Goal: Find contact information: Find contact information

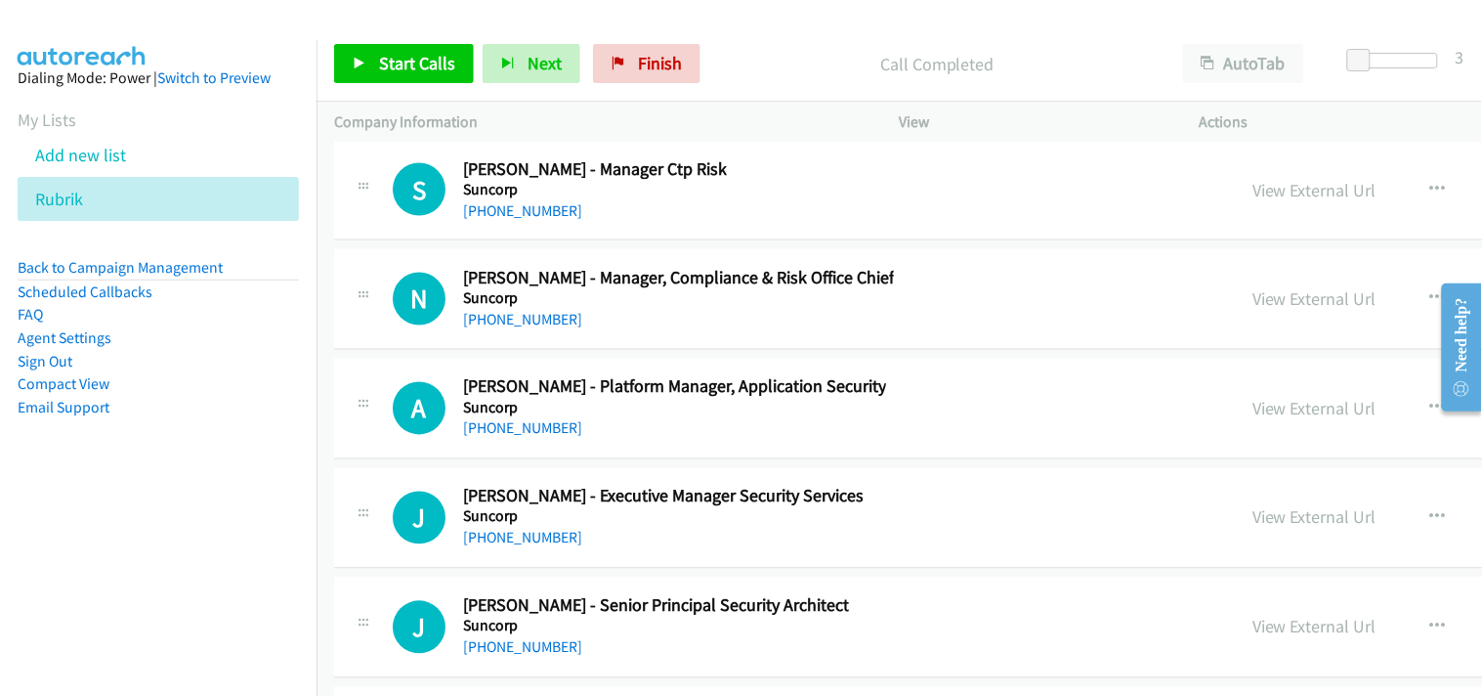
scroll to position [33227, 0]
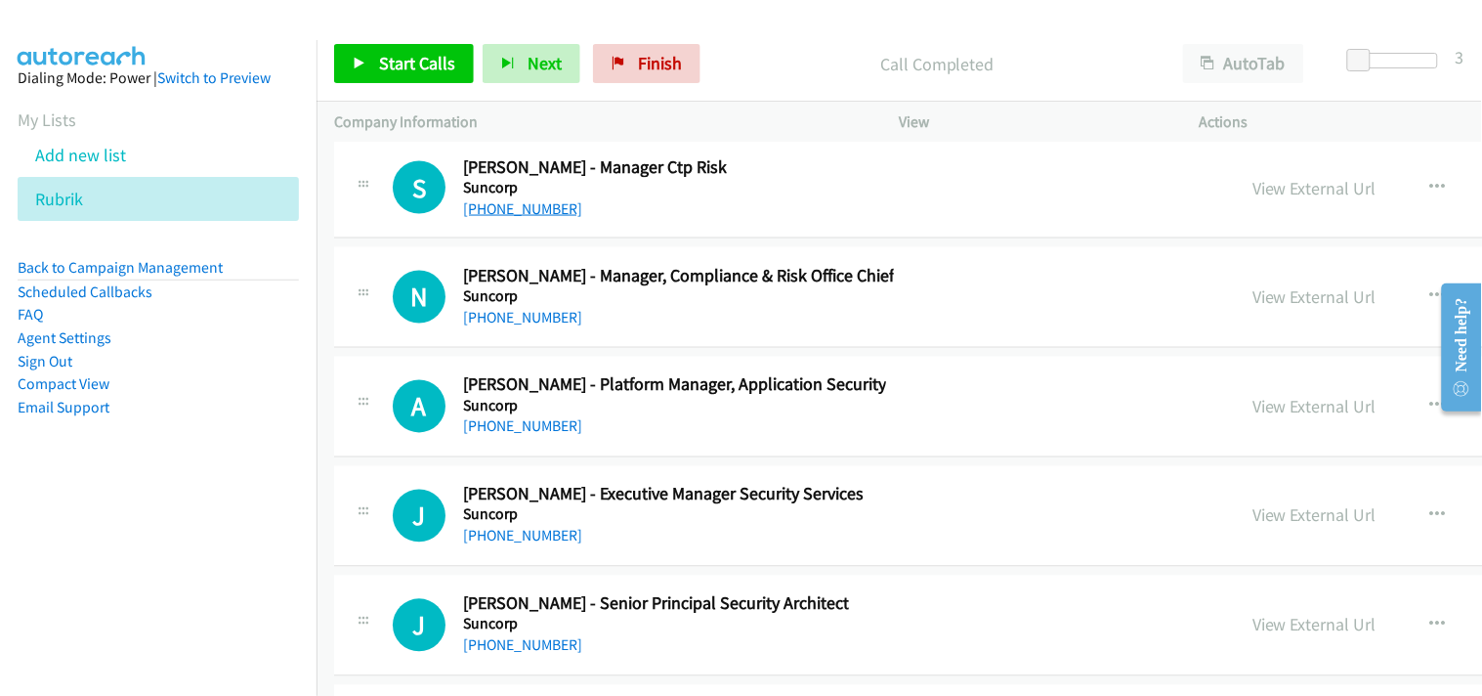
click at [531, 218] on link "[PHONE_NUMBER]" at bounding box center [522, 208] width 119 height 19
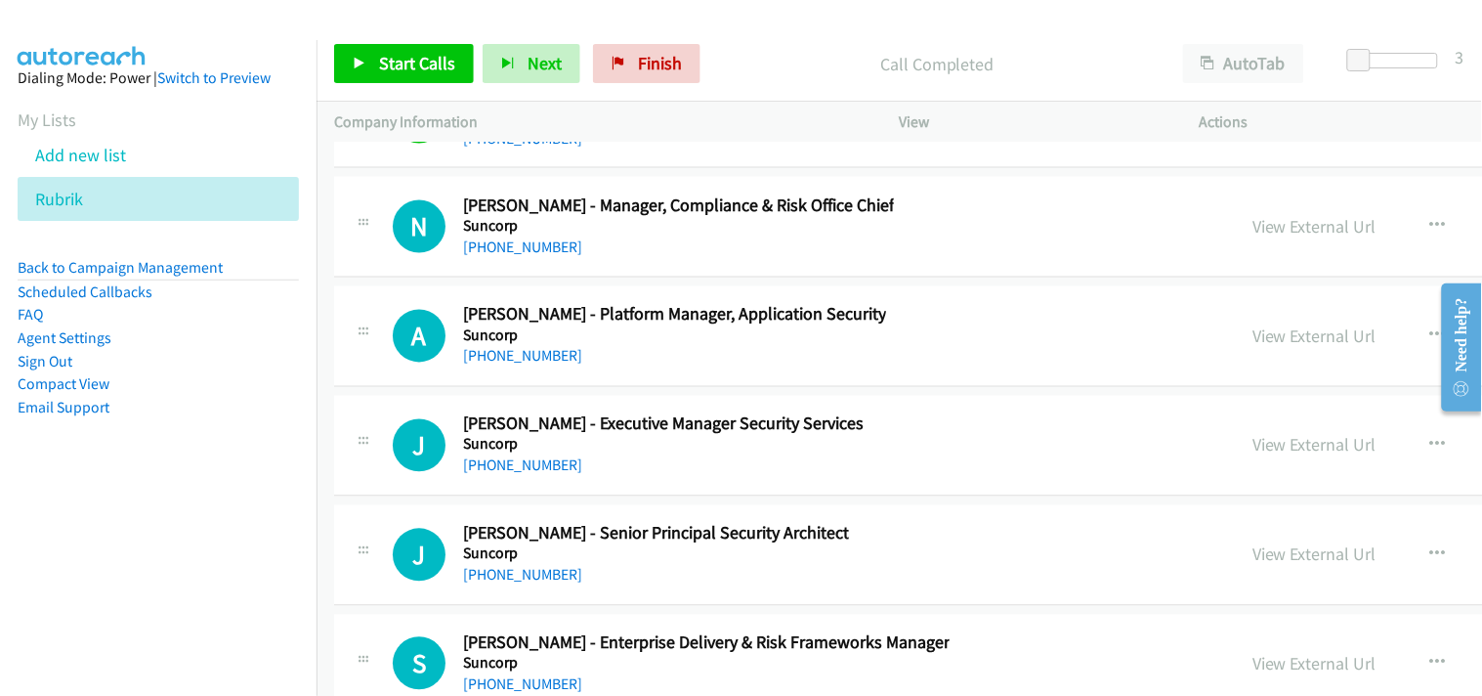
scroll to position [33335, 0]
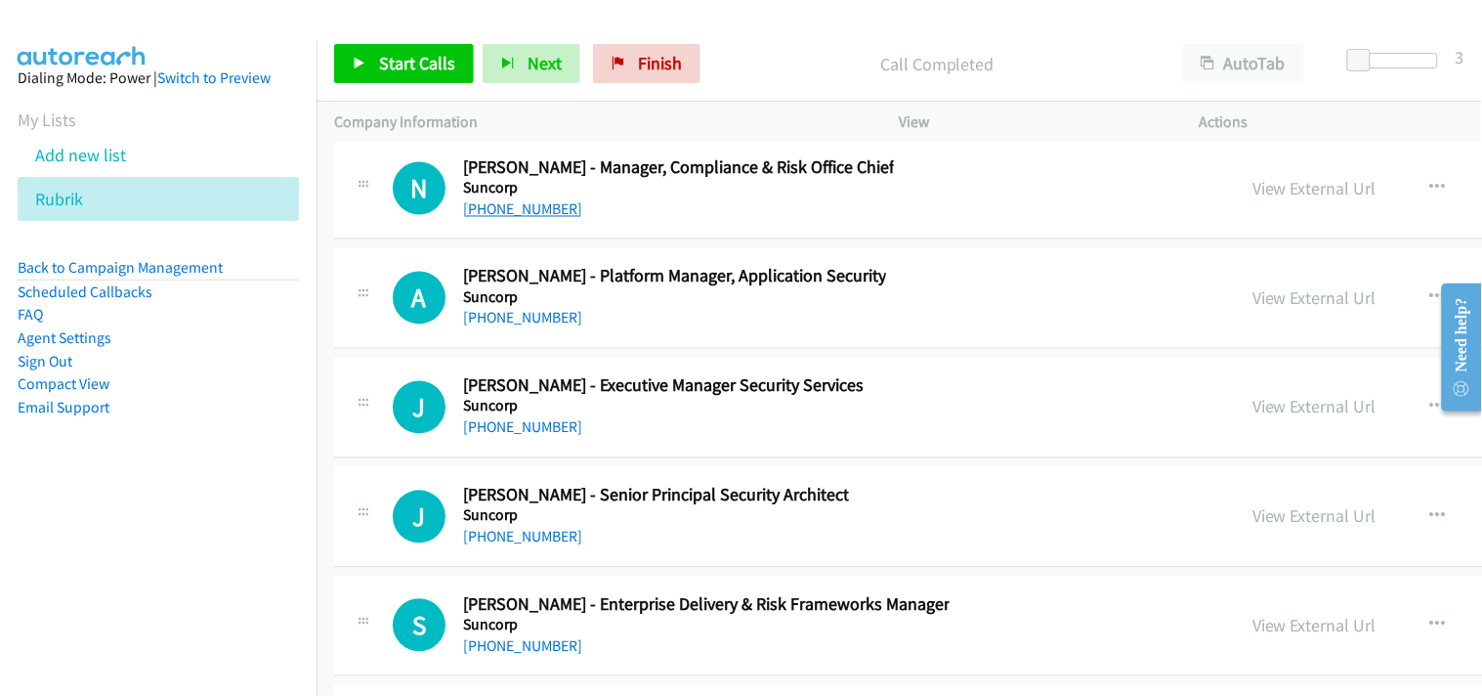
click at [499, 219] on link "[PHONE_NUMBER]" at bounding box center [522, 209] width 119 height 19
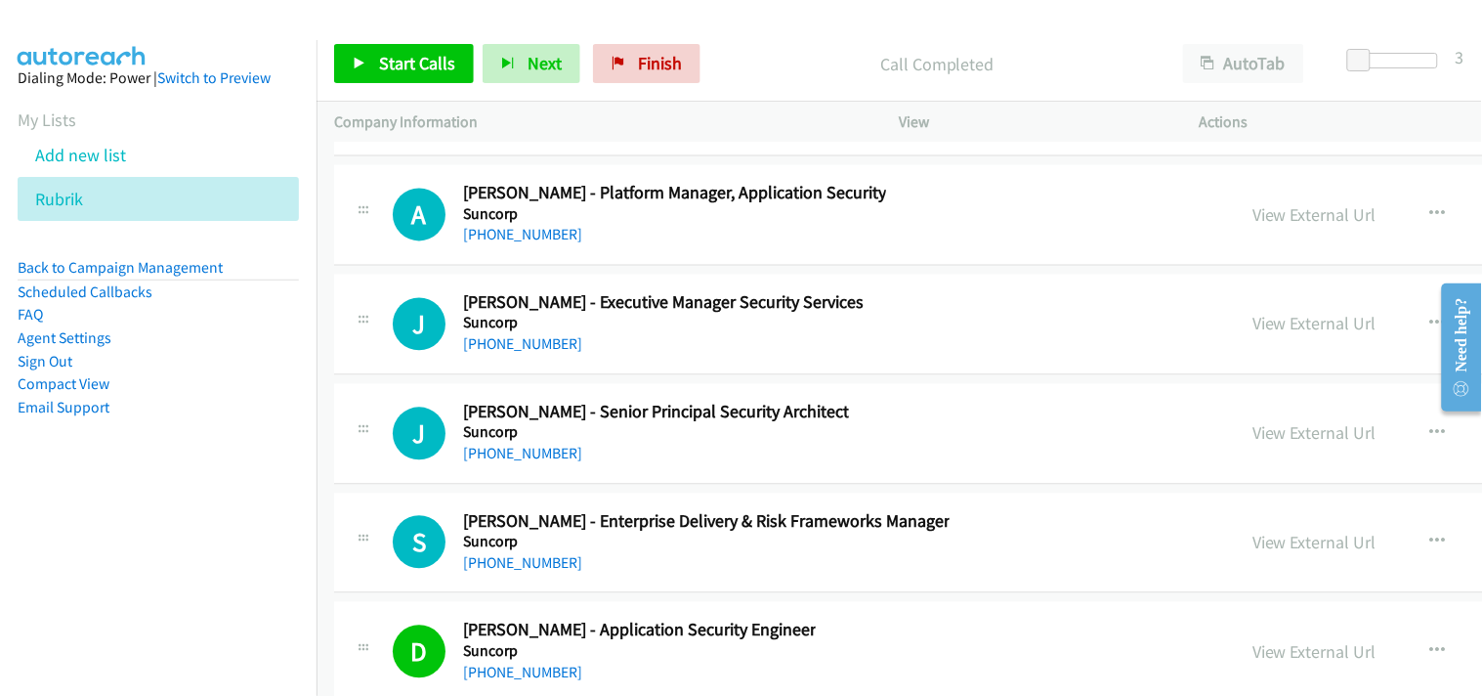
scroll to position [33444, 0]
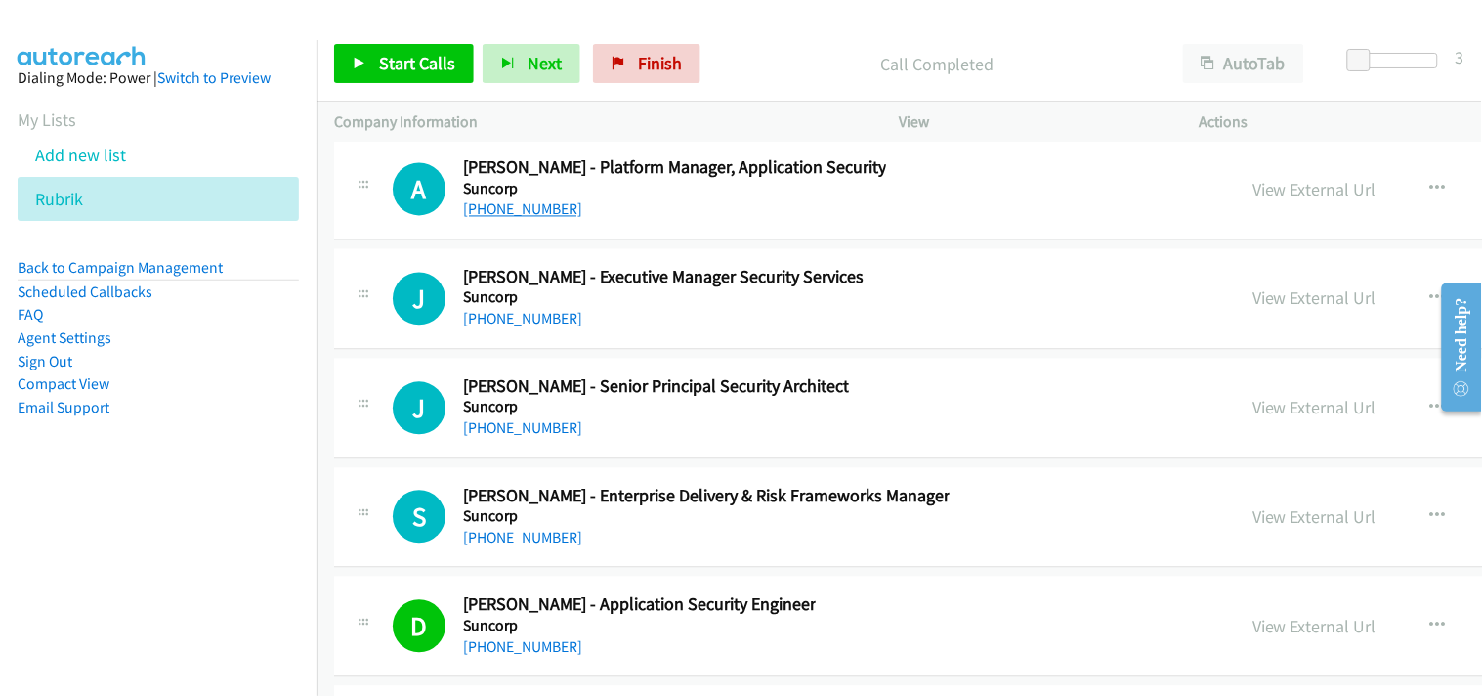
click at [530, 219] on link "[PHONE_NUMBER]" at bounding box center [522, 209] width 119 height 19
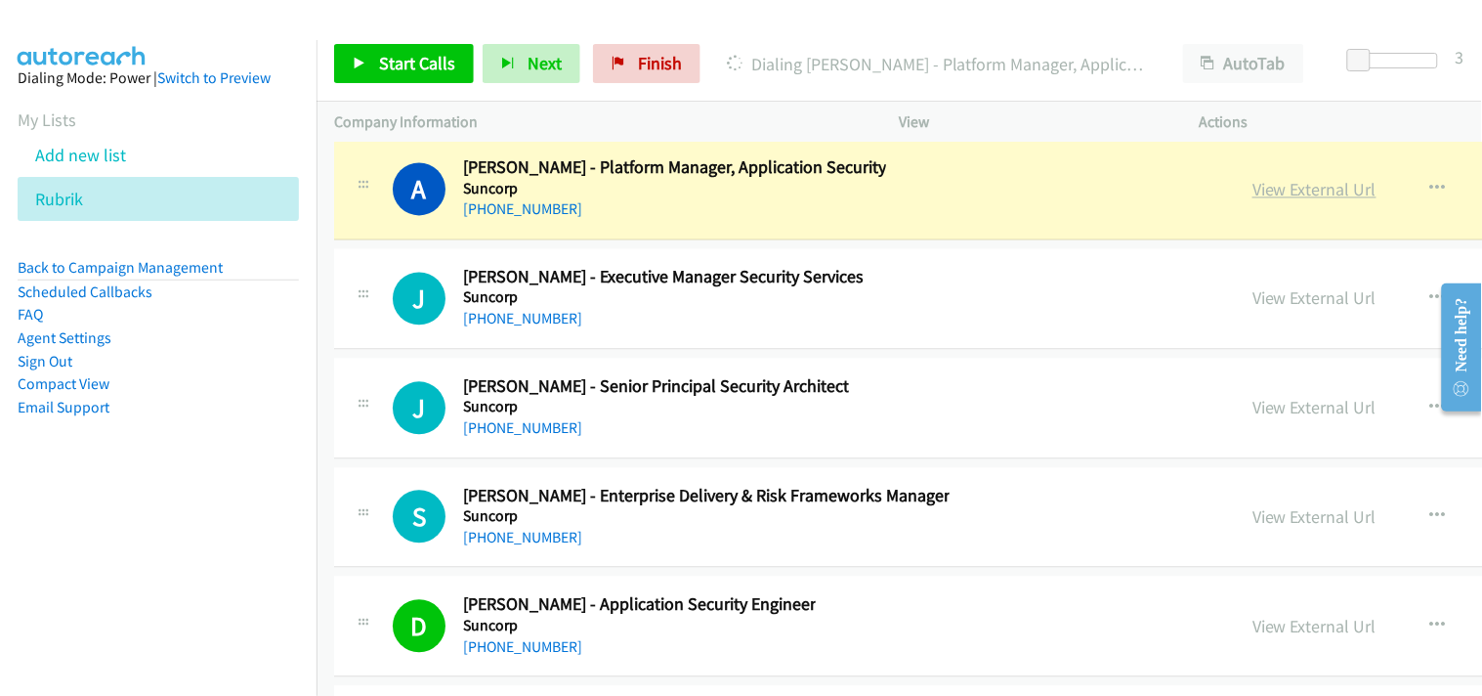
click at [1253, 201] on link "View External Url" at bounding box center [1315, 190] width 124 height 22
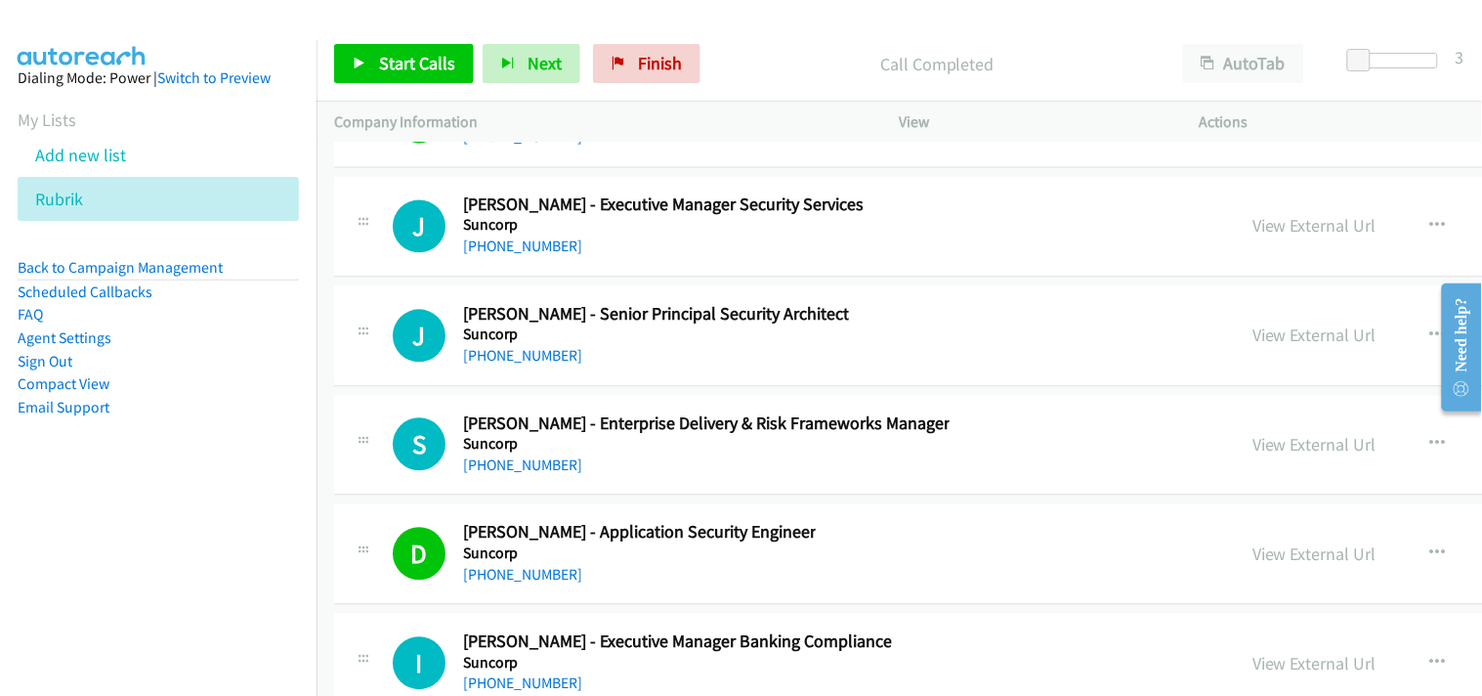
scroll to position [33552, 0]
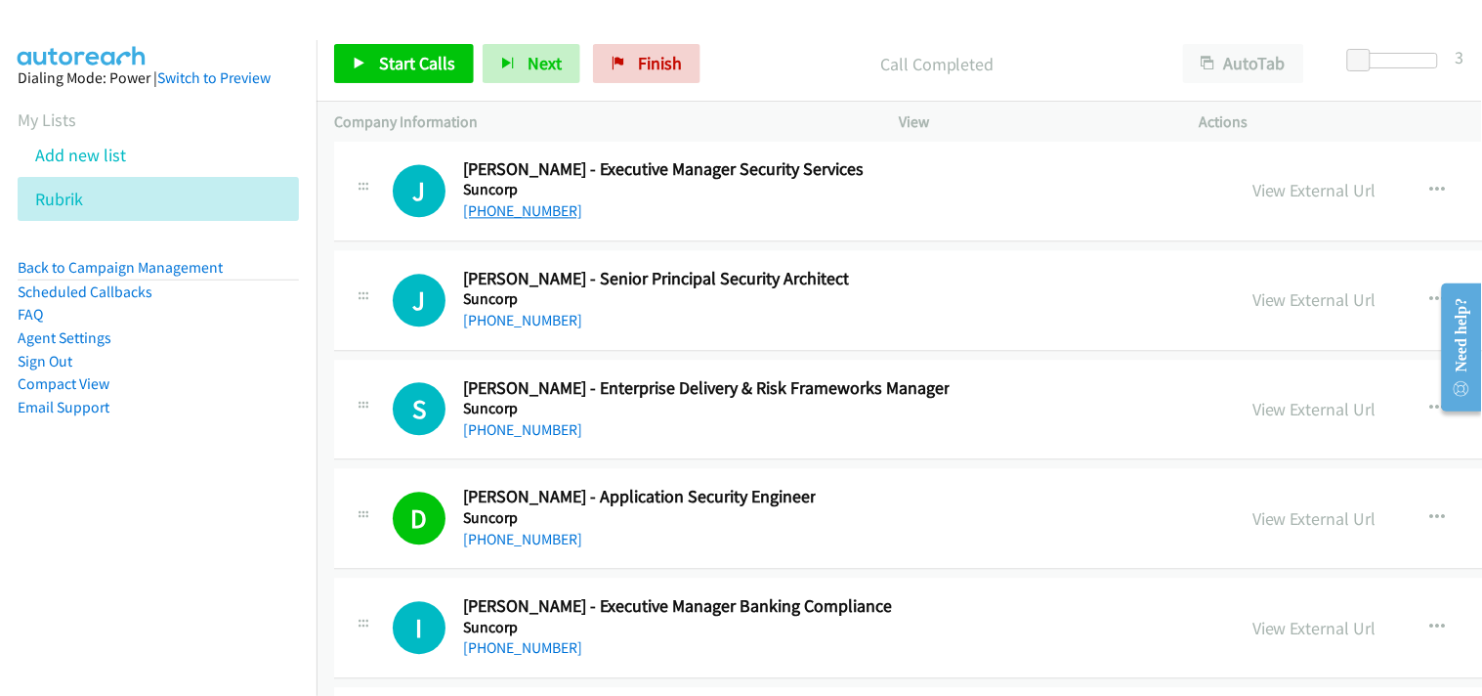
click at [534, 220] on link "[PHONE_NUMBER]" at bounding box center [522, 210] width 119 height 19
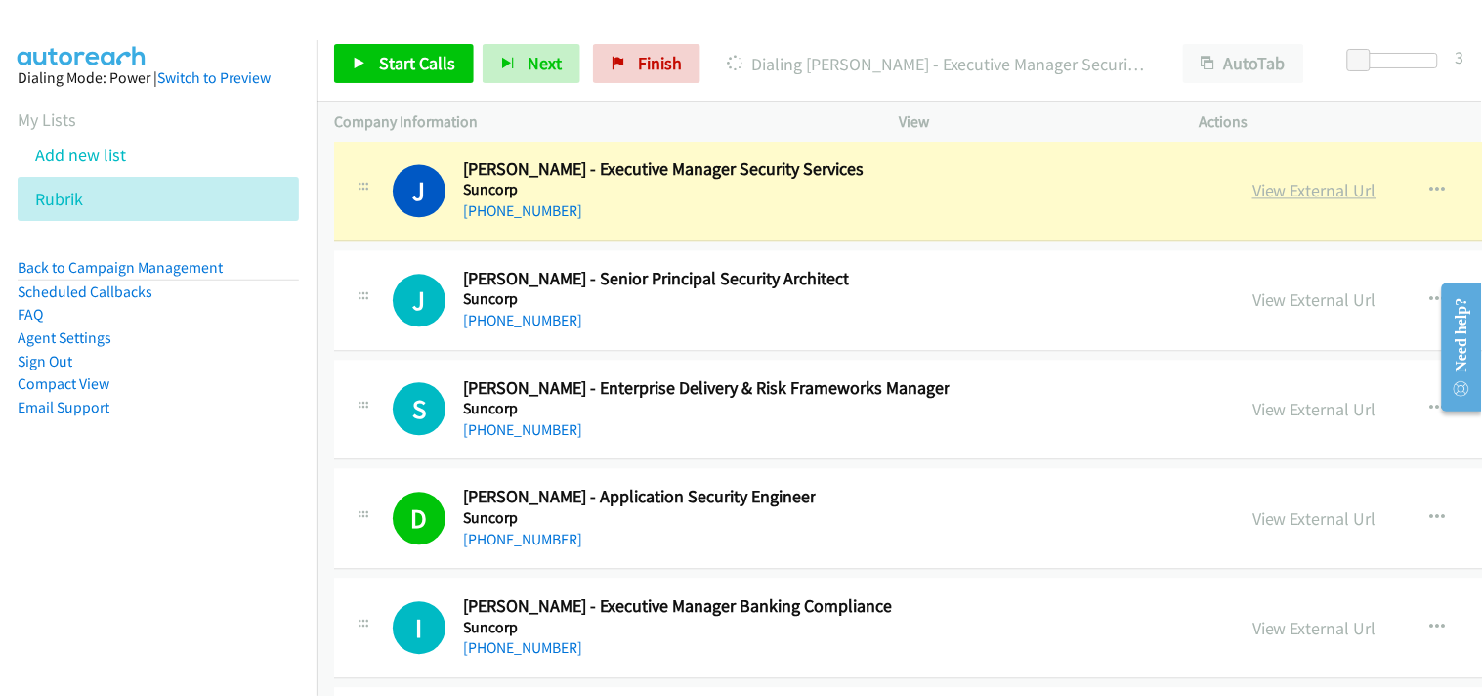
click at [1253, 201] on link "View External Url" at bounding box center [1315, 190] width 124 height 22
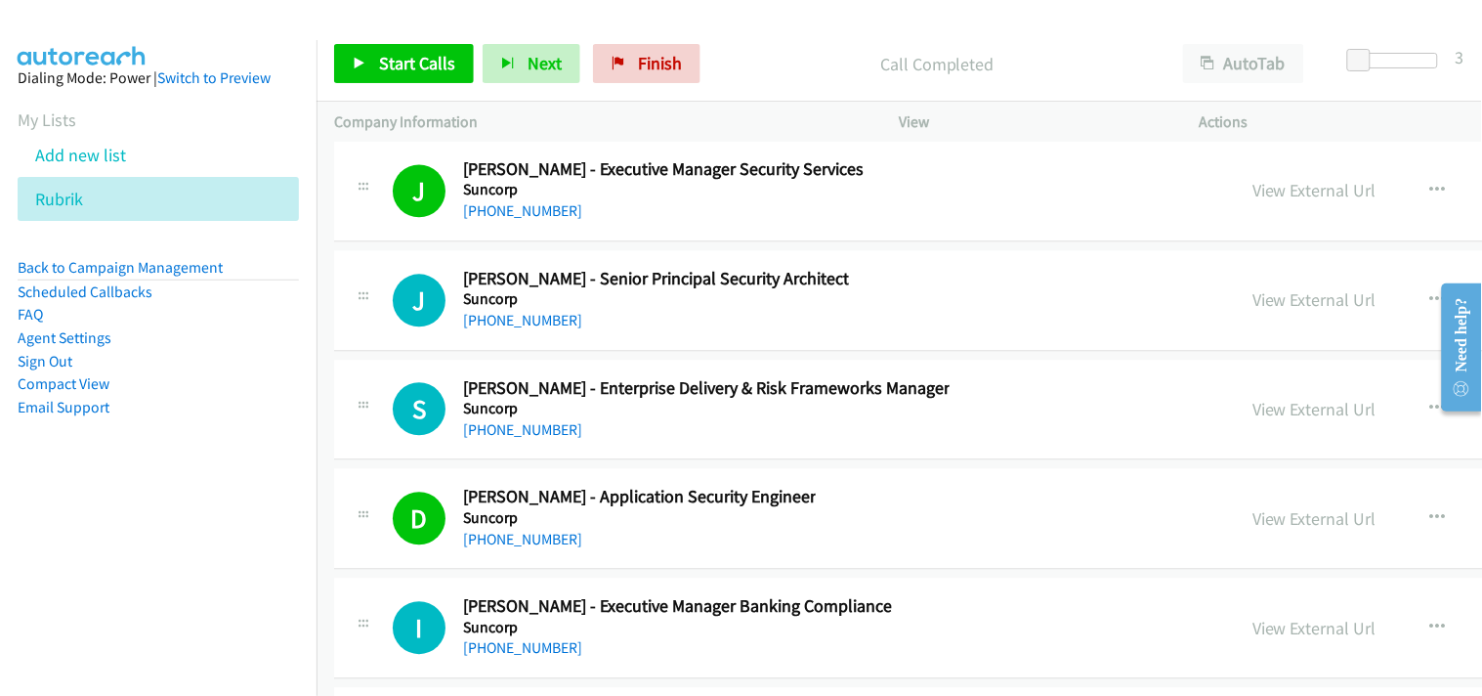
click at [525, 321] on div "[PHONE_NUMBER]" at bounding box center [656, 320] width 386 height 23
click at [521, 329] on link "[PHONE_NUMBER]" at bounding box center [522, 320] width 119 height 19
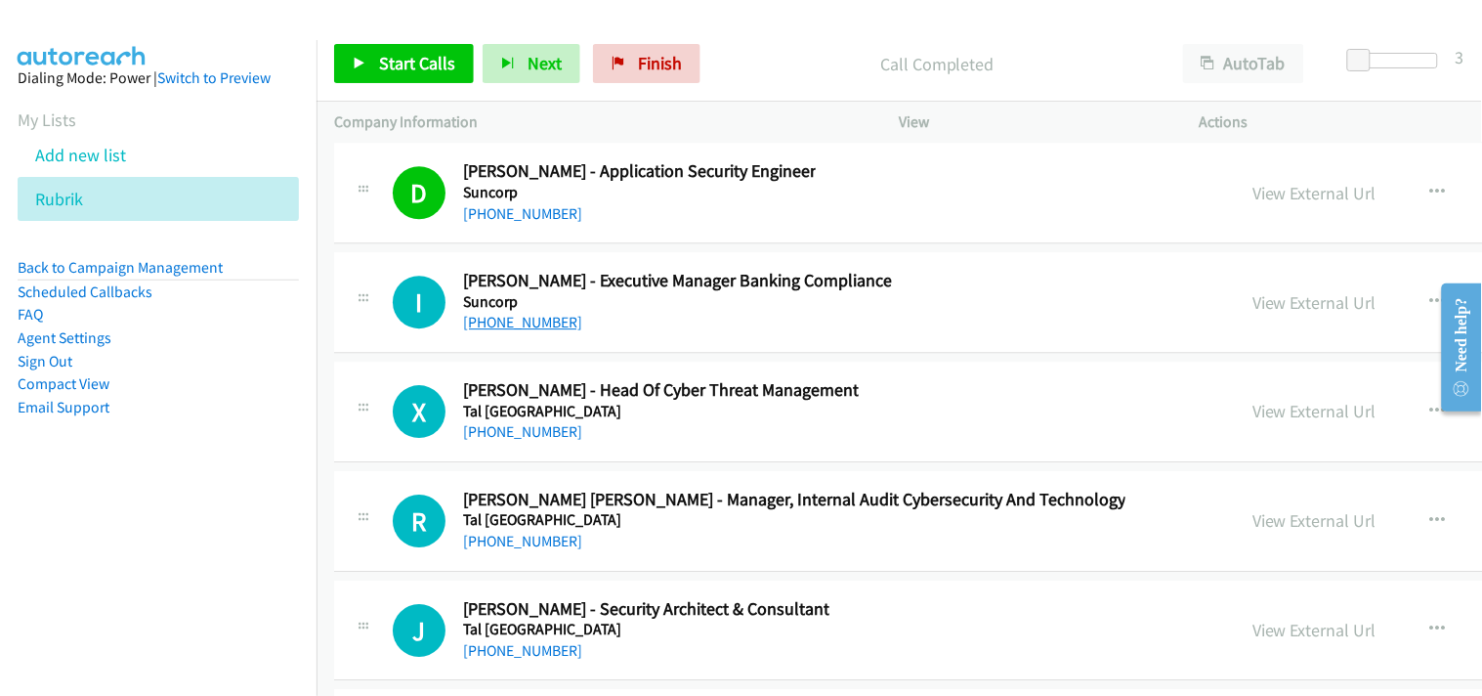
scroll to position [33986, 0]
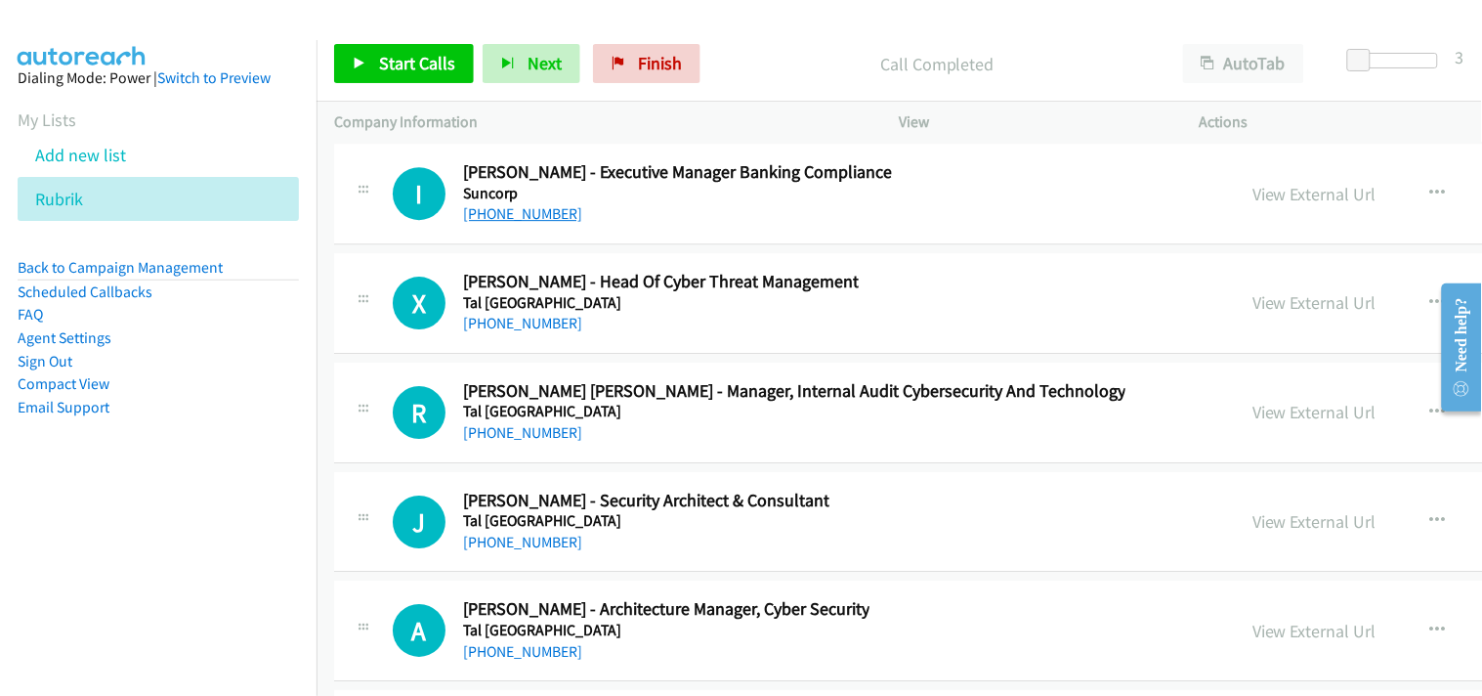
click at [525, 332] on link "[PHONE_NUMBER]" at bounding box center [522, 323] width 119 height 19
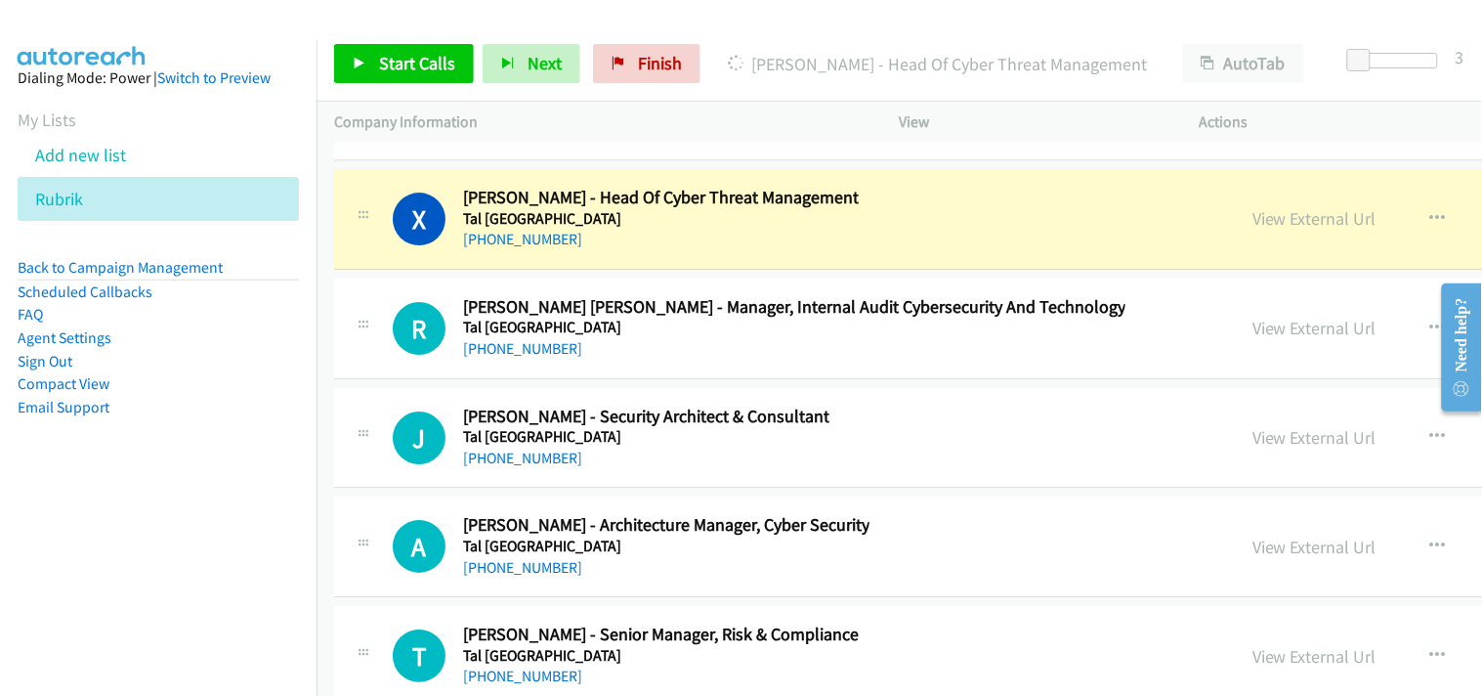
scroll to position [34094, 0]
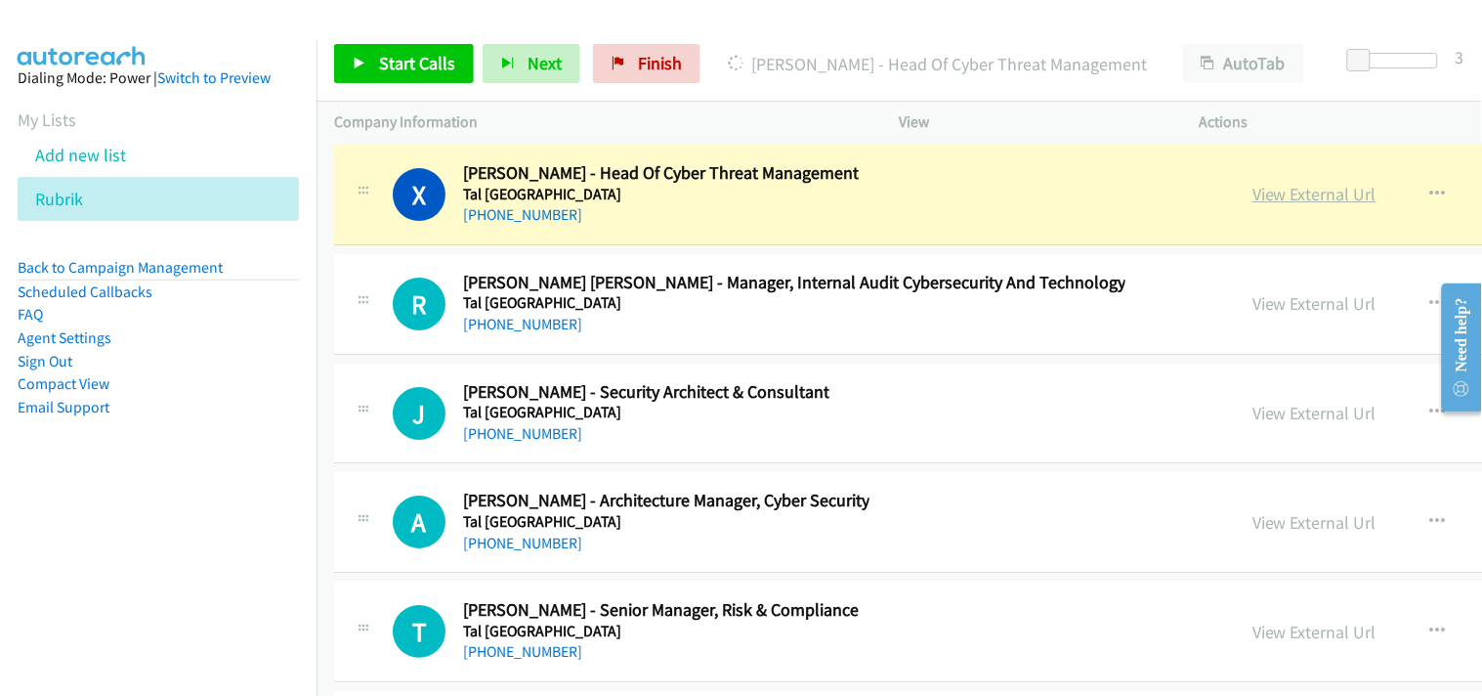
click at [1253, 205] on link "View External Url" at bounding box center [1315, 194] width 124 height 22
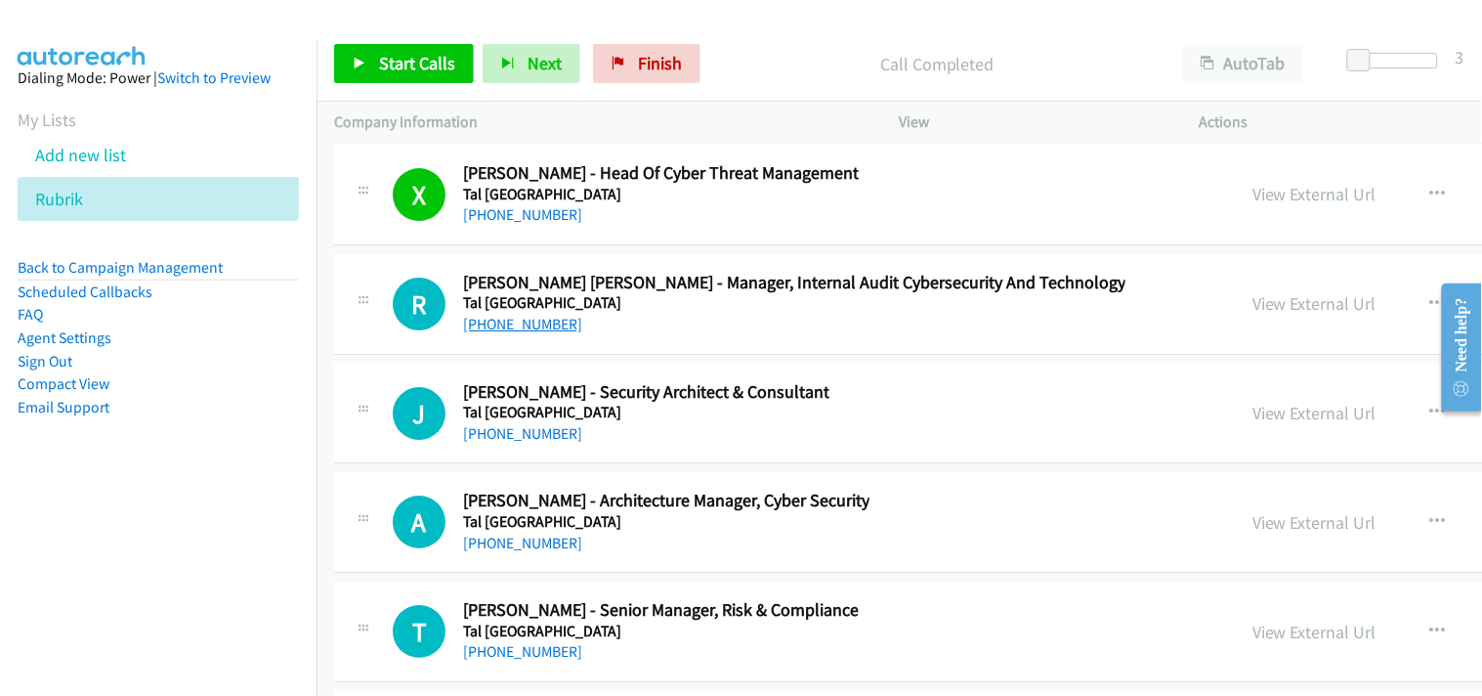
click at [515, 333] on link "[PHONE_NUMBER]" at bounding box center [522, 324] width 119 height 19
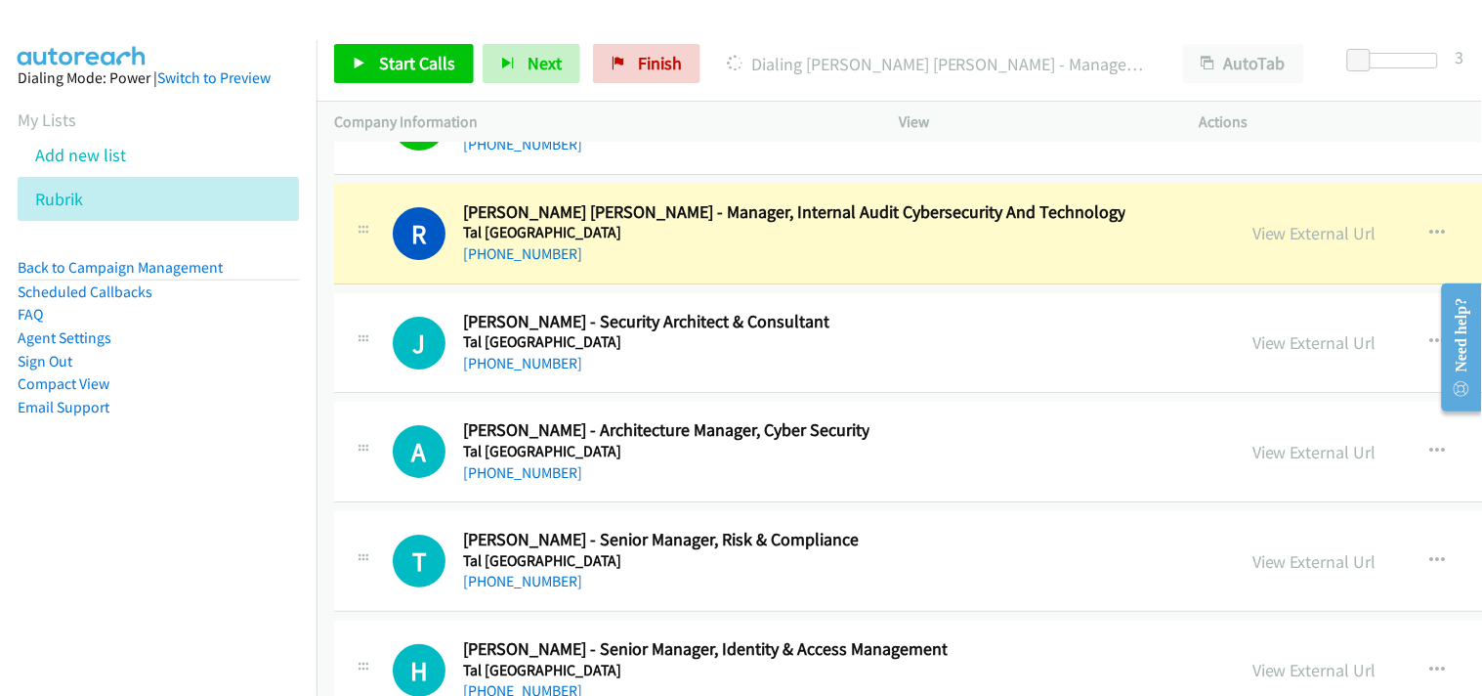
scroll to position [34204, 0]
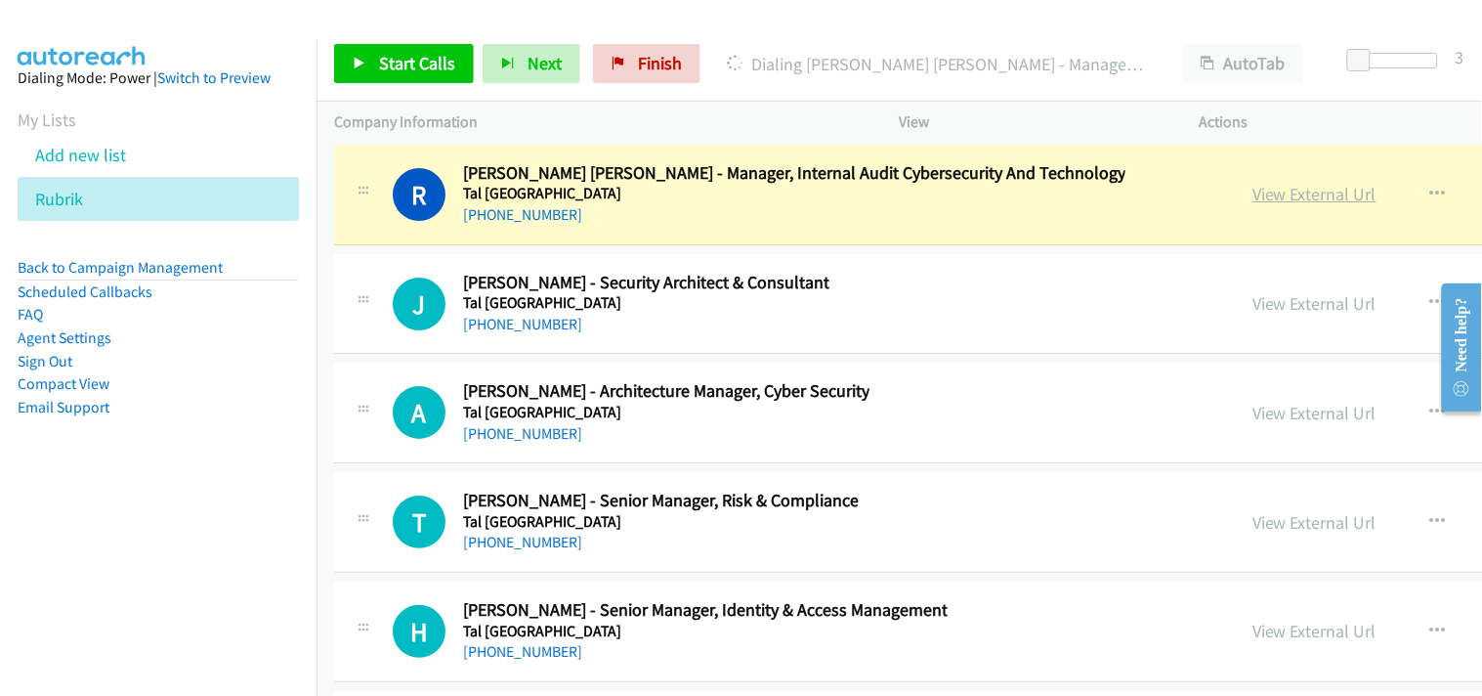
click at [1253, 205] on link "View External Url" at bounding box center [1315, 194] width 124 height 22
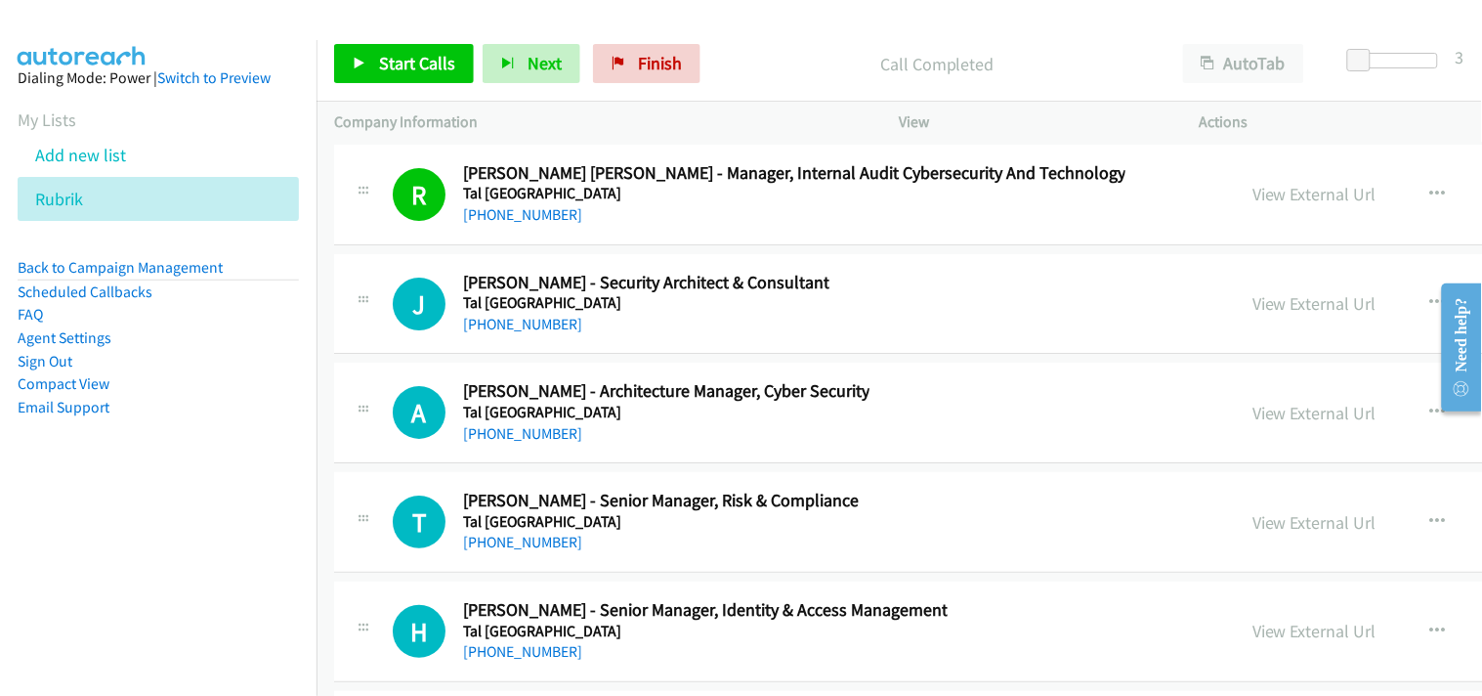
scroll to position [34312, 0]
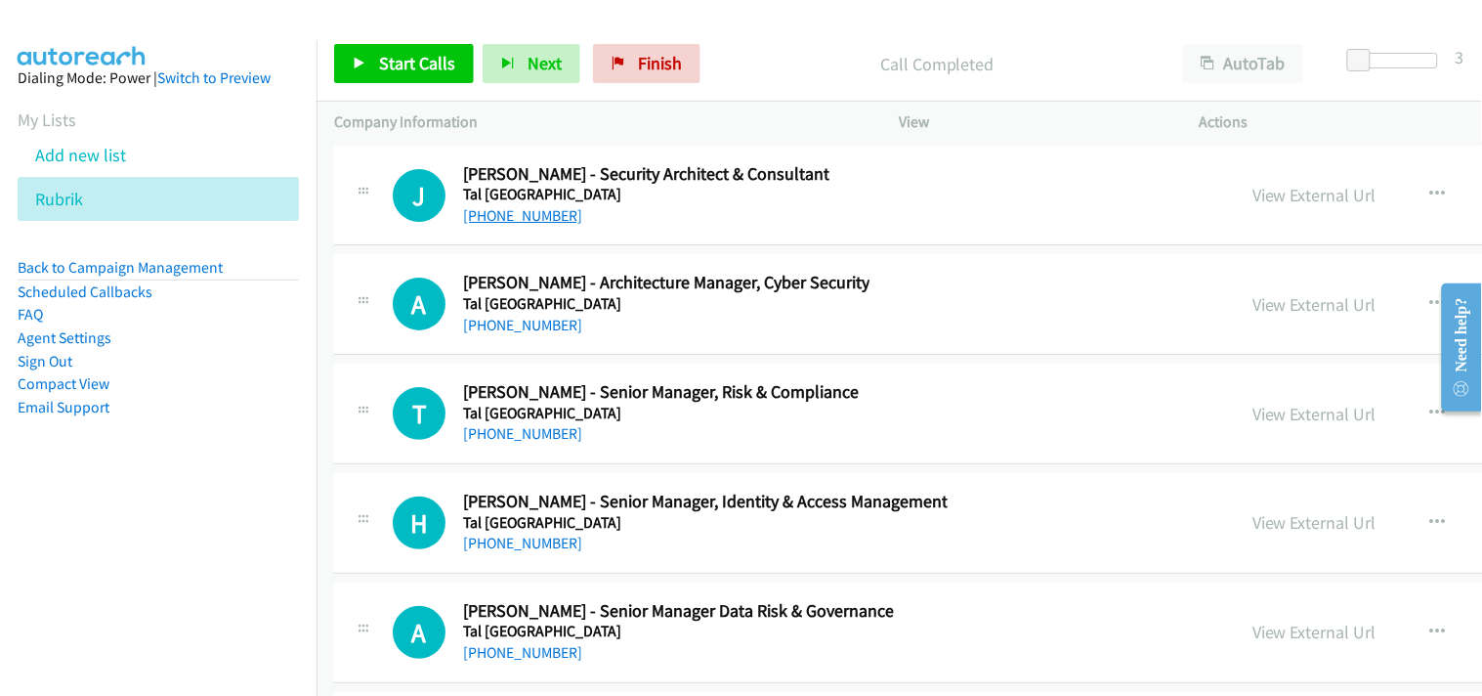
click at [512, 225] on link "[PHONE_NUMBER]" at bounding box center [522, 215] width 119 height 19
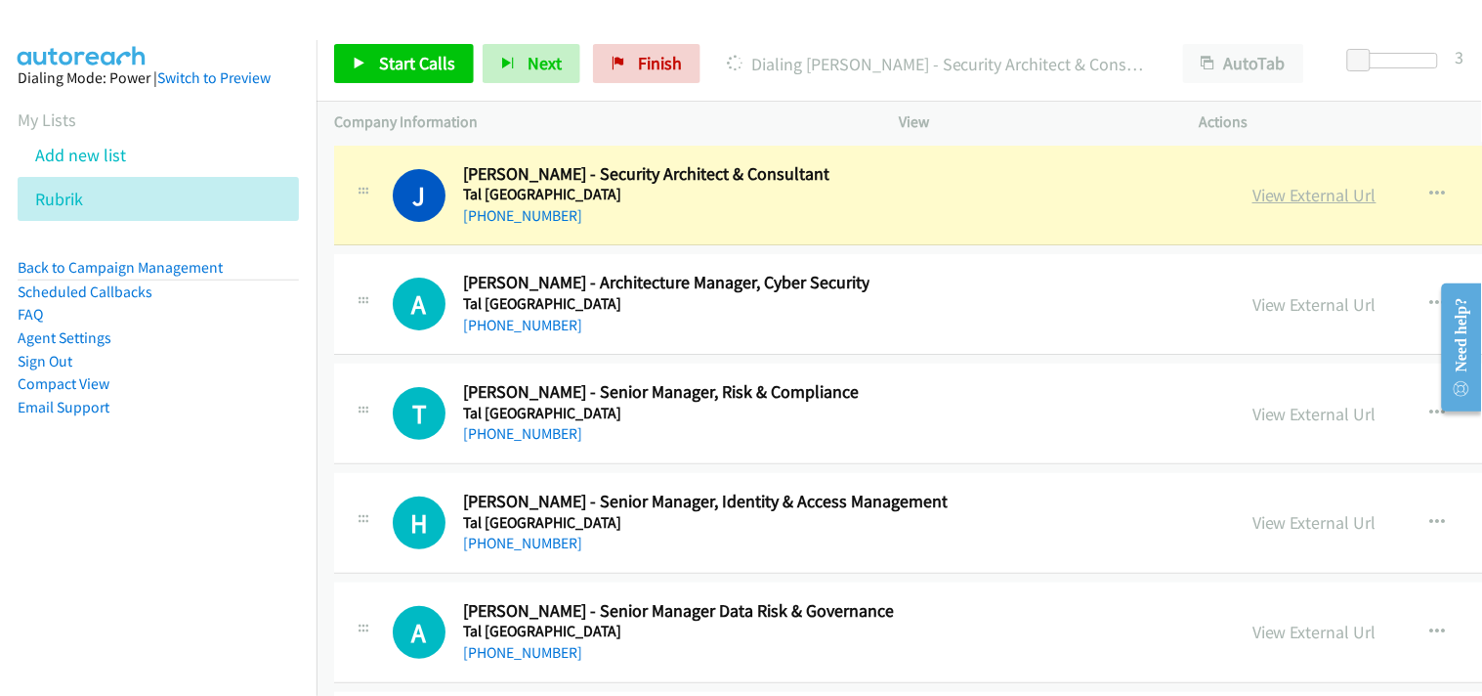
click at [1253, 206] on link "View External Url" at bounding box center [1315, 195] width 124 height 22
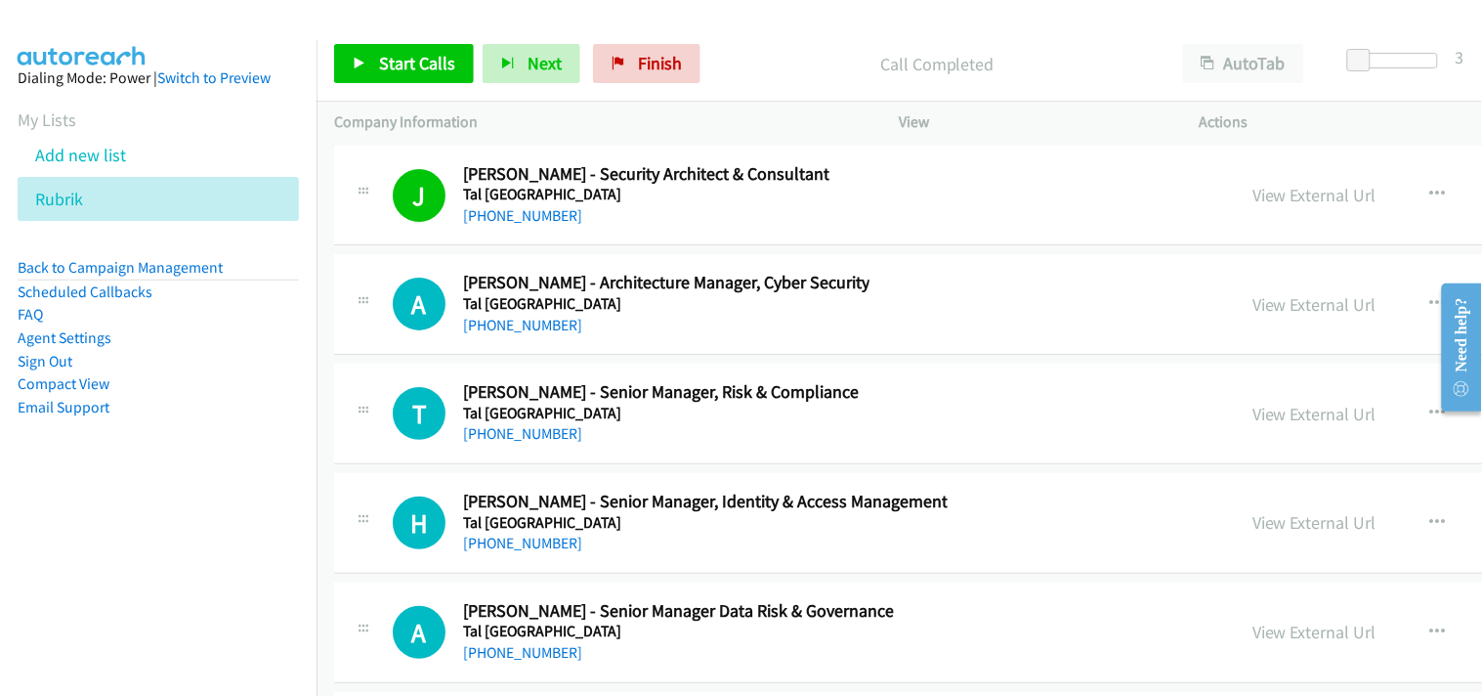
scroll to position [34421, 0]
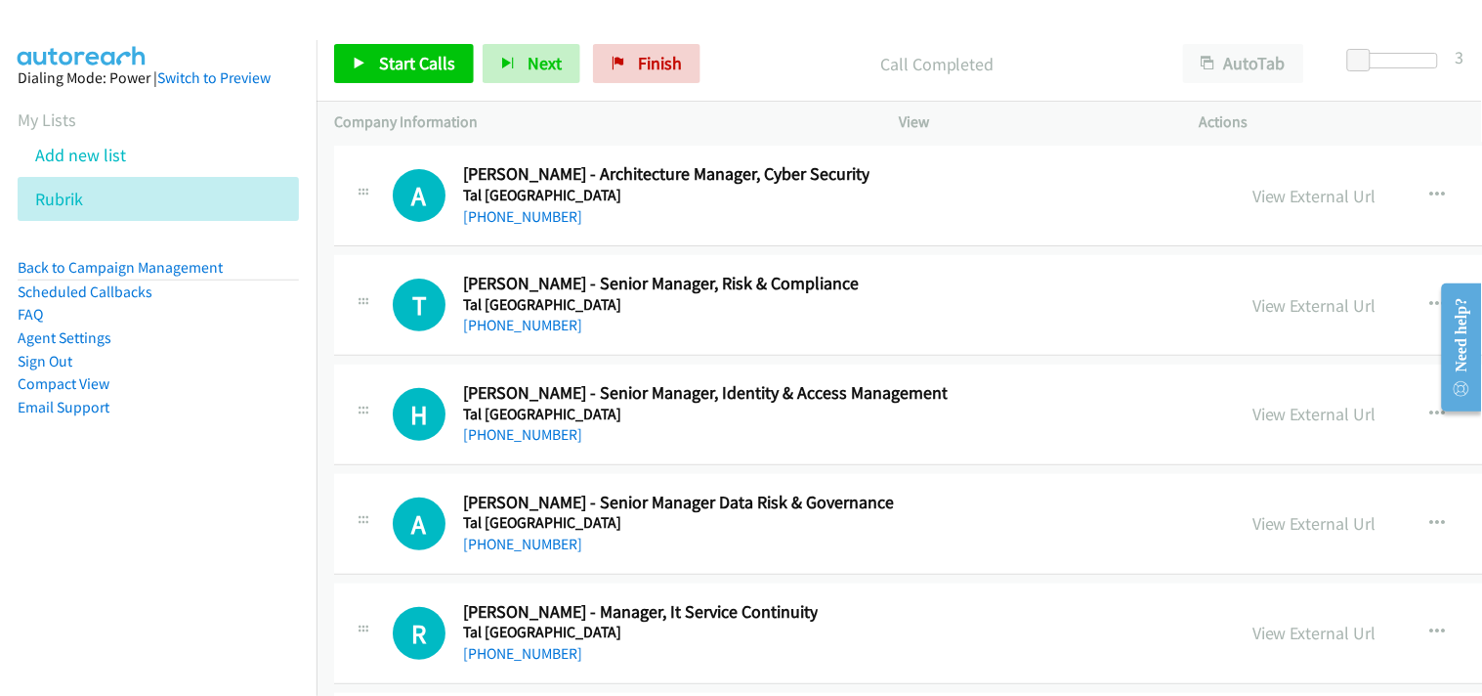
click at [530, 205] on h5 "Tal [GEOGRAPHIC_DATA]" at bounding box center [666, 196] width 407 height 20
click at [523, 226] on link "[PHONE_NUMBER]" at bounding box center [522, 216] width 119 height 19
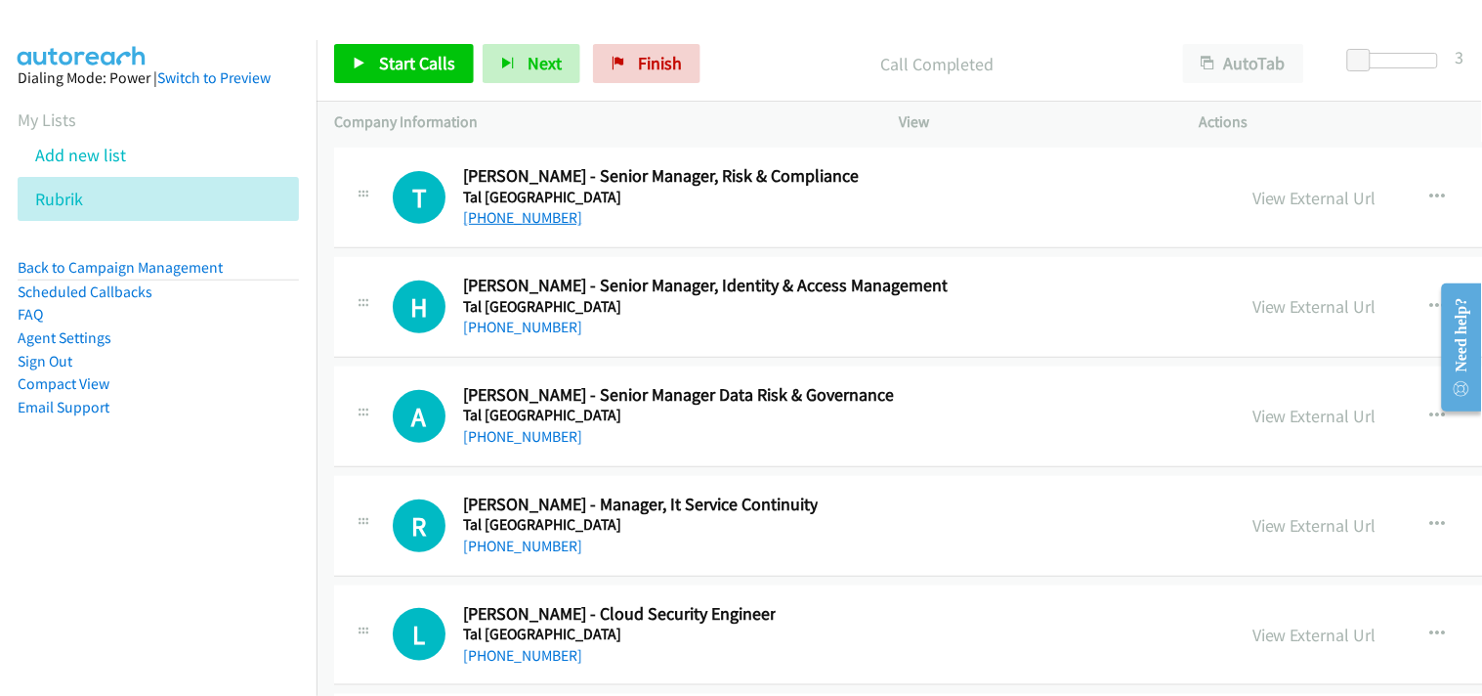
scroll to position [34529, 0]
click at [496, 223] on link "[PHONE_NUMBER]" at bounding box center [522, 216] width 119 height 19
click at [516, 226] on link "[PHONE_NUMBER]" at bounding box center [522, 216] width 119 height 19
click at [496, 316] on h5 "Tal [GEOGRAPHIC_DATA]" at bounding box center [705, 306] width 485 height 20
click at [508, 335] on link "[PHONE_NUMBER]" at bounding box center [522, 326] width 119 height 19
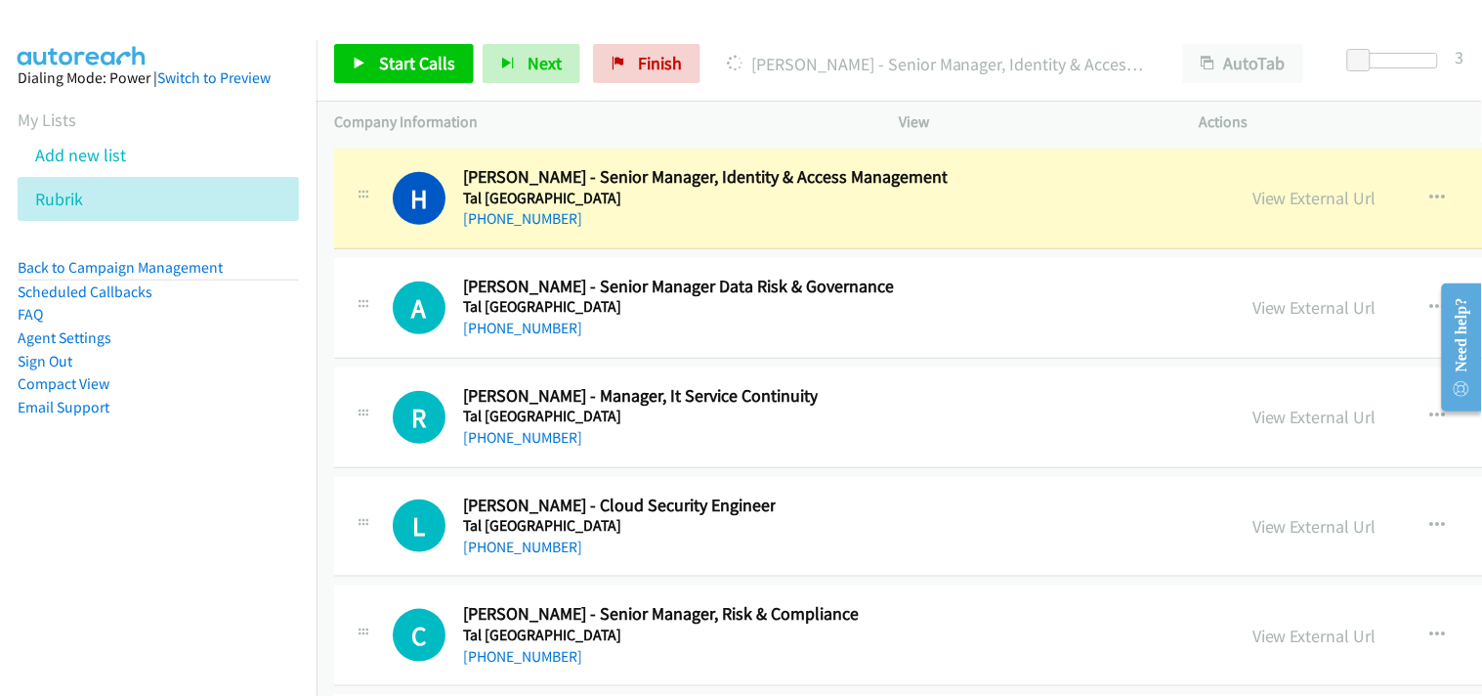
scroll to position [34638, 0]
click at [1253, 206] on link "View External Url" at bounding box center [1315, 197] width 124 height 22
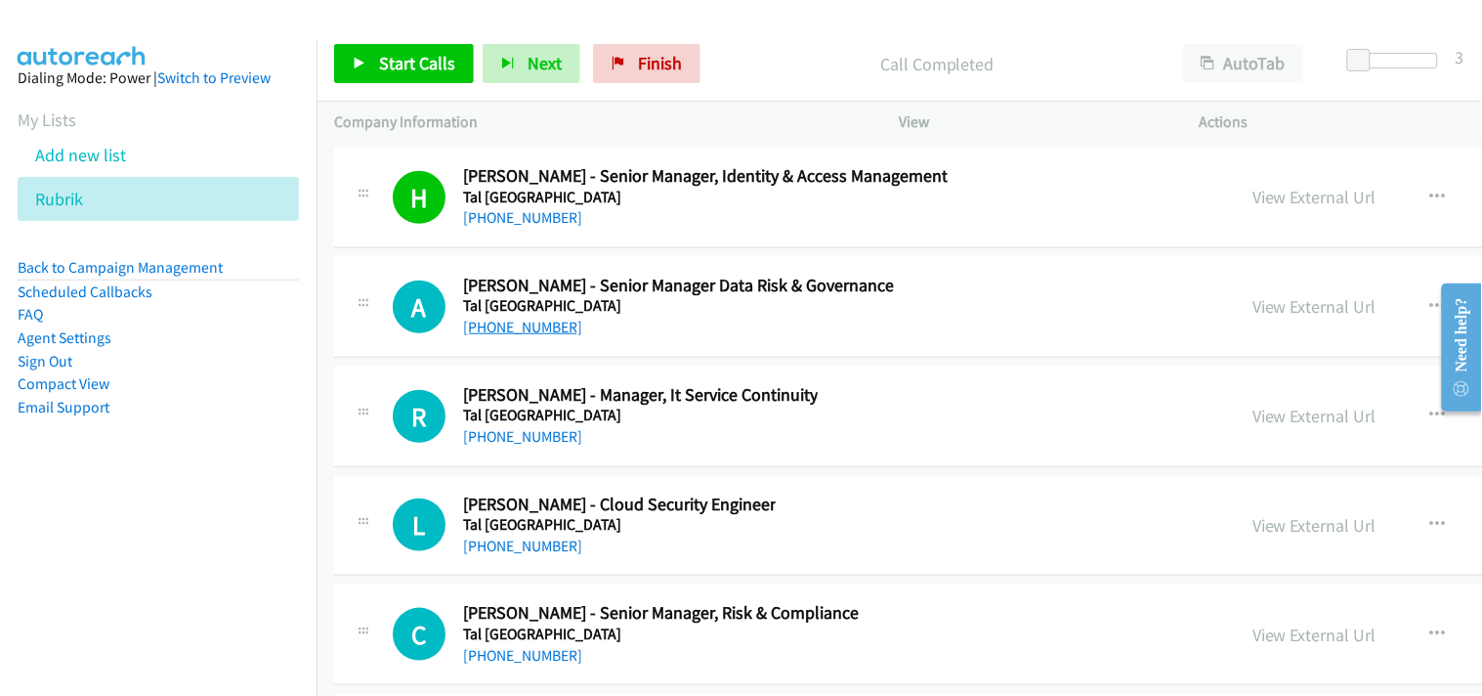
click at [496, 336] on link "[PHONE_NUMBER]" at bounding box center [522, 327] width 119 height 19
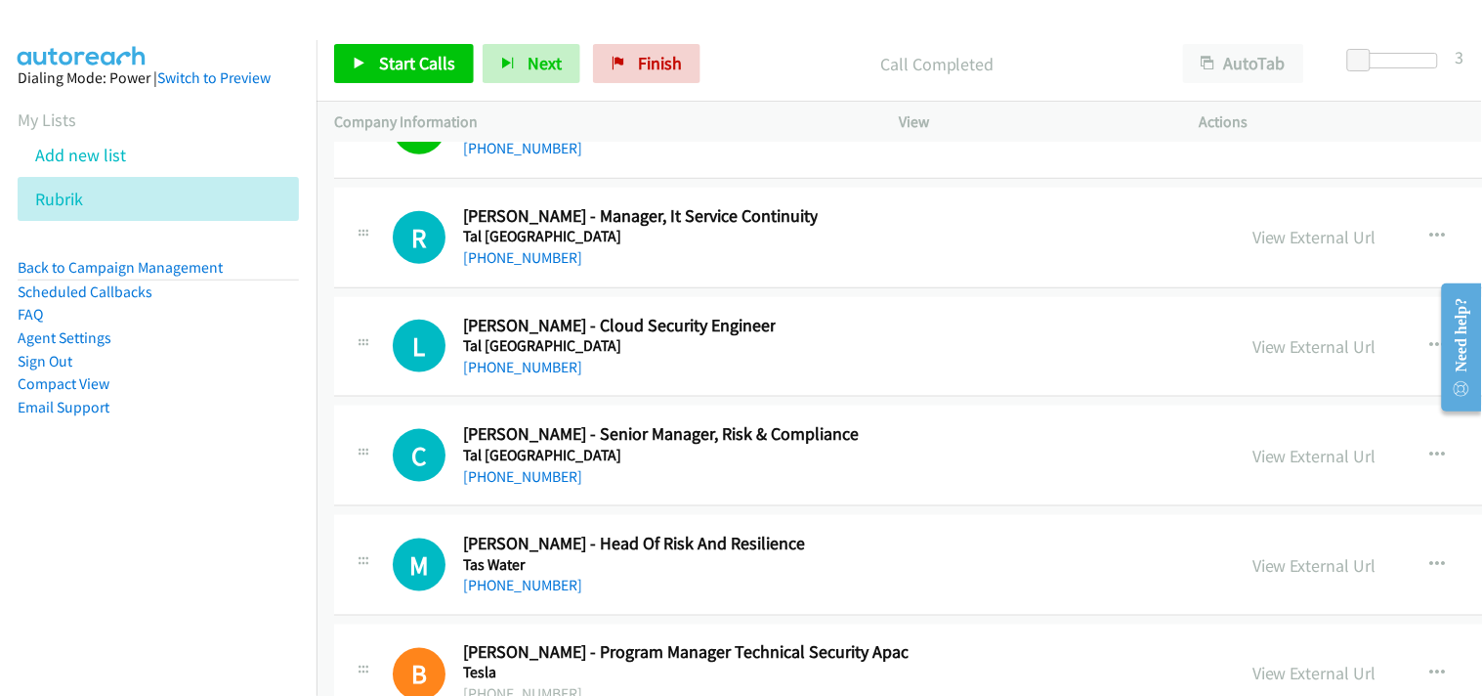
scroll to position [34855, 0]
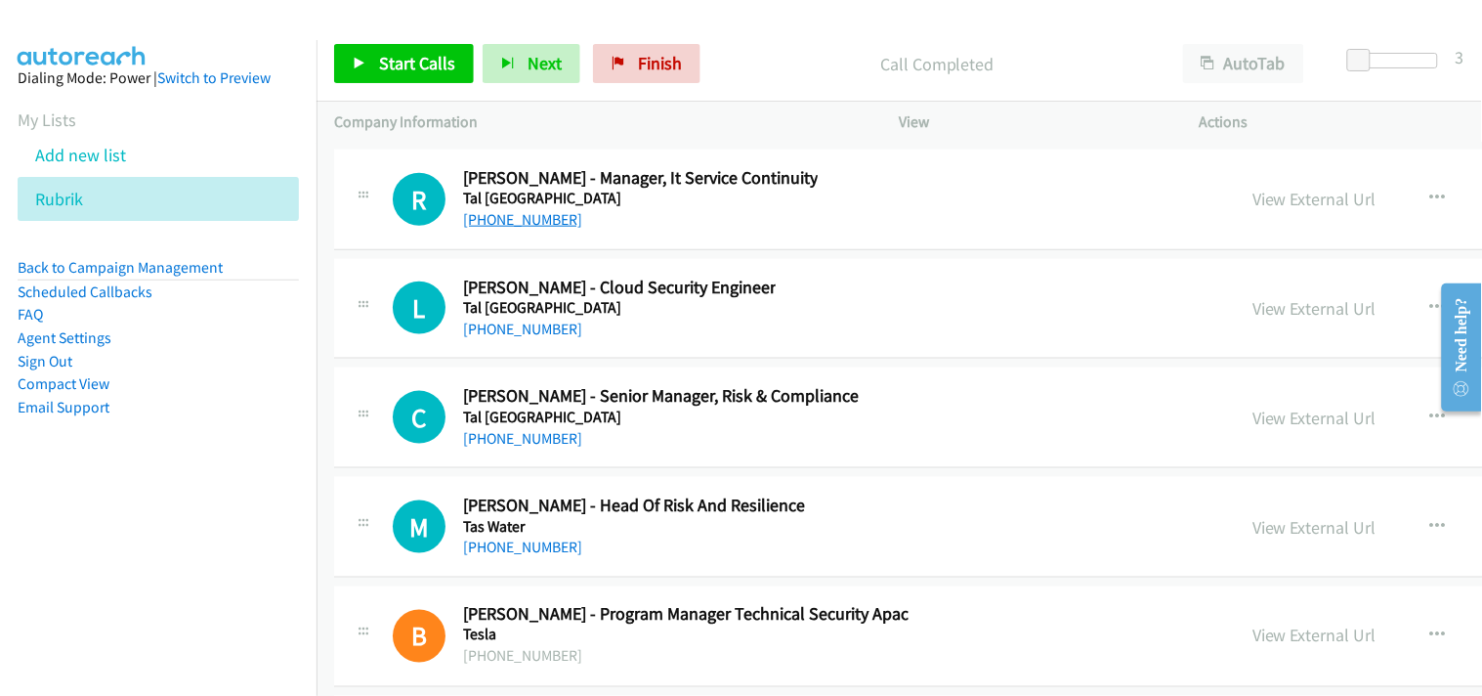
click at [512, 228] on link "[PHONE_NUMBER]" at bounding box center [522, 219] width 119 height 19
click at [521, 338] on link "[PHONE_NUMBER]" at bounding box center [522, 329] width 119 height 19
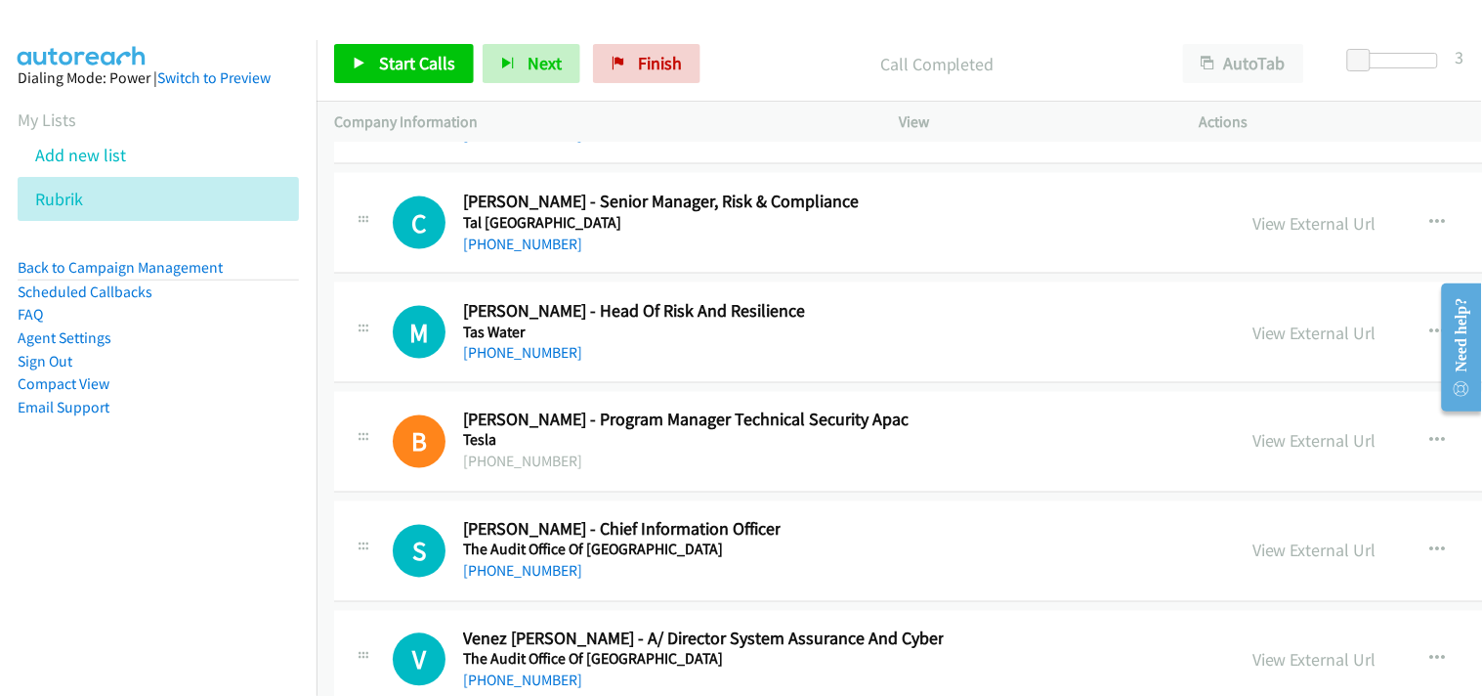
scroll to position [35072, 0]
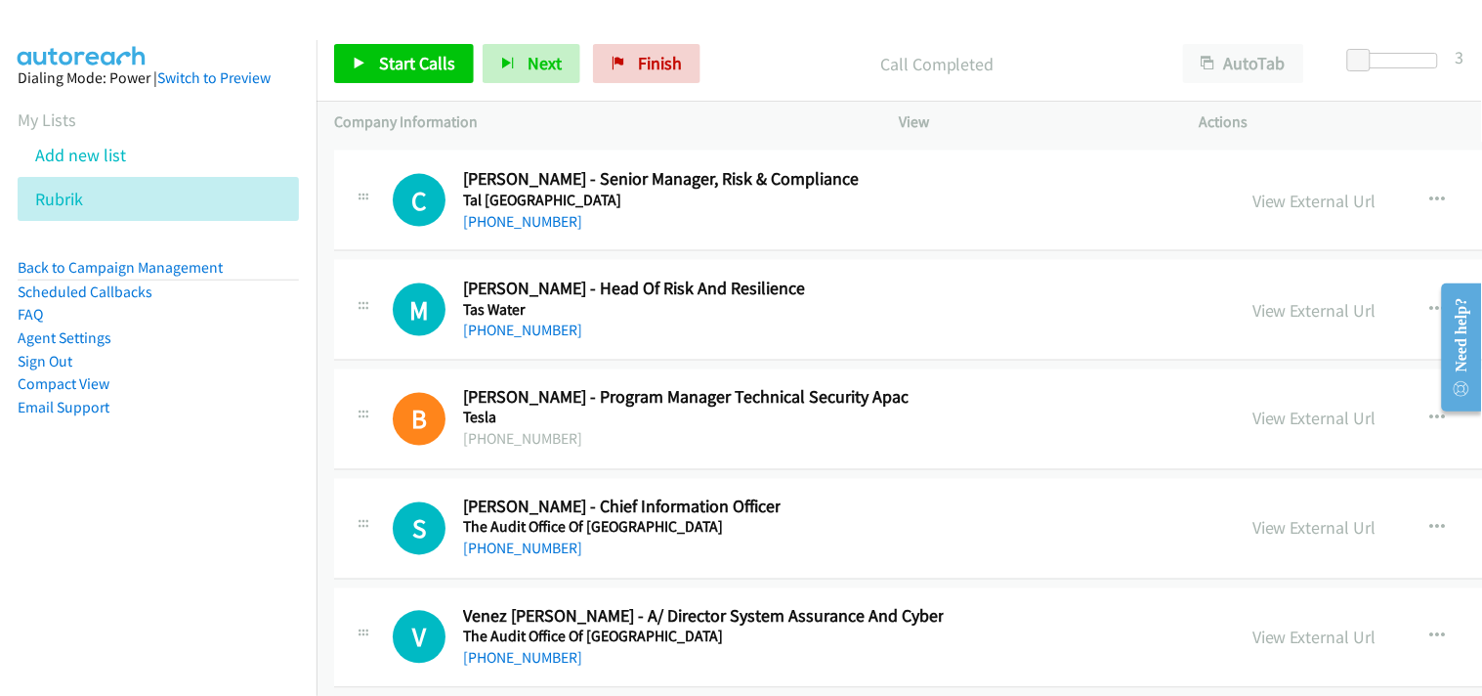
click at [487, 234] on div "[PHONE_NUMBER]" at bounding box center [661, 221] width 396 height 23
click at [491, 231] on link "[PHONE_NUMBER]" at bounding box center [522, 221] width 119 height 19
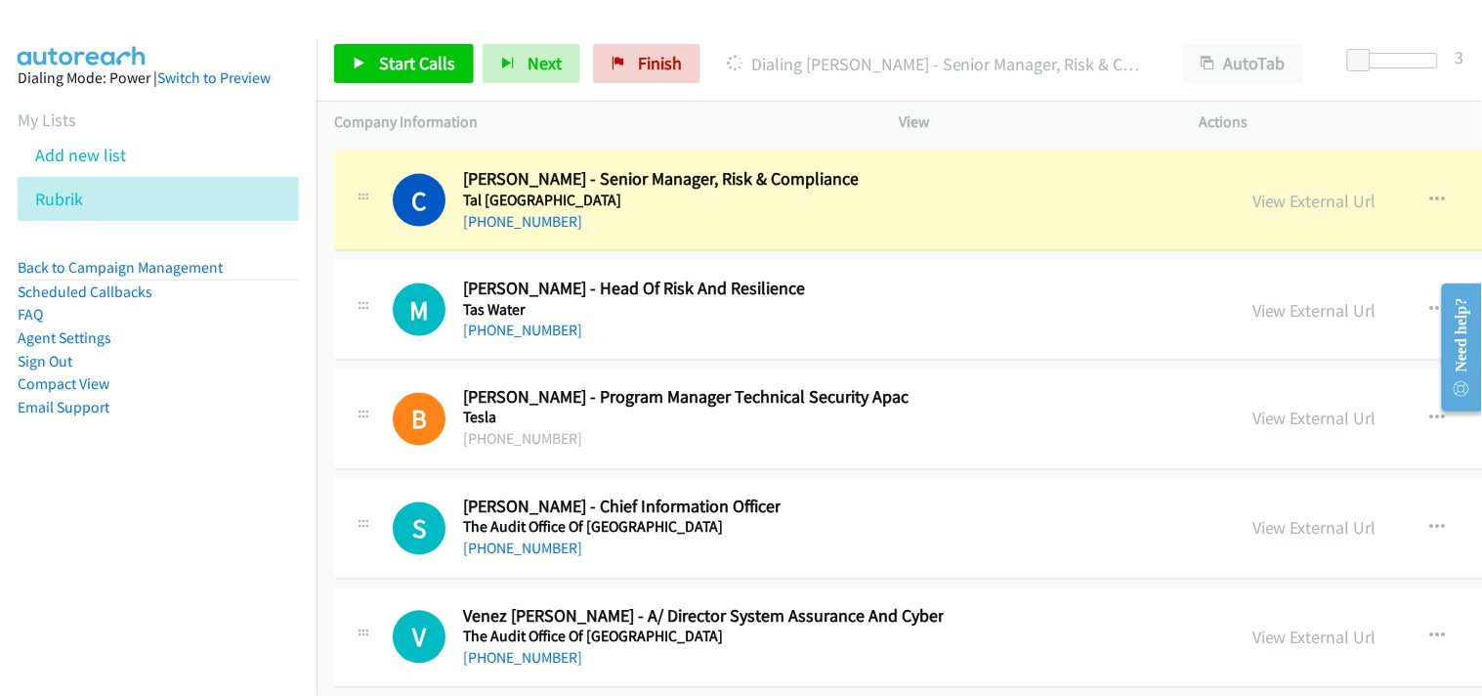
click at [1253, 200] on div "View External Url" at bounding box center [1315, 201] width 124 height 26
click at [1253, 212] on link "View External Url" at bounding box center [1315, 201] width 124 height 22
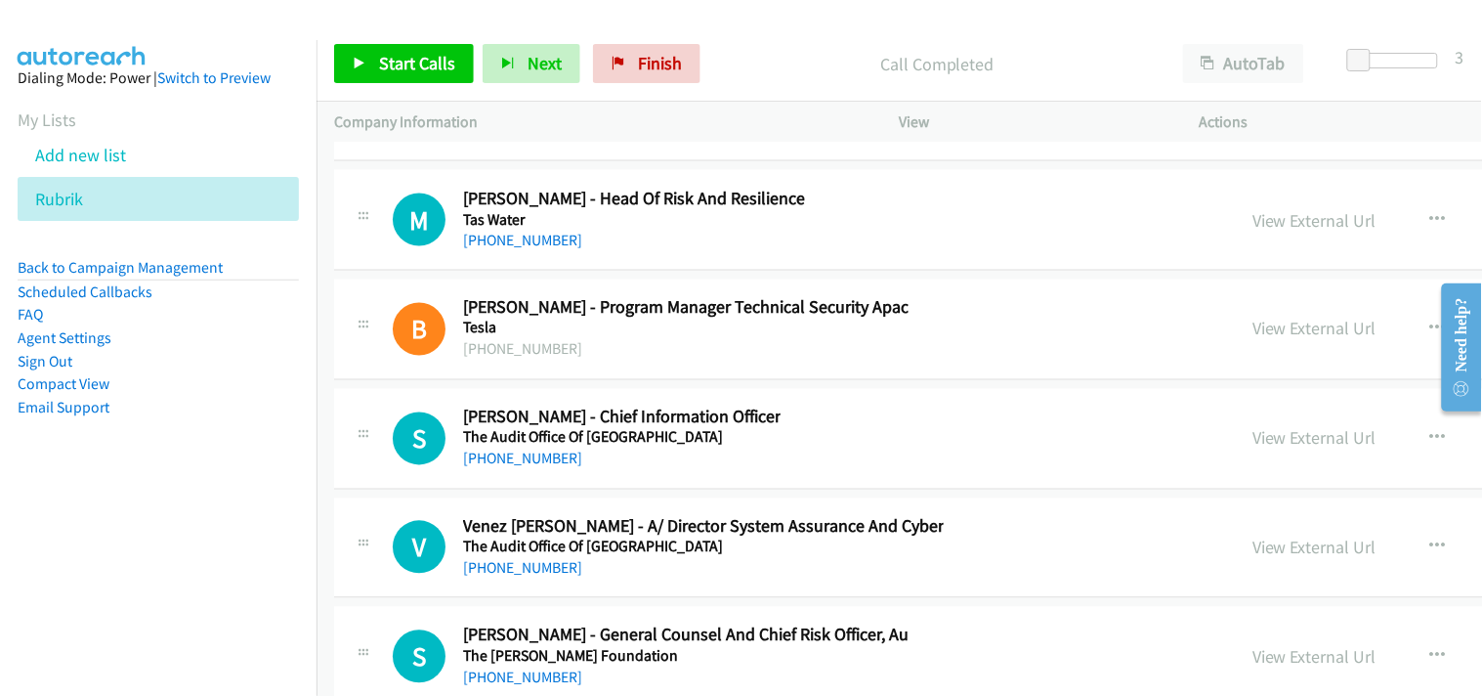
scroll to position [35181, 0]
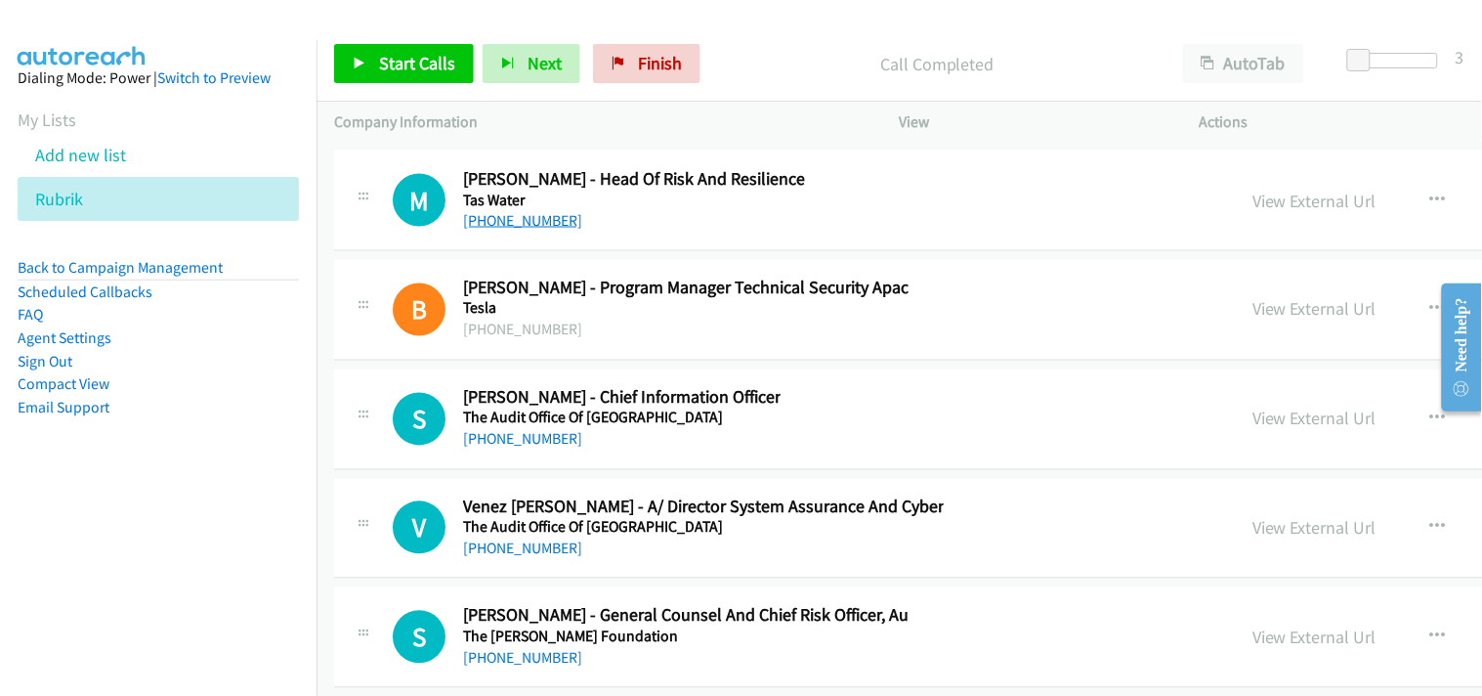
click at [540, 230] on link "[PHONE_NUMBER]" at bounding box center [522, 220] width 119 height 19
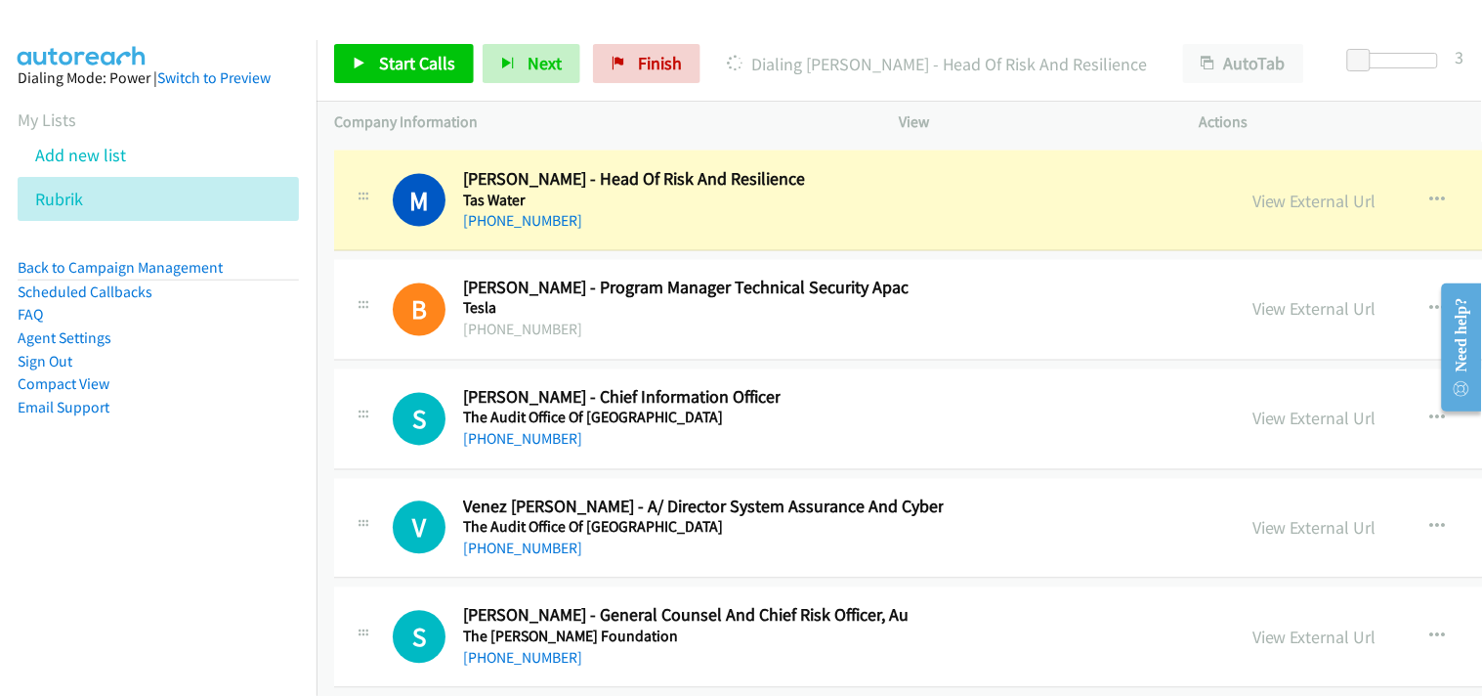
drag, startPoint x: 1041, startPoint y: 210, endPoint x: 770, endPoint y: 37, distance: 321.2
click at [1253, 211] on link "View External Url" at bounding box center [1315, 201] width 124 height 22
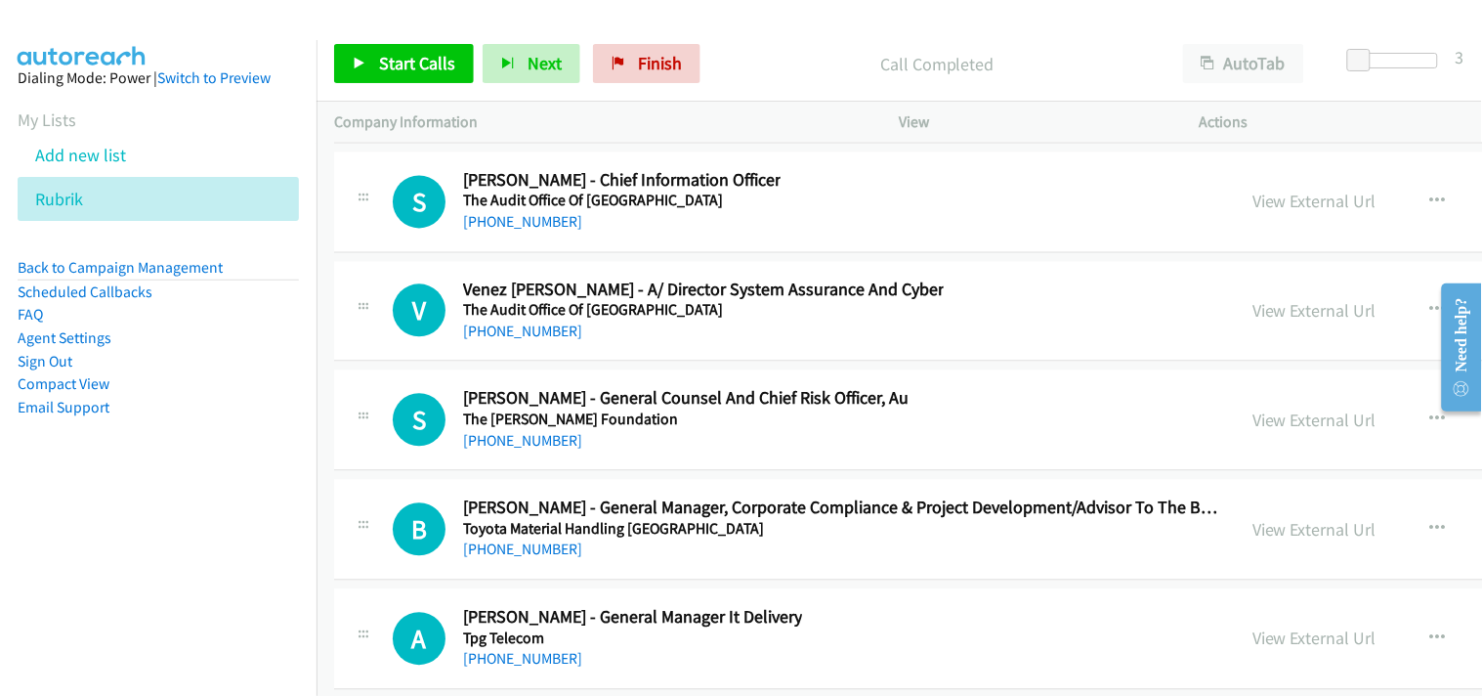
scroll to position [35507, 0]
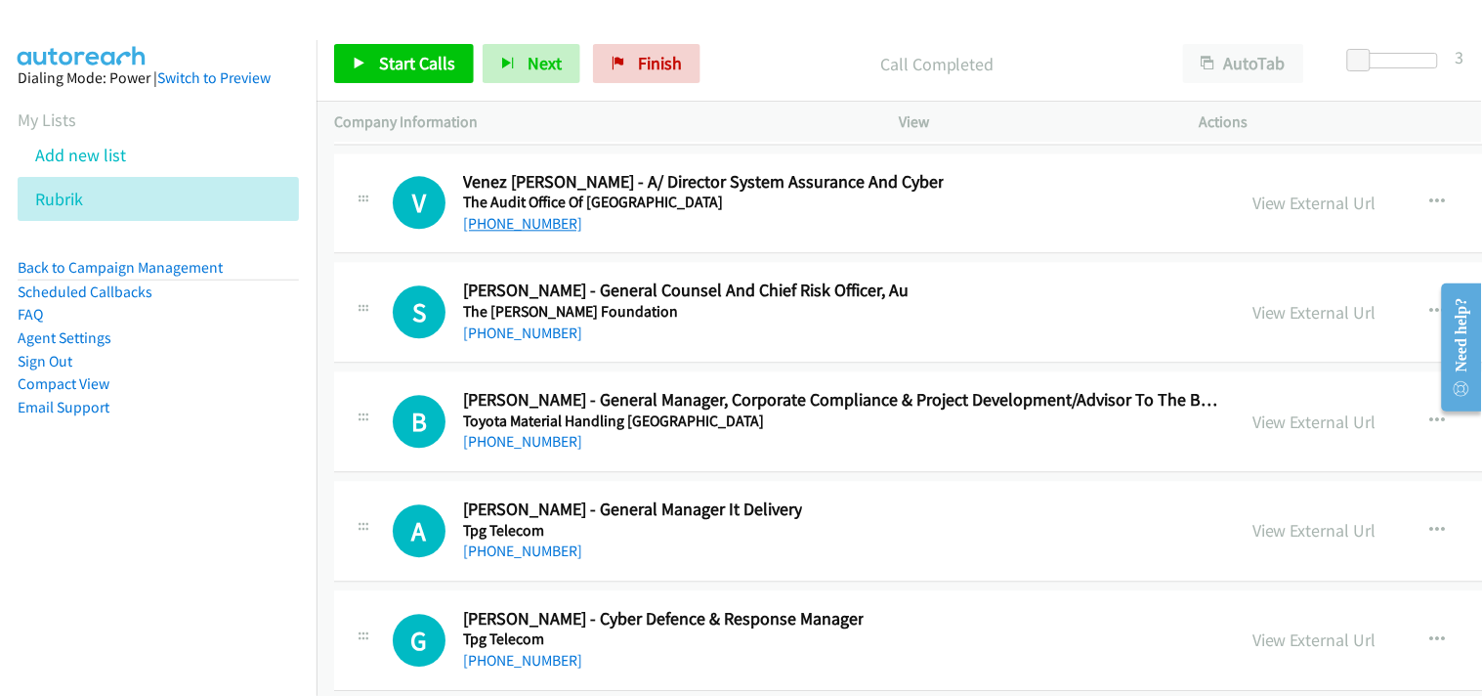
click at [500, 233] on link "[PHONE_NUMBER]" at bounding box center [522, 223] width 119 height 19
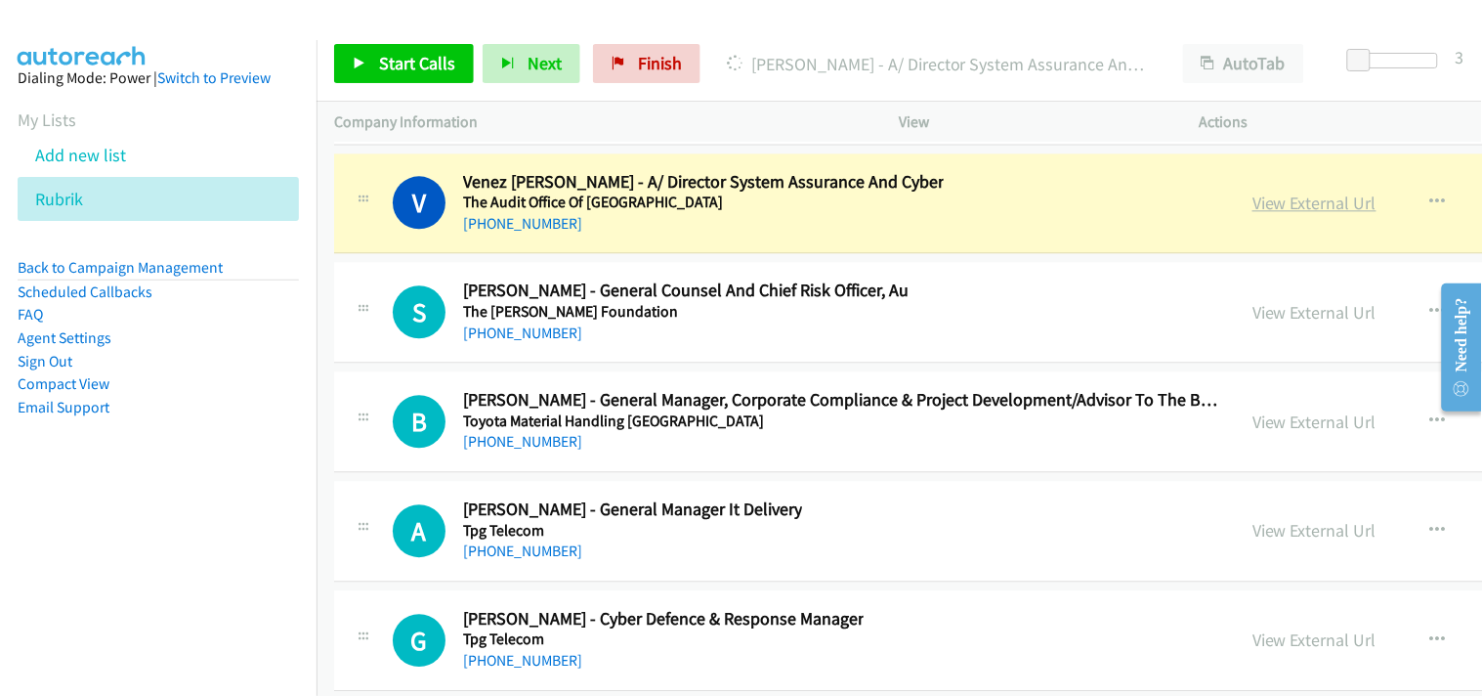
click at [1253, 214] on link "View External Url" at bounding box center [1315, 203] width 124 height 22
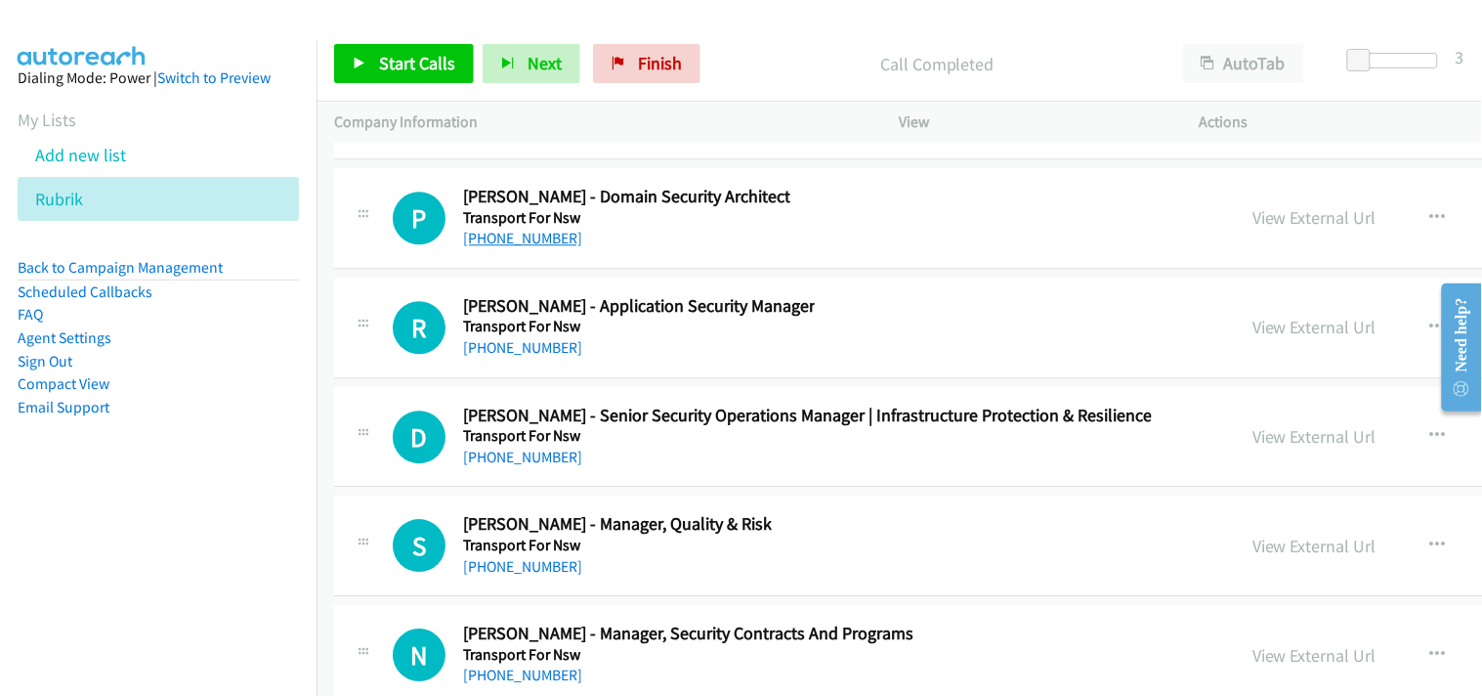
scroll to position [37570, 0]
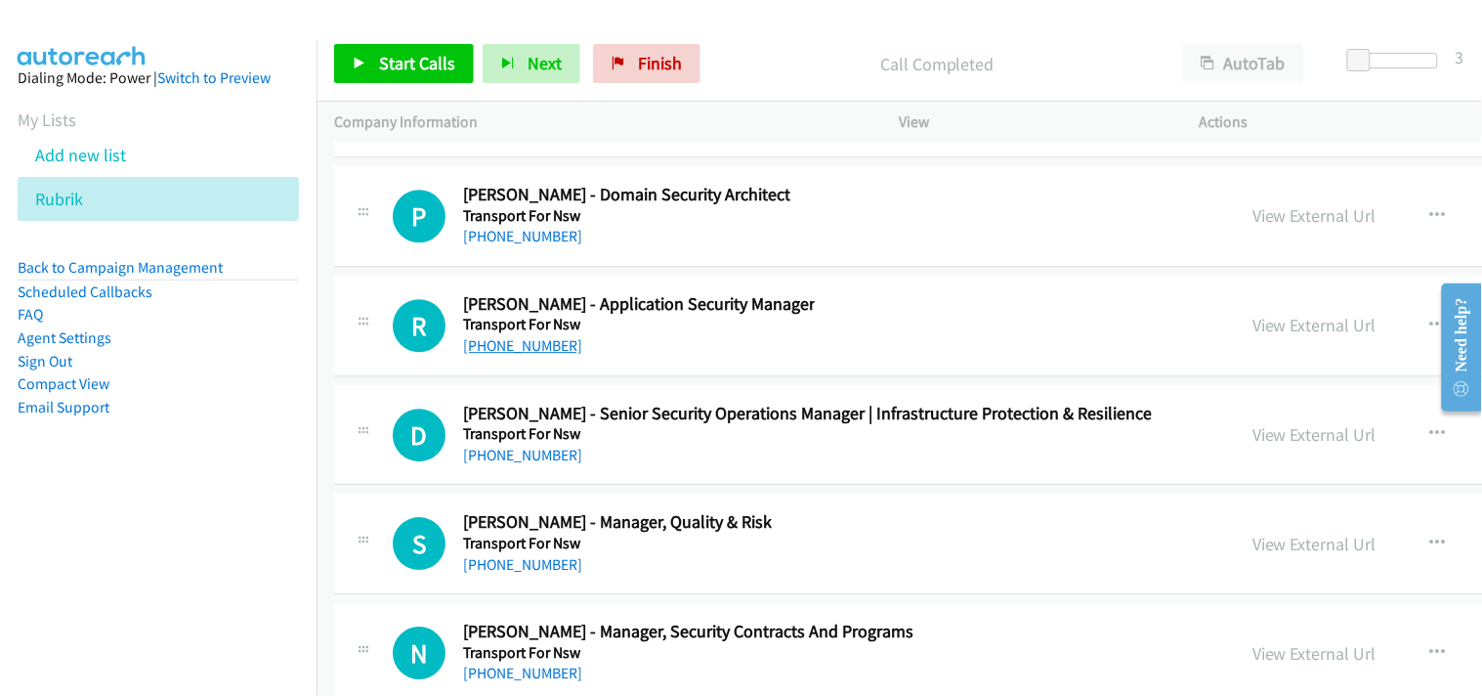
click at [532, 354] on link "[PHONE_NUMBER]" at bounding box center [522, 345] width 119 height 19
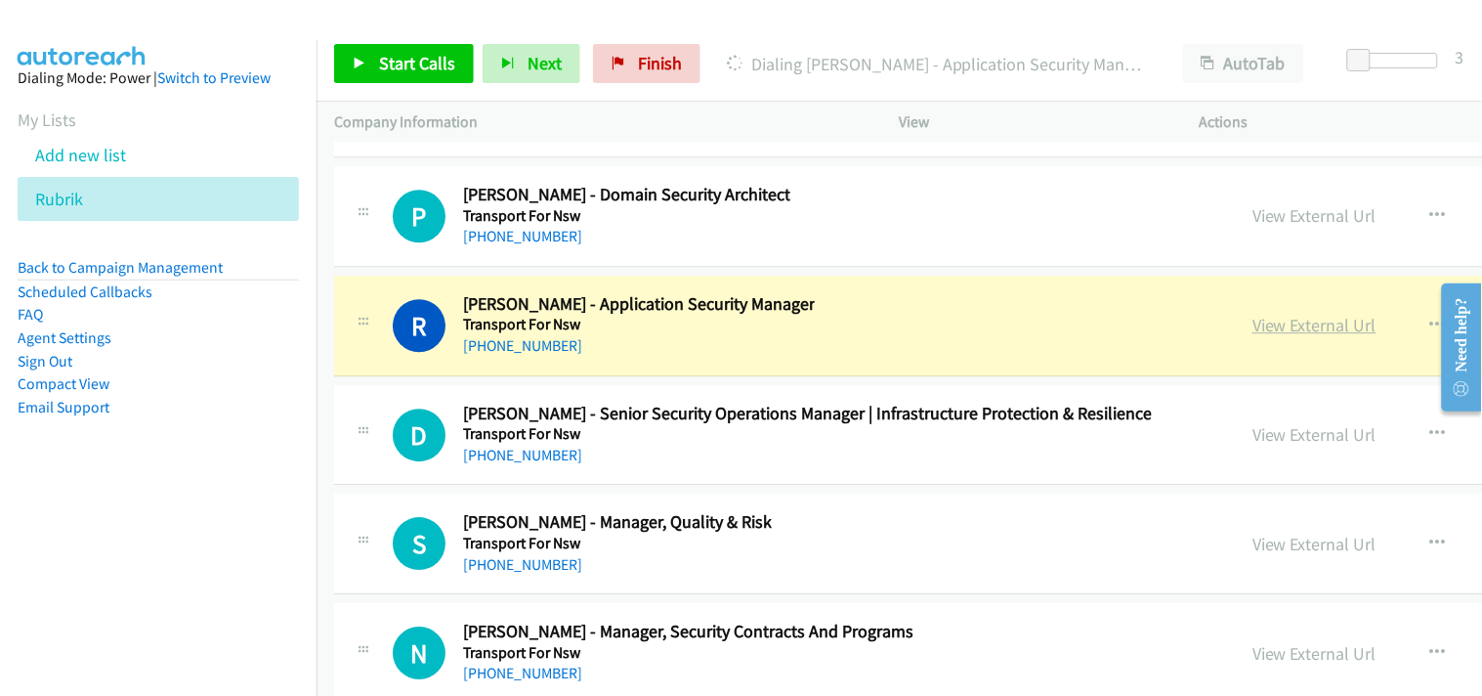
click at [1253, 336] on link "View External Url" at bounding box center [1315, 325] width 124 height 22
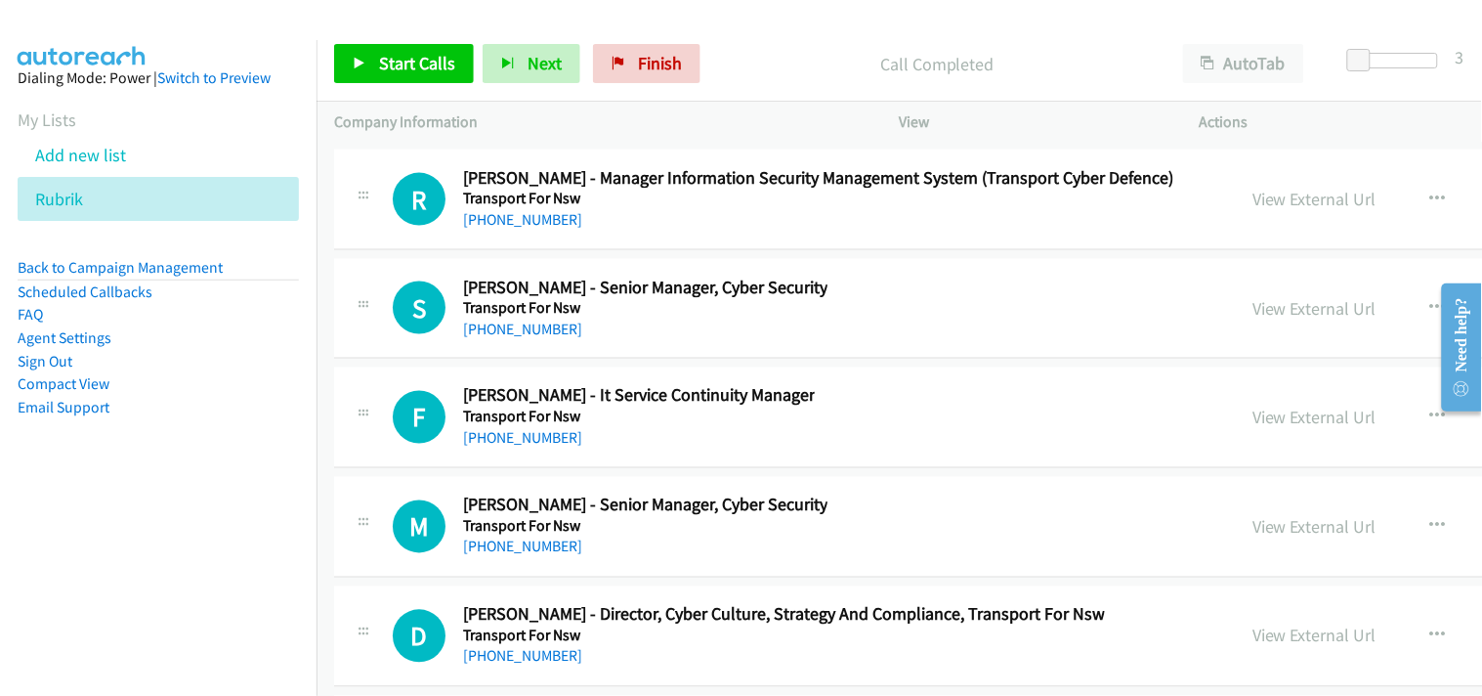
scroll to position [38872, 0]
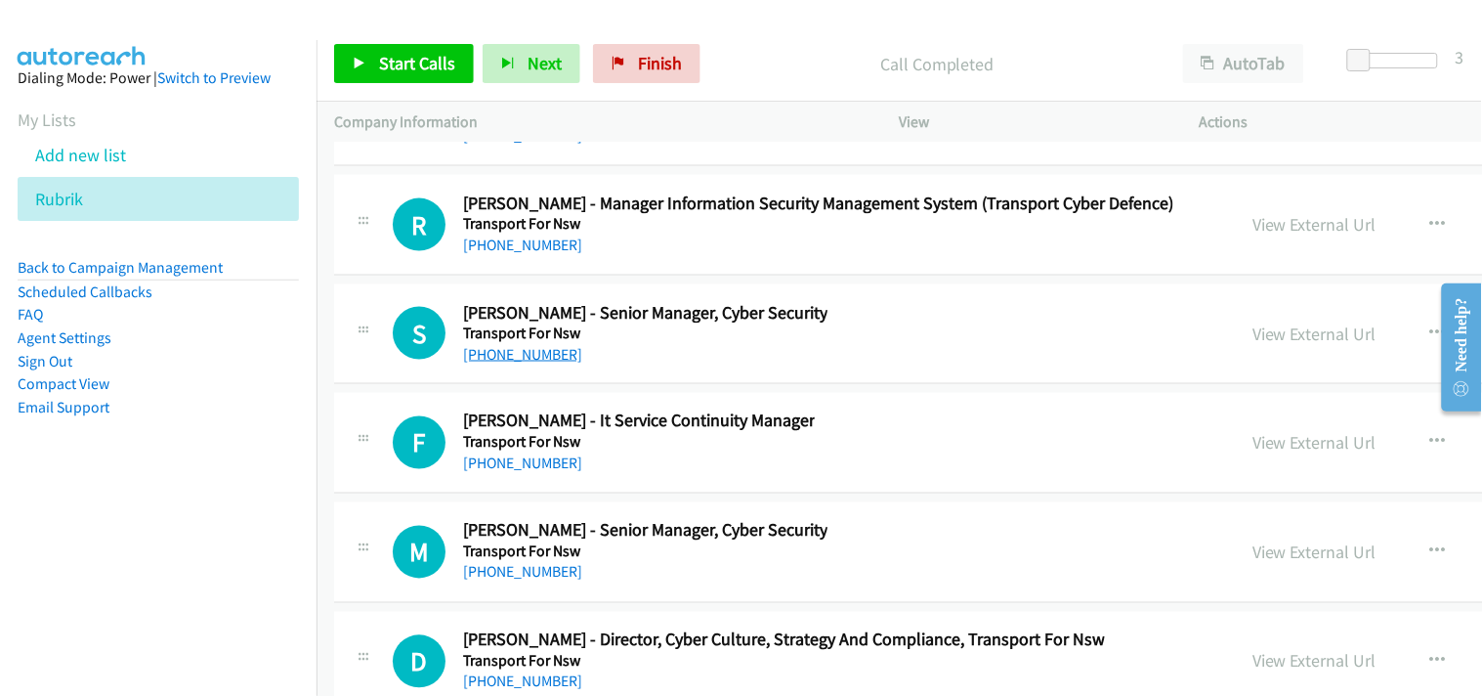
click at [513, 363] on link "[PHONE_NUMBER]" at bounding box center [522, 354] width 119 height 19
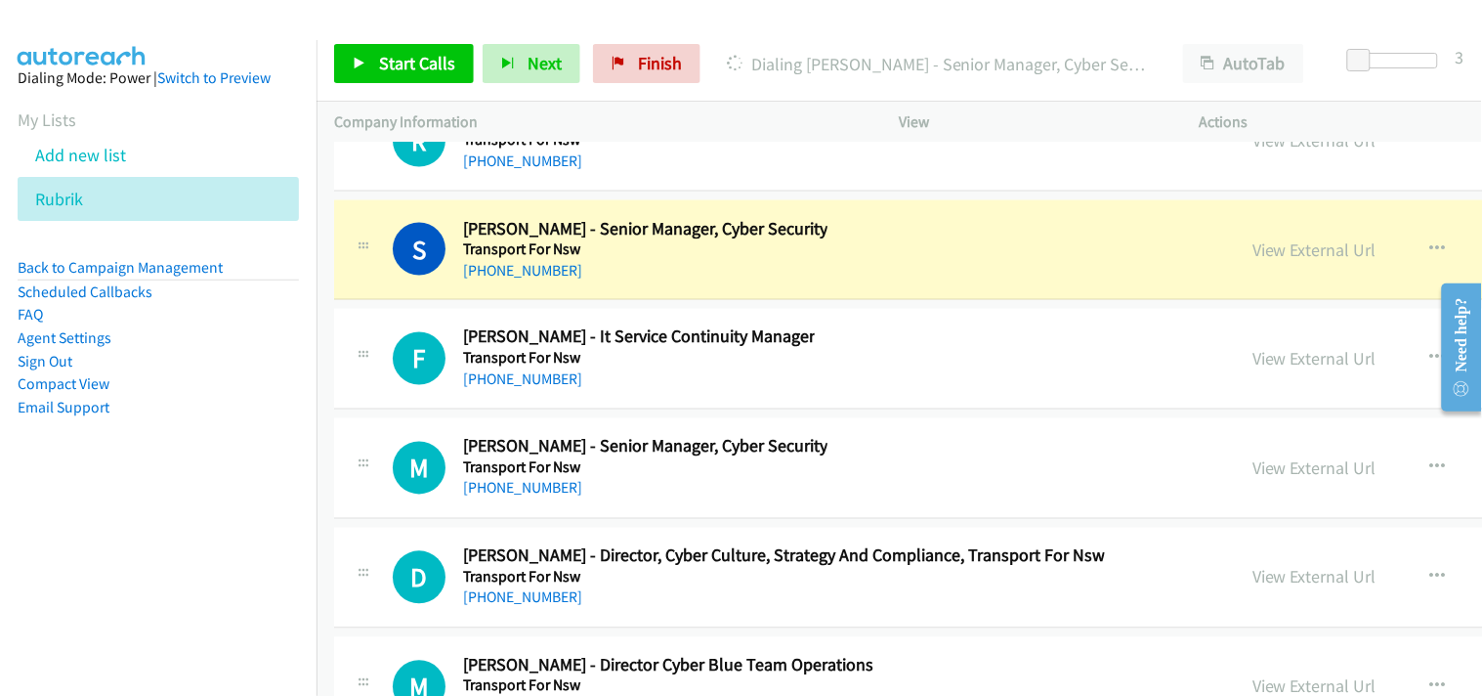
scroll to position [38981, 0]
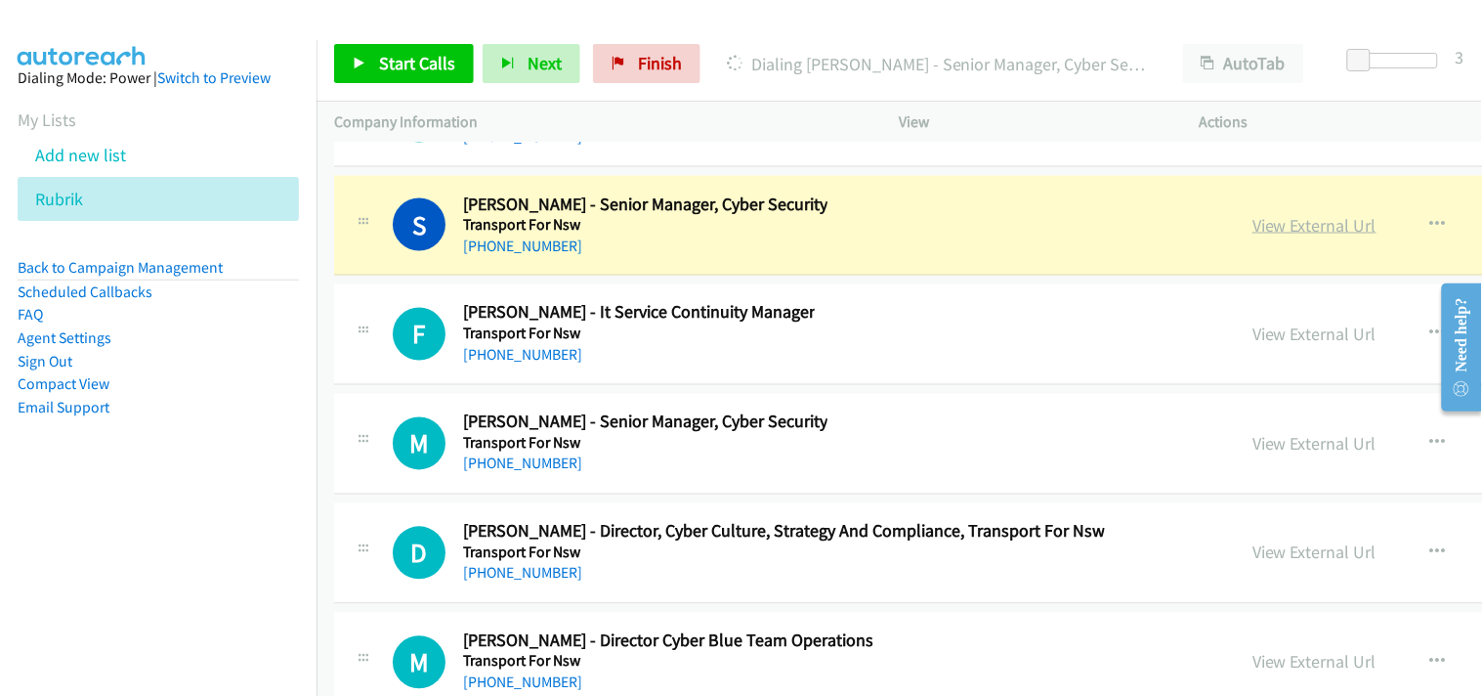
click at [1253, 236] on link "View External Url" at bounding box center [1315, 225] width 124 height 22
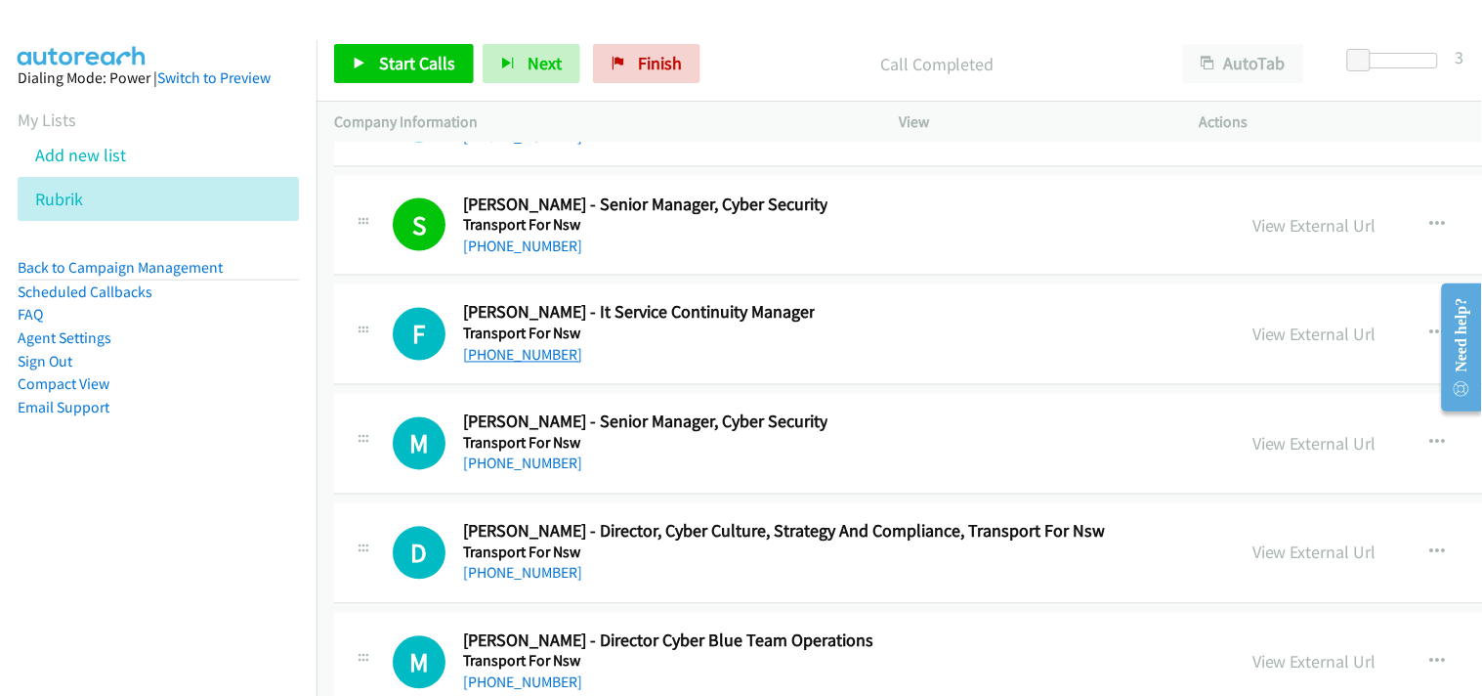
click at [525, 365] on link "[PHONE_NUMBER]" at bounding box center [522, 355] width 119 height 19
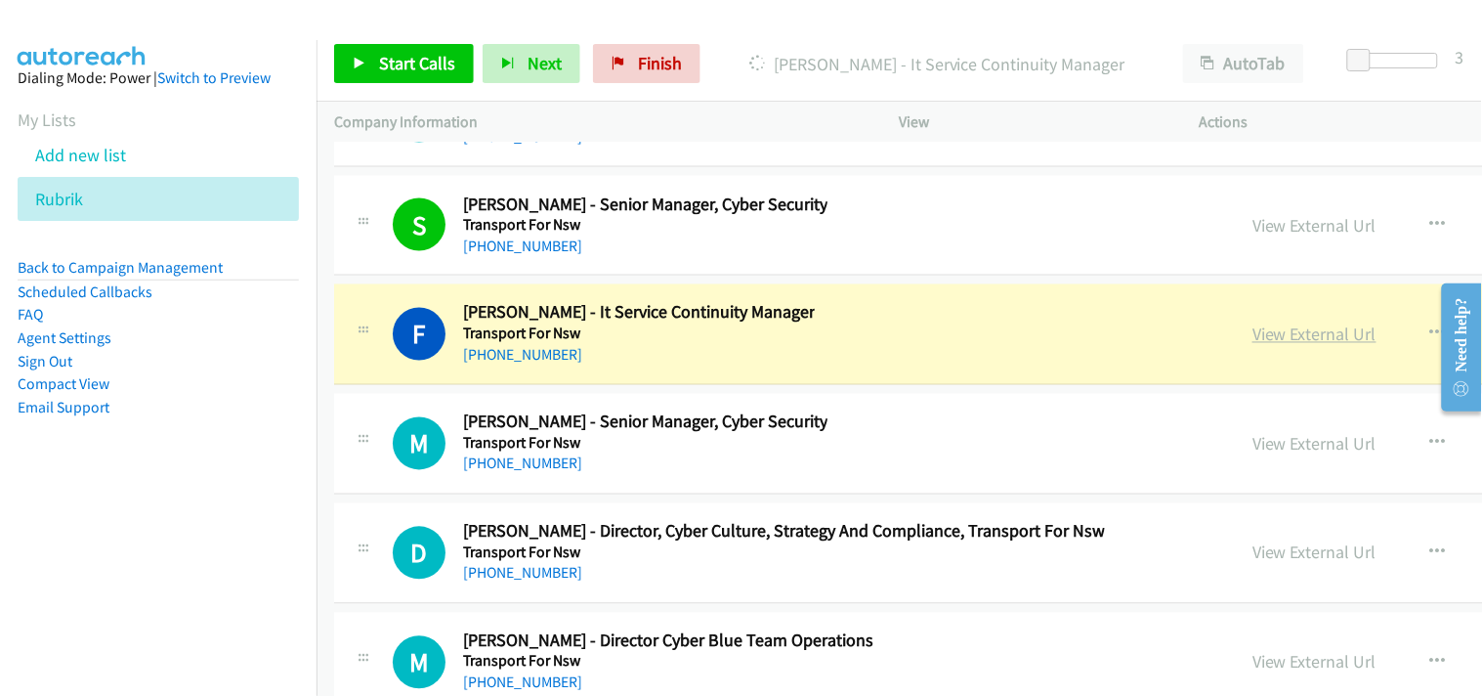
click at [1253, 346] on link "View External Url" at bounding box center [1315, 334] width 124 height 22
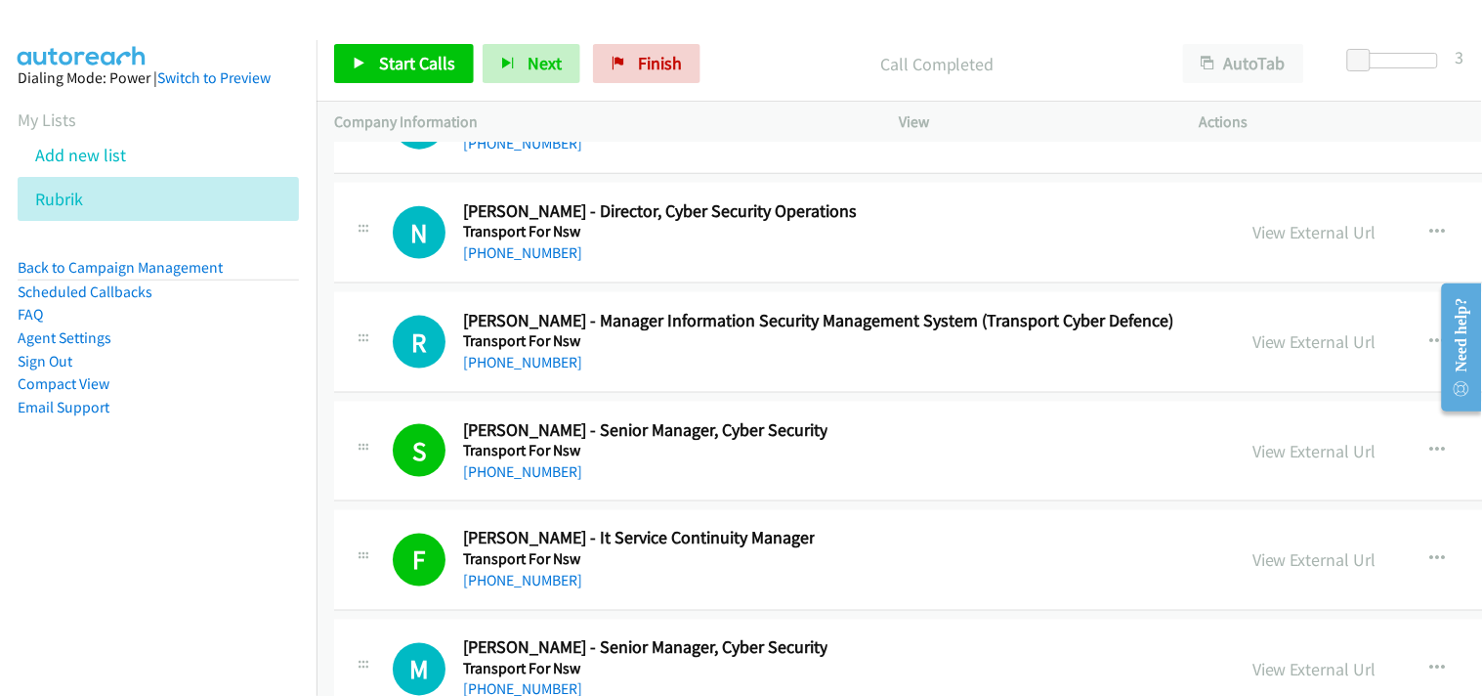
scroll to position [38764, 0]
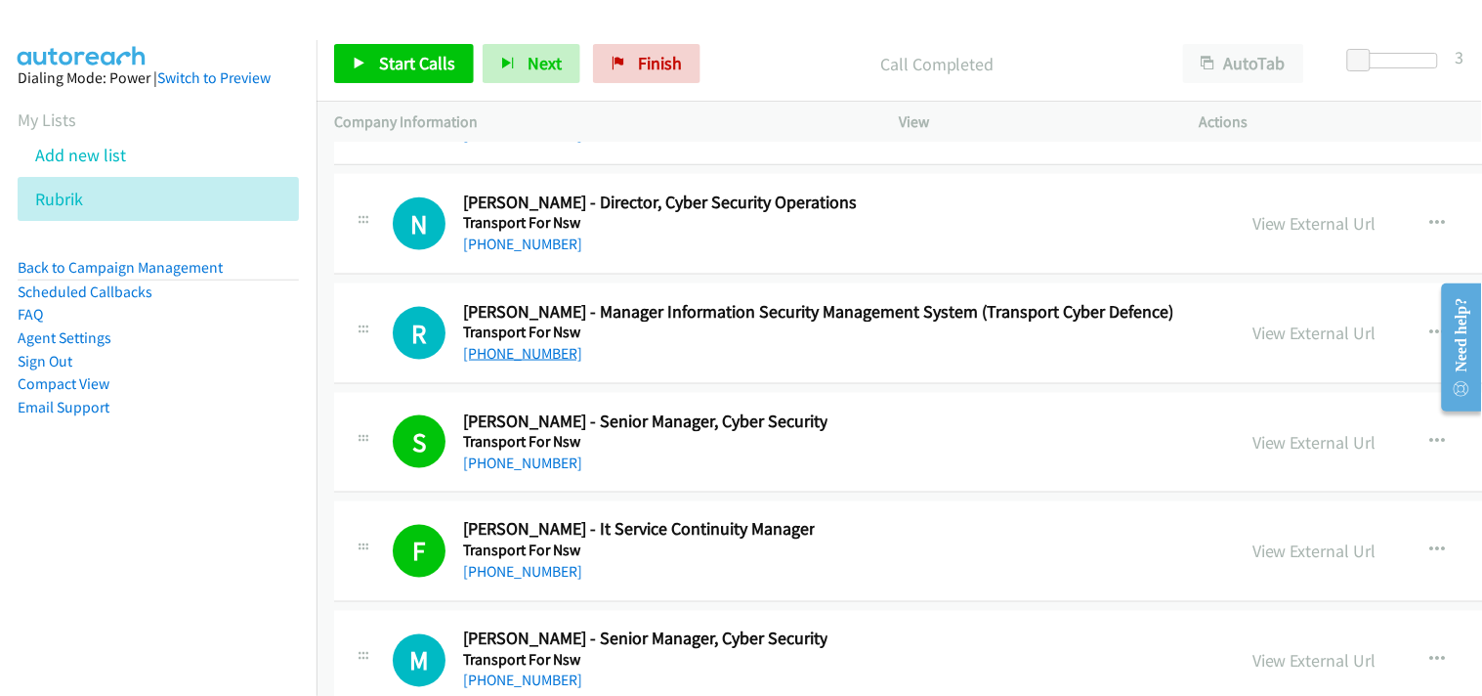
click at [523, 363] on link "[PHONE_NUMBER]" at bounding box center [522, 353] width 119 height 19
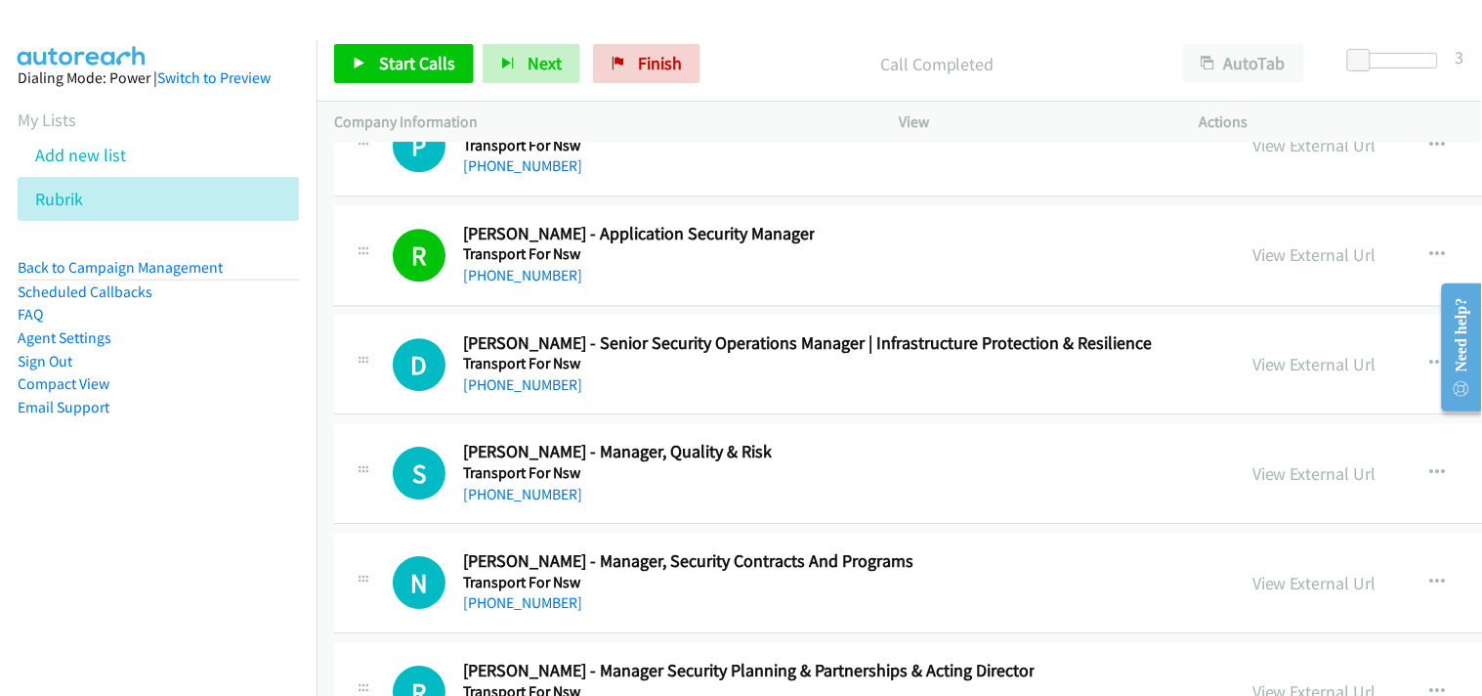
scroll to position [37678, 0]
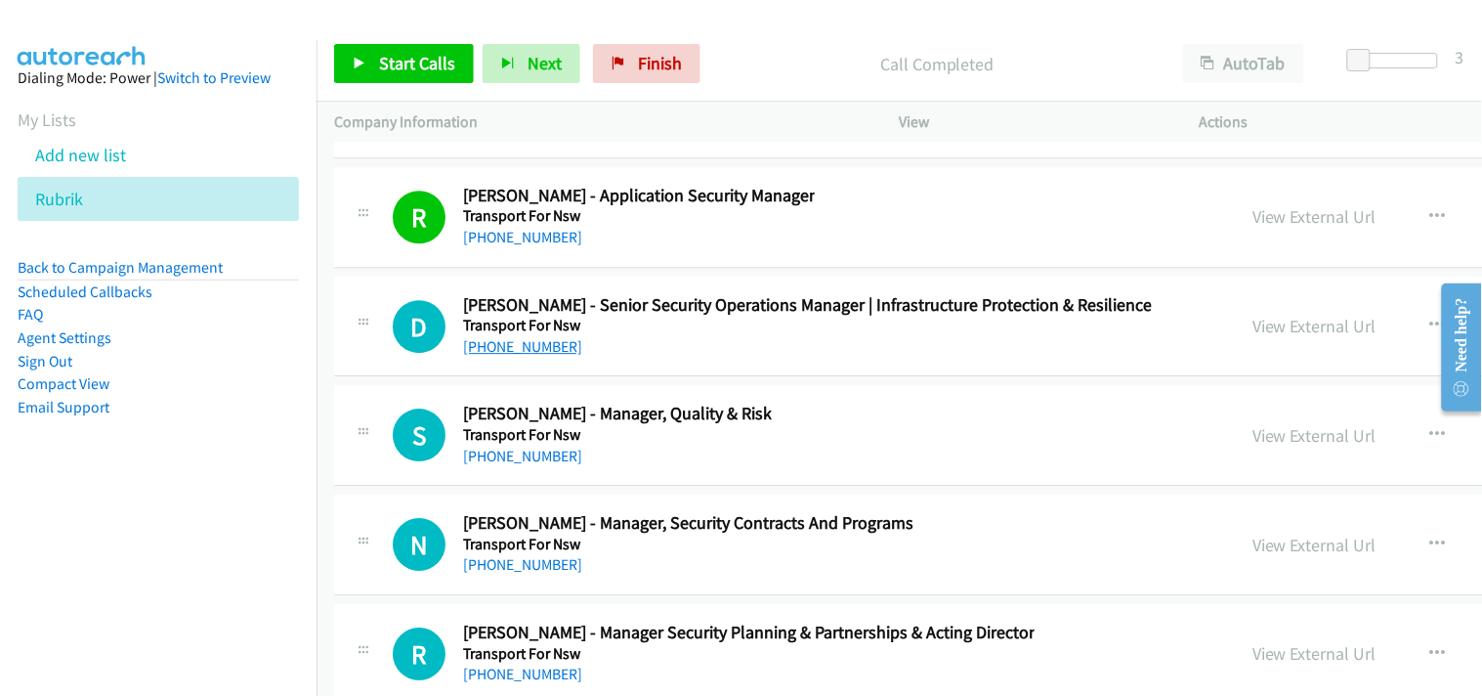
click at [476, 356] on link "[PHONE_NUMBER]" at bounding box center [522, 346] width 119 height 19
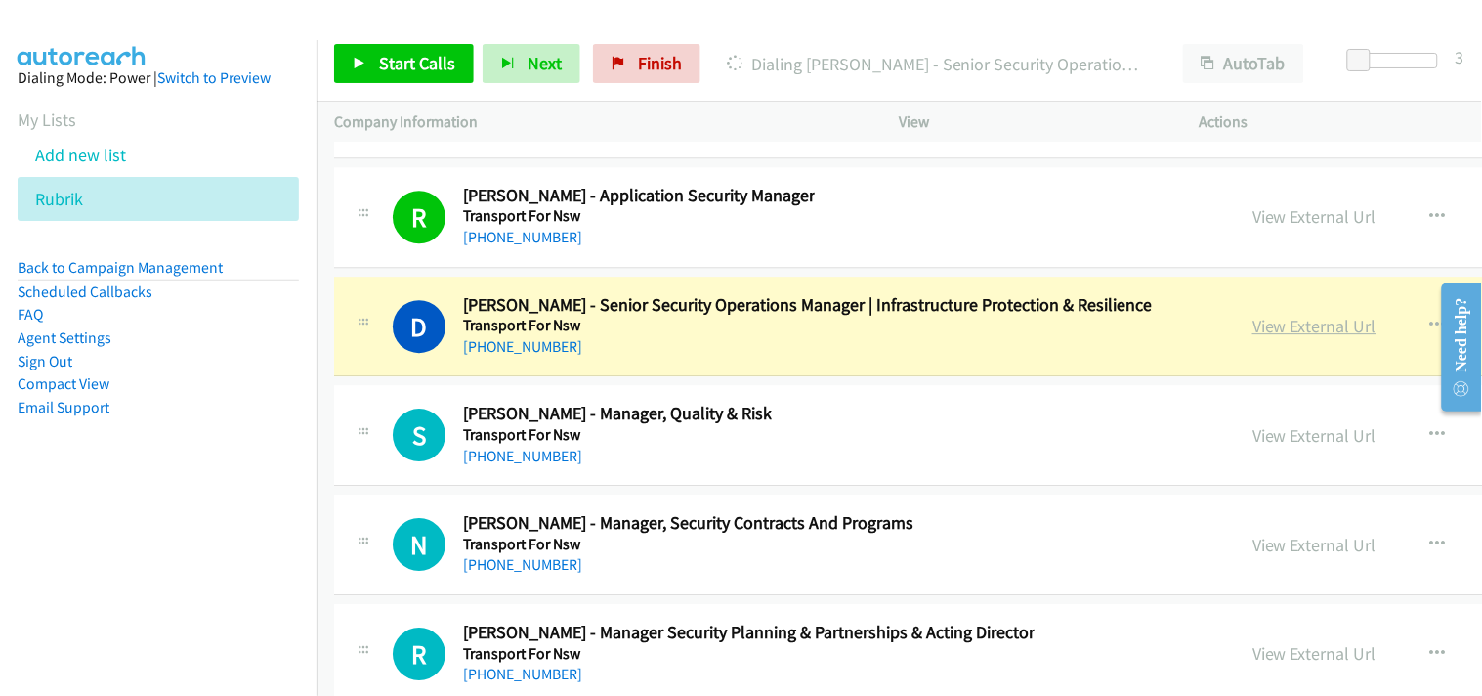
click at [1253, 337] on link "View External Url" at bounding box center [1315, 326] width 124 height 22
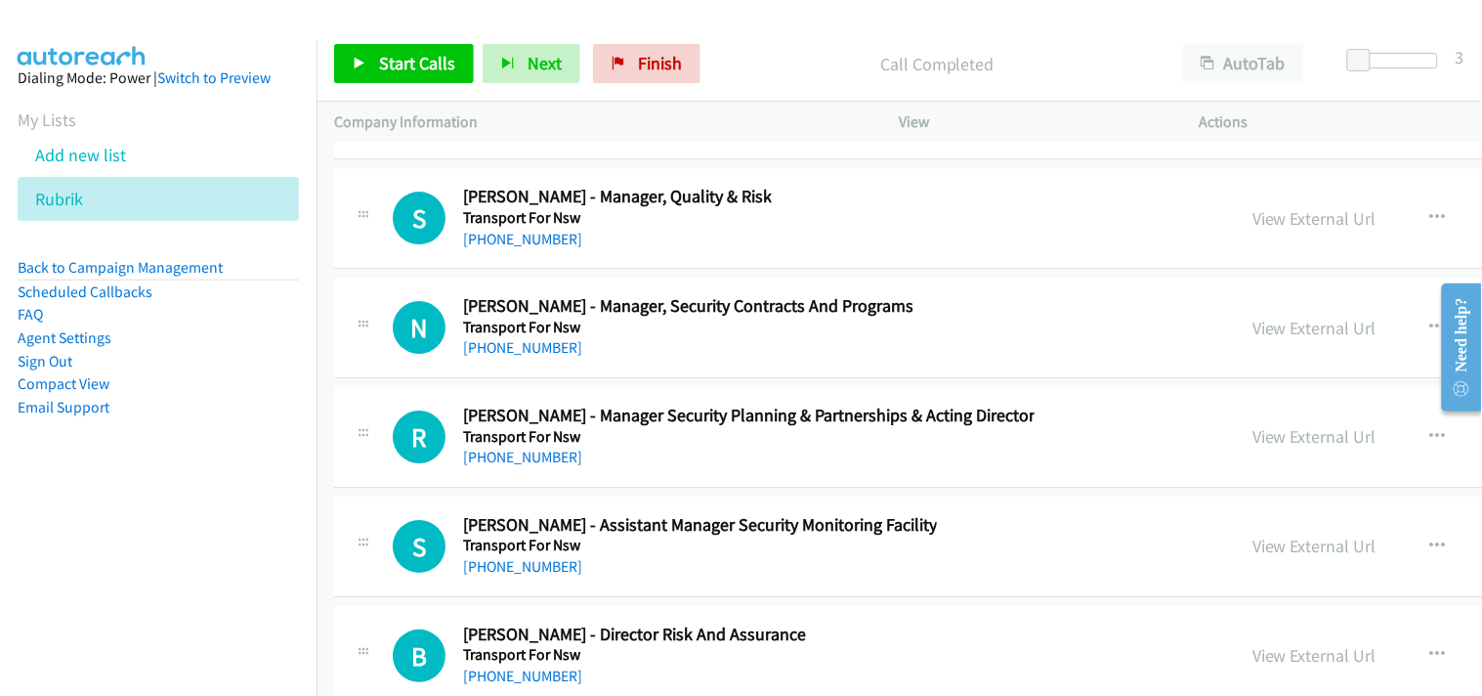
scroll to position [37787, 0]
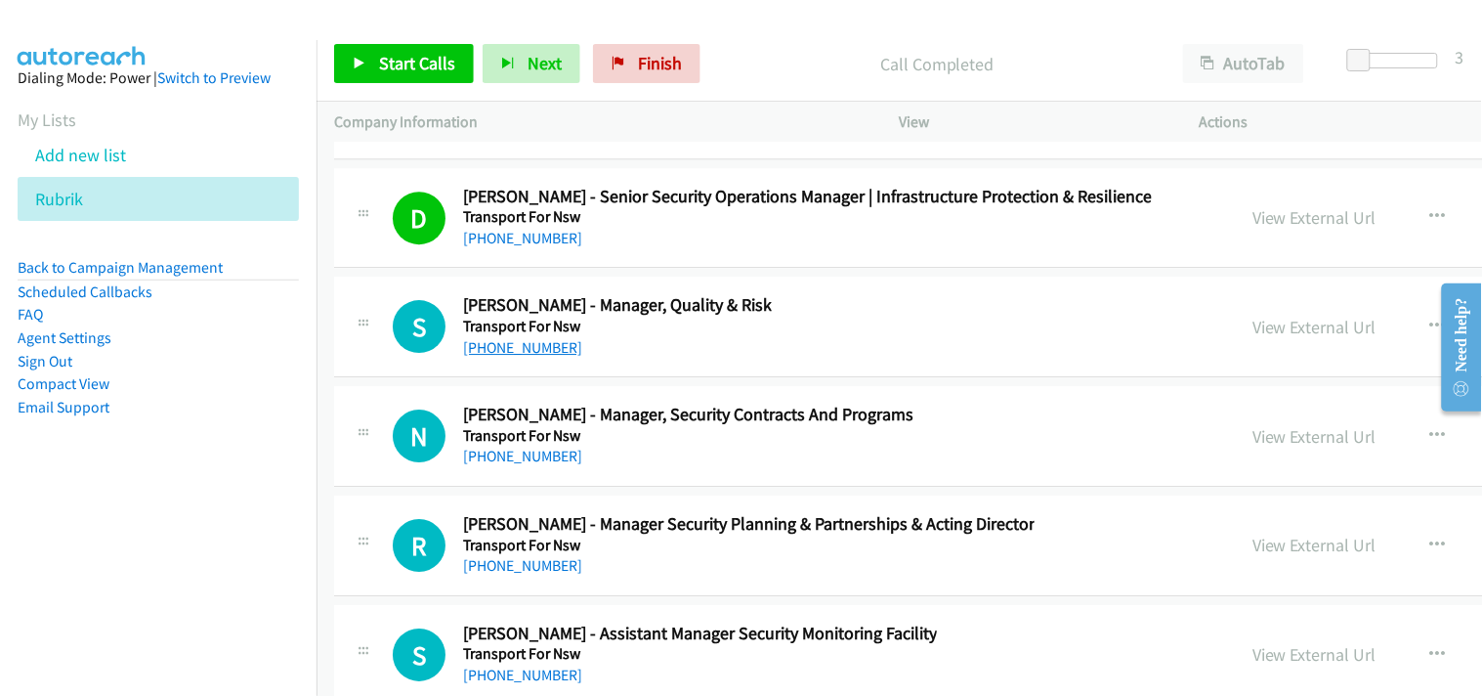
click at [519, 357] on link "[PHONE_NUMBER]" at bounding box center [522, 347] width 119 height 19
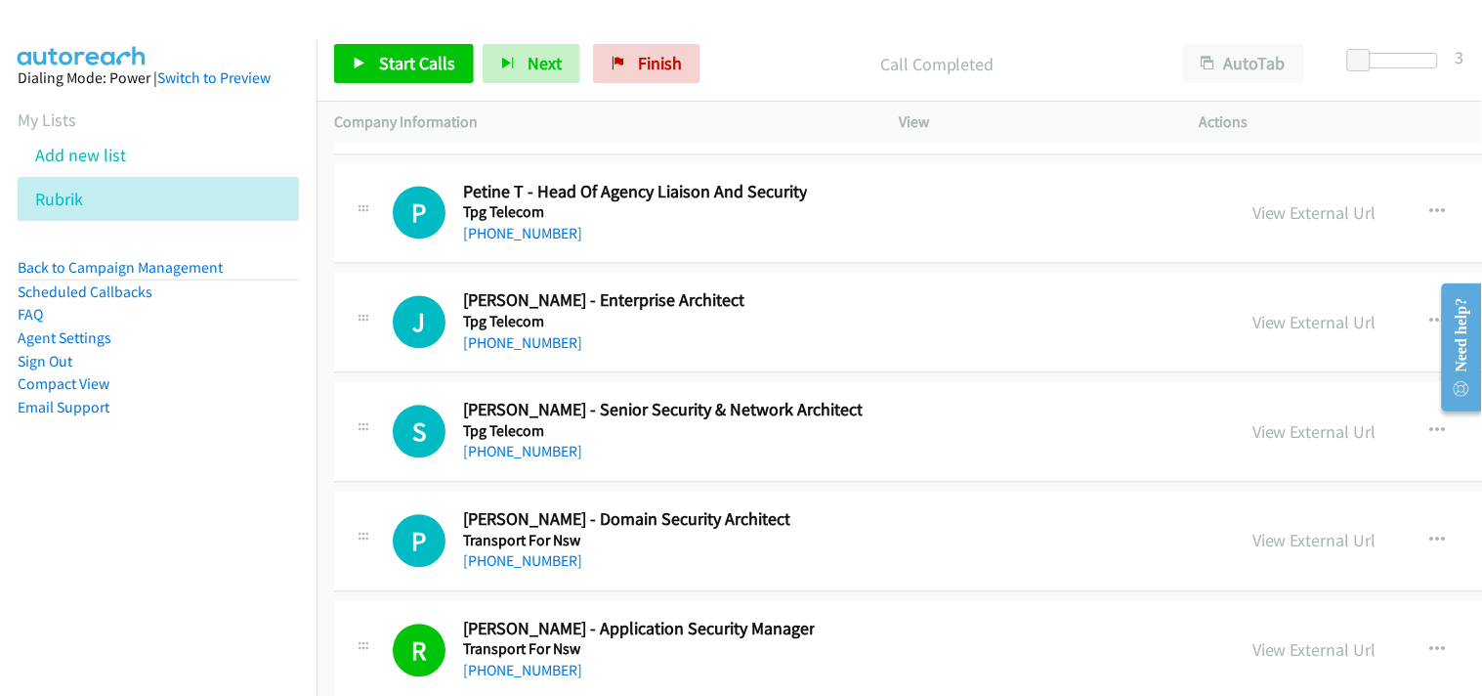
scroll to position [37136, 0]
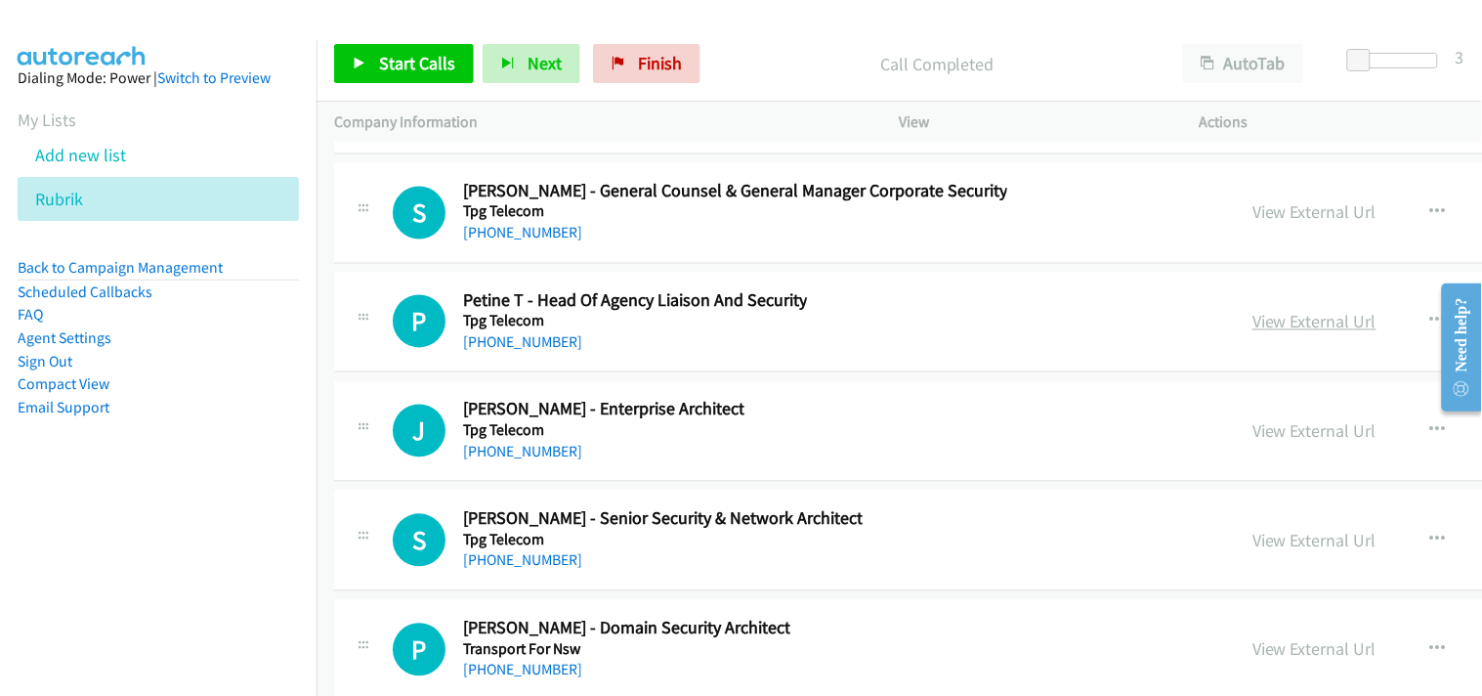
click at [1253, 333] on link "View External Url" at bounding box center [1315, 322] width 124 height 22
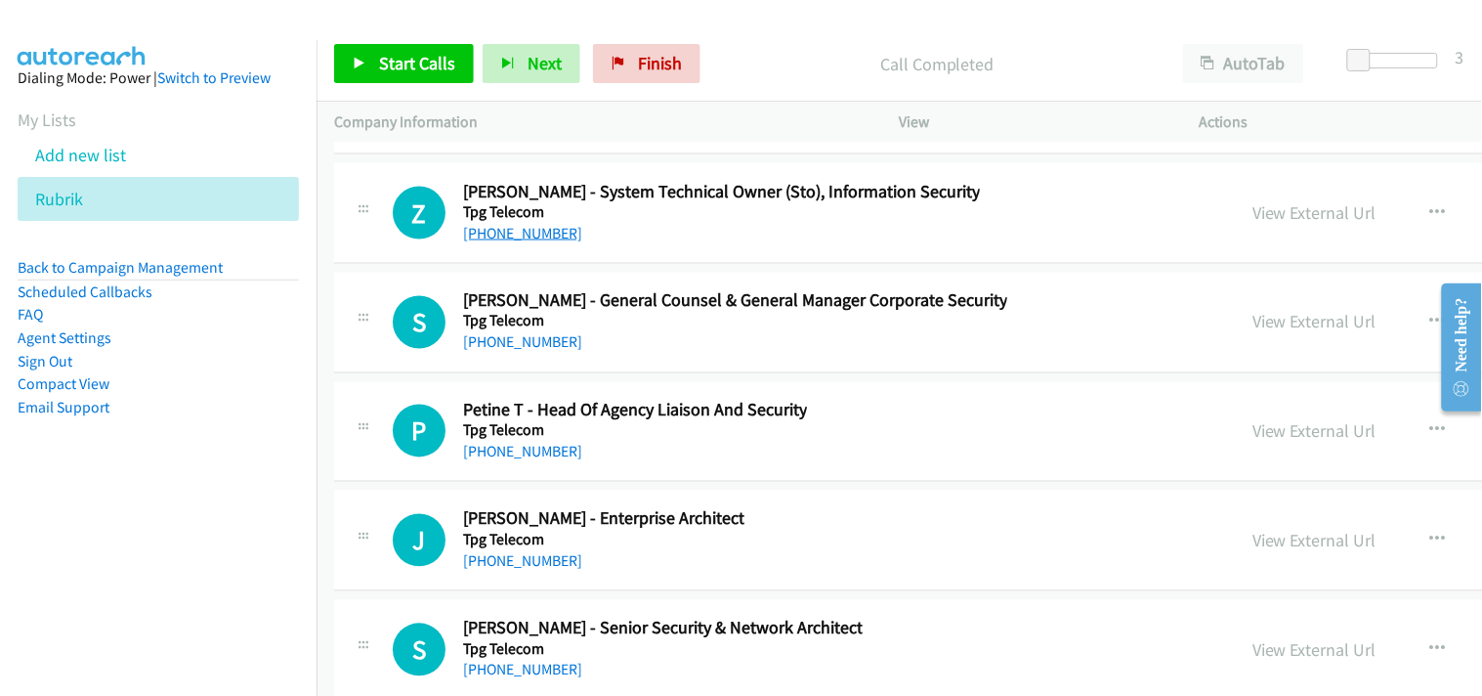
click at [525, 242] on link "[PHONE_NUMBER]" at bounding box center [522, 233] width 119 height 19
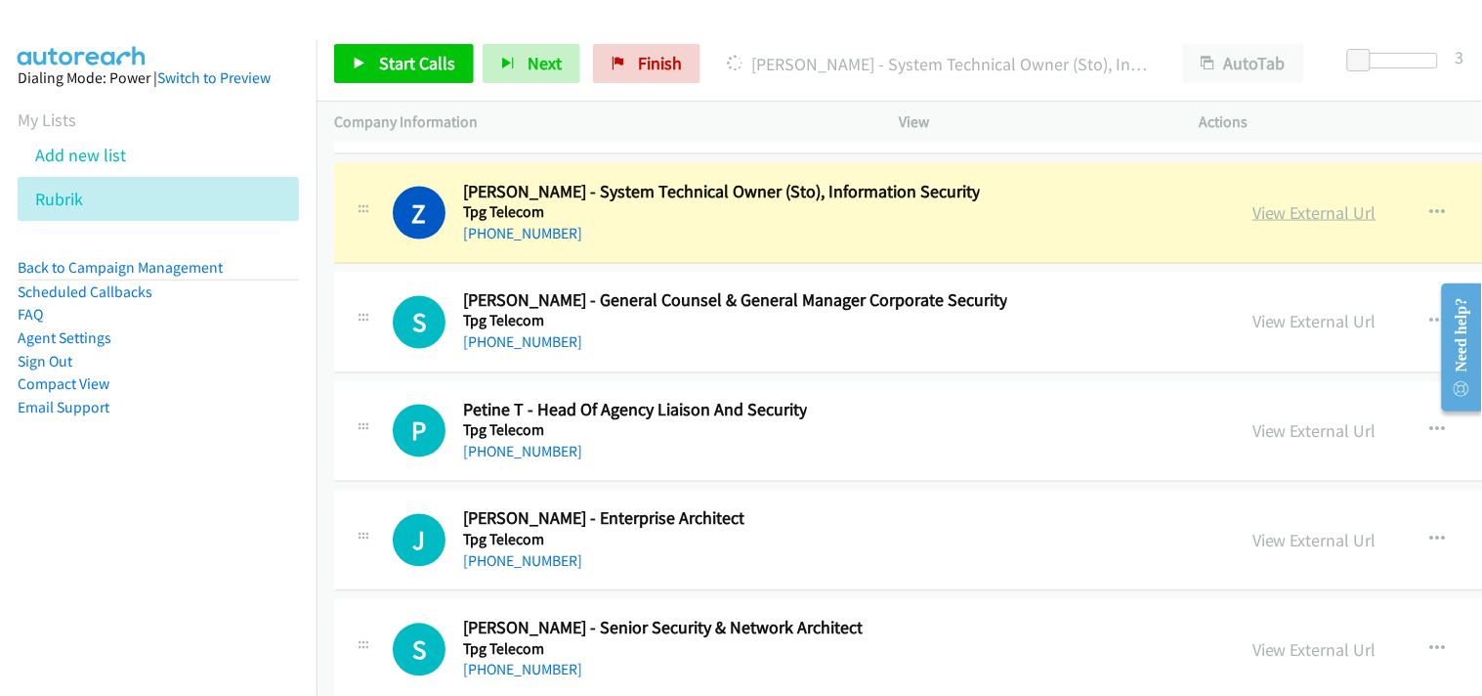
click at [1253, 222] on link "View External Url" at bounding box center [1315, 212] width 124 height 22
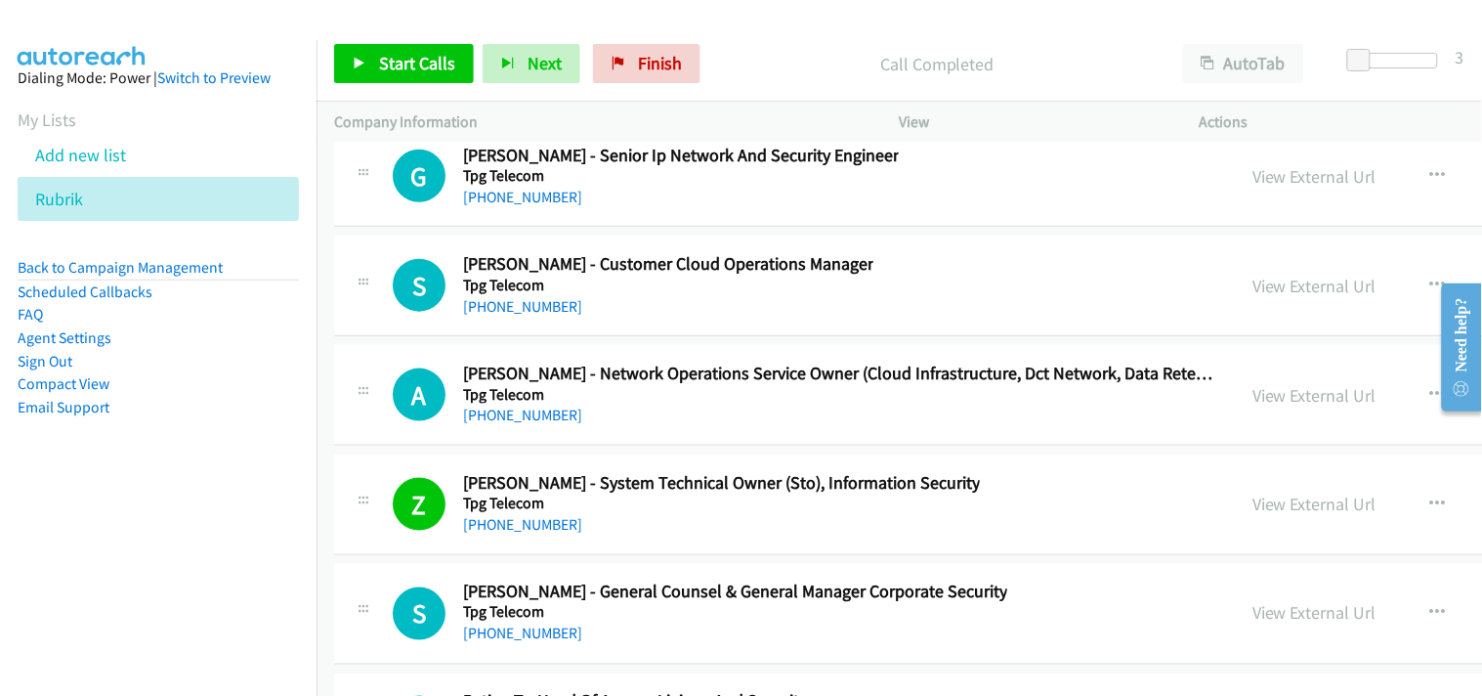
scroll to position [36701, 0]
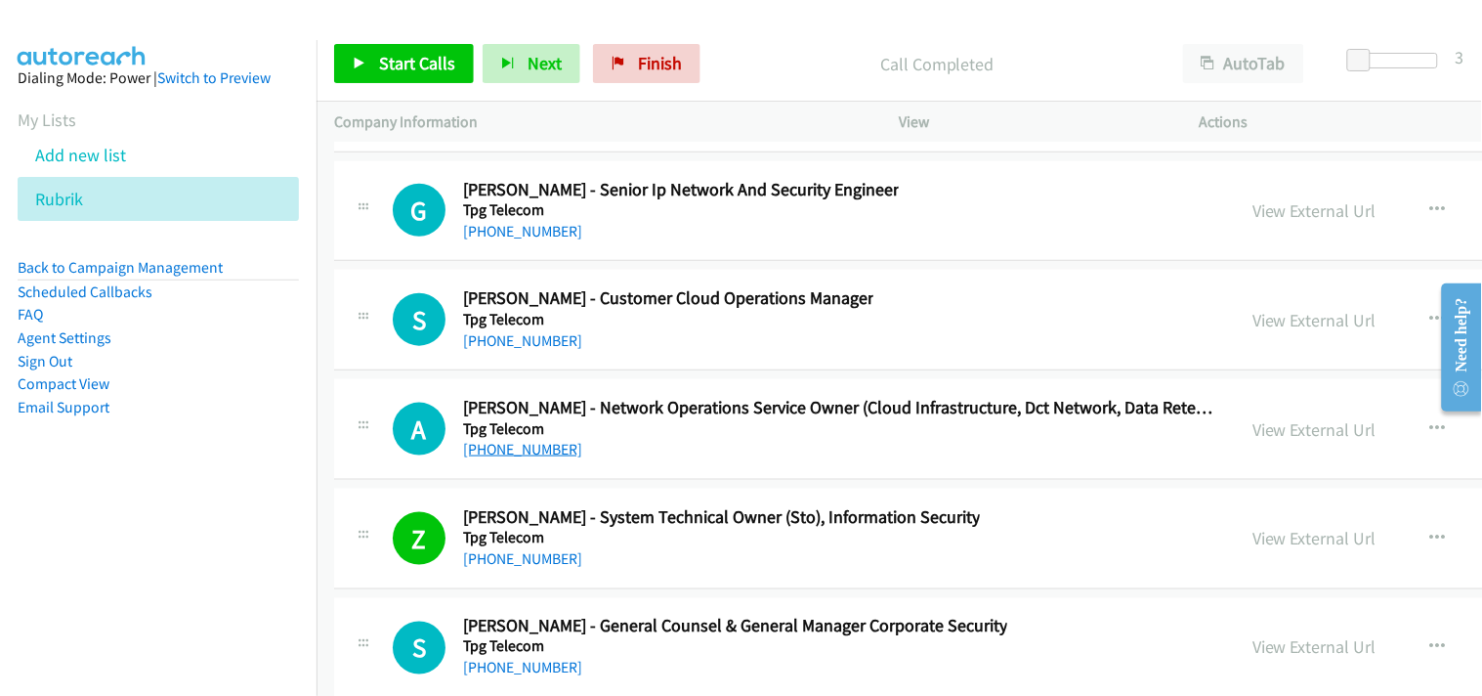
click at [523, 458] on link "[PHONE_NUMBER]" at bounding box center [522, 449] width 119 height 19
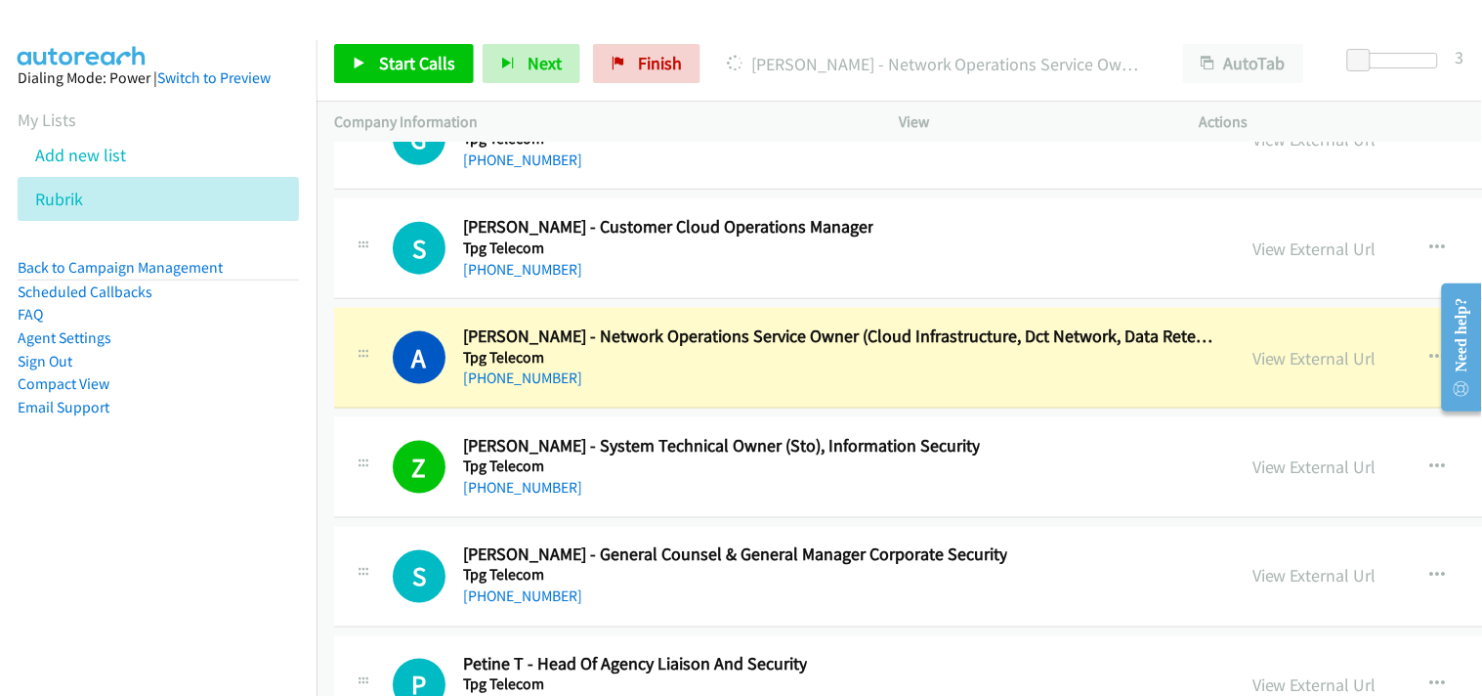
scroll to position [36809, 0]
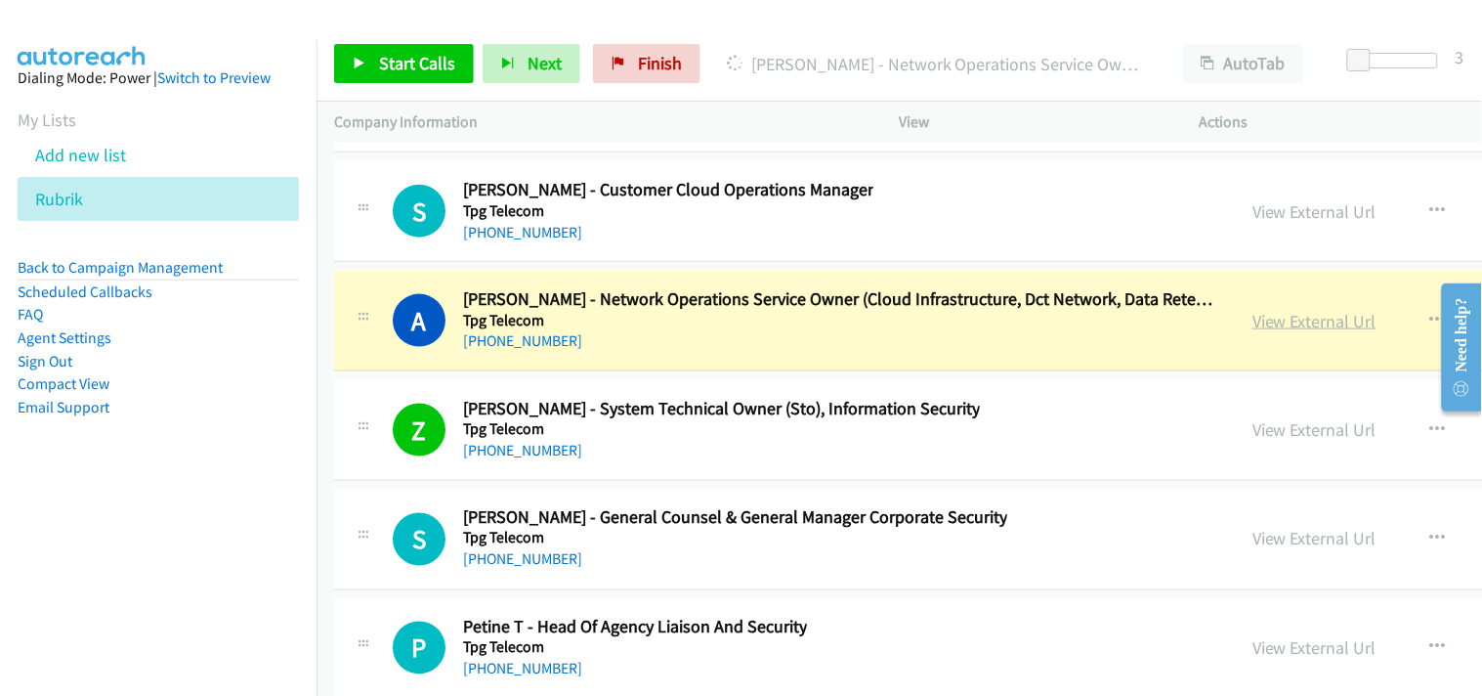
click at [1253, 330] on link "View External Url" at bounding box center [1315, 321] width 124 height 22
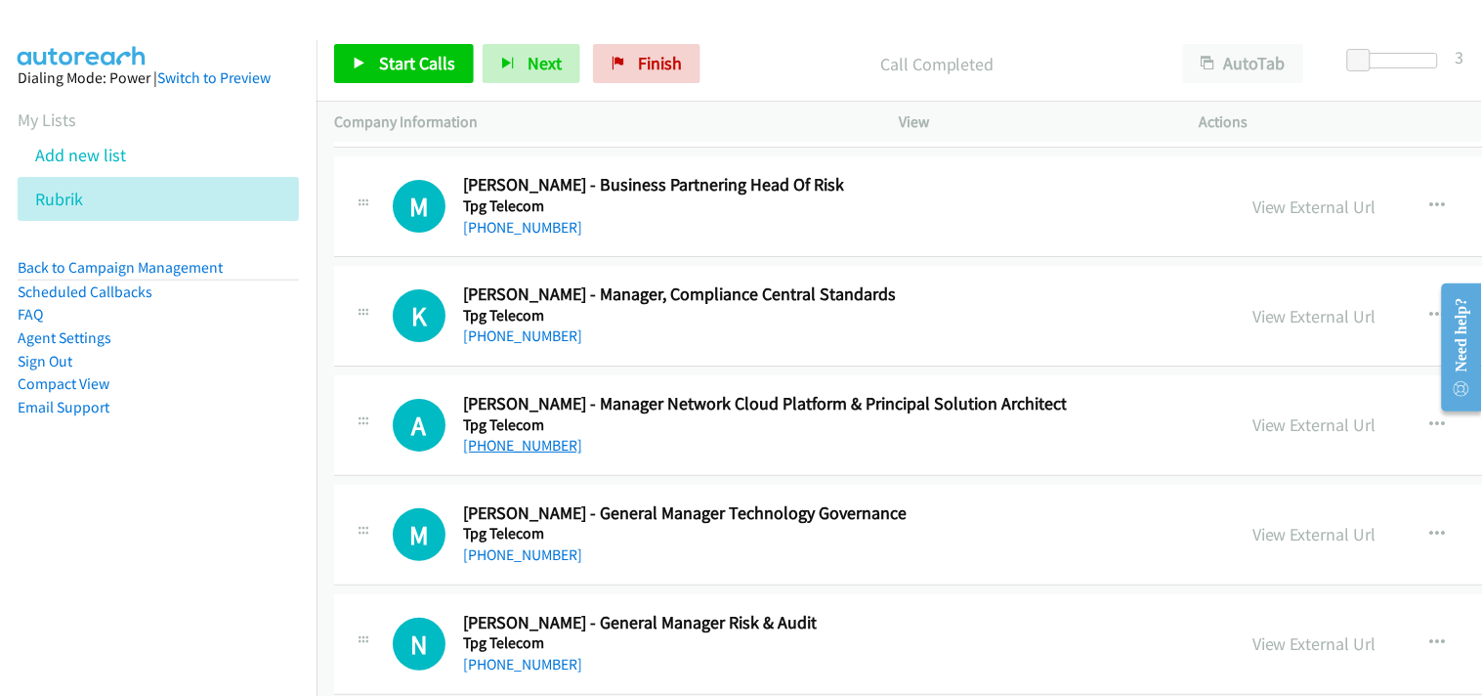
scroll to position [36267, 0]
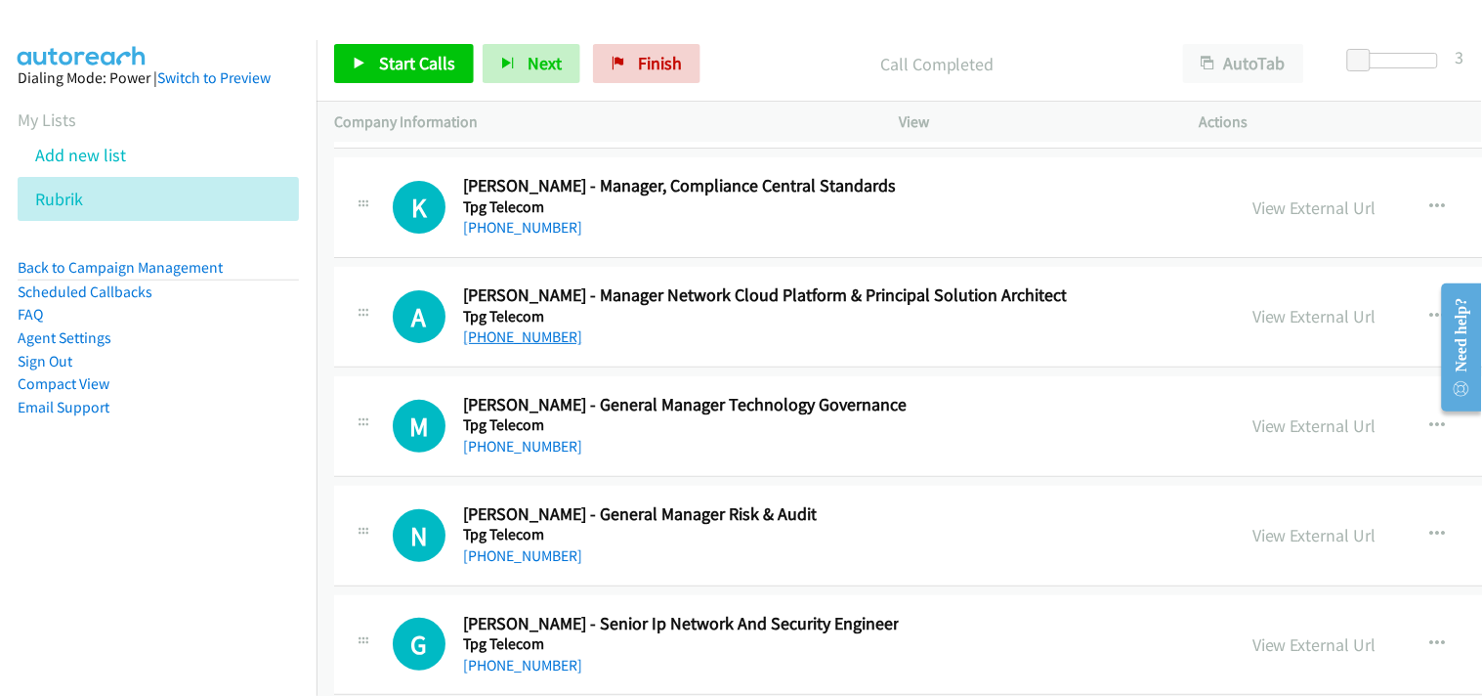
click at [536, 346] on link "[PHONE_NUMBER]" at bounding box center [522, 336] width 119 height 19
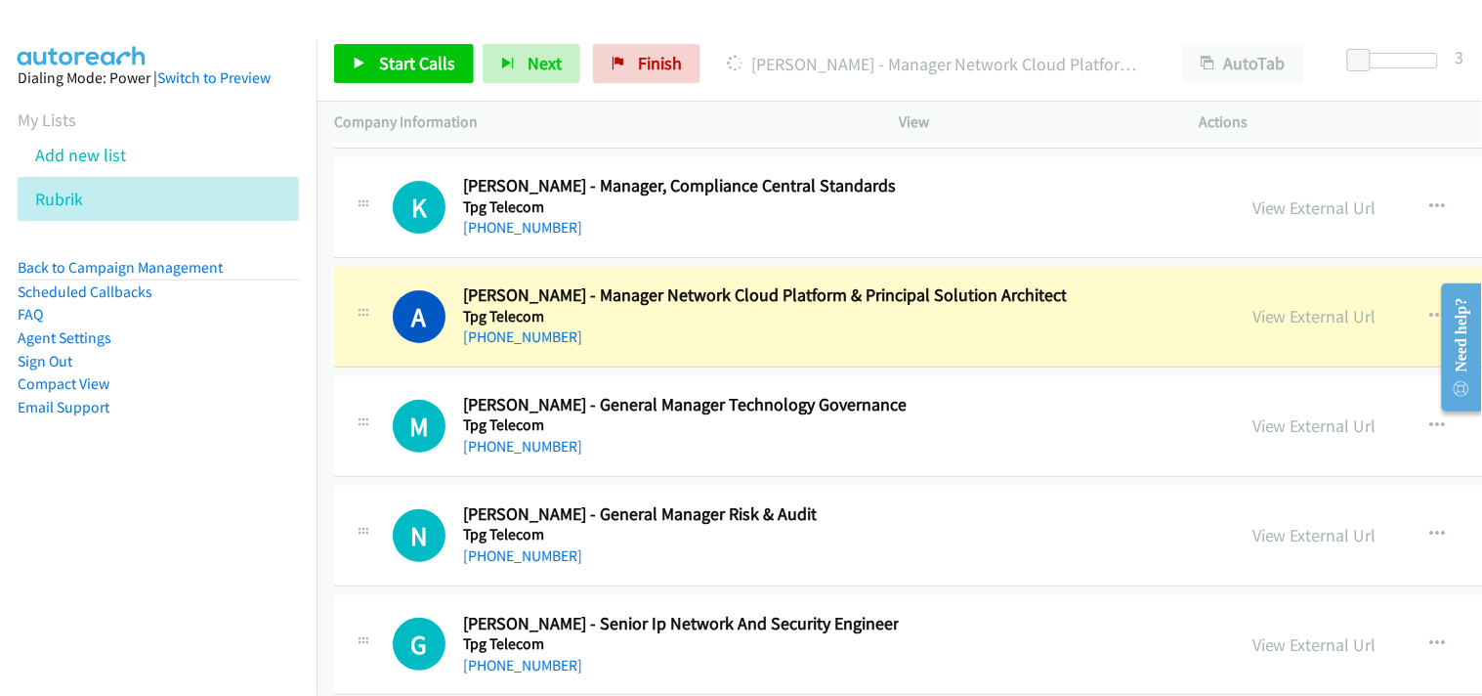
scroll to position [36375, 0]
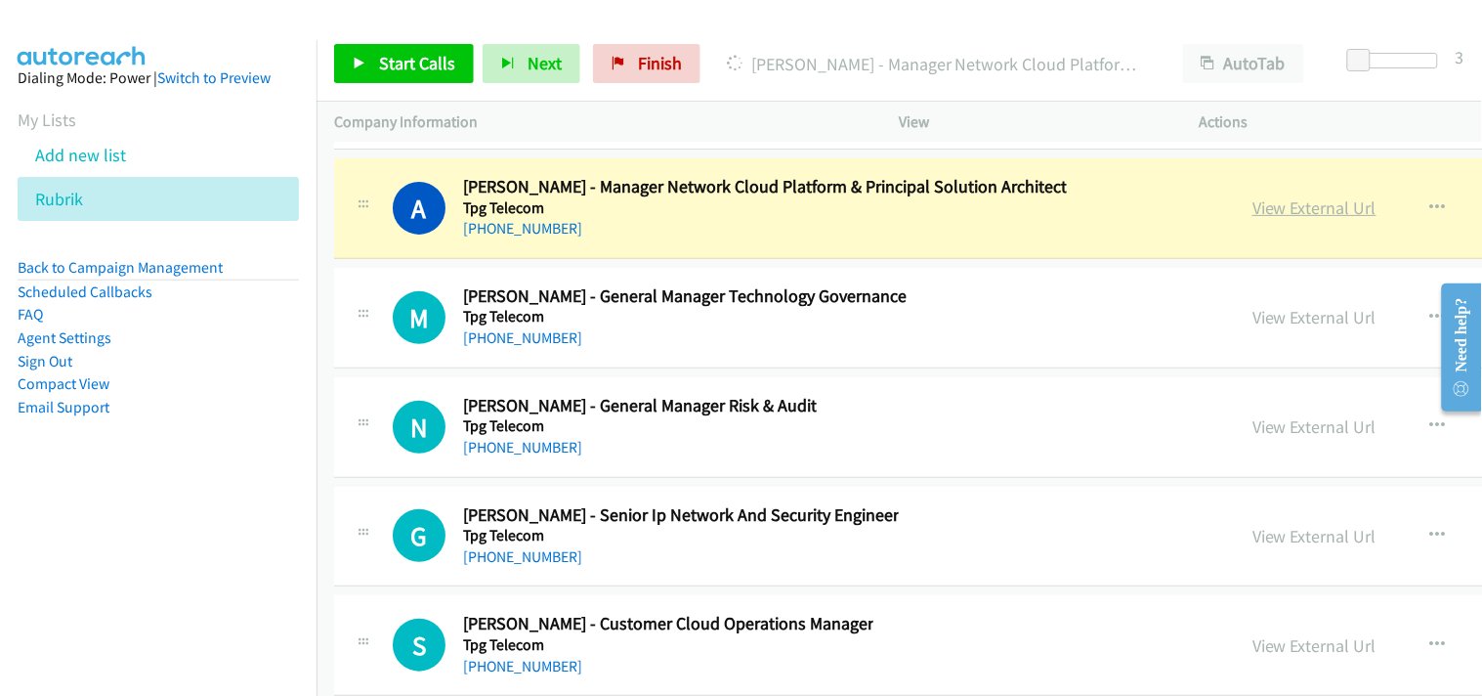
click at [1253, 219] on link "View External Url" at bounding box center [1315, 207] width 124 height 22
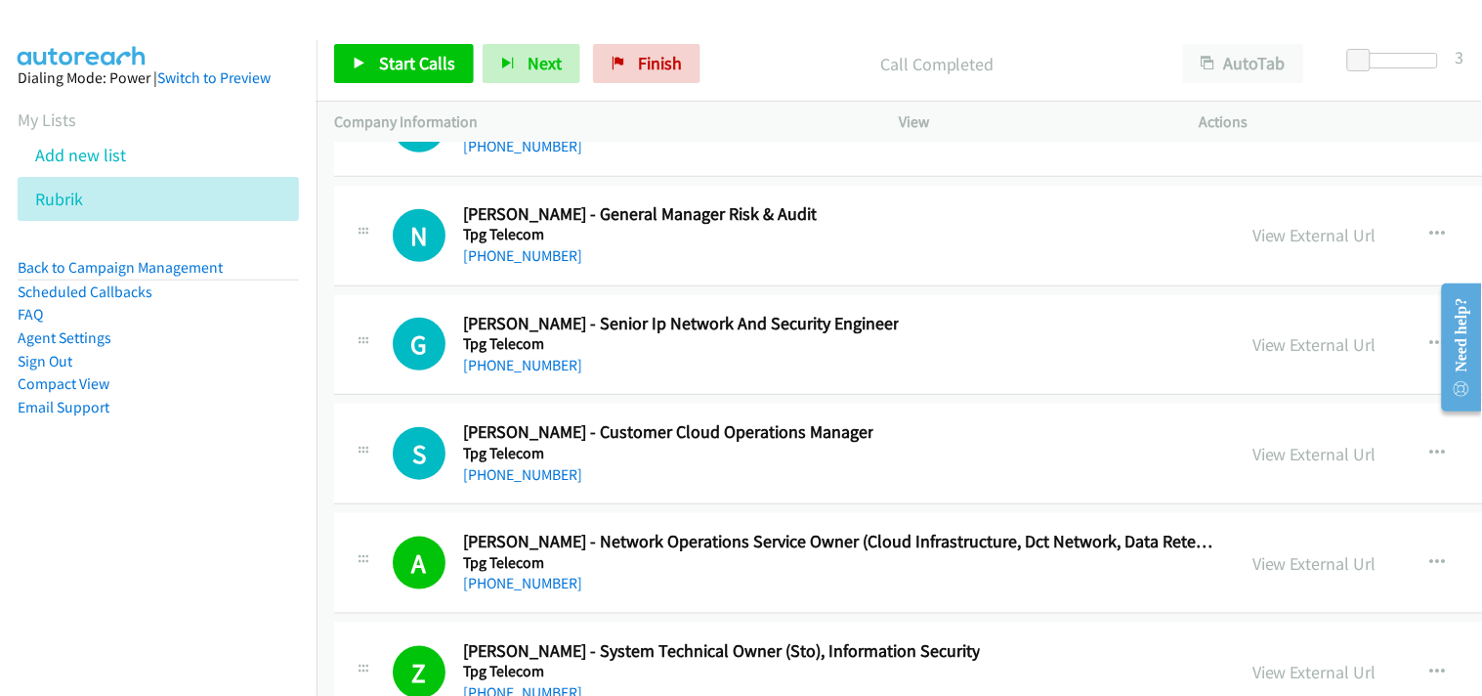
scroll to position [36592, 0]
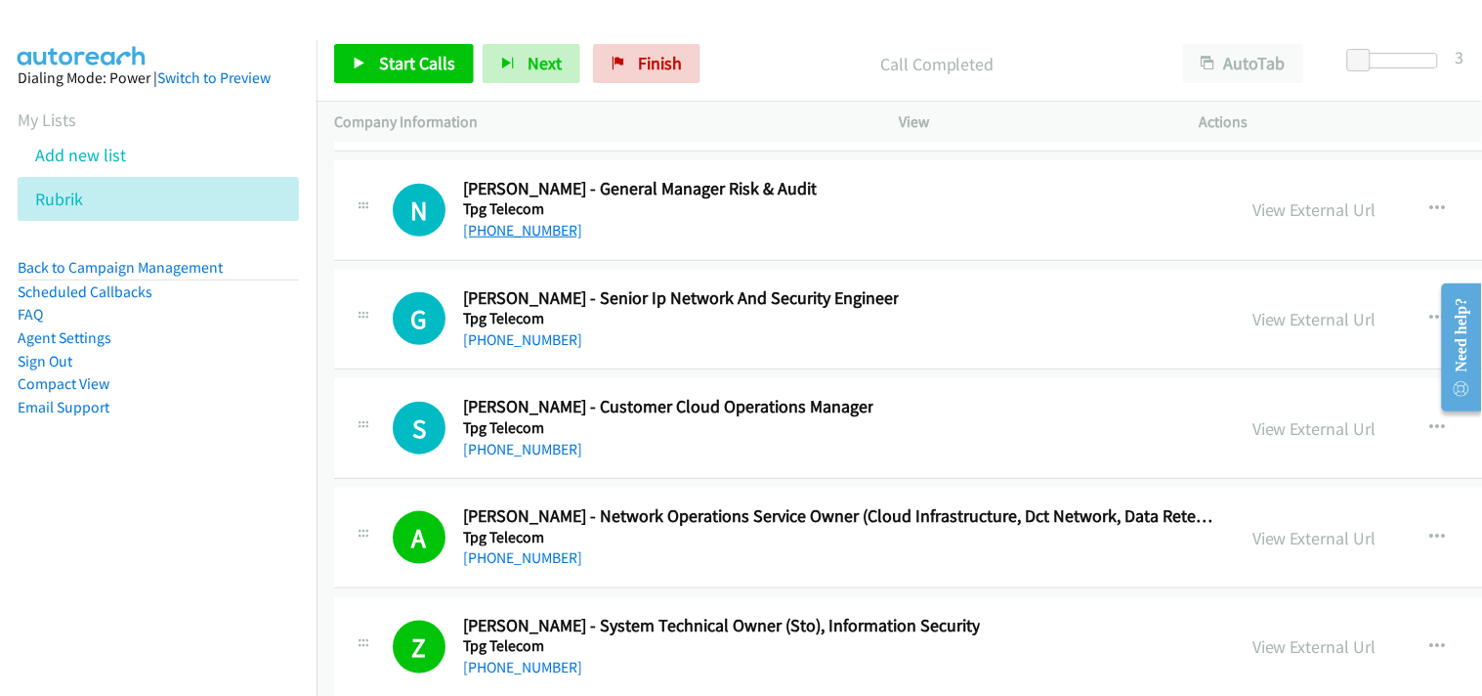
click at [529, 239] on link "[PHONE_NUMBER]" at bounding box center [522, 230] width 119 height 19
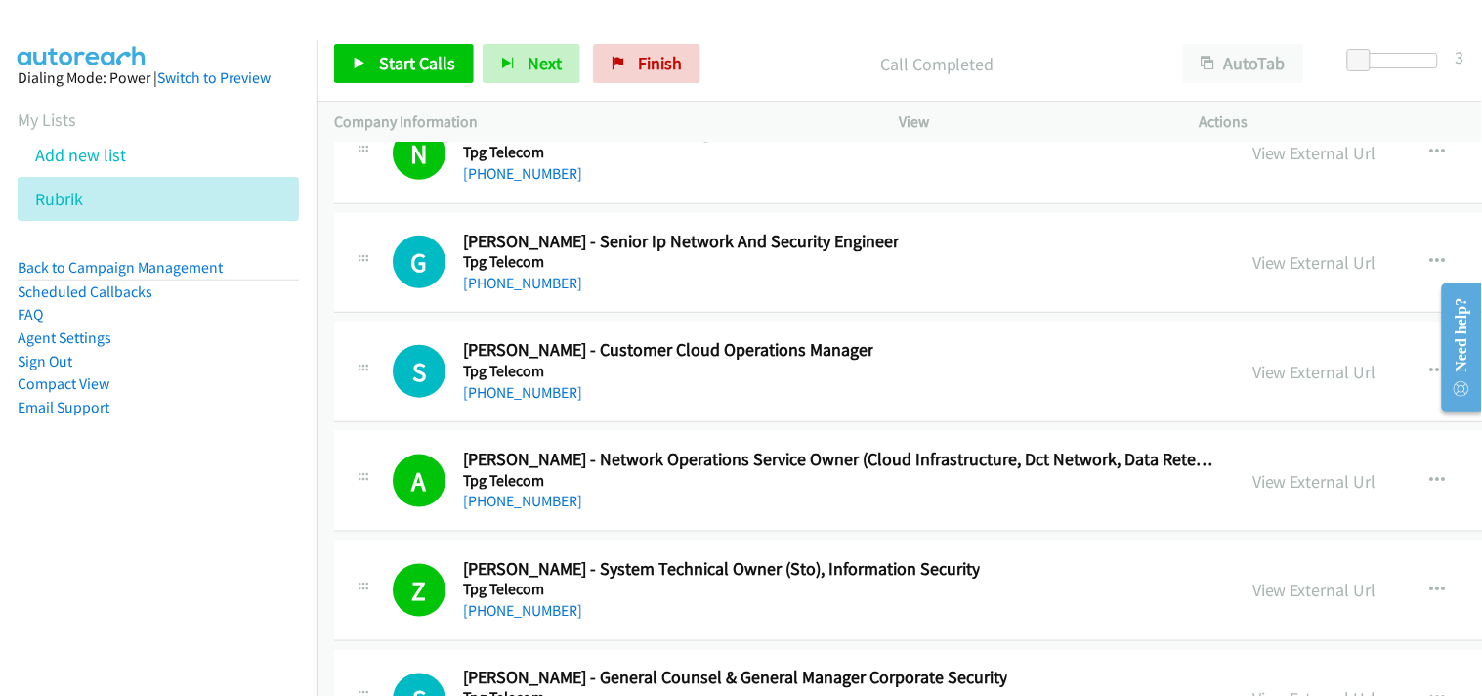
scroll to position [36701, 0]
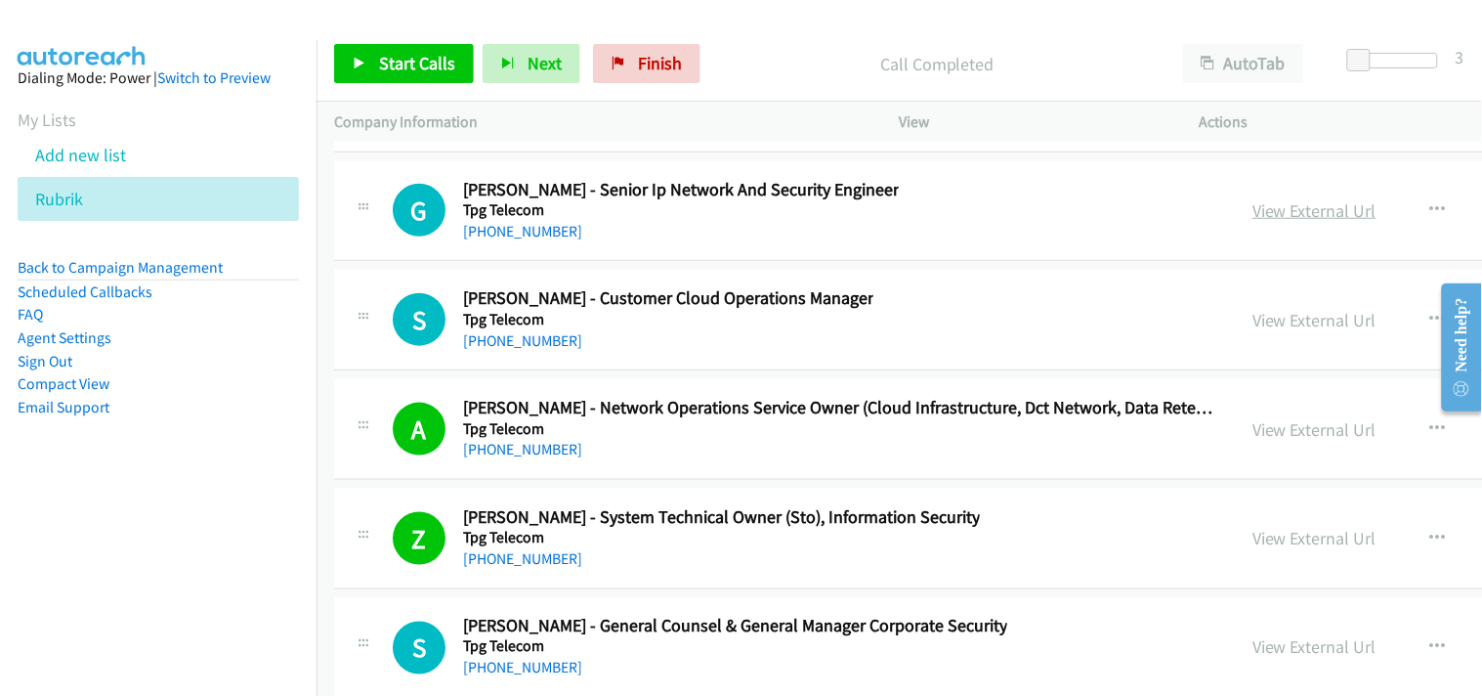
click at [1253, 219] on link "View External Url" at bounding box center [1315, 210] width 124 height 22
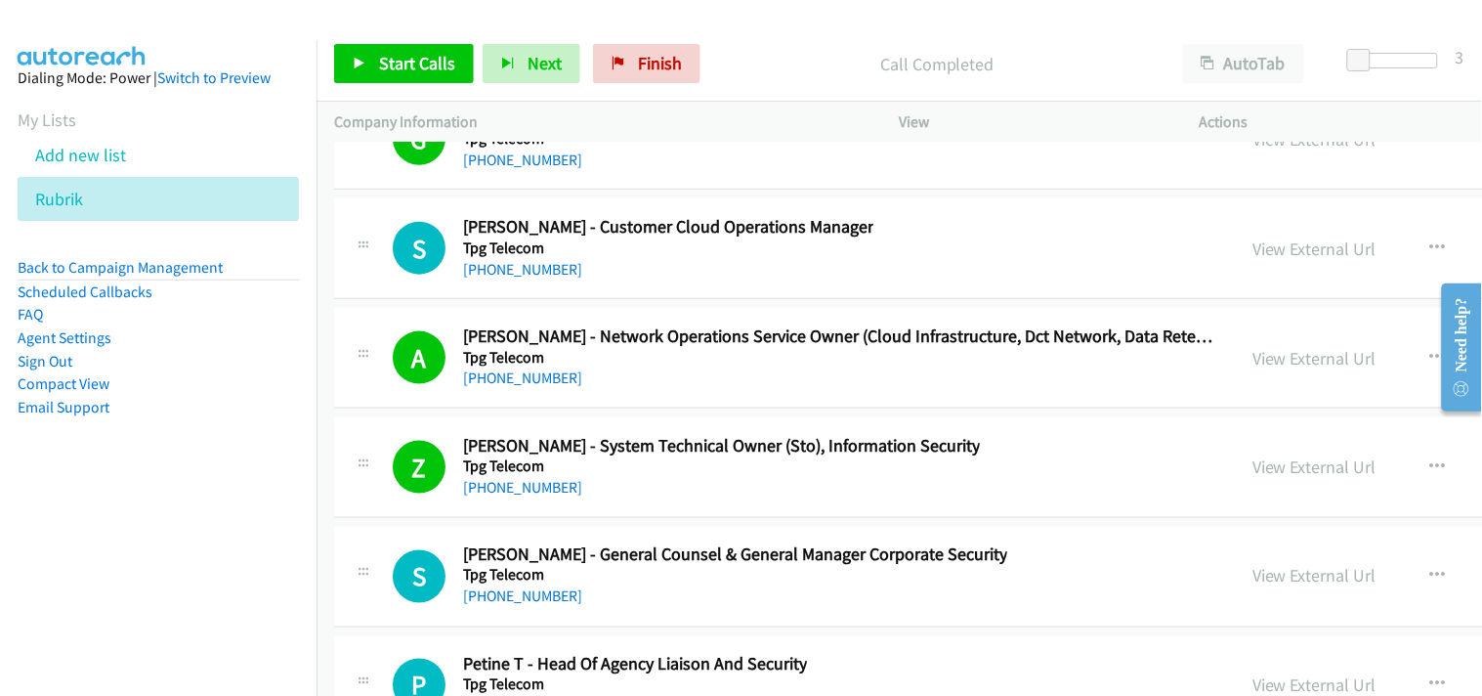
scroll to position [36809, 0]
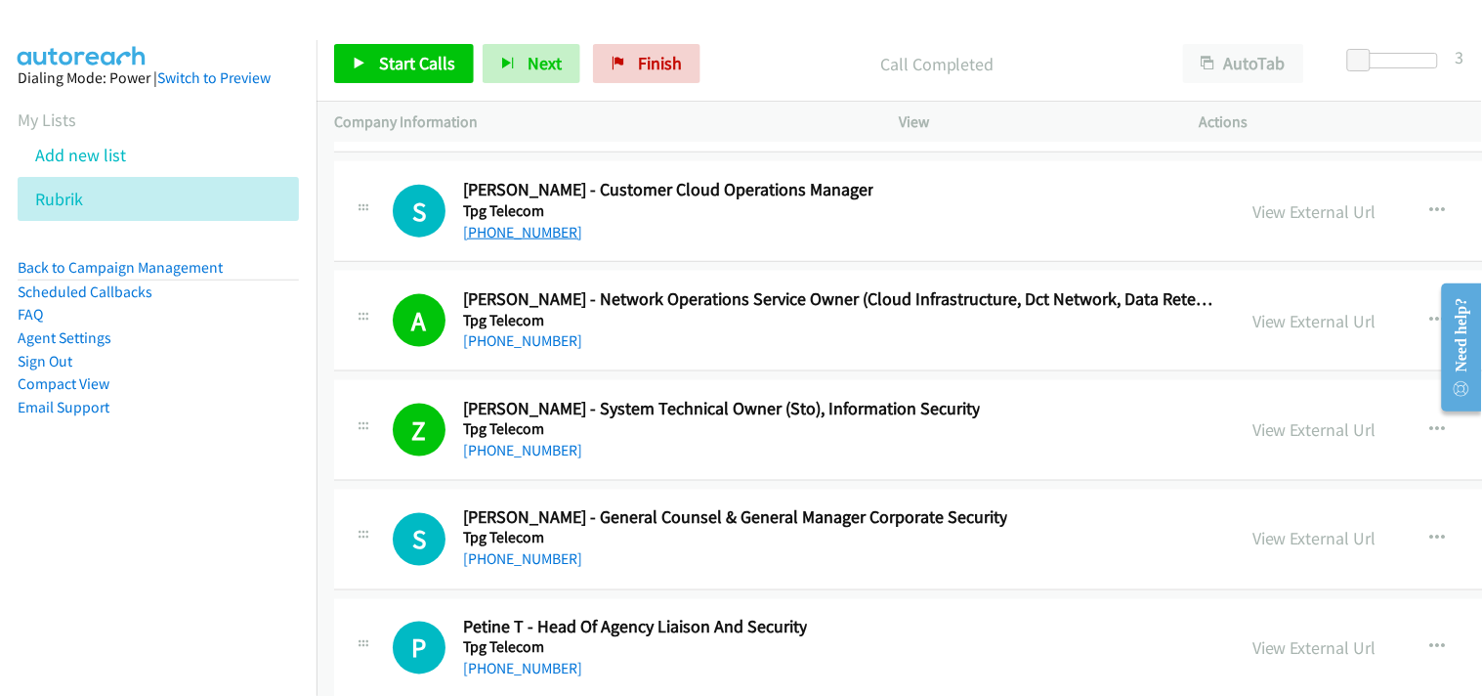
click at [532, 241] on link "[PHONE_NUMBER]" at bounding box center [522, 232] width 119 height 19
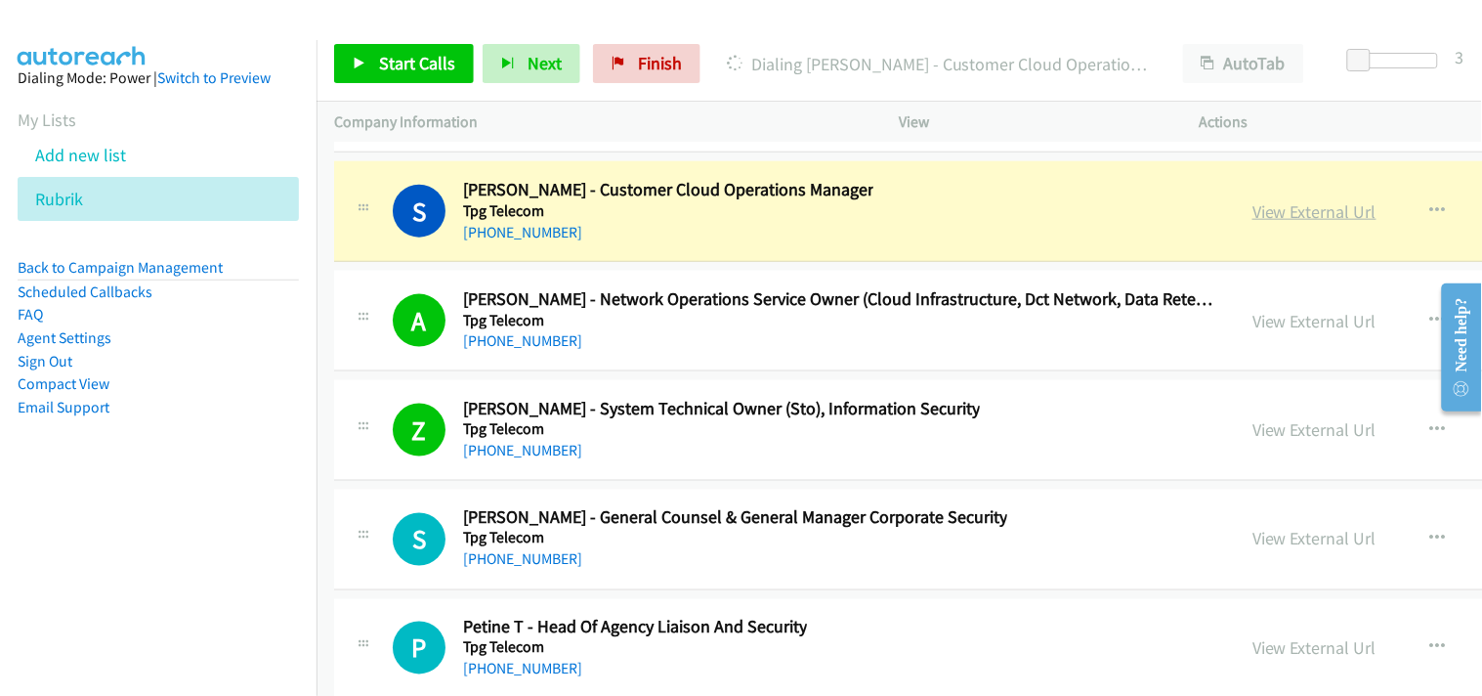
click at [1253, 217] on link "View External Url" at bounding box center [1315, 211] width 124 height 22
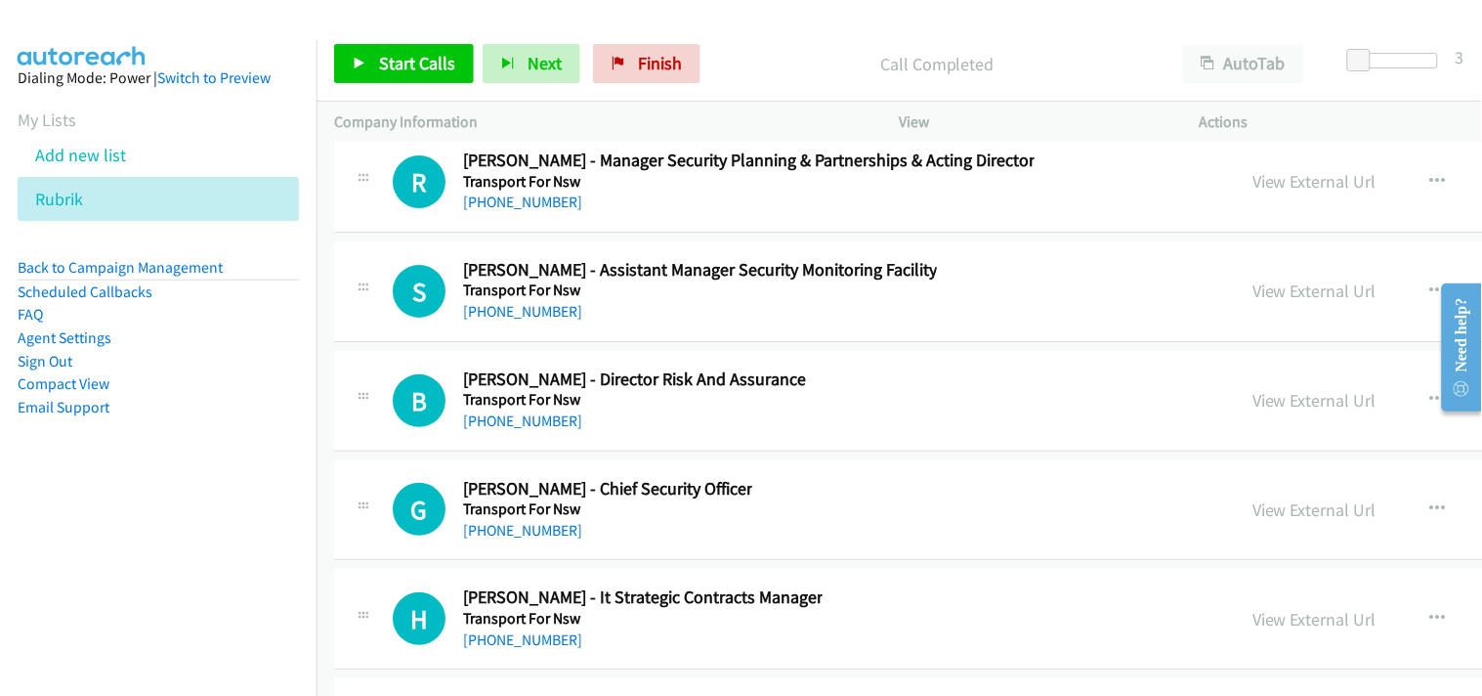
scroll to position [38113, 0]
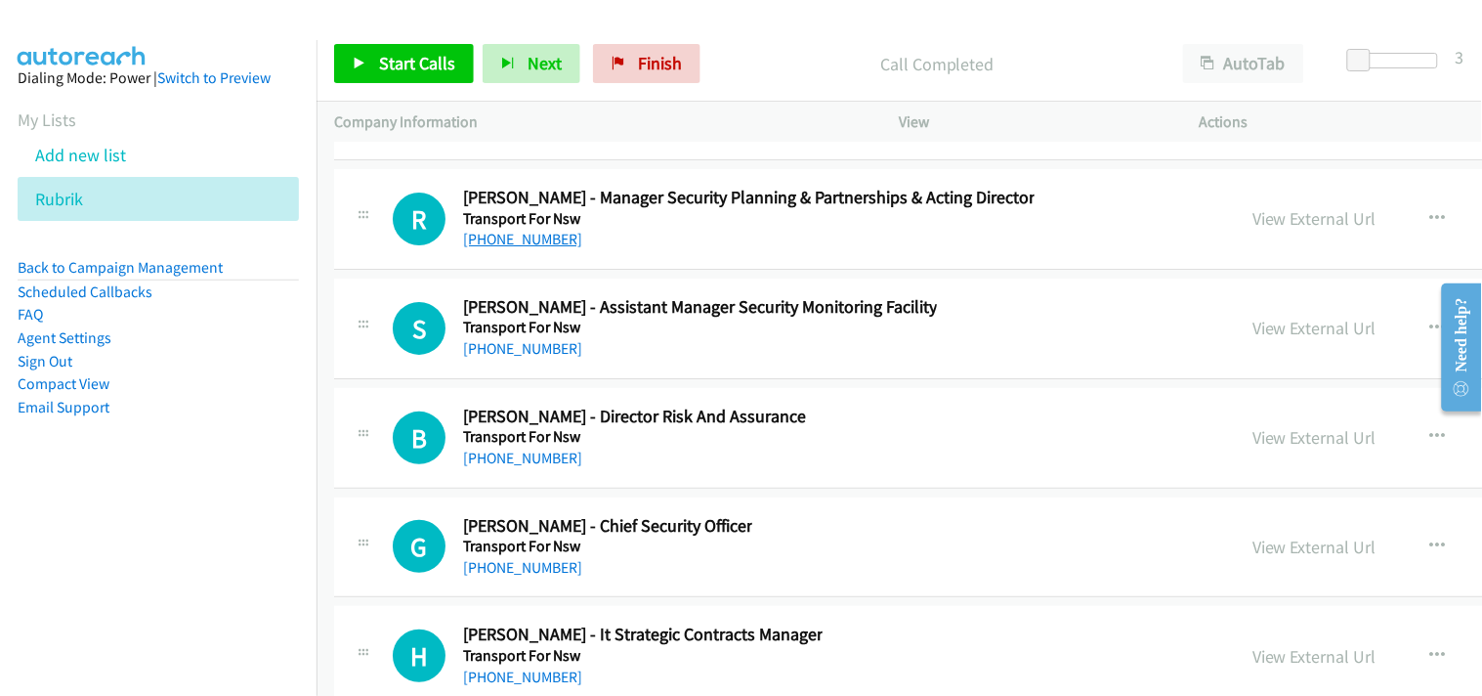
click at [510, 248] on link "[PHONE_NUMBER]" at bounding box center [522, 239] width 119 height 19
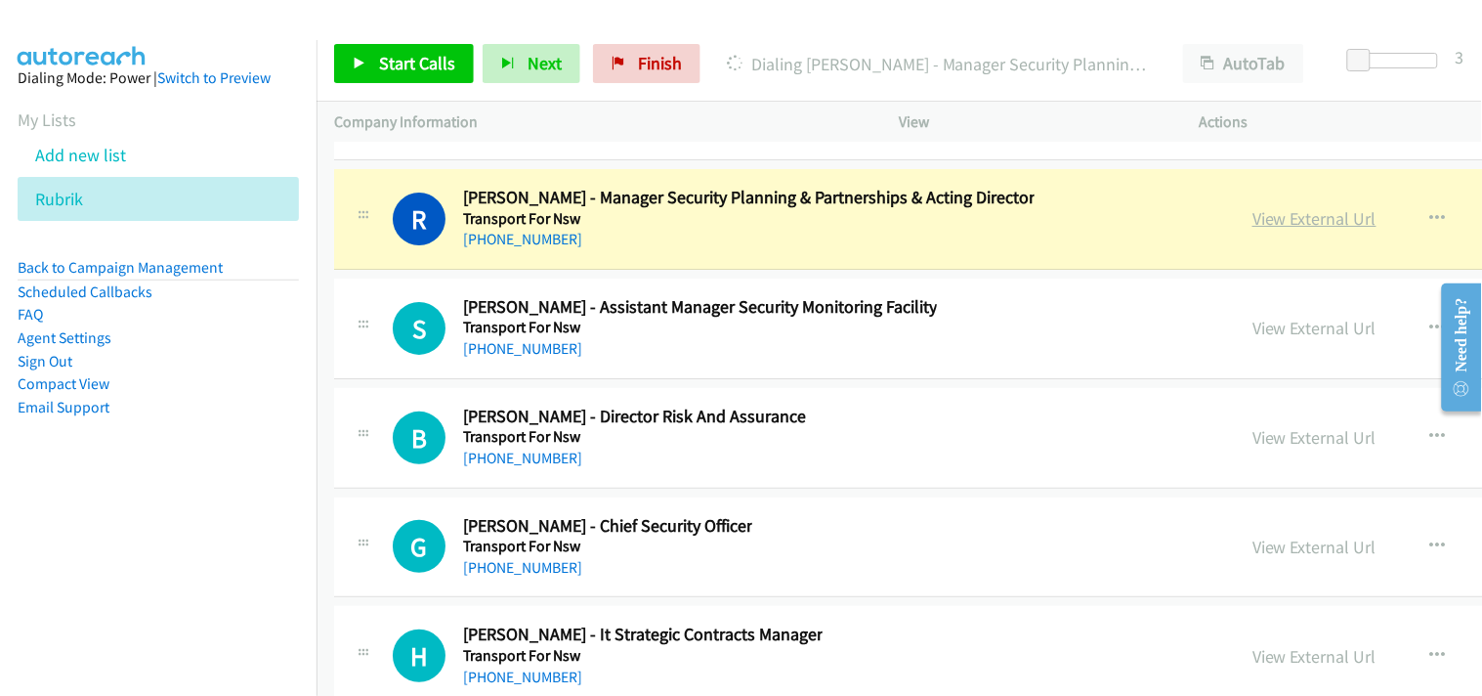
click at [1253, 230] on link "View External Url" at bounding box center [1315, 218] width 124 height 22
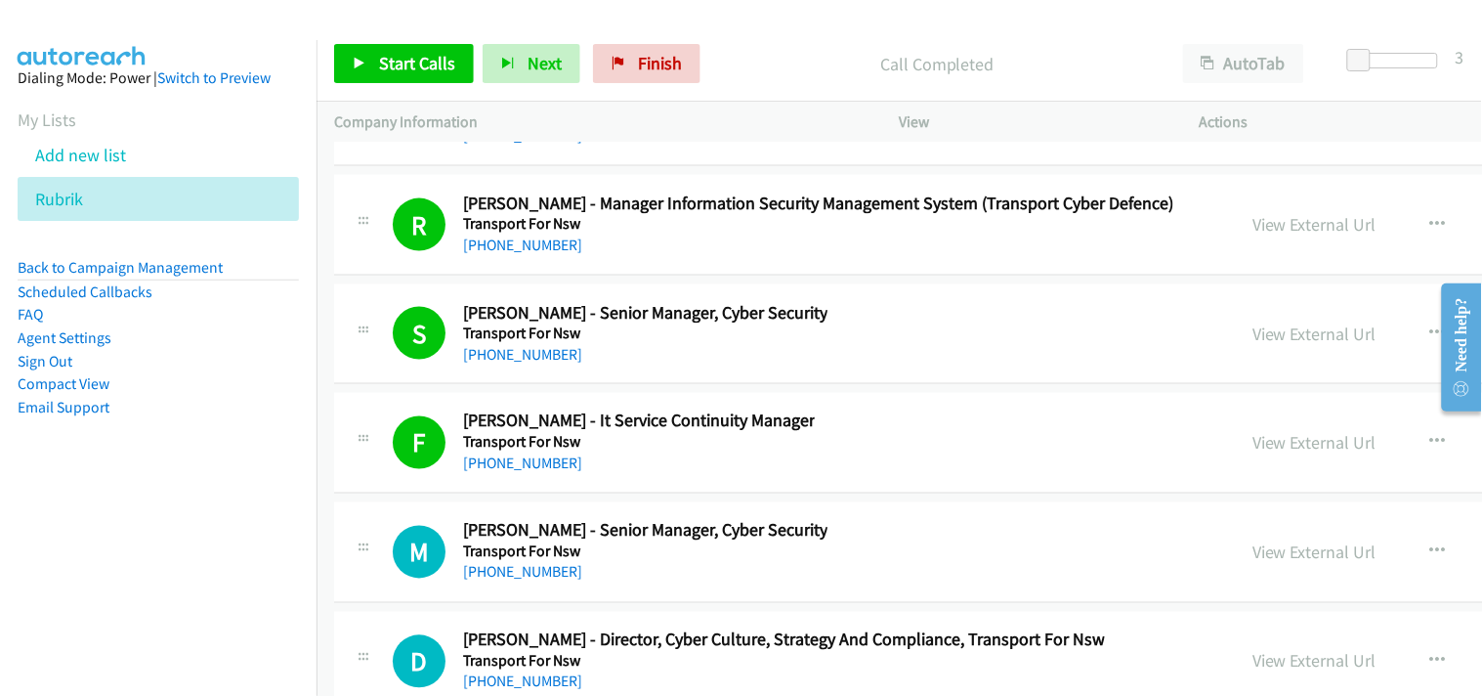
scroll to position [38764, 0]
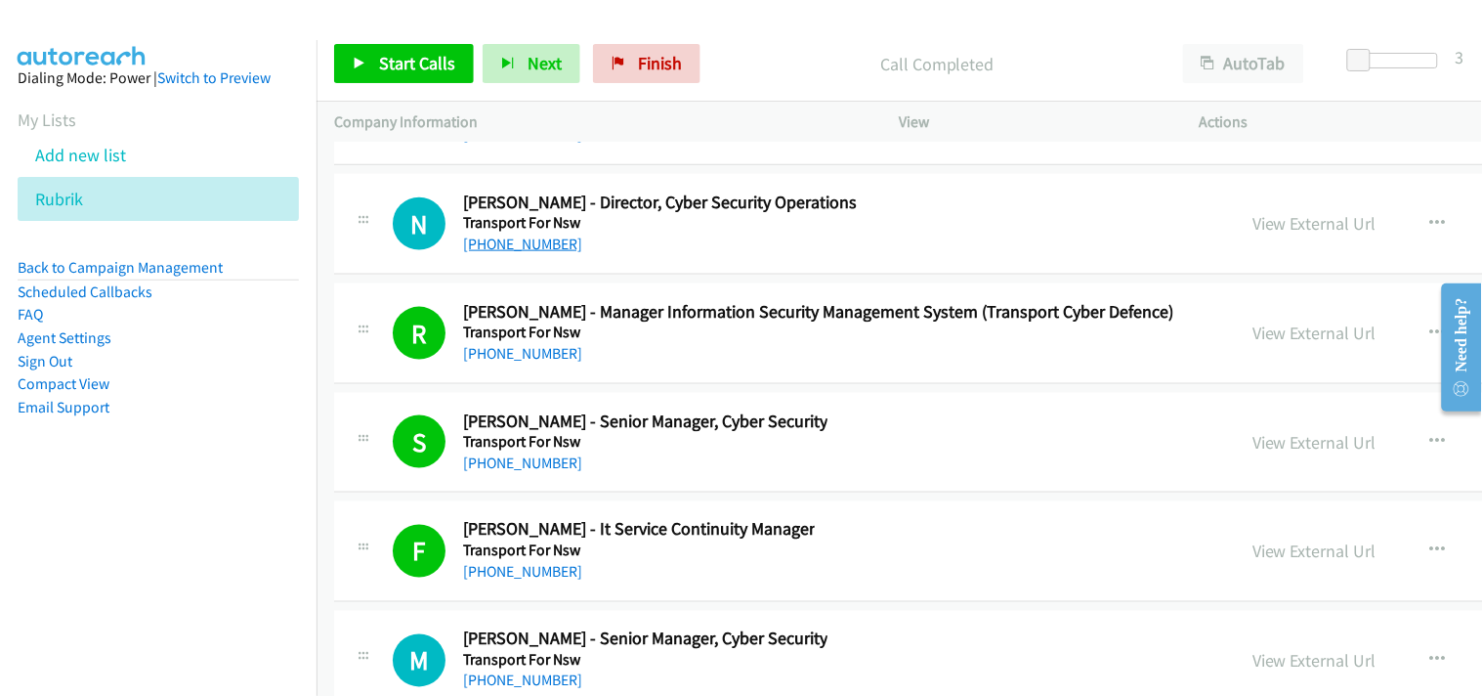
click at [510, 253] on link "[PHONE_NUMBER]" at bounding box center [522, 244] width 119 height 19
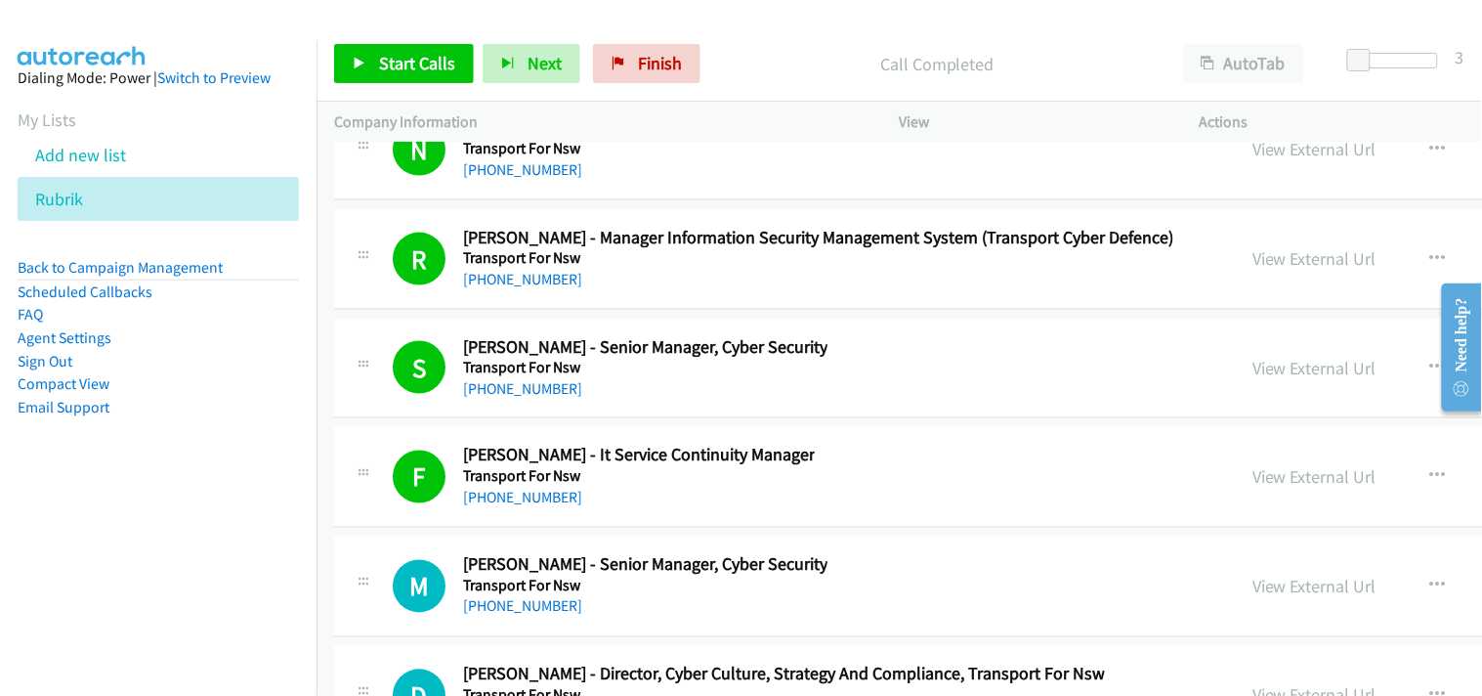
scroll to position [38872, 0]
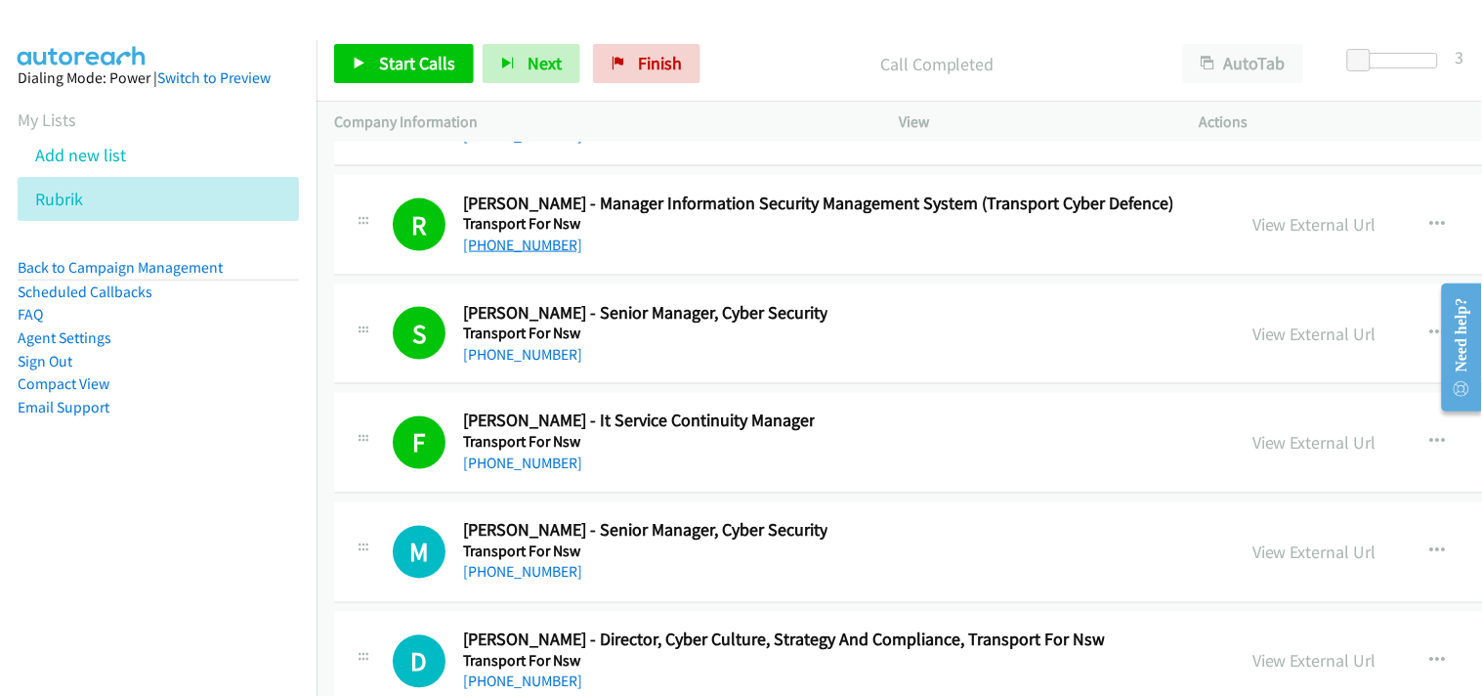
click at [536, 254] on link "[PHONE_NUMBER]" at bounding box center [522, 245] width 119 height 19
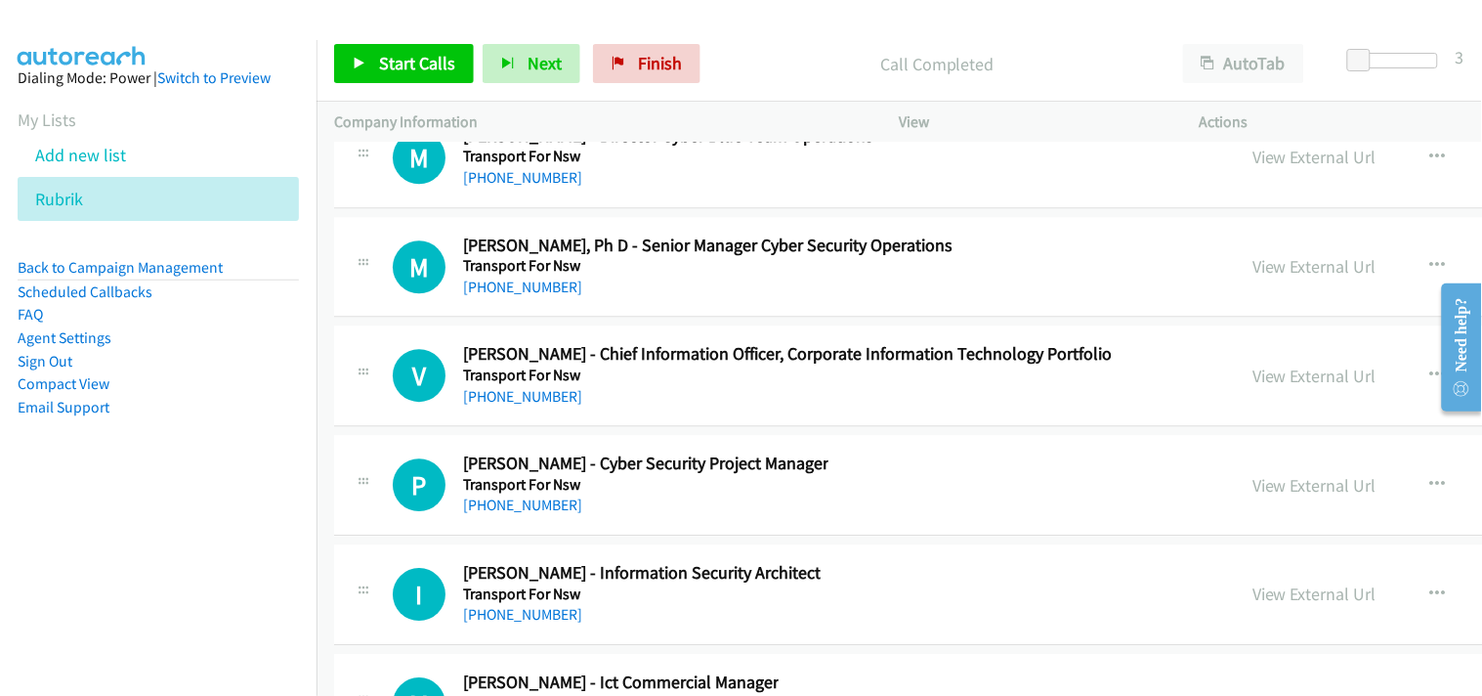
scroll to position [39524, 0]
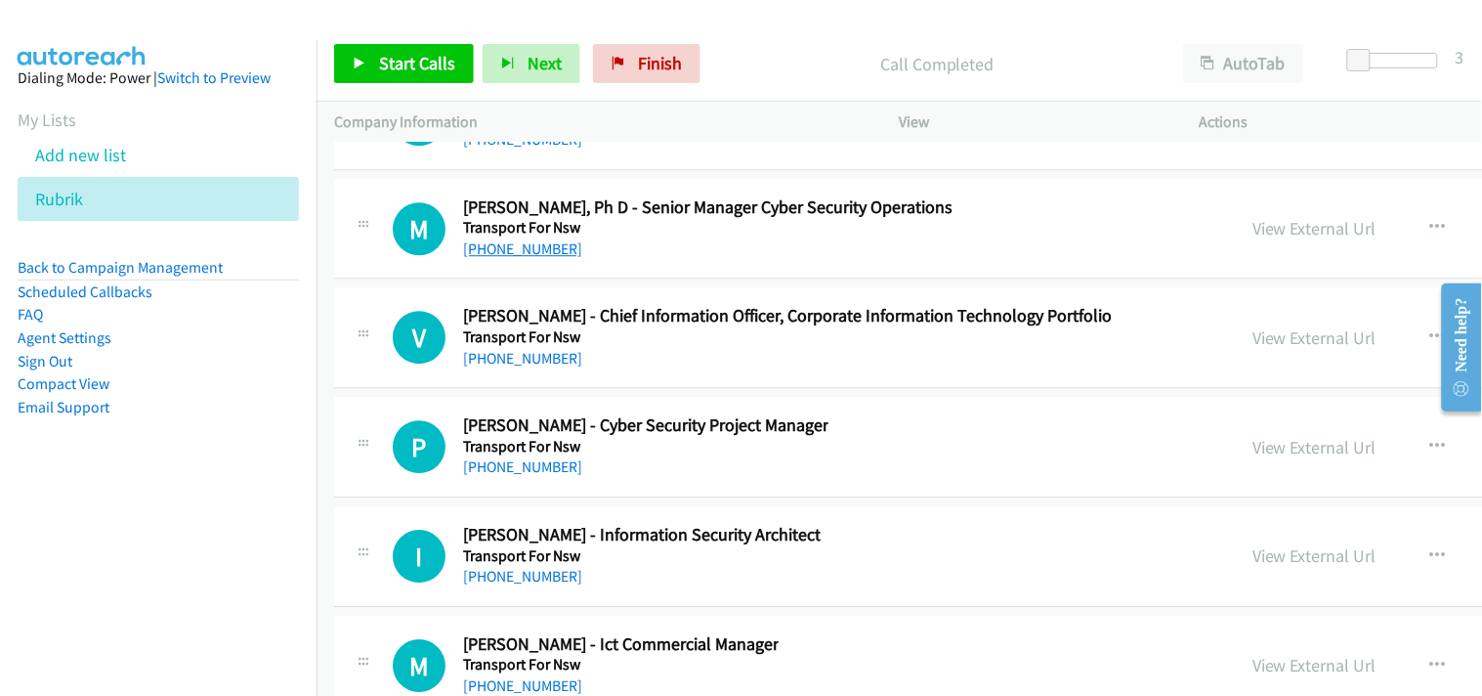
click at [529, 258] on link "[PHONE_NUMBER]" at bounding box center [522, 248] width 119 height 19
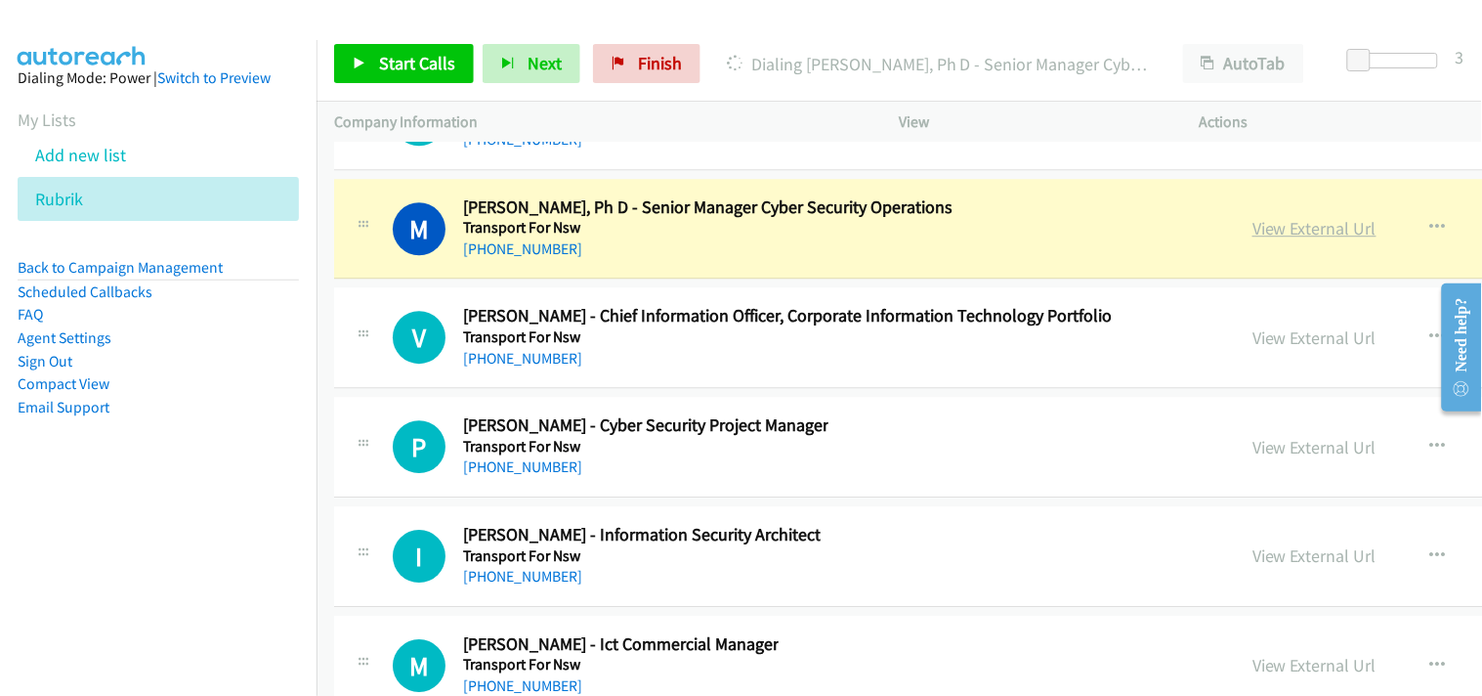
click at [1253, 239] on link "View External Url" at bounding box center [1315, 228] width 124 height 22
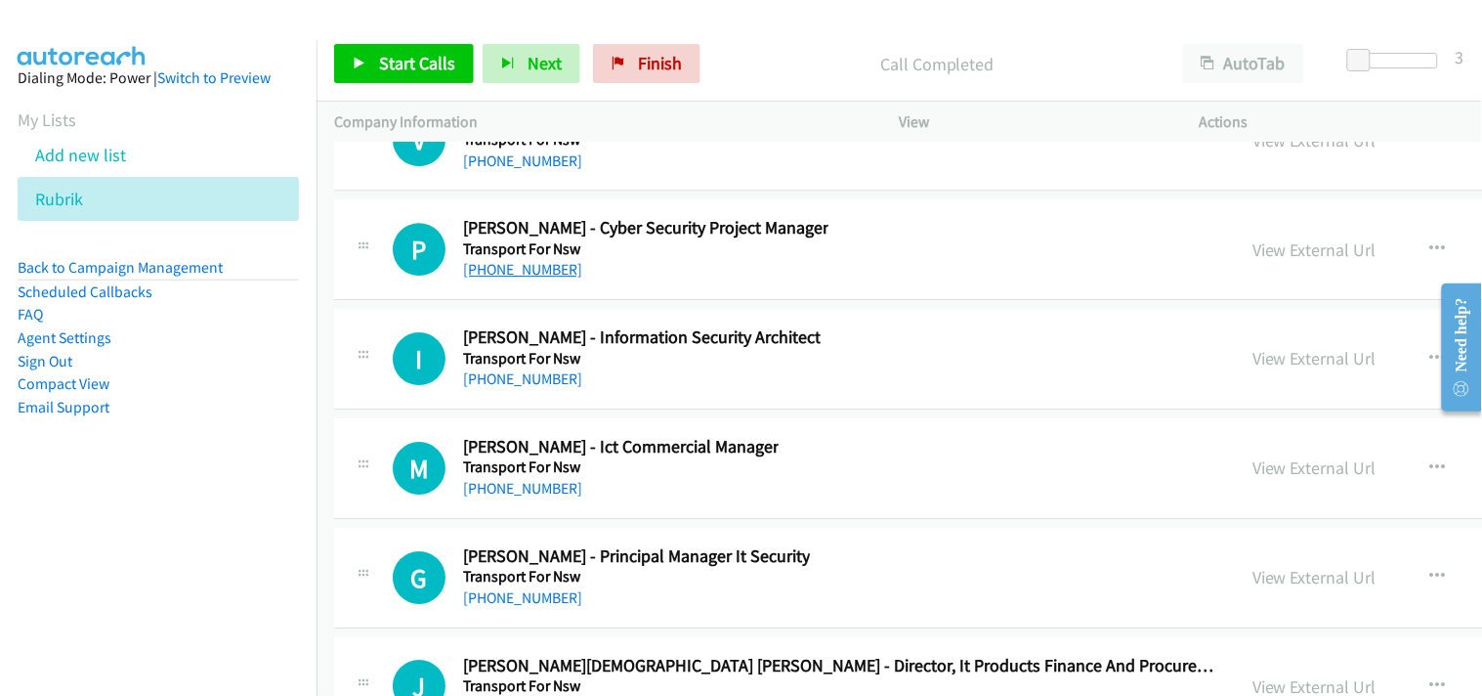
scroll to position [39741, 0]
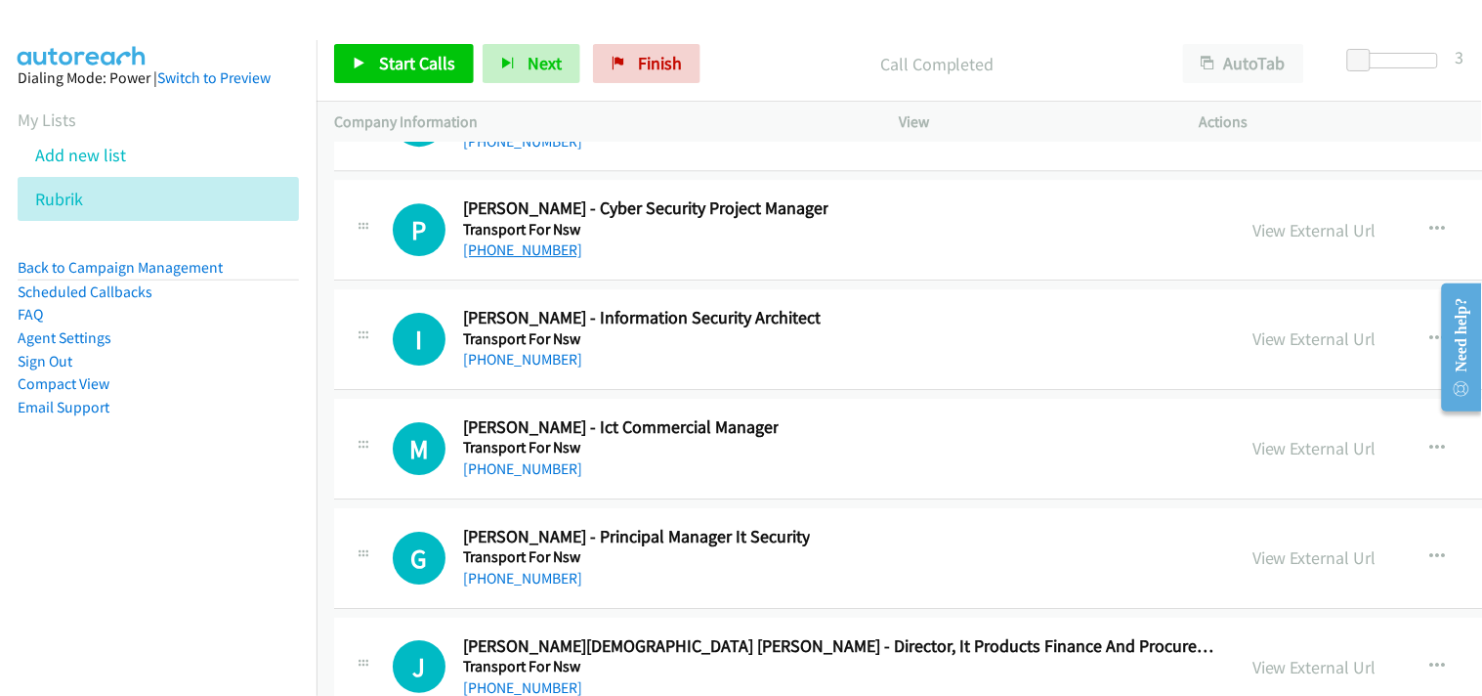
click at [529, 259] on link "[PHONE_NUMBER]" at bounding box center [522, 249] width 119 height 19
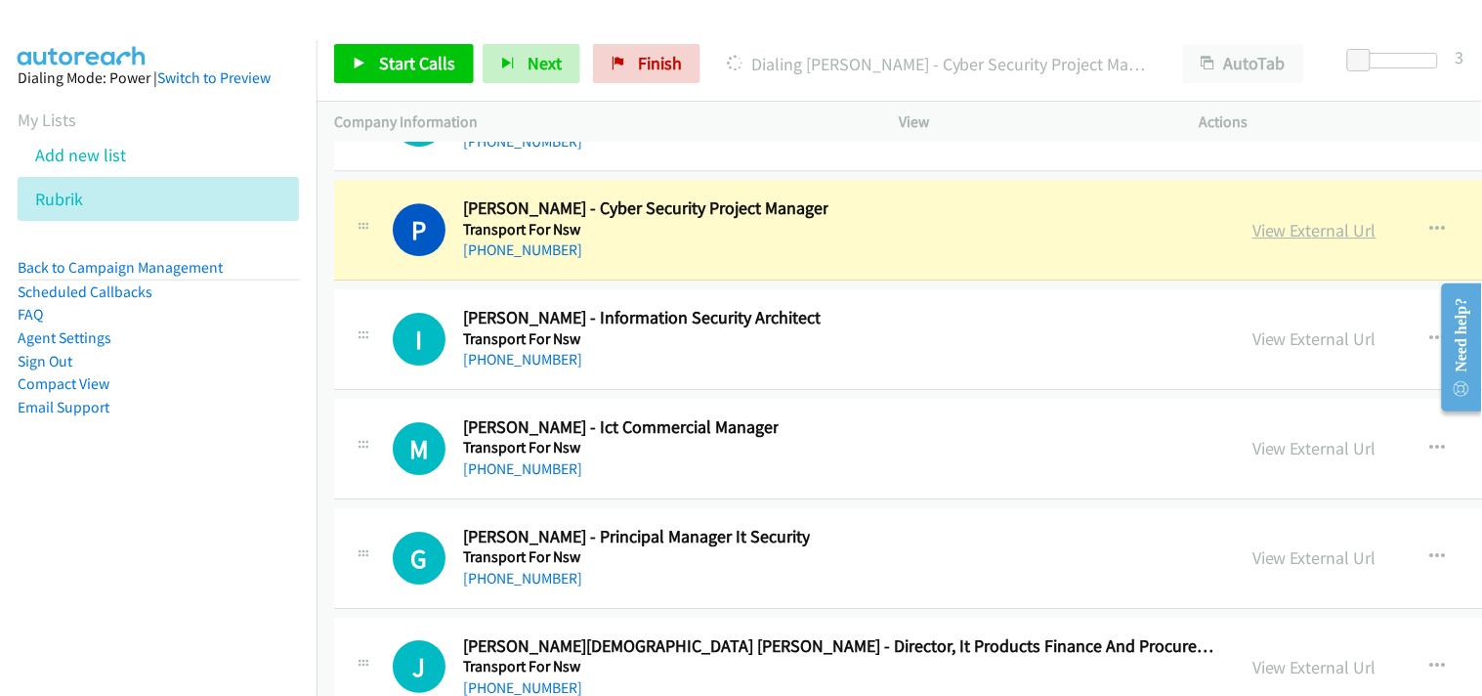
click at [1253, 241] on link "View External Url" at bounding box center [1315, 230] width 124 height 22
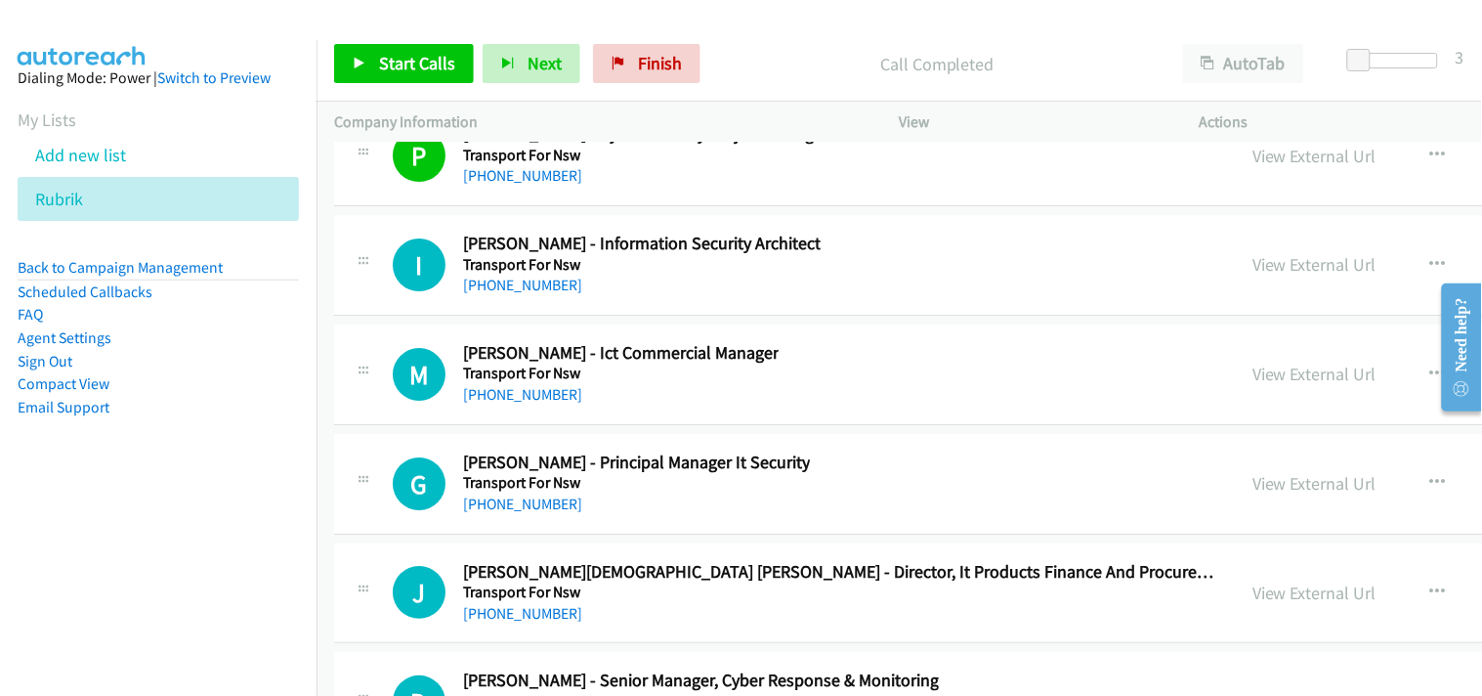
scroll to position [39849, 0]
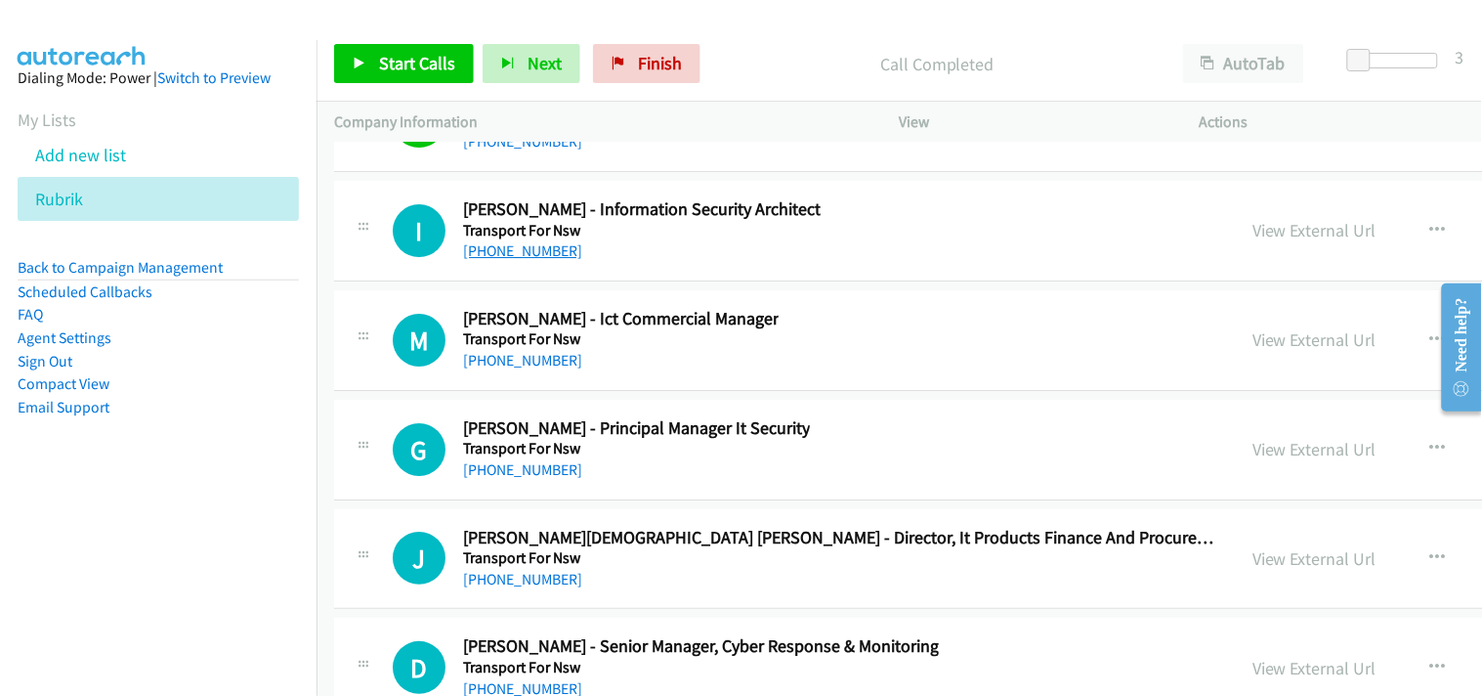
click at [496, 260] on link "[PHONE_NUMBER]" at bounding box center [522, 250] width 119 height 19
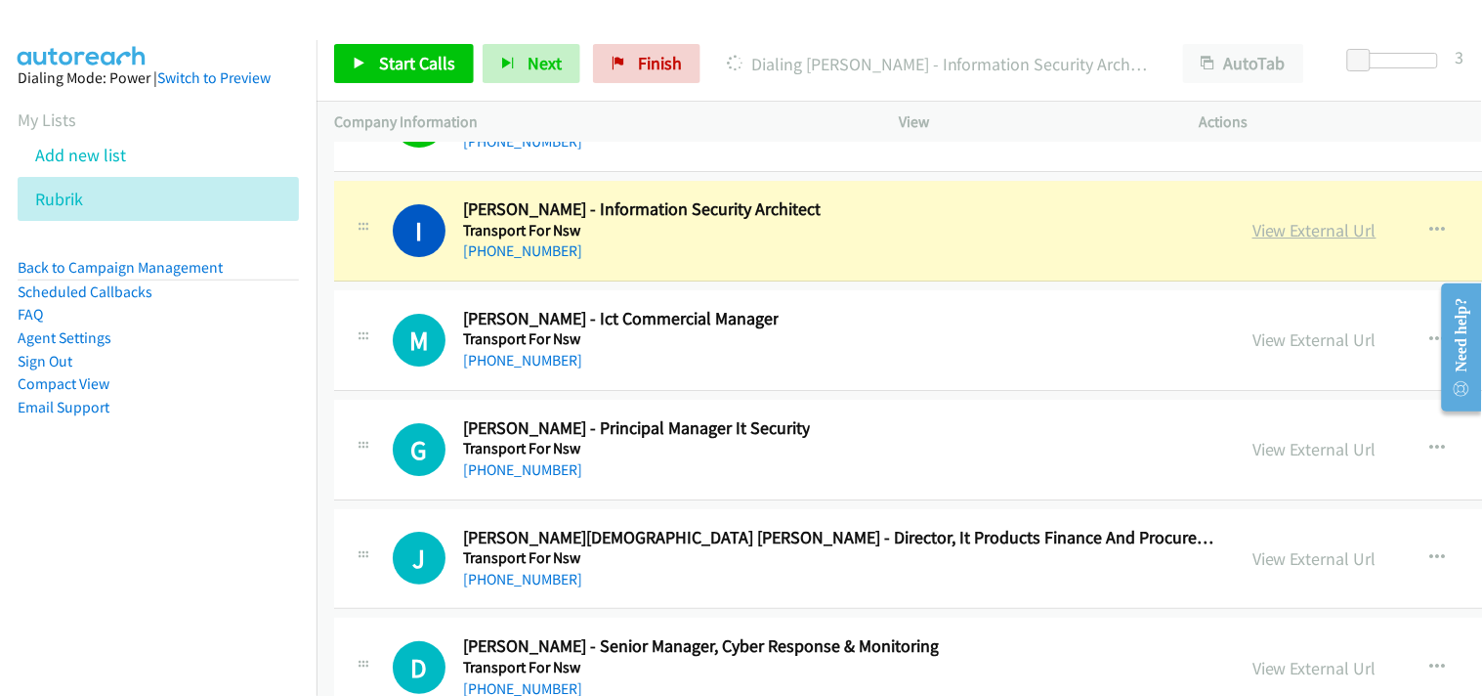
click at [1253, 241] on link "View External Url" at bounding box center [1315, 230] width 124 height 22
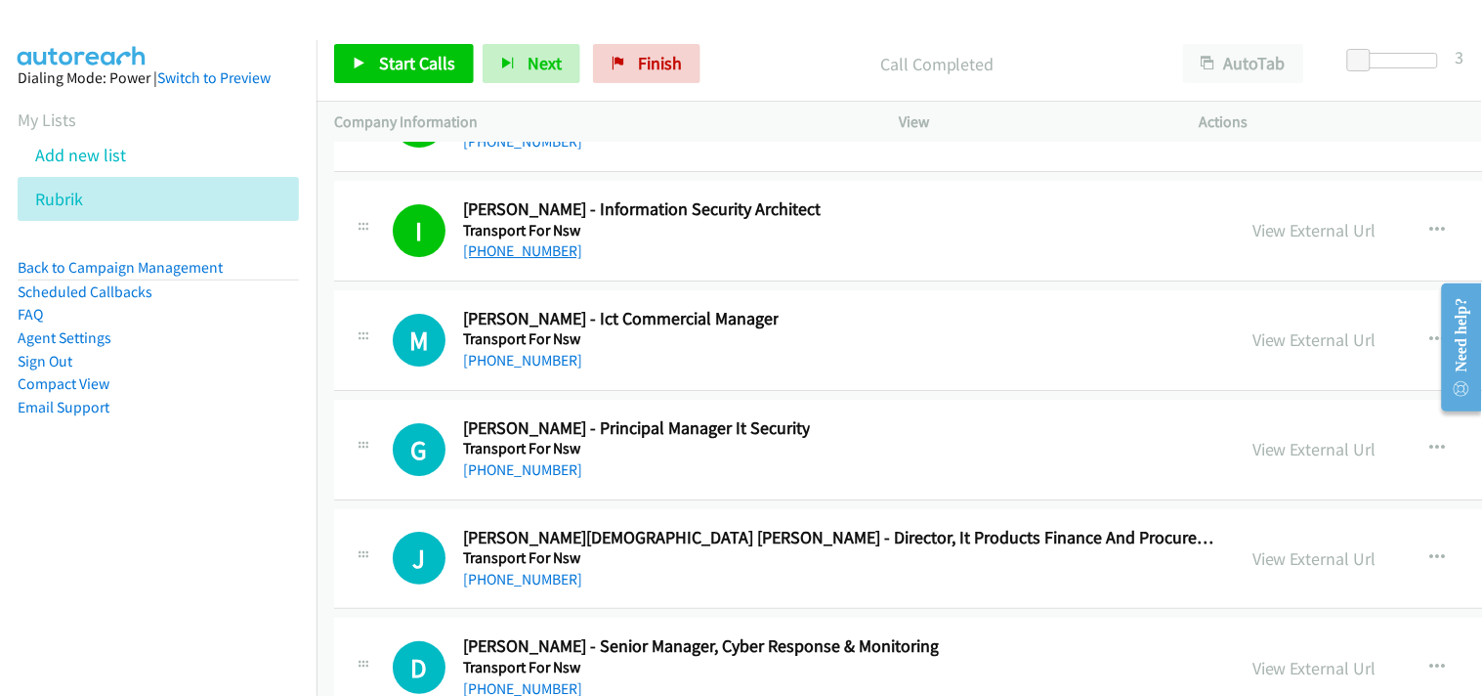
scroll to position [39958, 0]
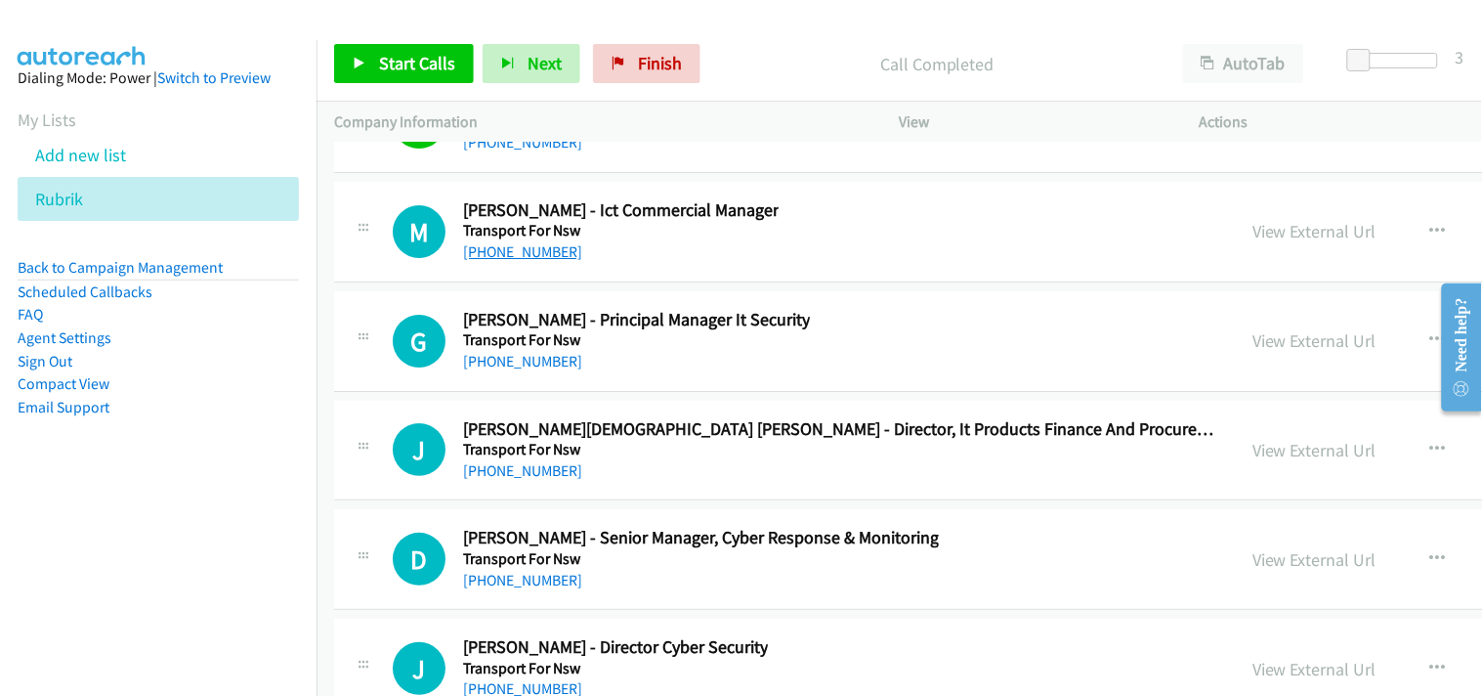
click at [516, 261] on link "[PHONE_NUMBER]" at bounding box center [522, 251] width 119 height 19
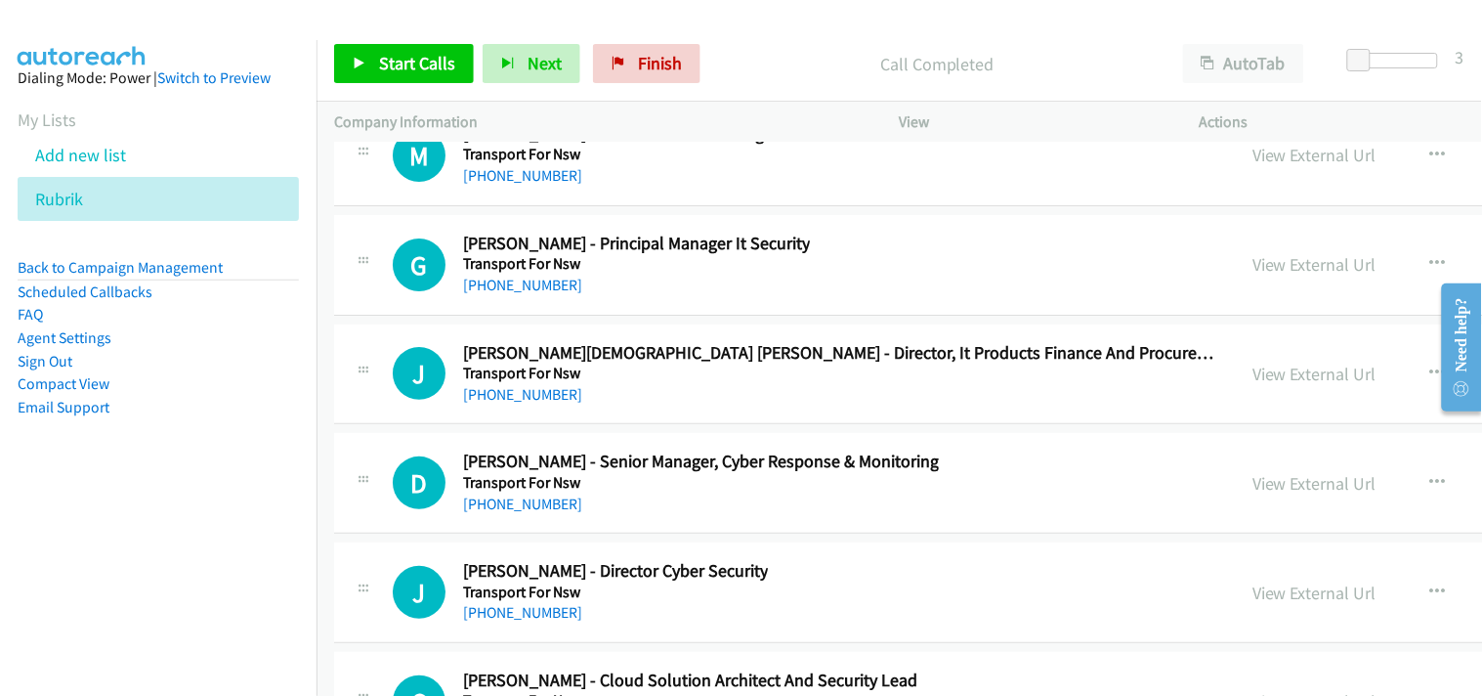
scroll to position [40067, 0]
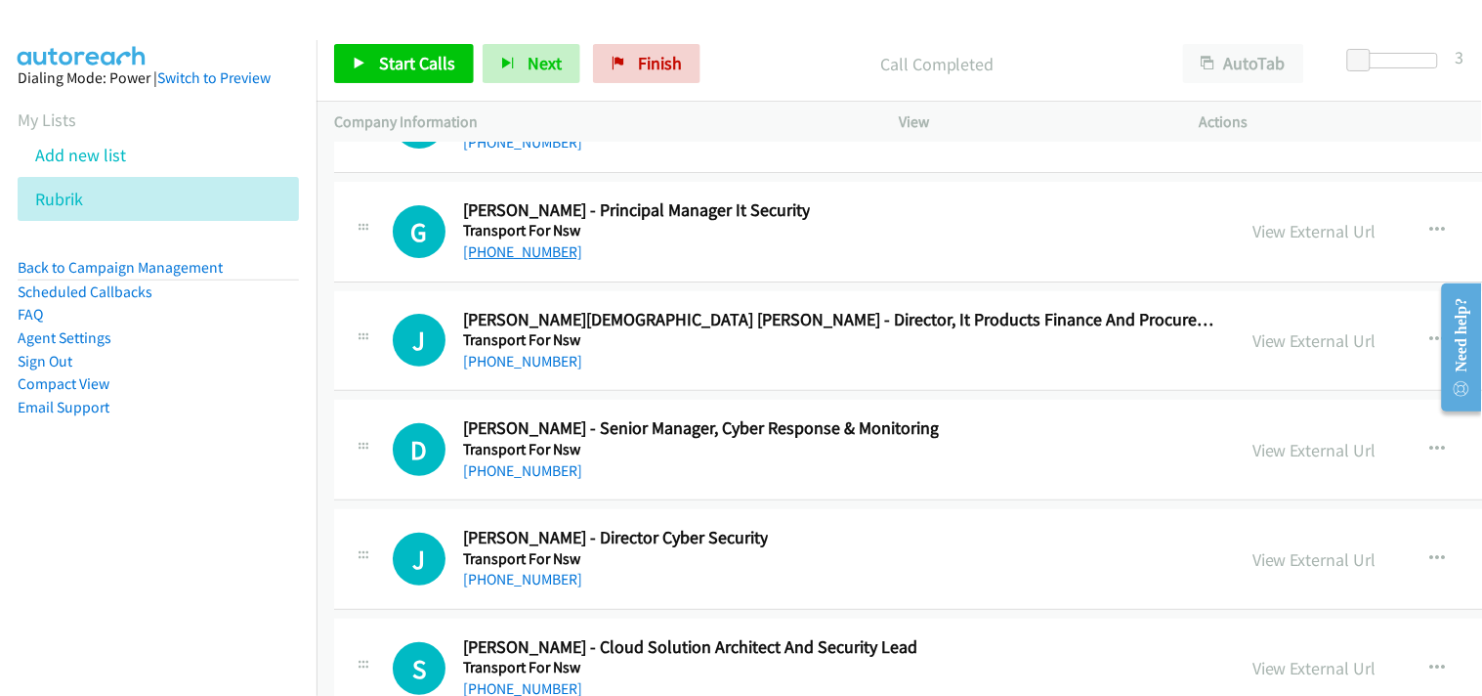
click at [532, 261] on link "[PHONE_NUMBER]" at bounding box center [522, 251] width 119 height 19
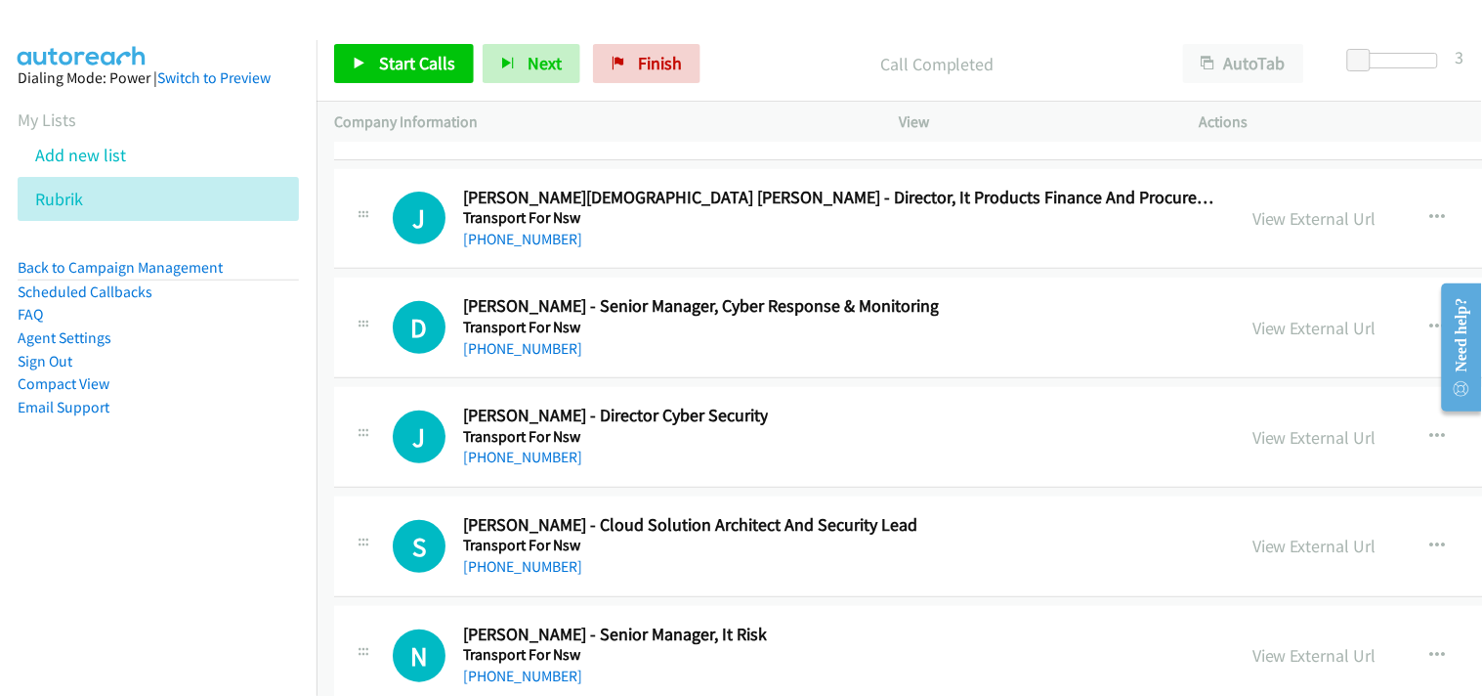
scroll to position [40284, 0]
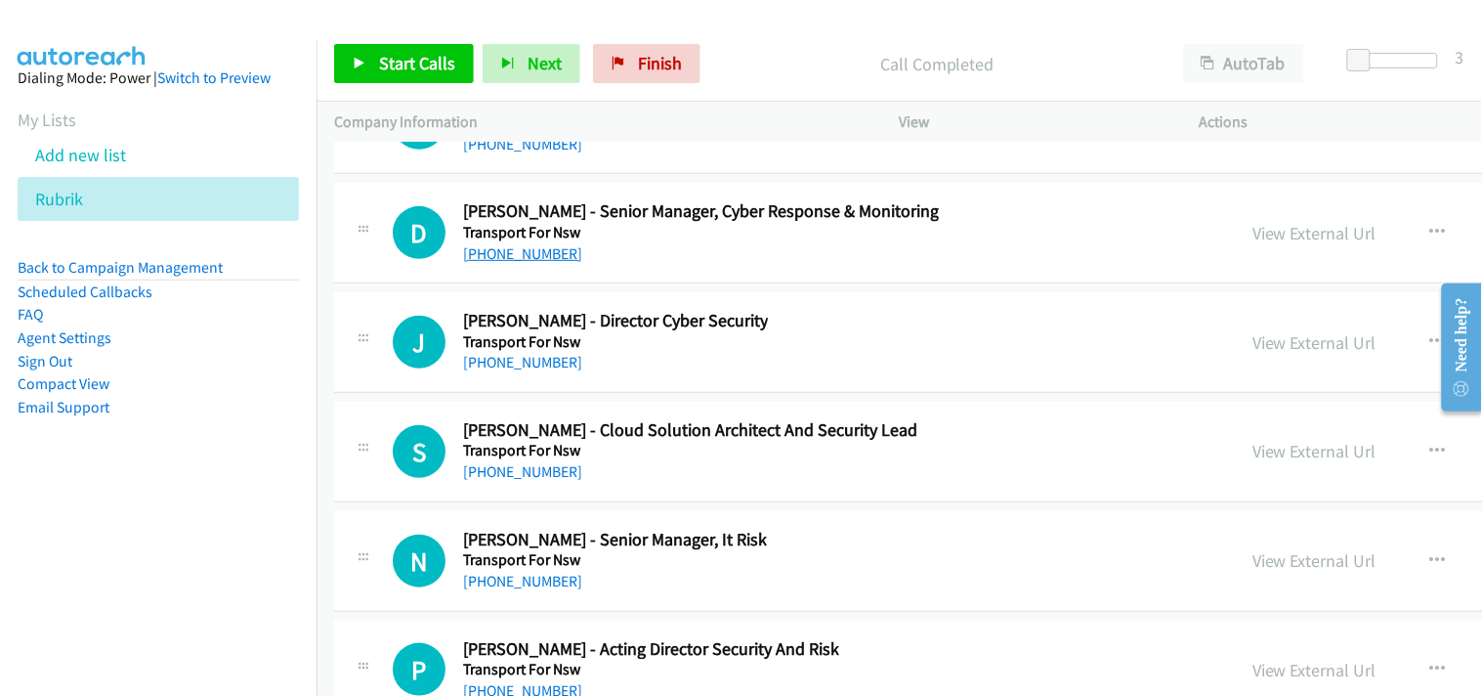
click at [533, 263] on link "[PHONE_NUMBER]" at bounding box center [522, 253] width 119 height 19
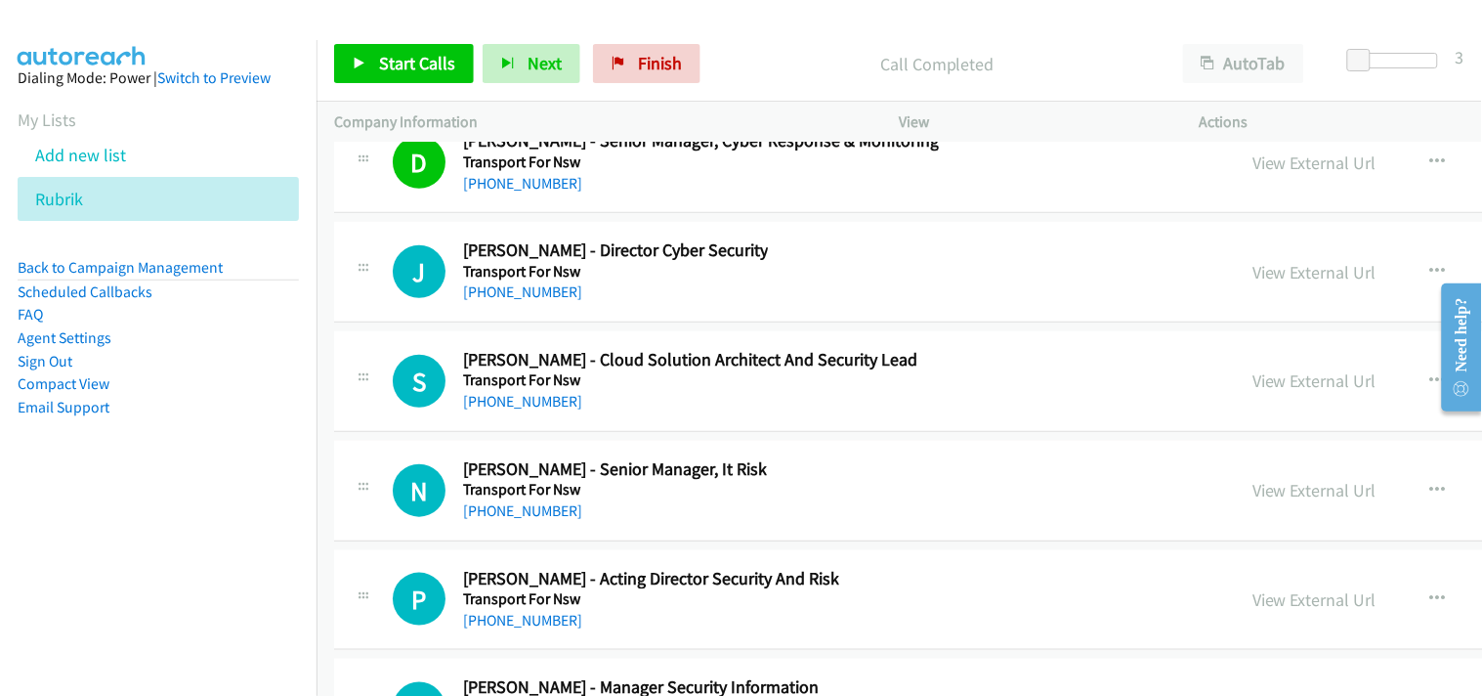
scroll to position [40393, 0]
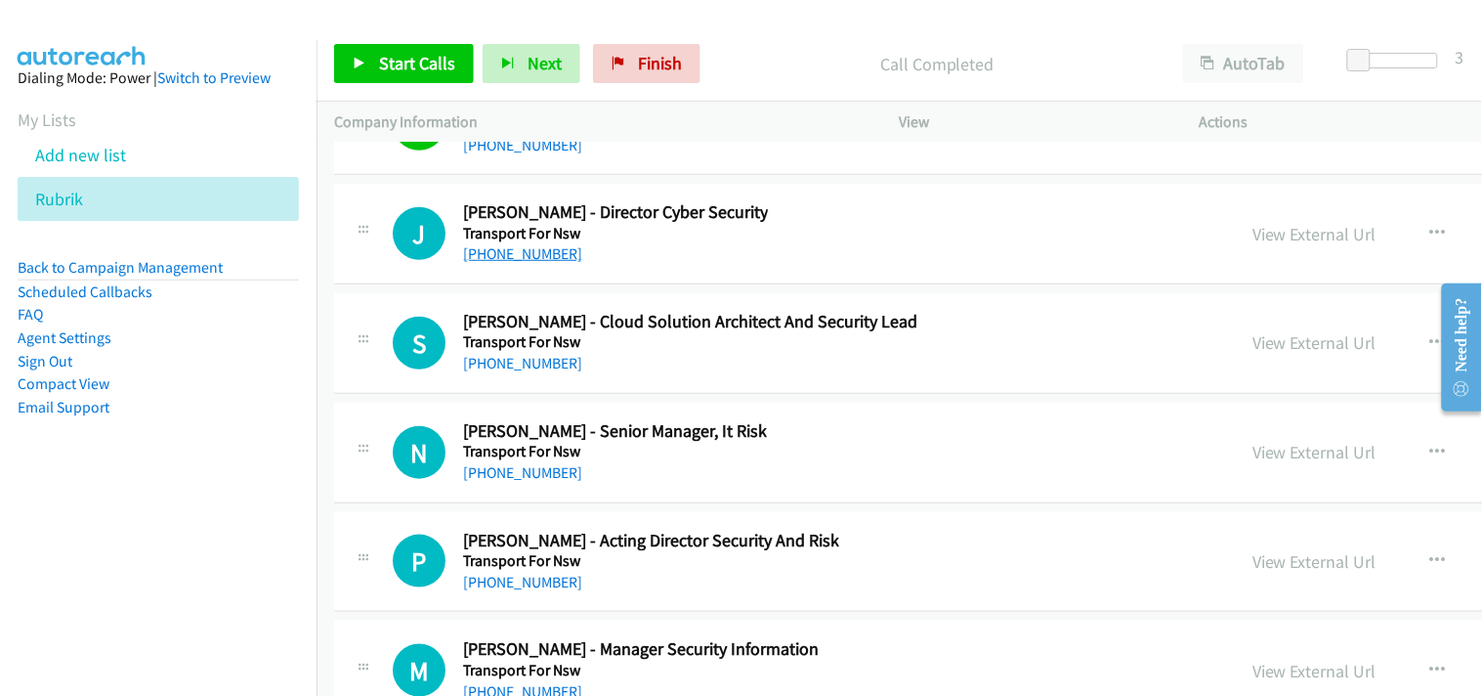
click at [528, 263] on link "[PHONE_NUMBER]" at bounding box center [522, 253] width 119 height 19
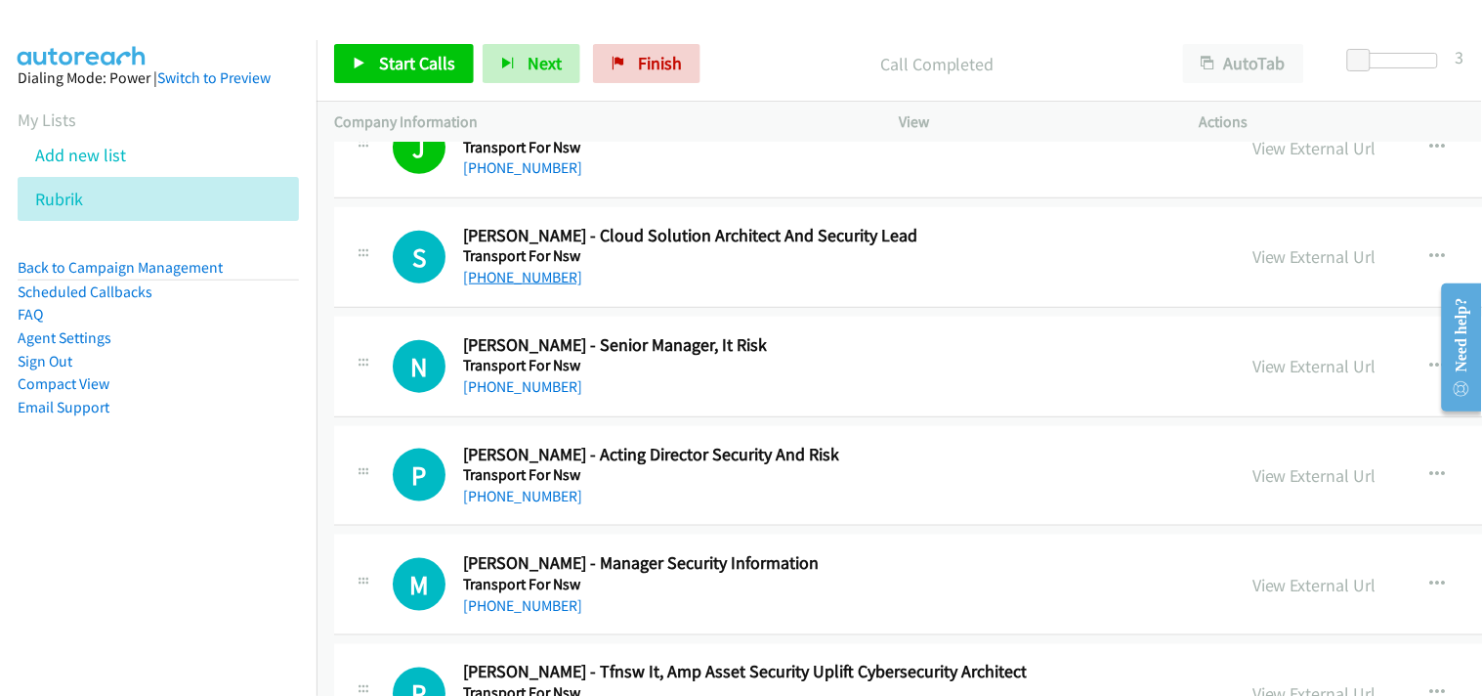
scroll to position [40501, 0]
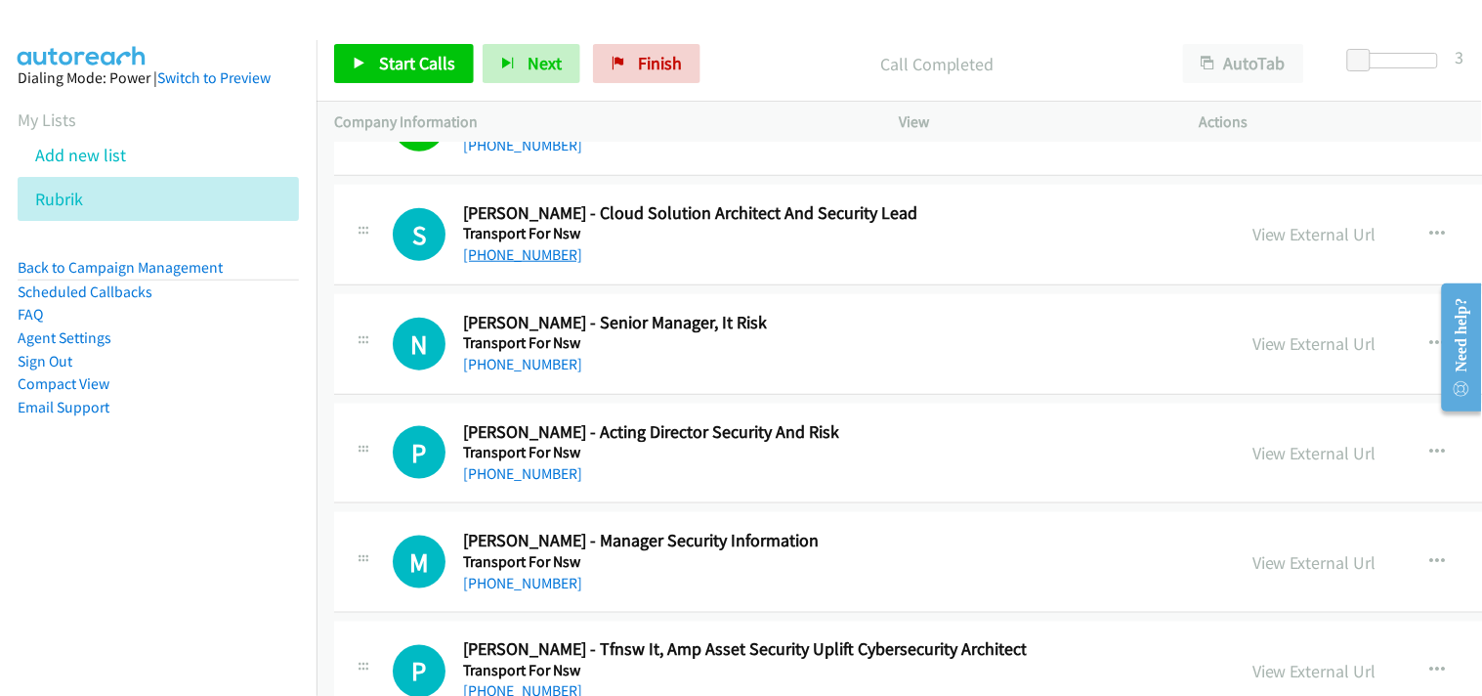
click at [521, 264] on link "[PHONE_NUMBER]" at bounding box center [522, 254] width 119 height 19
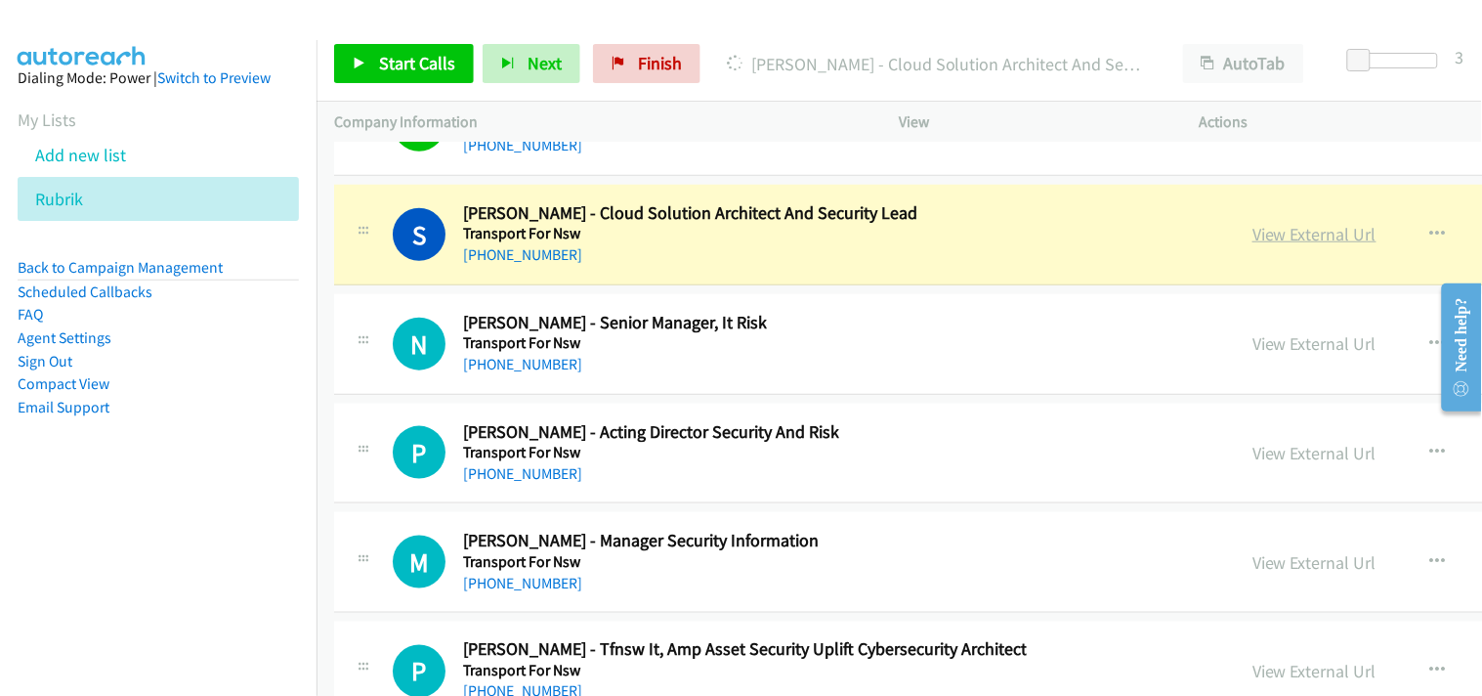
click at [1253, 245] on link "View External Url" at bounding box center [1315, 234] width 124 height 22
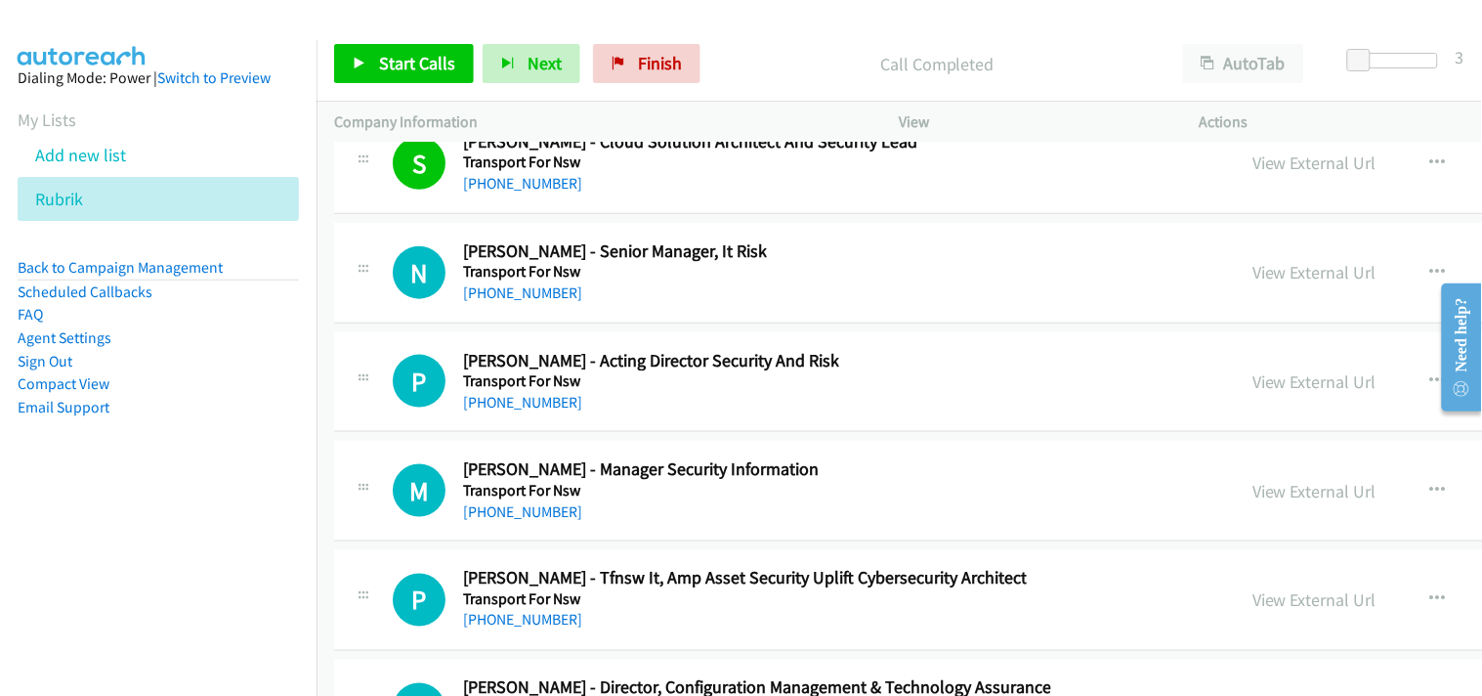
scroll to position [40610, 0]
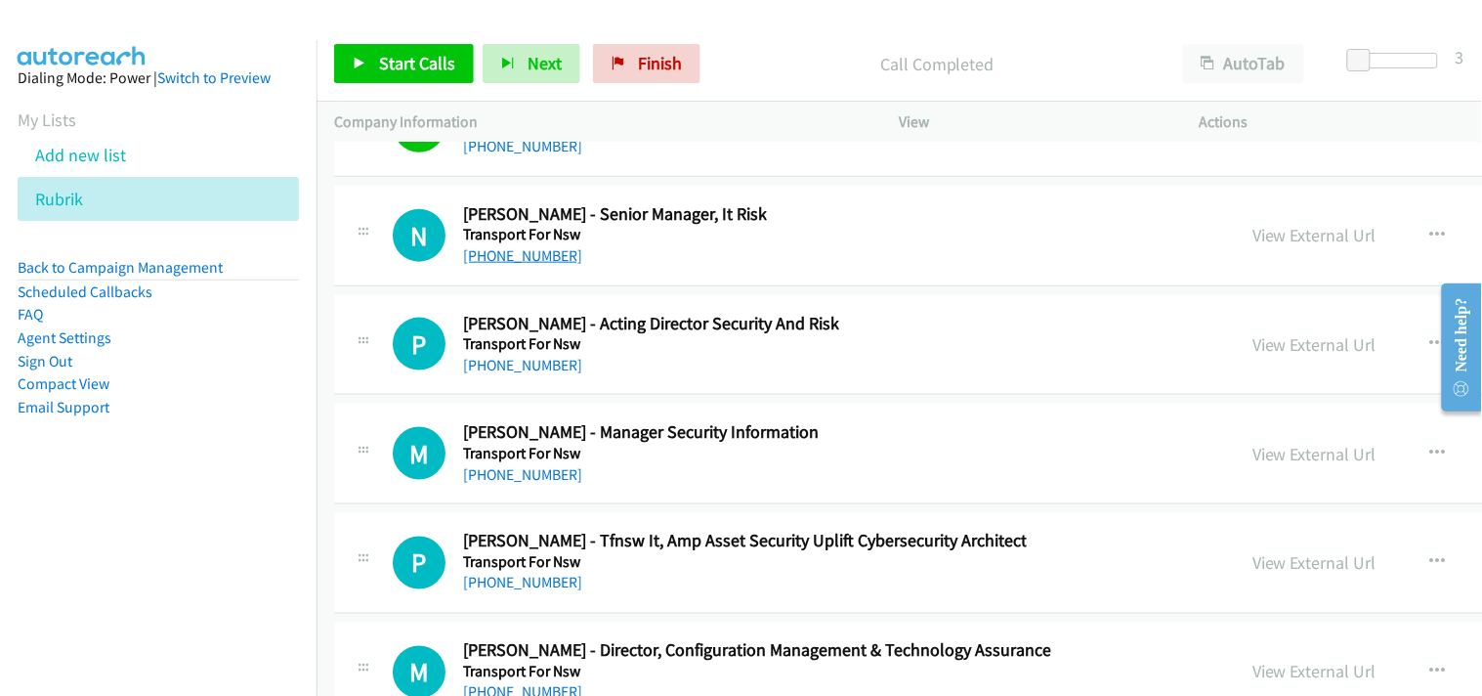
click at [531, 265] on link "[PHONE_NUMBER]" at bounding box center [522, 255] width 119 height 19
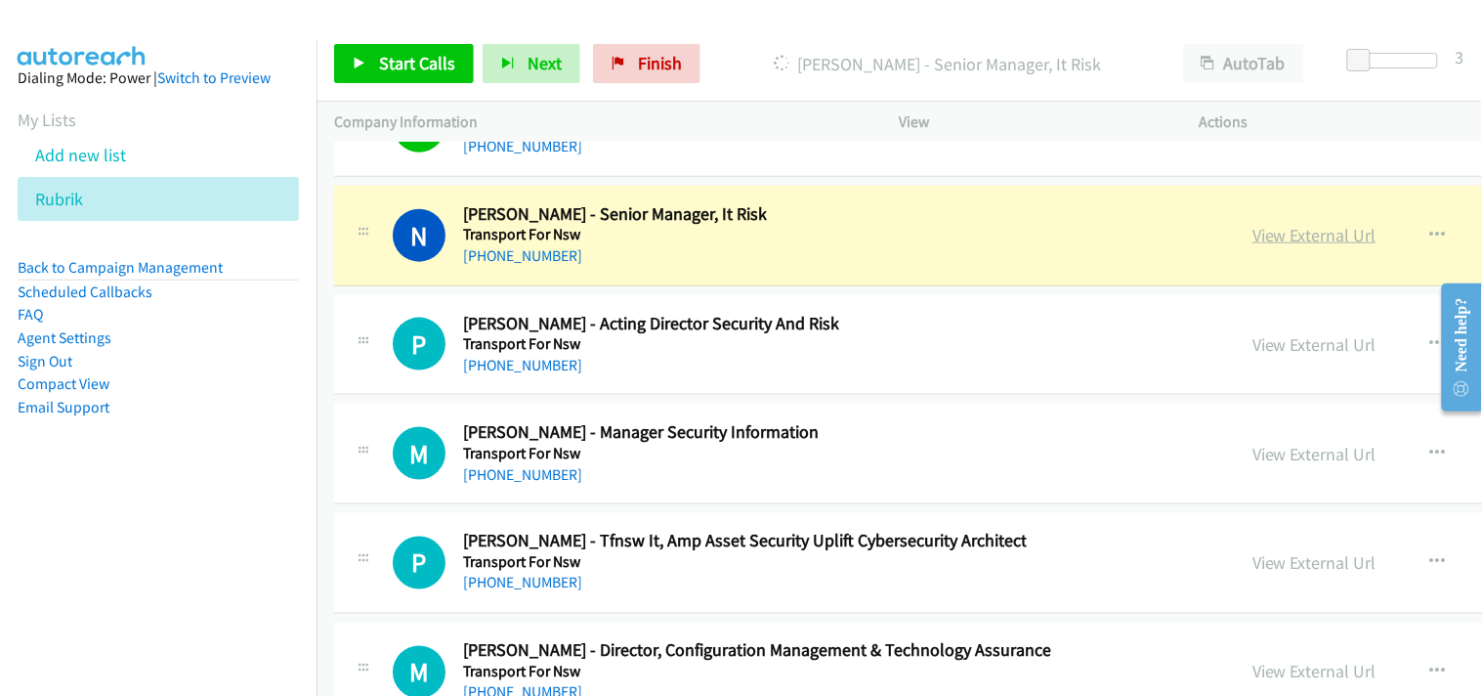
click at [1253, 246] on link "View External Url" at bounding box center [1315, 235] width 124 height 22
click at [264, 22] on div at bounding box center [732, 37] width 1465 height 75
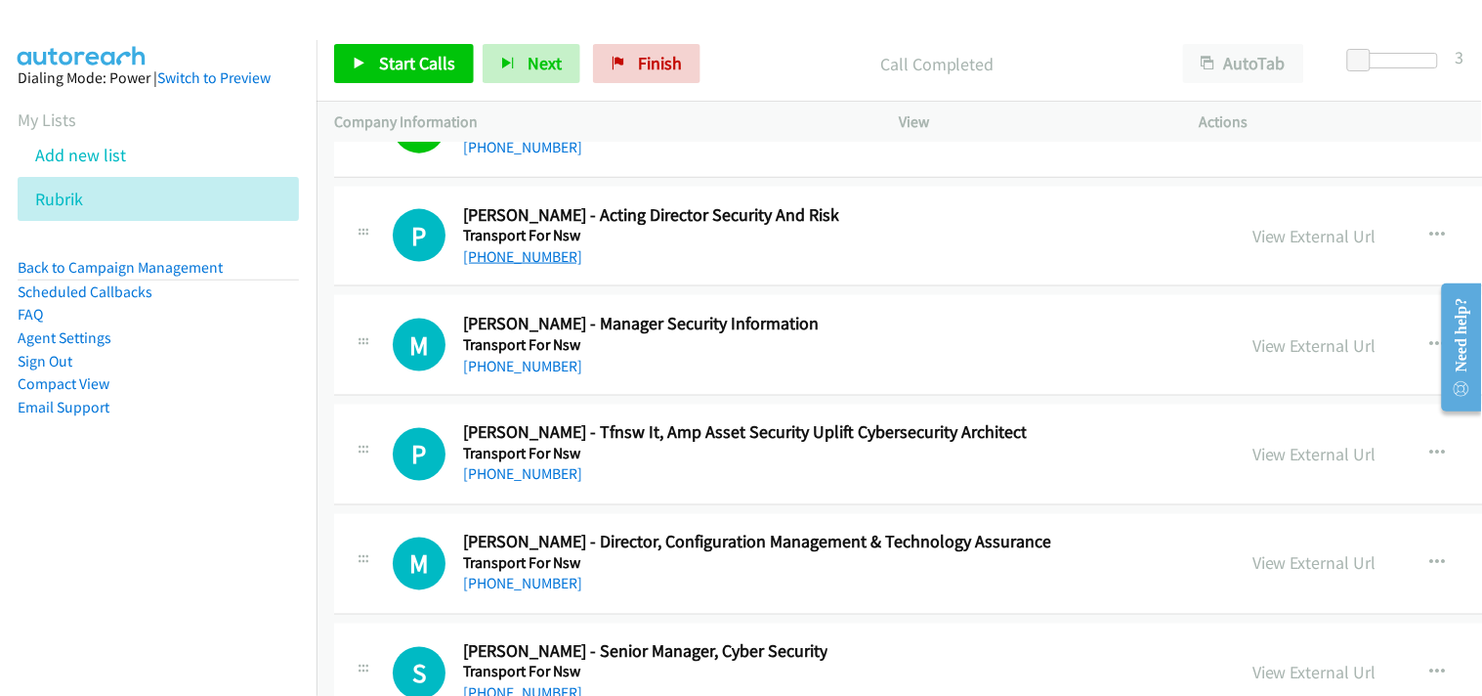
scroll to position [40827, 0]
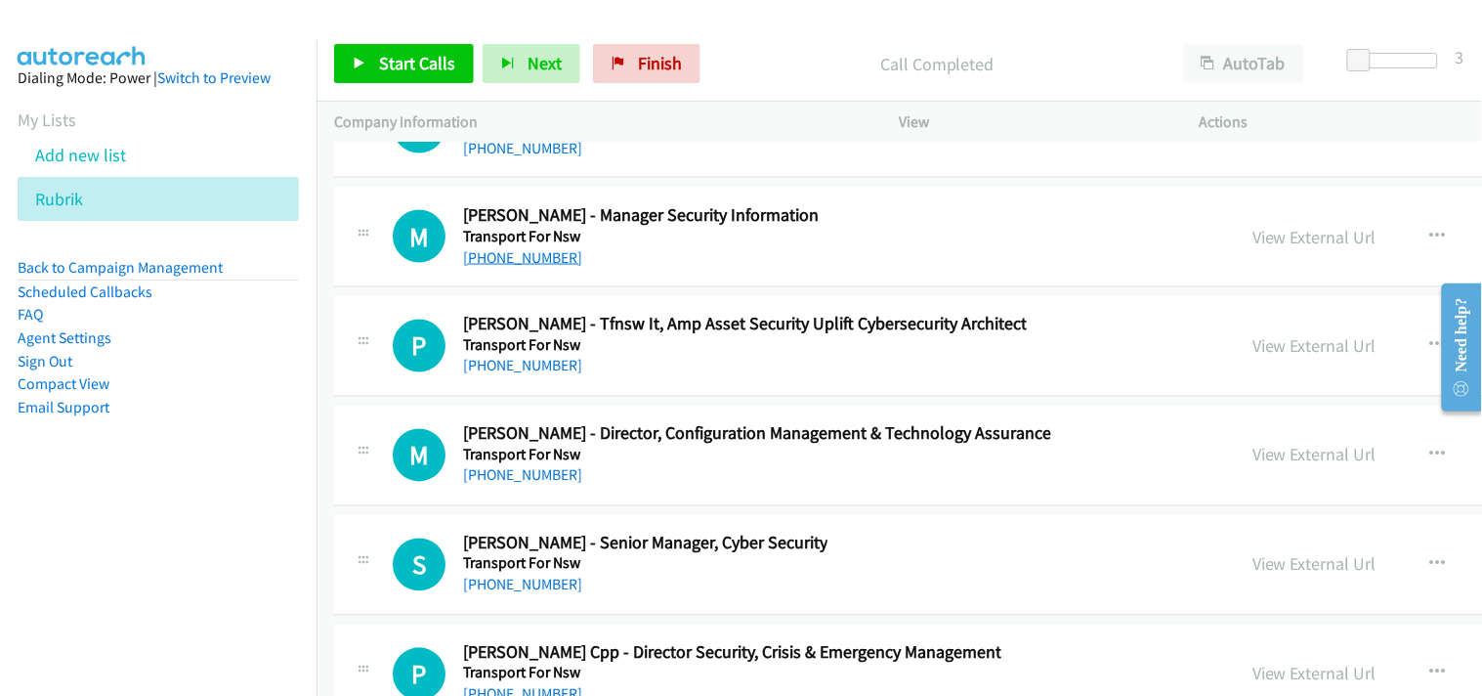
click at [502, 267] on link "[PHONE_NUMBER]" at bounding box center [522, 257] width 119 height 19
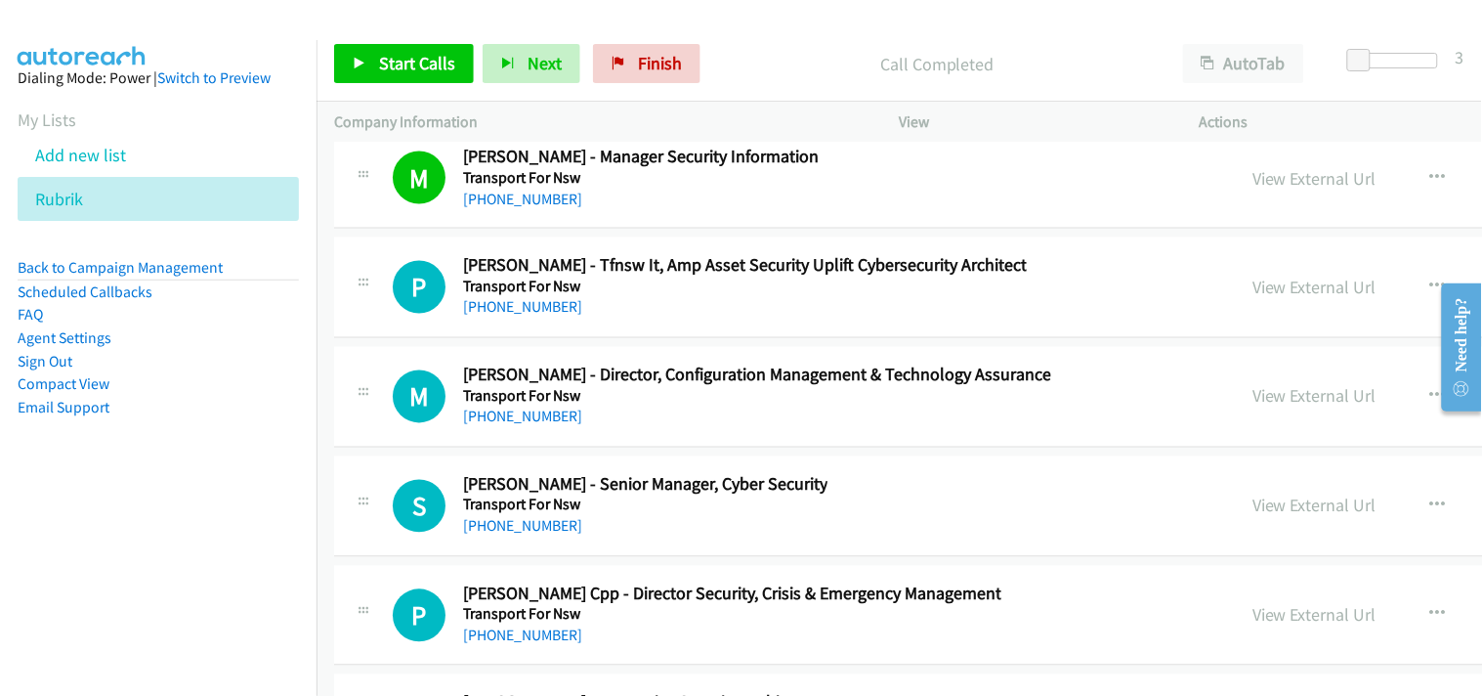
scroll to position [40935, 0]
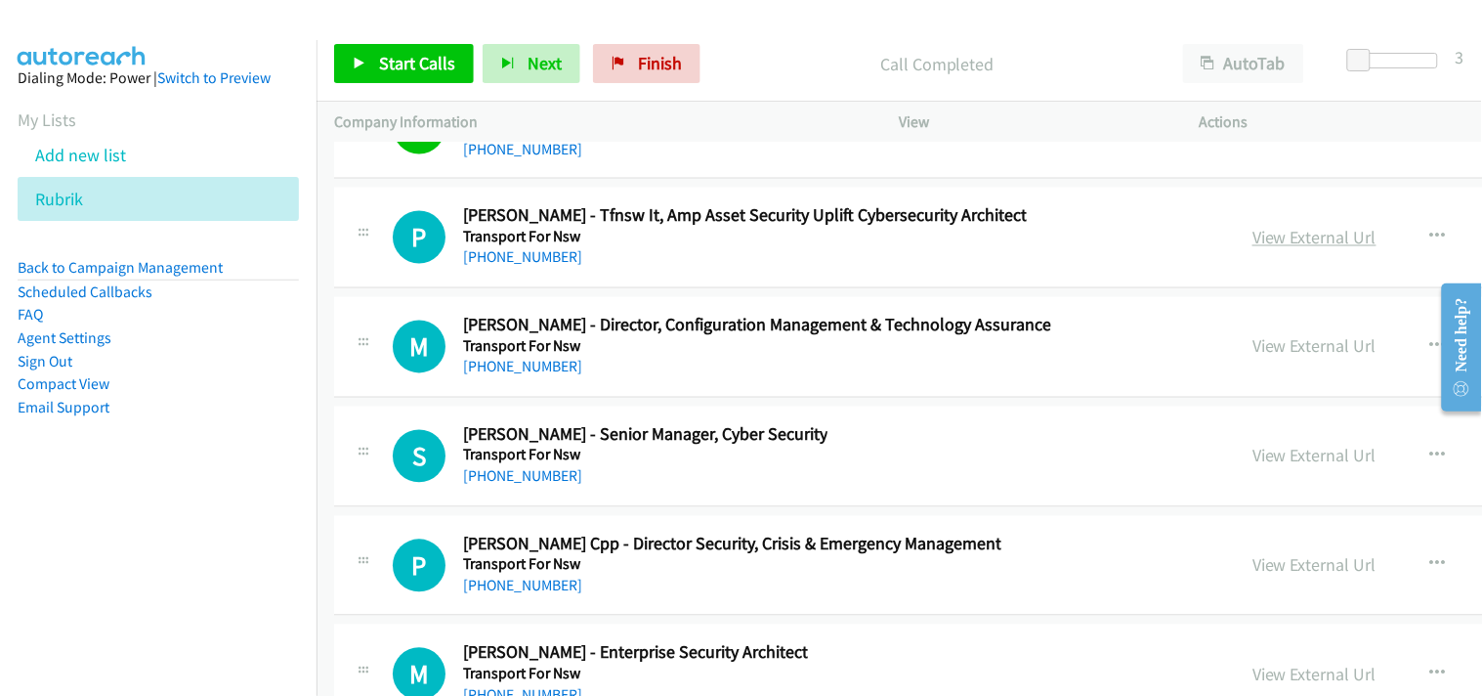
click at [1253, 249] on link "View External Url" at bounding box center [1315, 238] width 124 height 22
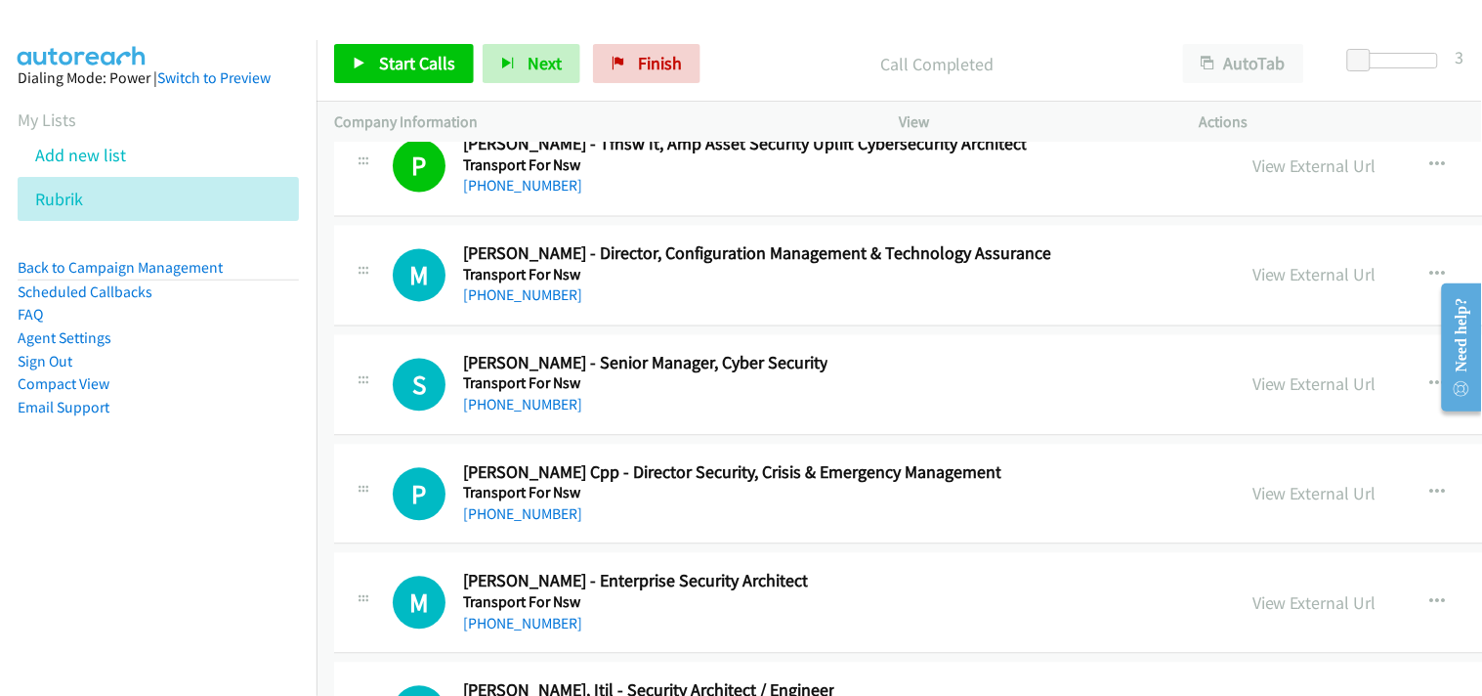
scroll to position [41045, 0]
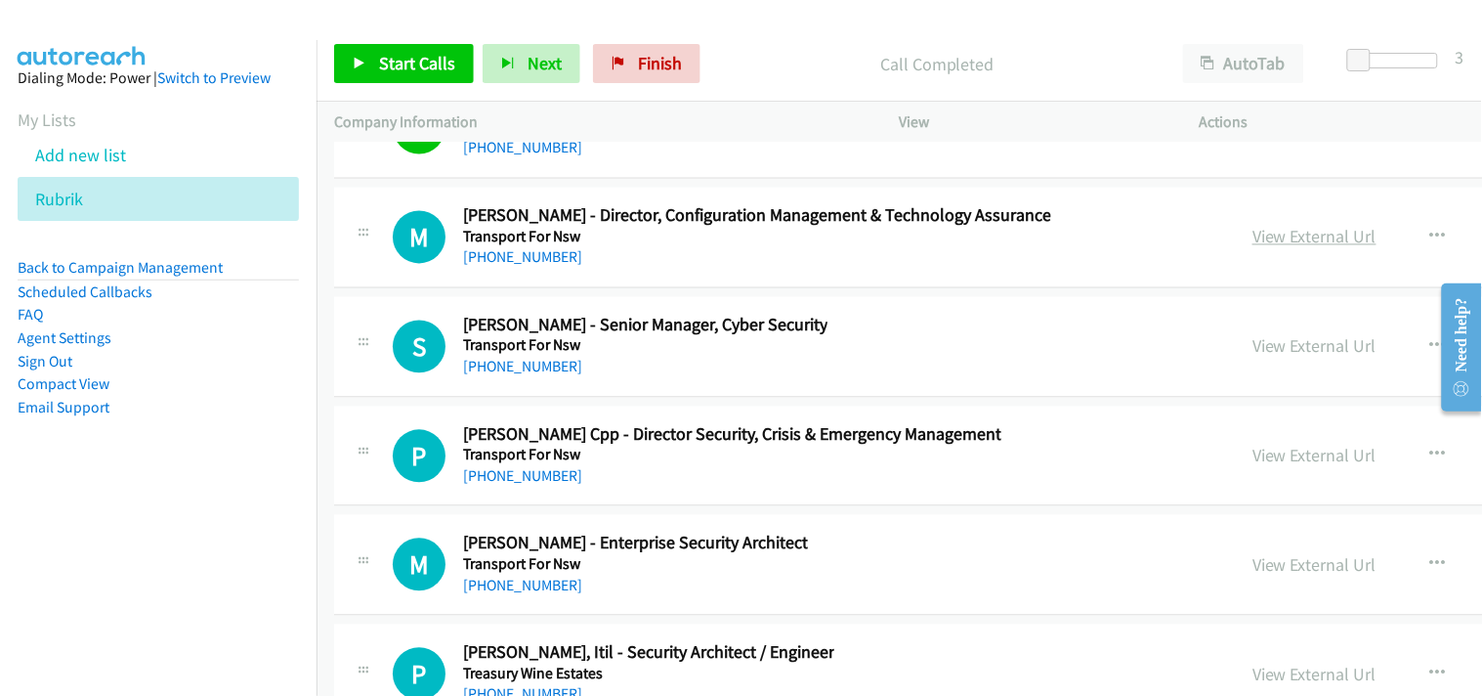
click at [1253, 248] on link "View External Url" at bounding box center [1315, 237] width 124 height 22
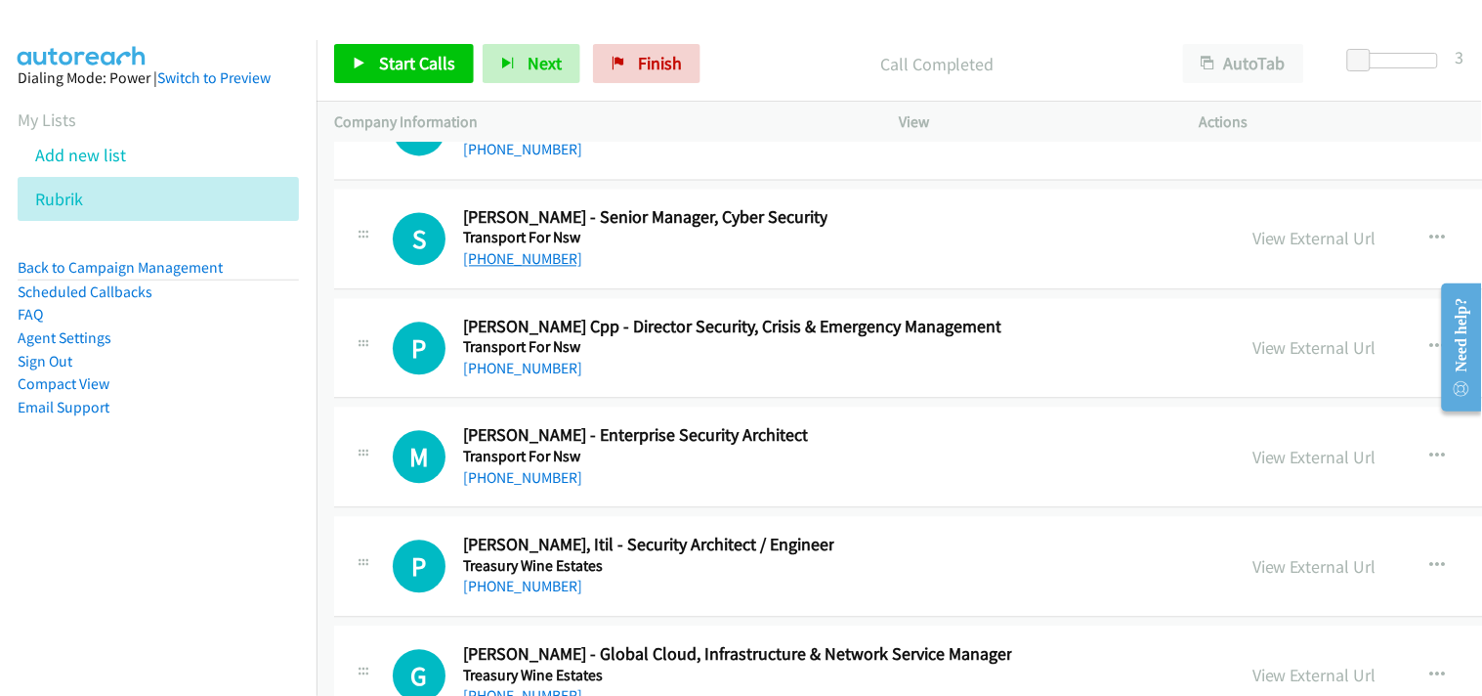
click at [498, 268] on link "[PHONE_NUMBER]" at bounding box center [522, 258] width 119 height 19
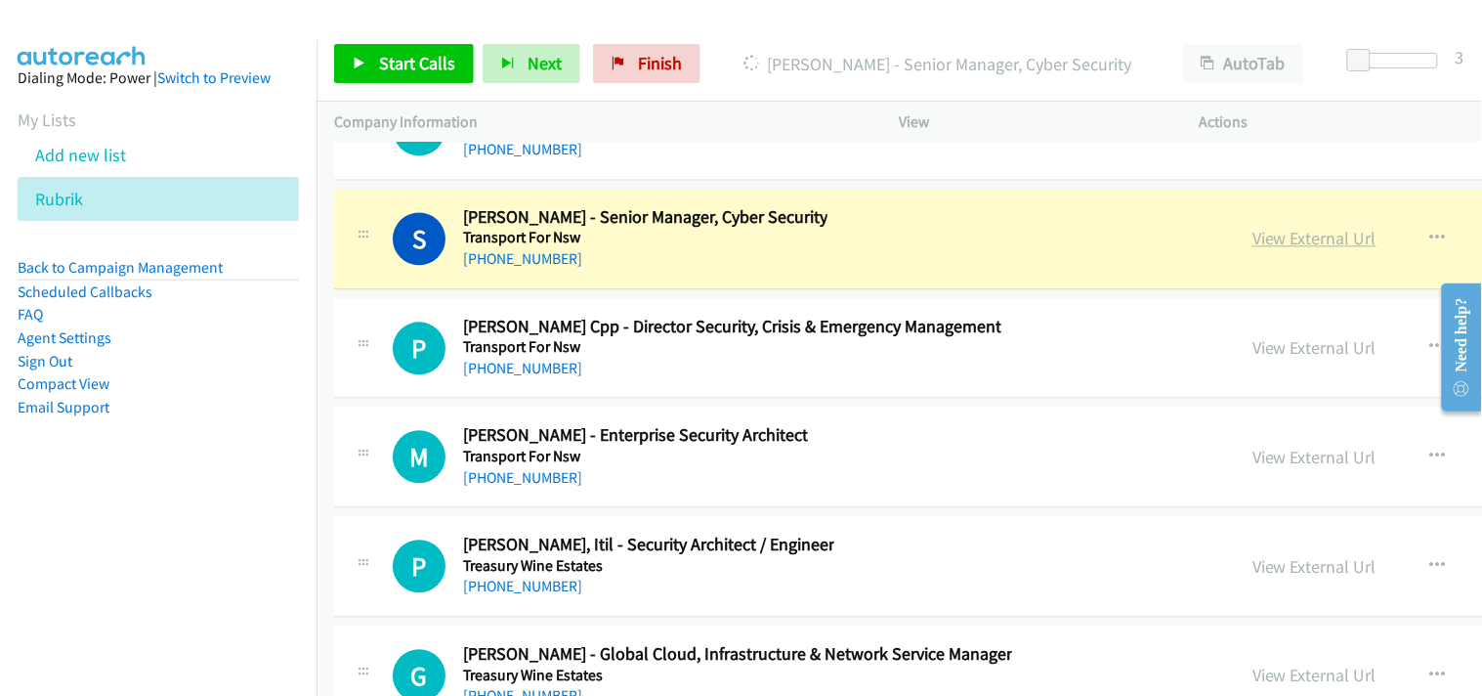
click at [1253, 249] on link "View External Url" at bounding box center [1315, 238] width 124 height 22
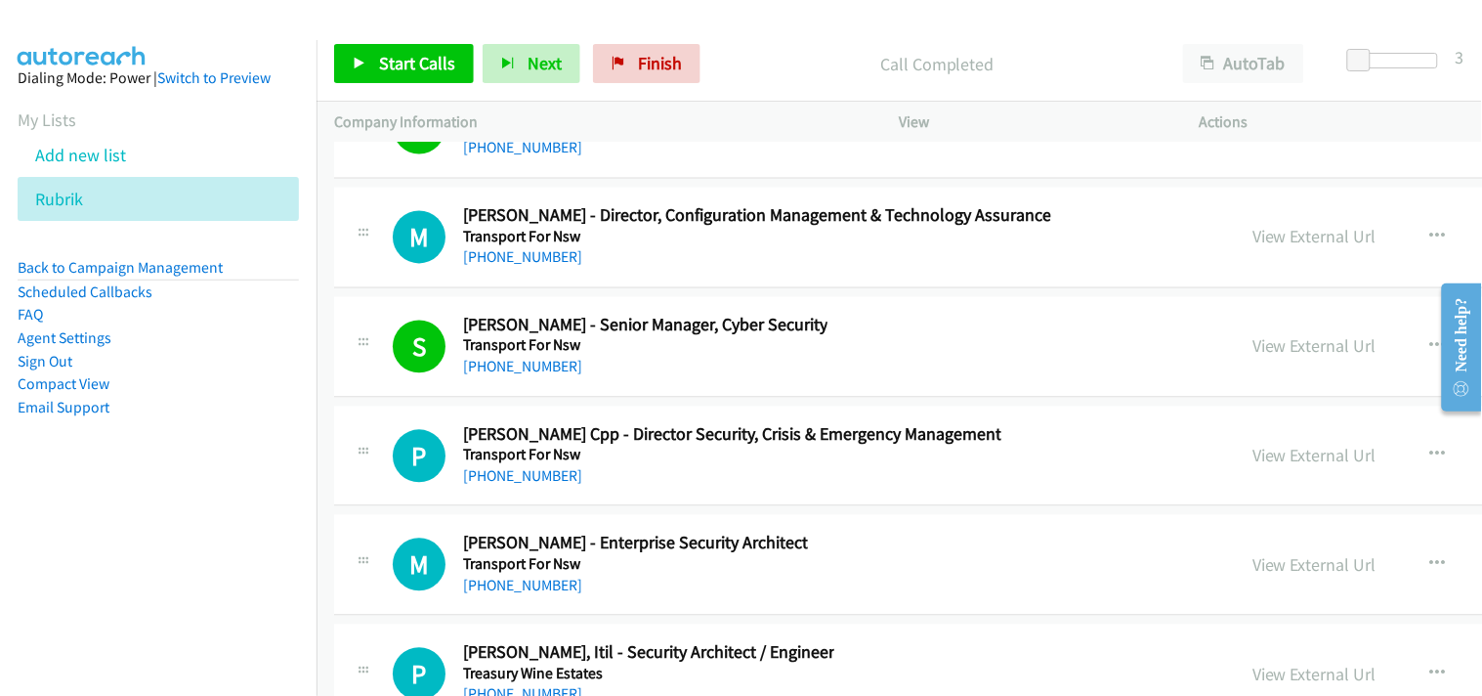
scroll to position [41262, 0]
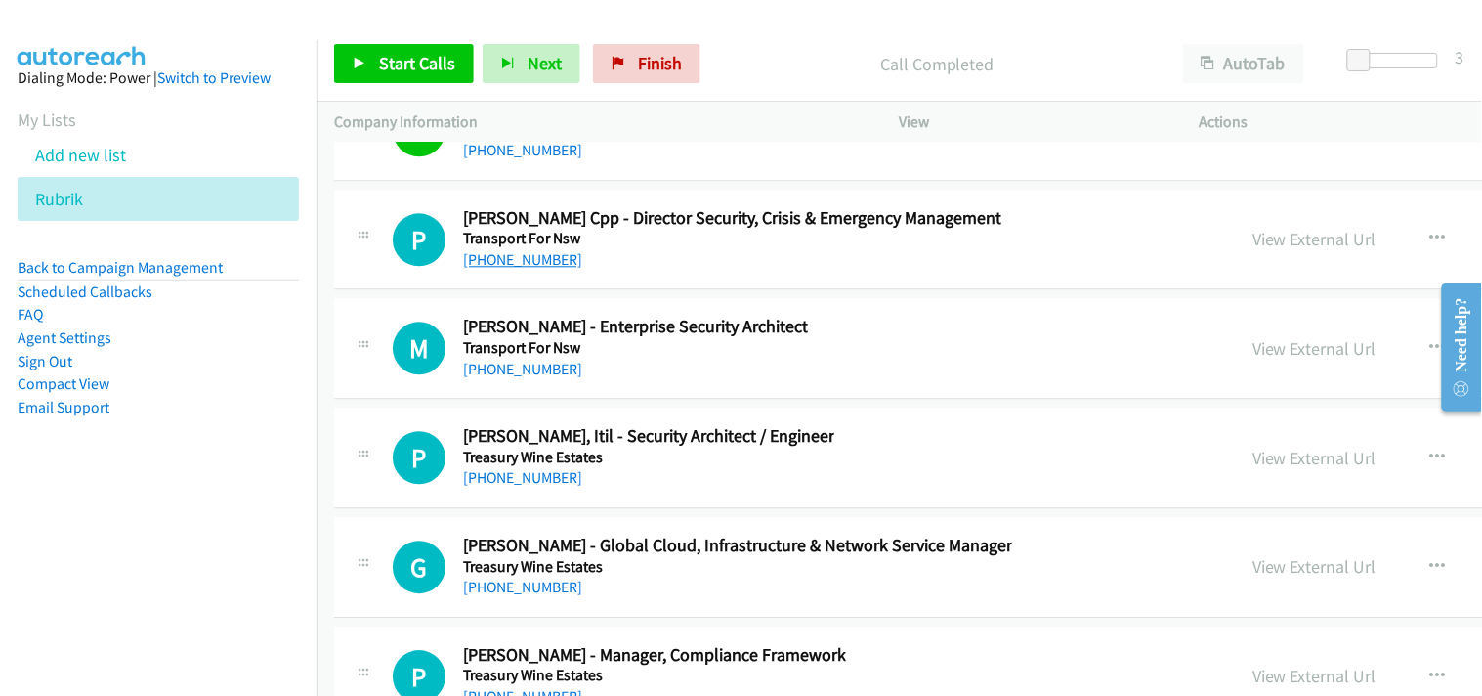
click at [510, 269] on link "[PHONE_NUMBER]" at bounding box center [522, 259] width 119 height 19
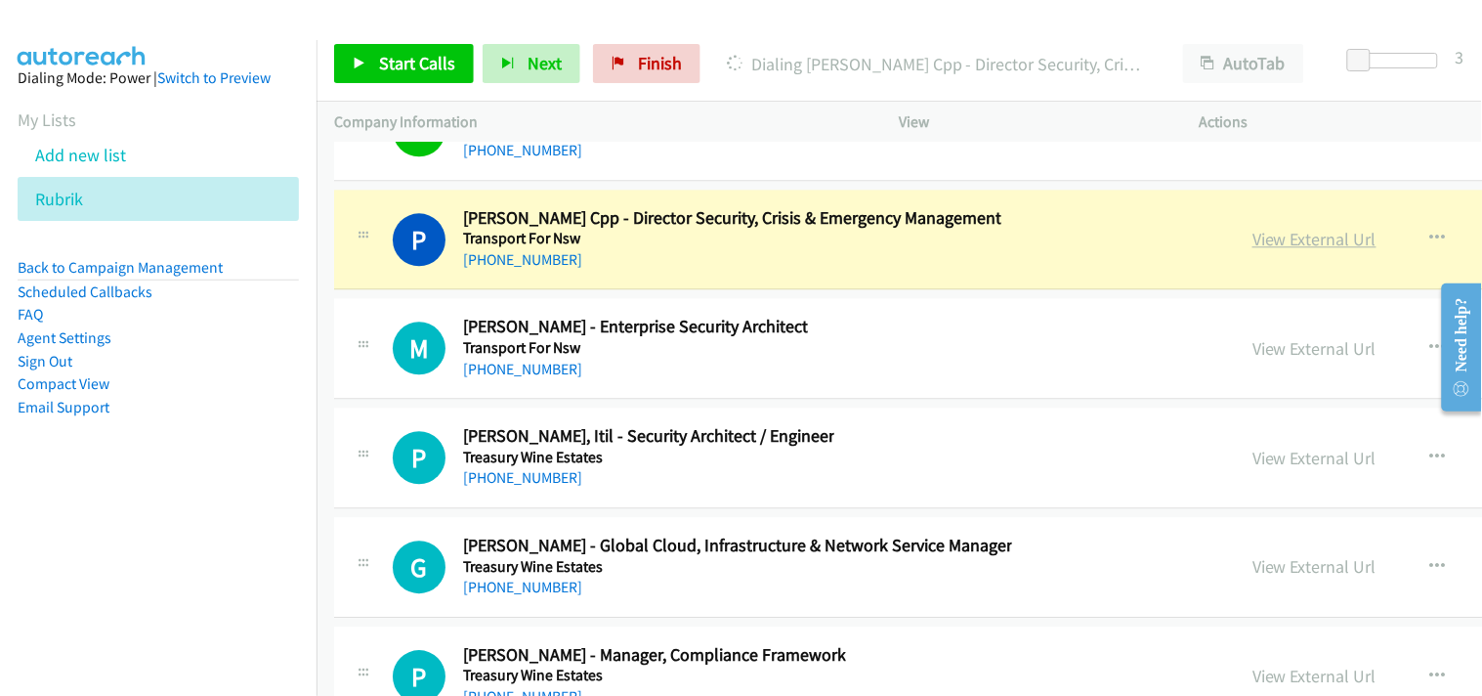
click at [1253, 250] on link "View External Url" at bounding box center [1315, 239] width 124 height 22
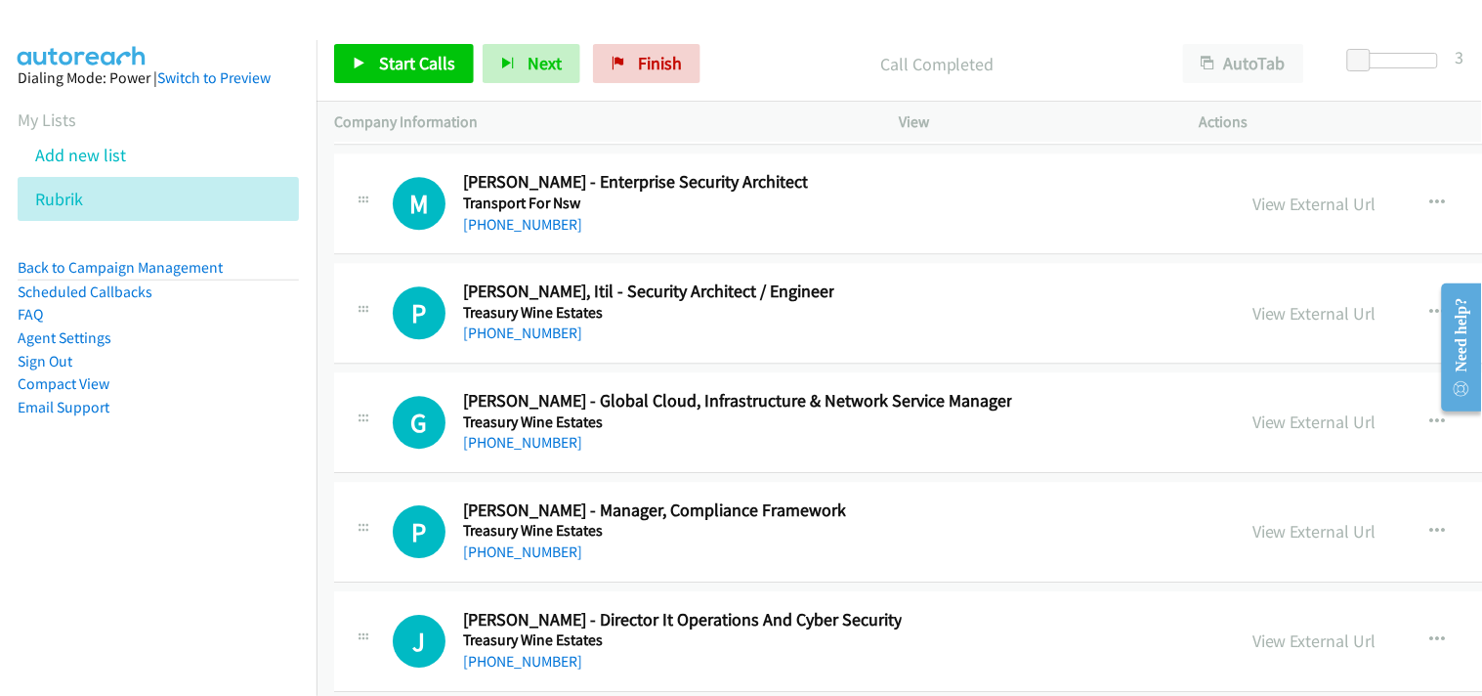
scroll to position [41370, 0]
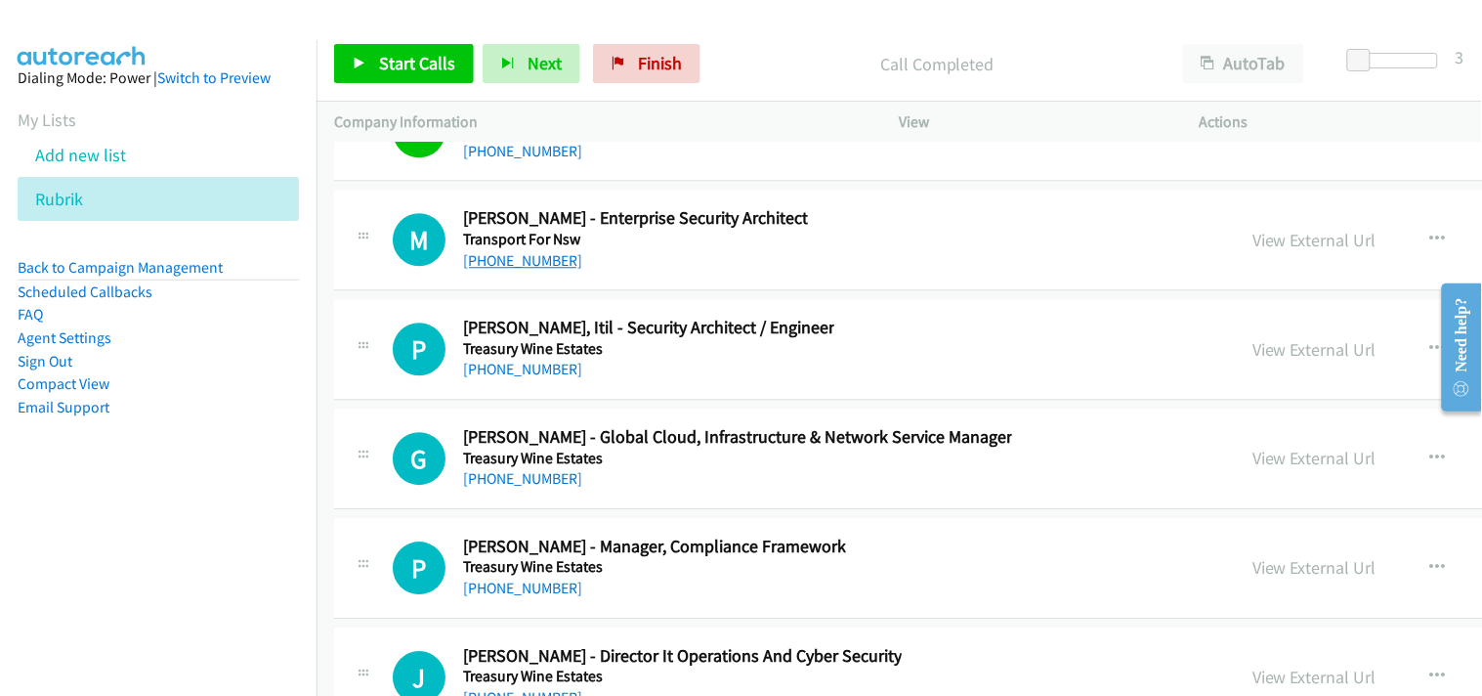
click at [511, 270] on link "[PHONE_NUMBER]" at bounding box center [522, 260] width 119 height 19
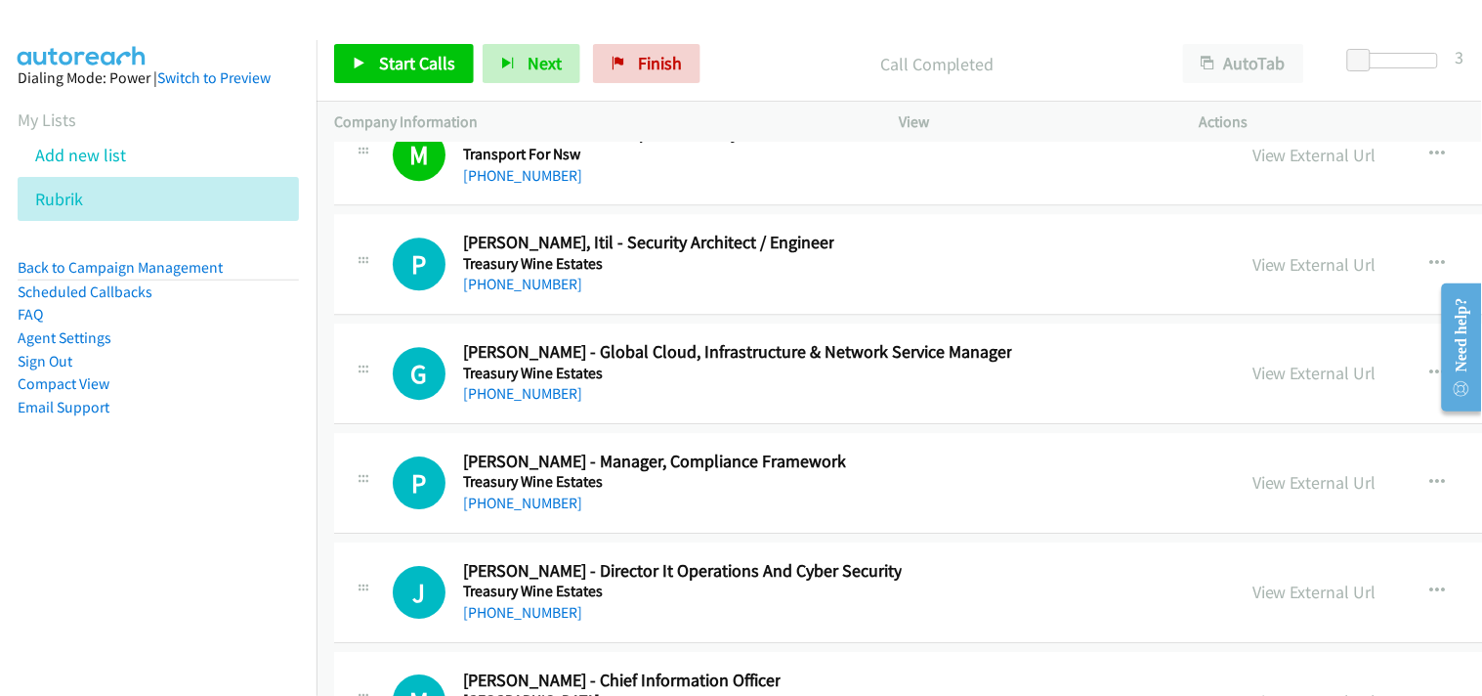
scroll to position [41479, 0]
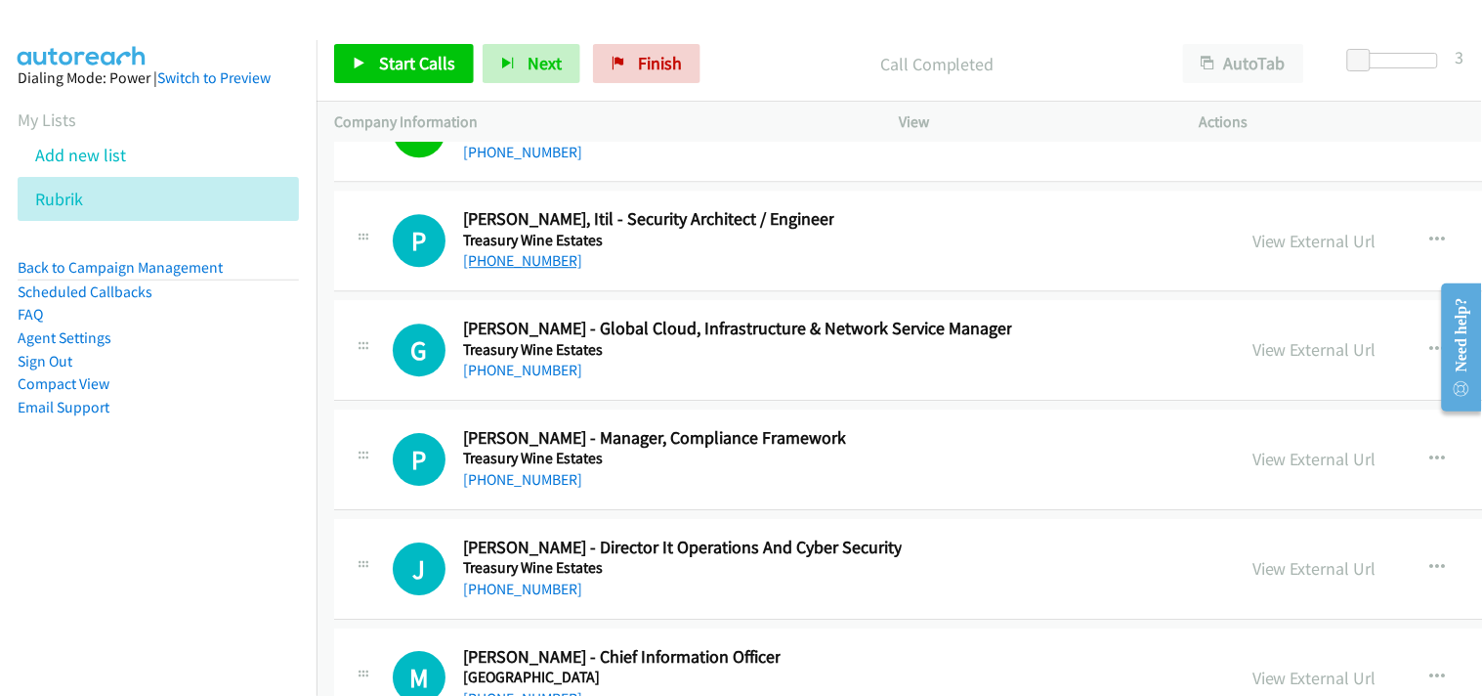
click at [513, 270] on link "[PHONE_NUMBER]" at bounding box center [522, 260] width 119 height 19
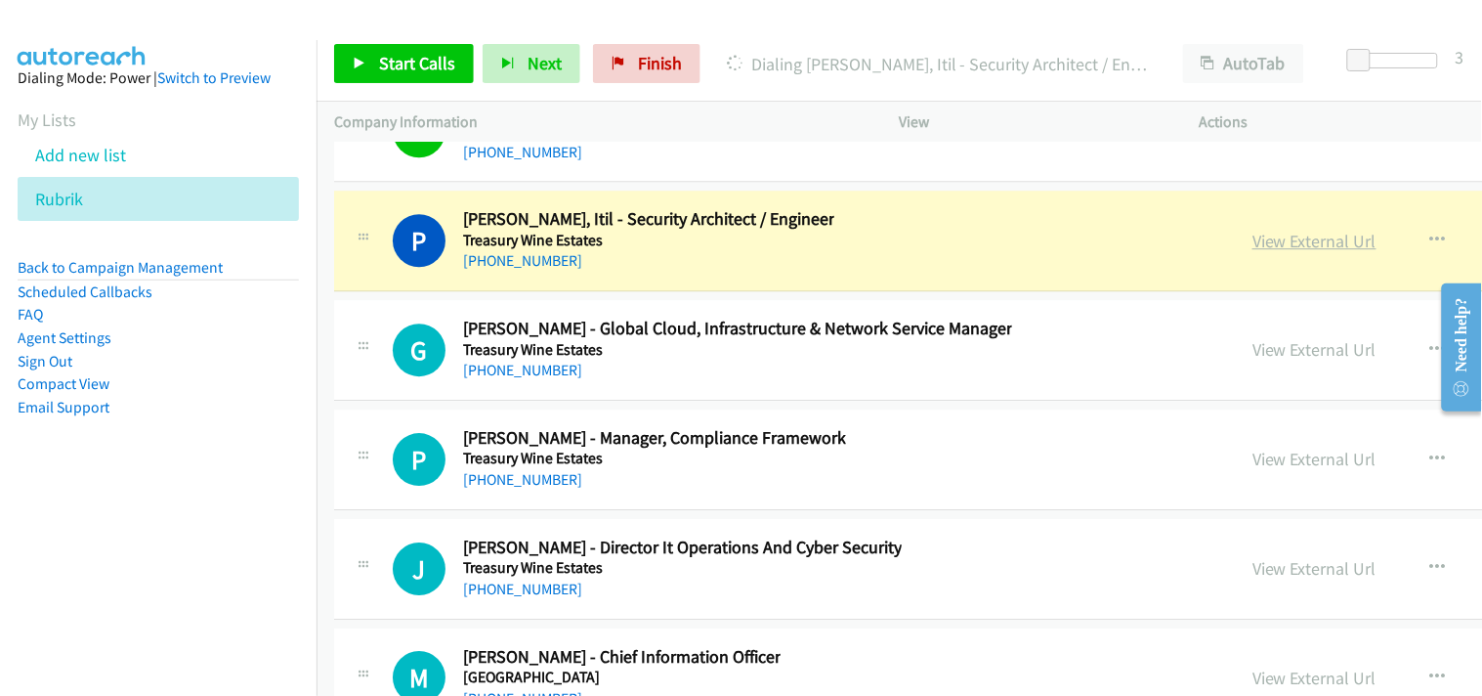
click at [1253, 252] on link "View External Url" at bounding box center [1315, 241] width 124 height 22
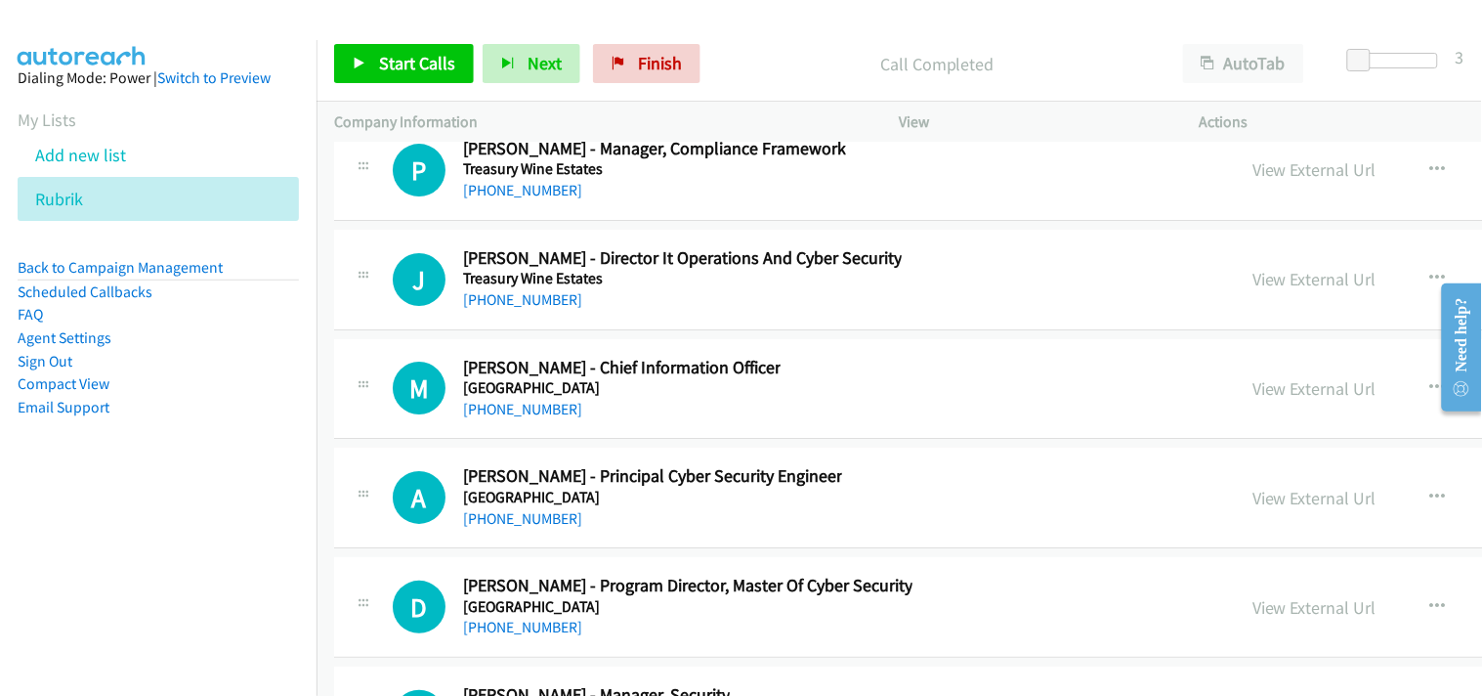
scroll to position [41804, 0]
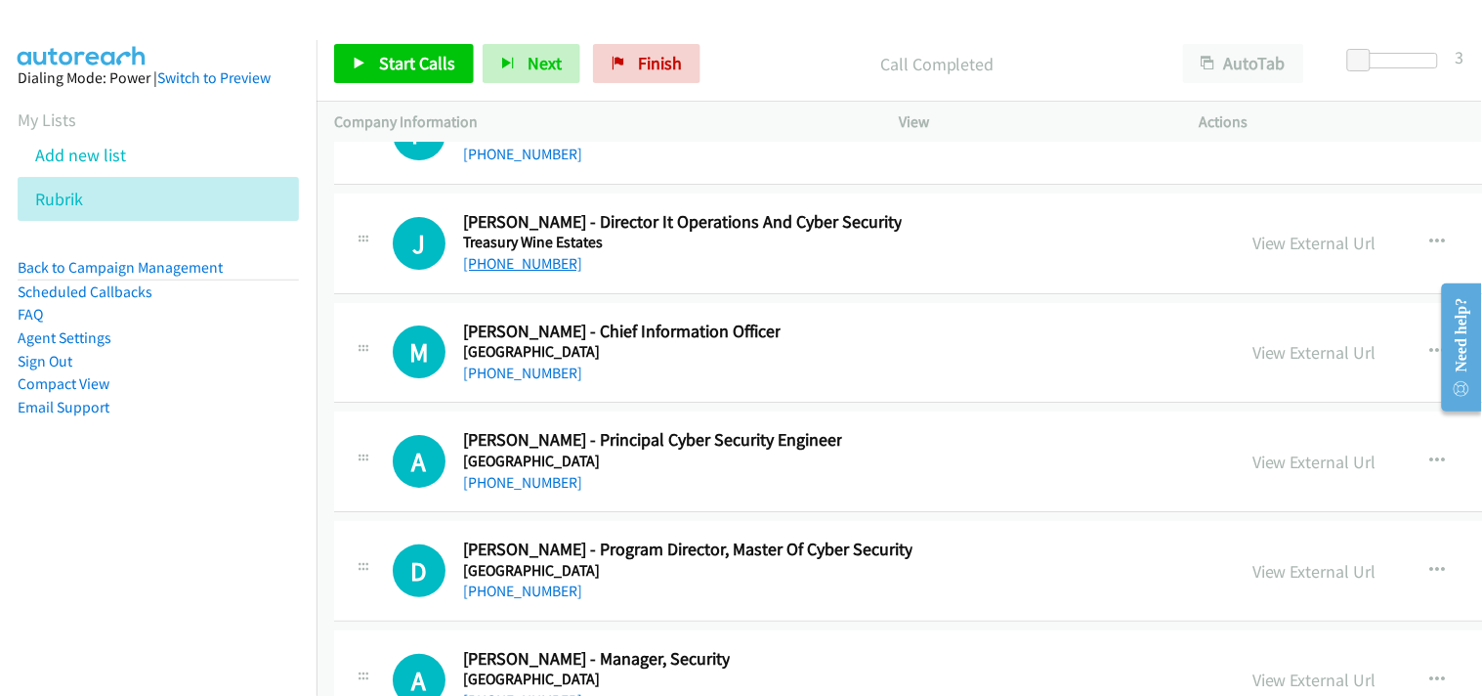
click at [504, 273] on link "[PHONE_NUMBER]" at bounding box center [522, 263] width 119 height 19
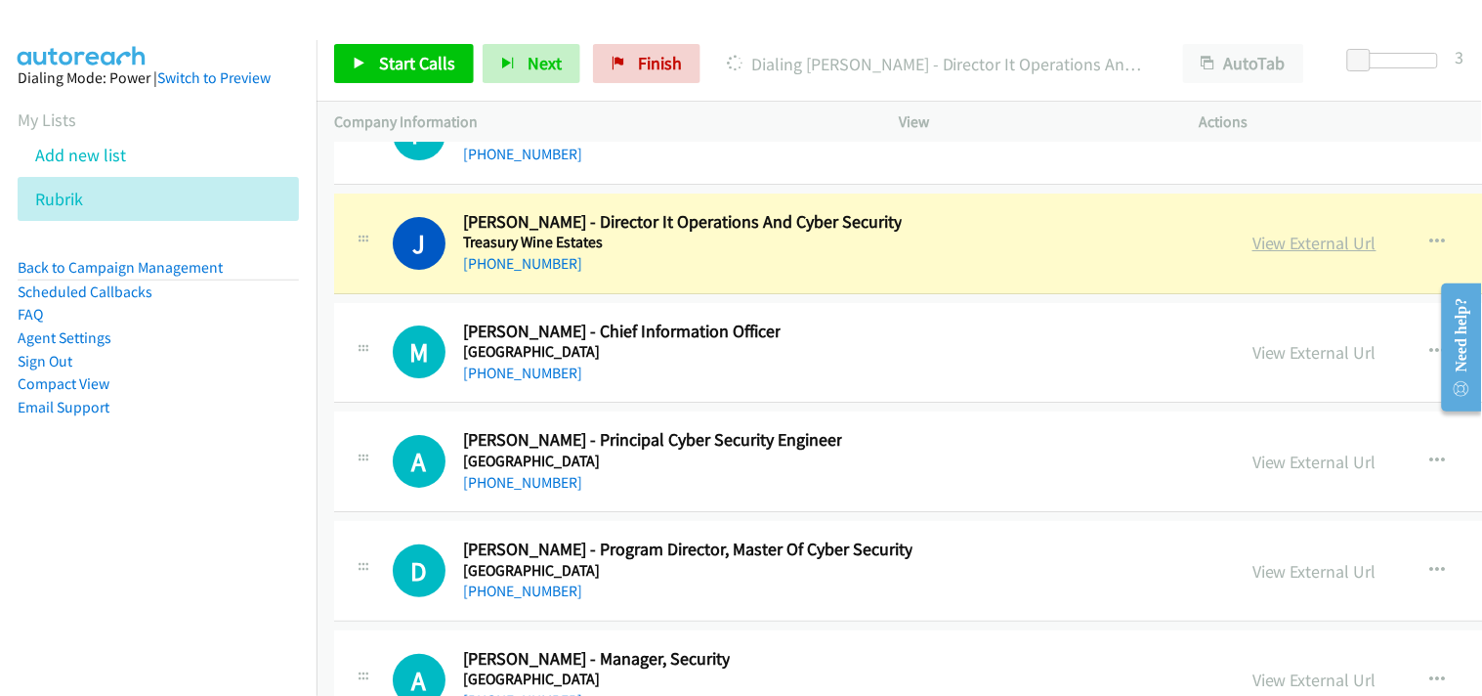
click at [1253, 254] on link "View External Url" at bounding box center [1315, 243] width 124 height 22
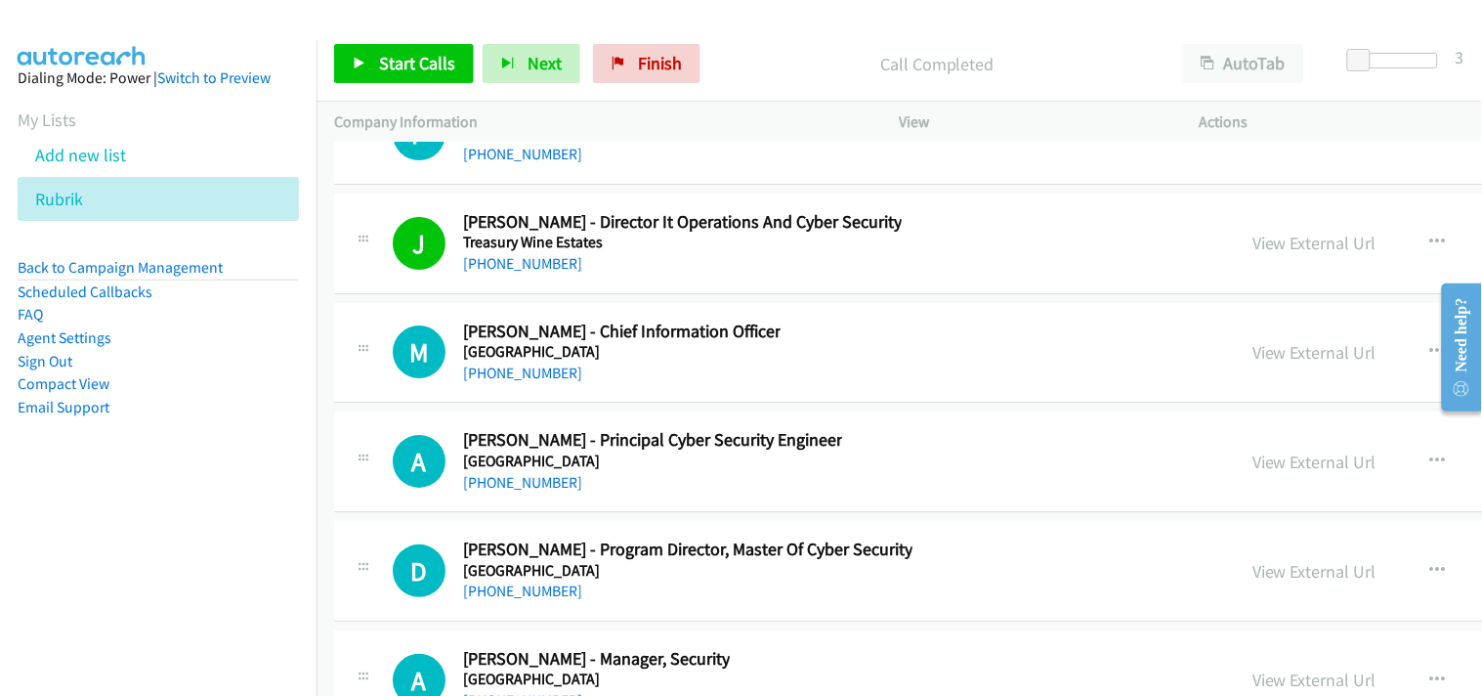
click at [966, 298] on td "J Callback Scheduled [PERSON_NAME] - Director It Operations And Cyber Security …" at bounding box center [1200, 243] width 1767 height 109
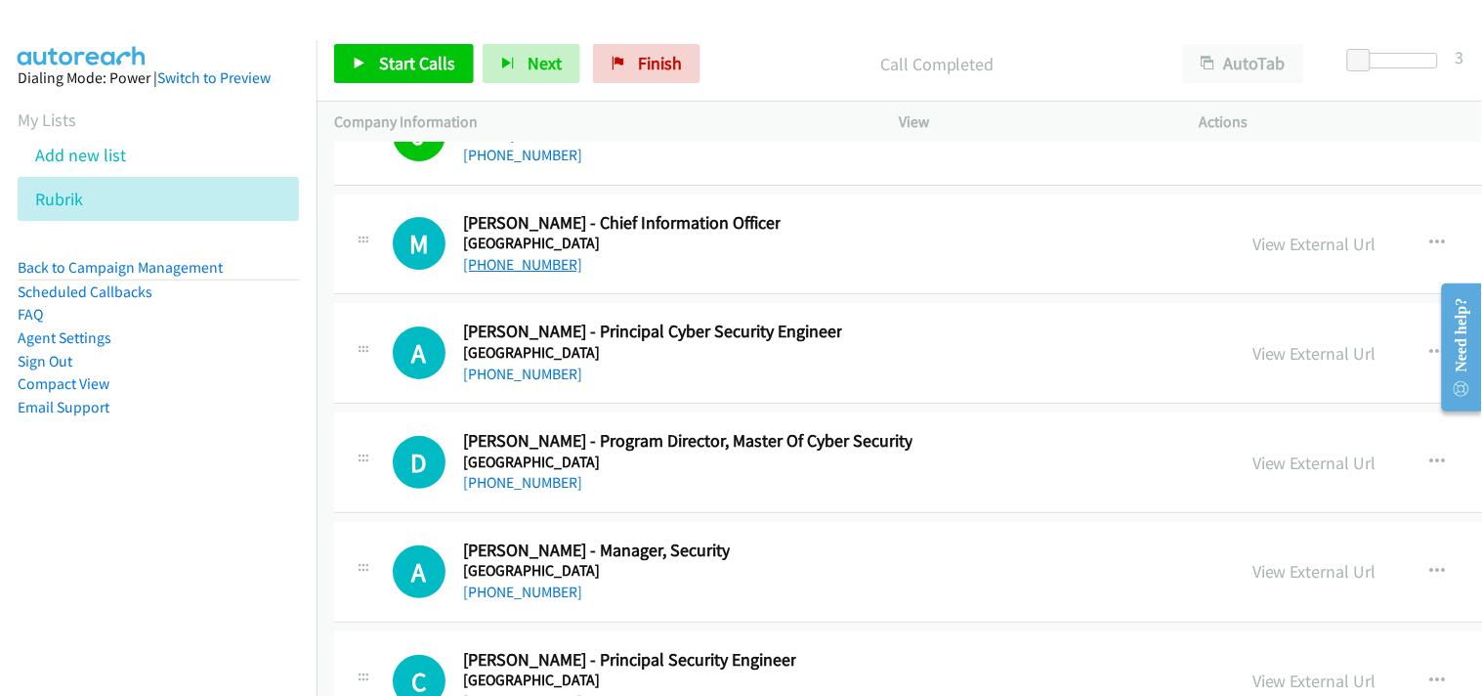
click at [499, 274] on link "[PHONE_NUMBER]" at bounding box center [522, 264] width 119 height 19
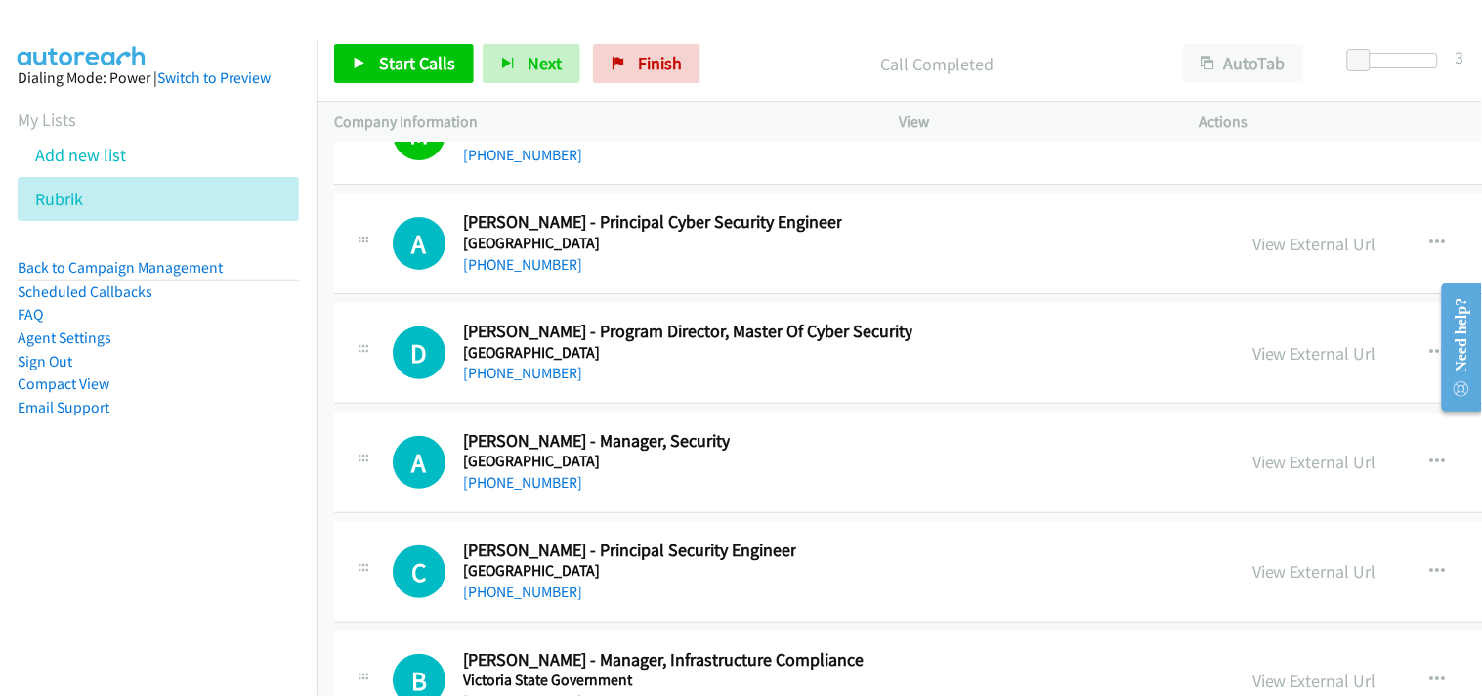
scroll to position [42130, 0]
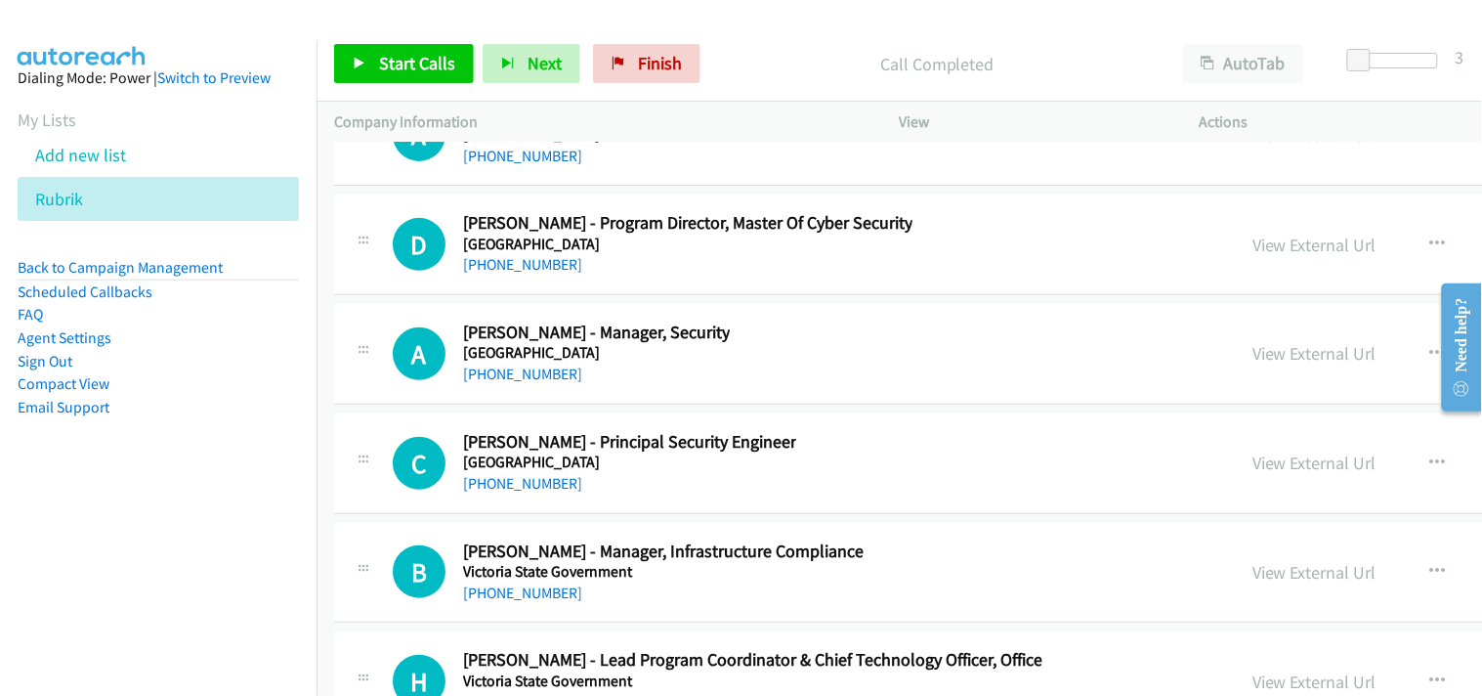
click at [505, 277] on div "[PHONE_NUMBER]" at bounding box center [688, 264] width 450 height 23
click at [502, 274] on link "[PHONE_NUMBER]" at bounding box center [522, 264] width 119 height 19
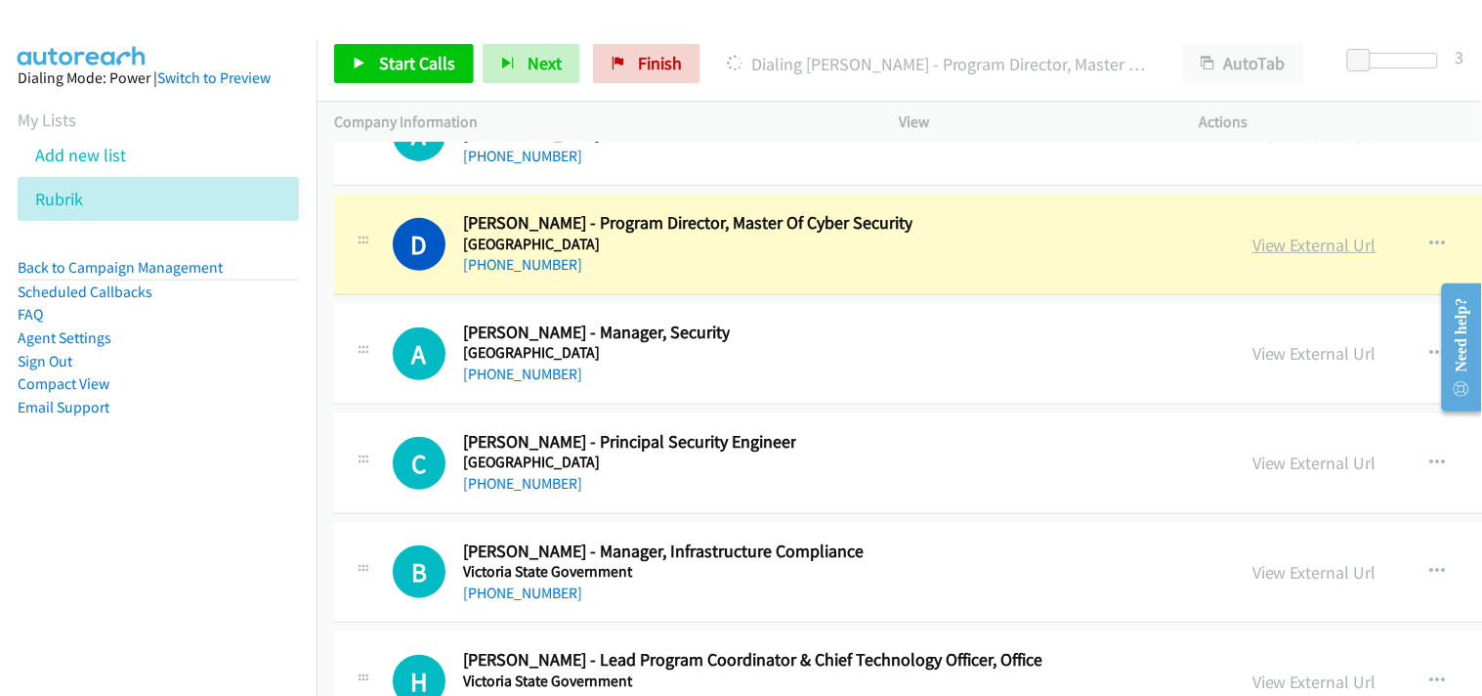
click at [1253, 256] on link "View External Url" at bounding box center [1315, 245] width 124 height 22
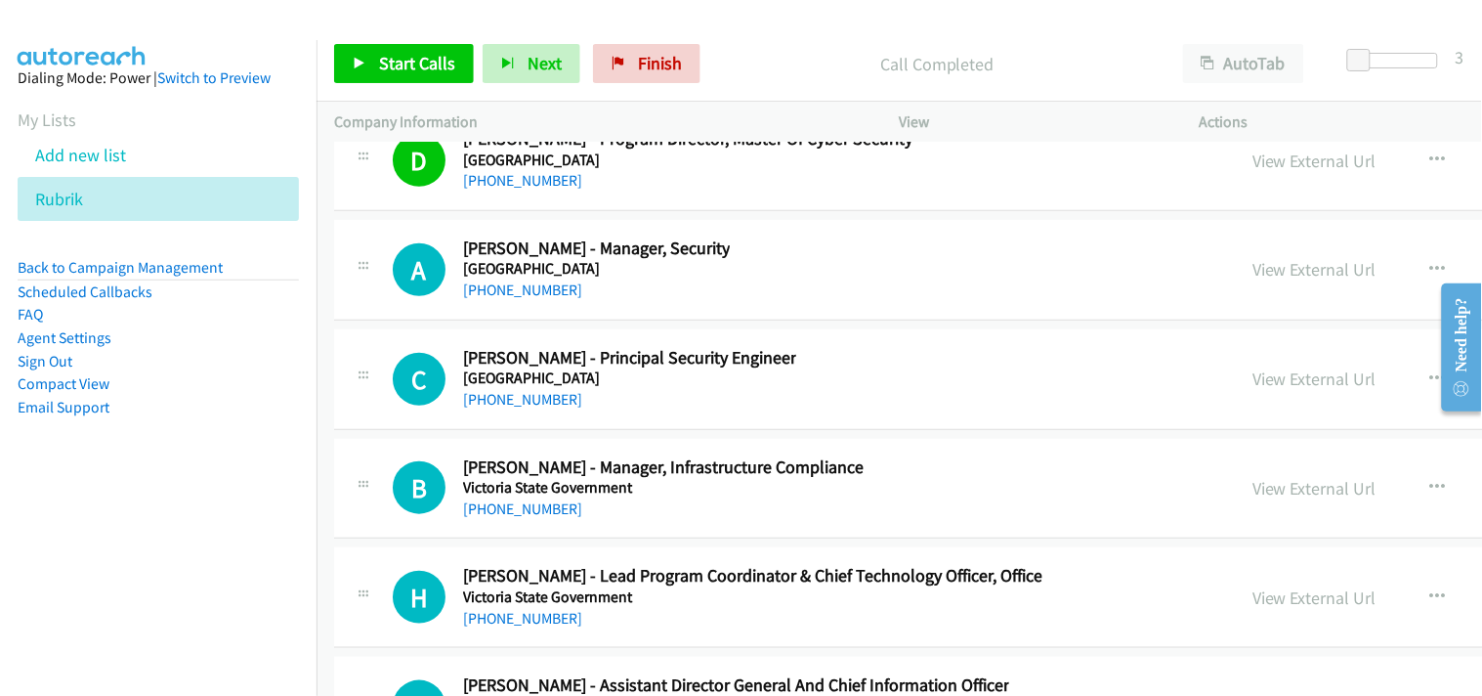
scroll to position [42239, 0]
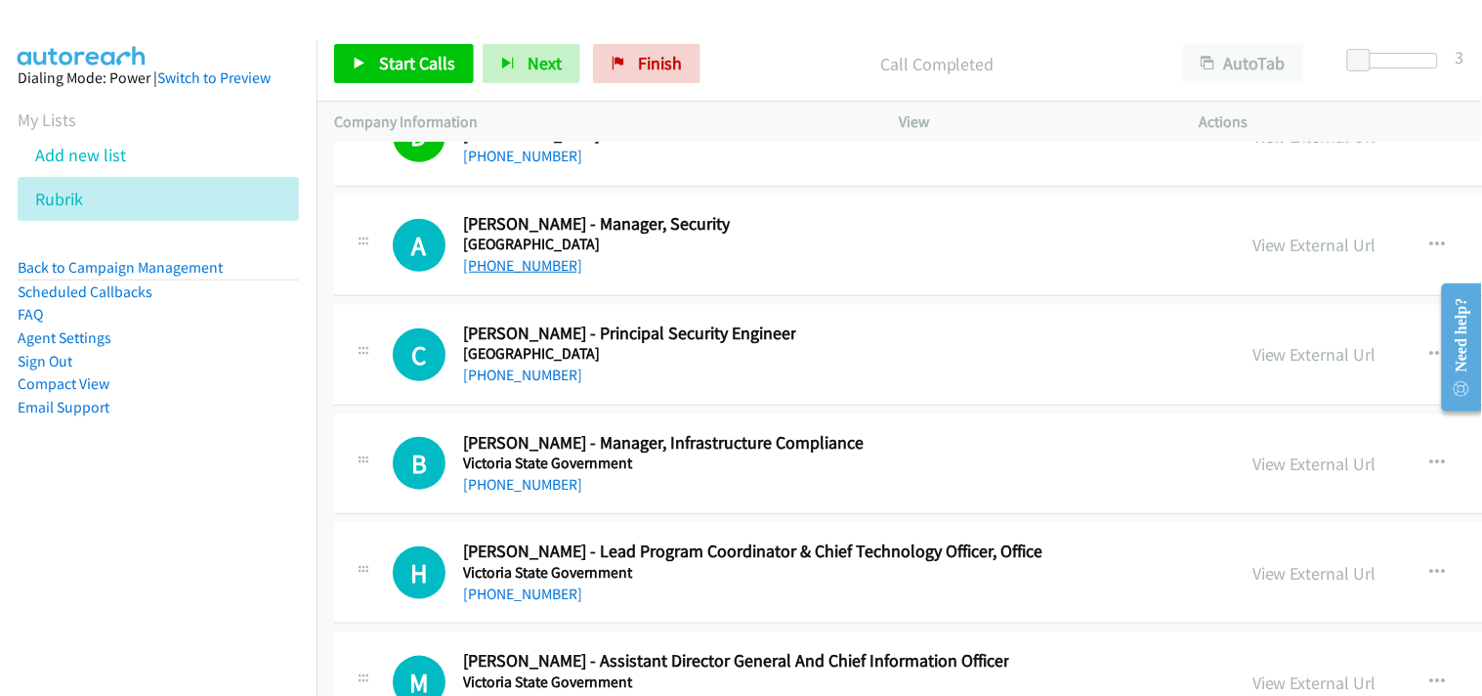
click at [539, 275] on link "[PHONE_NUMBER]" at bounding box center [522, 265] width 119 height 19
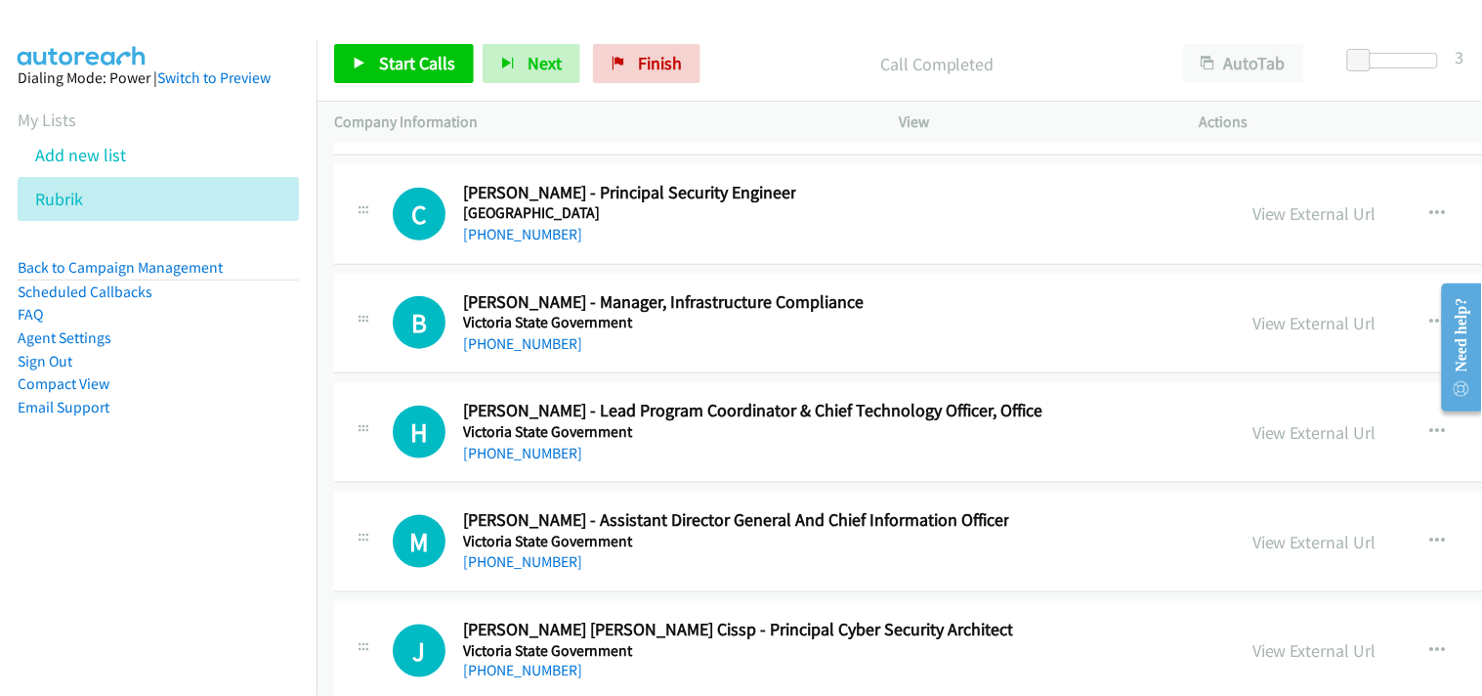
scroll to position [42347, 0]
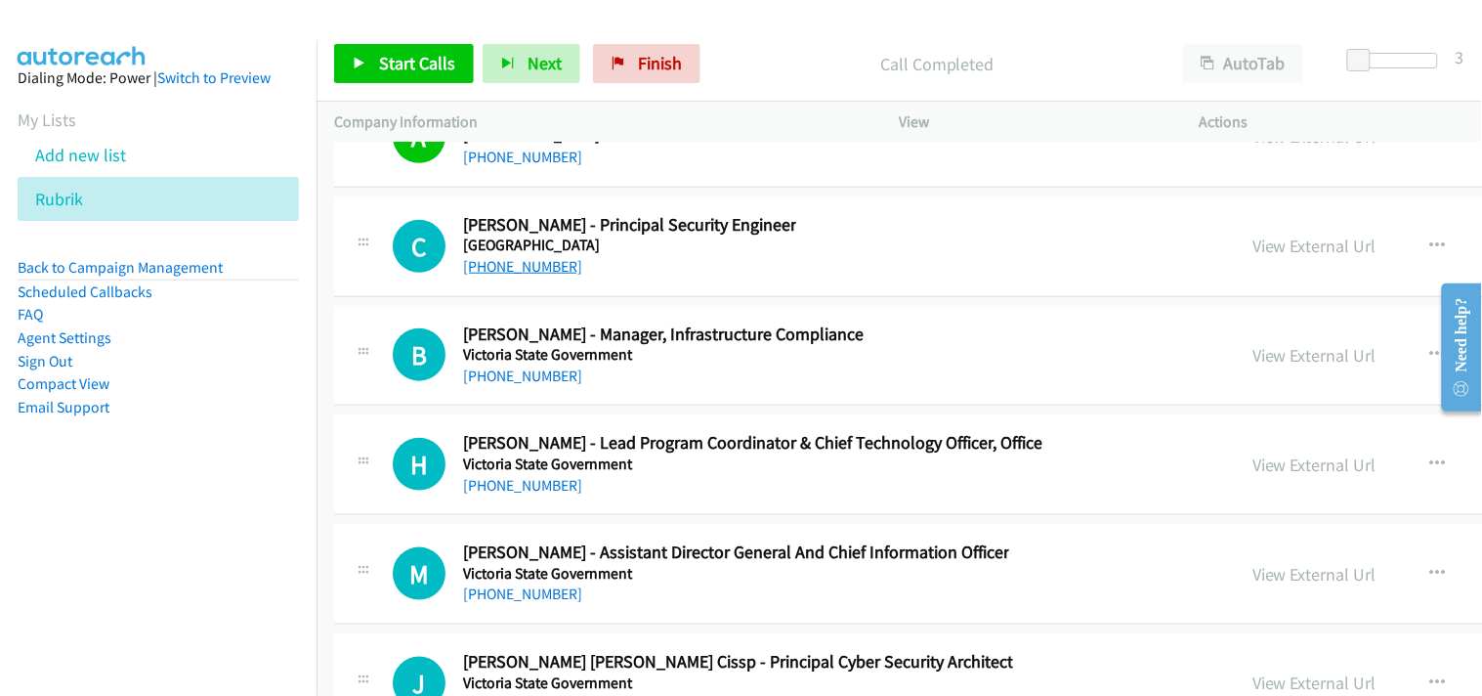
click at [542, 276] on link "[PHONE_NUMBER]" at bounding box center [522, 266] width 119 height 19
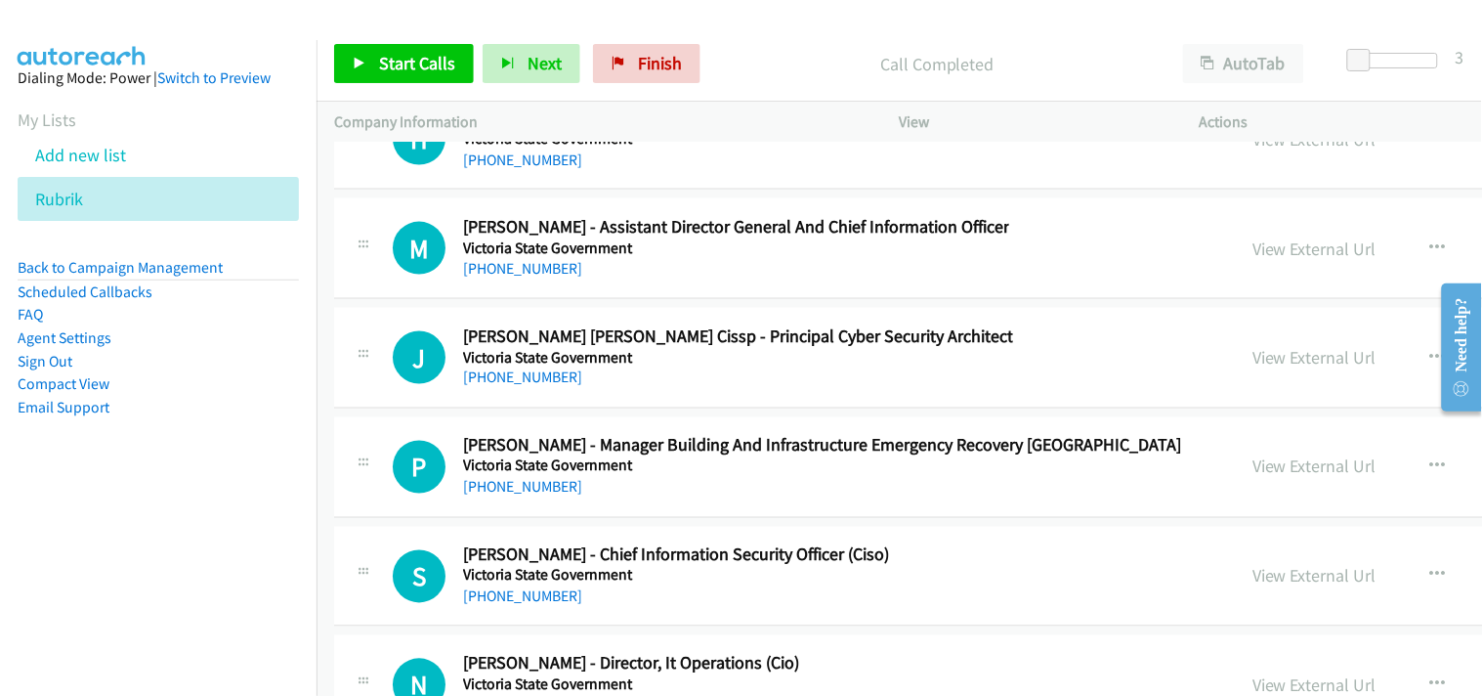
scroll to position [42781, 0]
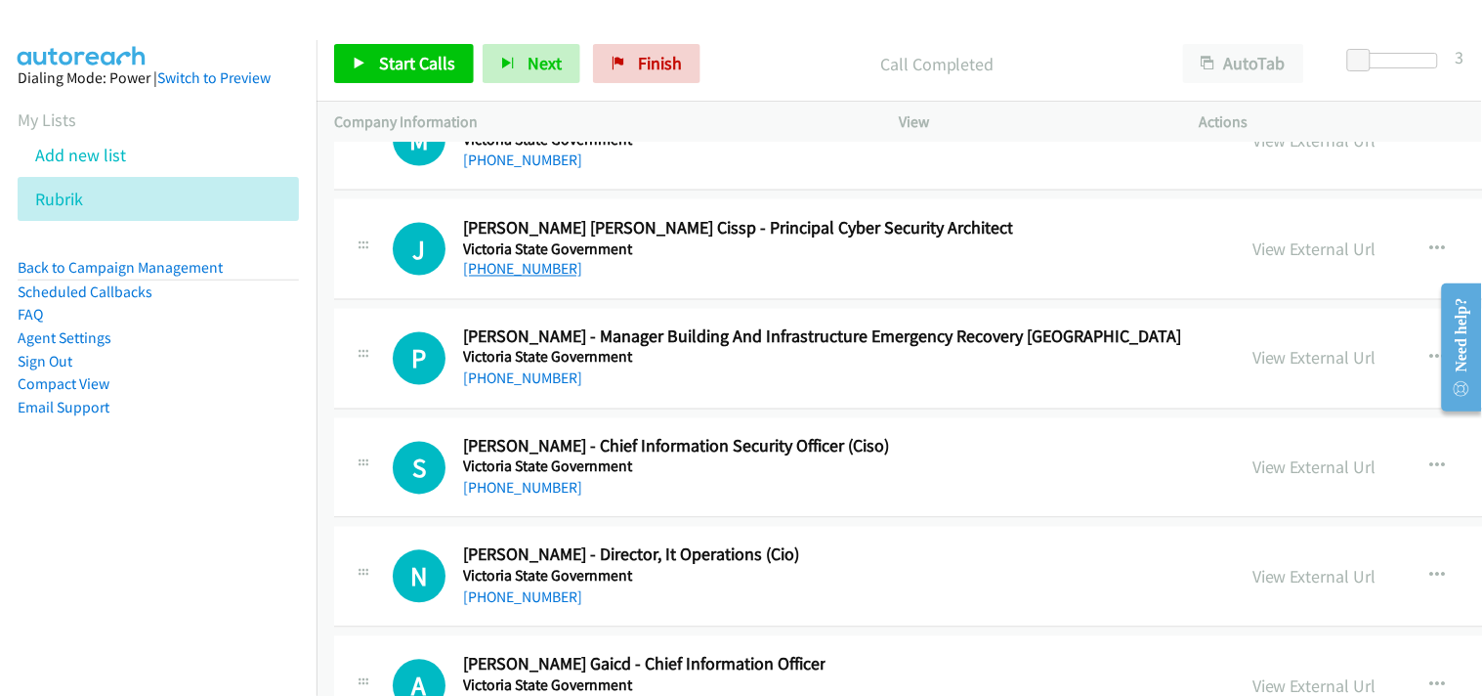
click at [498, 279] on link "[PHONE_NUMBER]" at bounding box center [522, 269] width 119 height 19
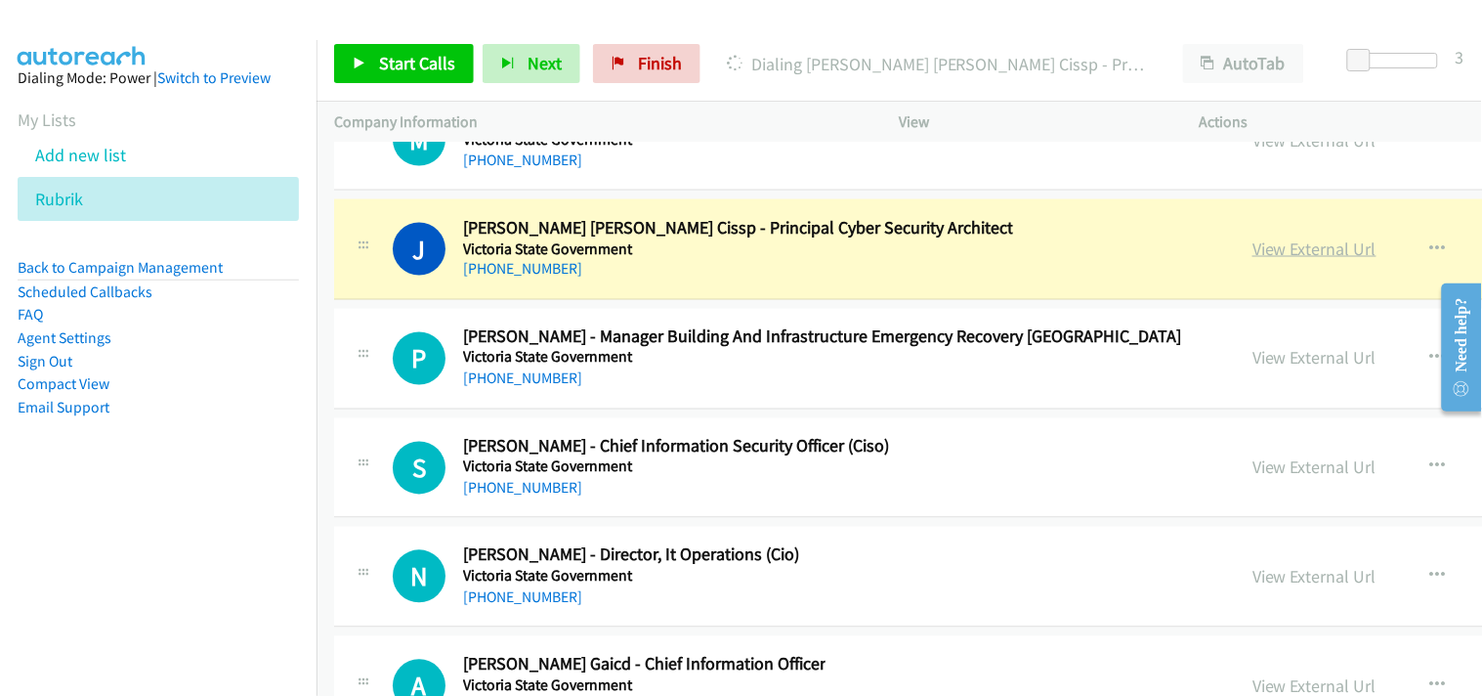
click at [1253, 260] on link "View External Url" at bounding box center [1315, 248] width 124 height 22
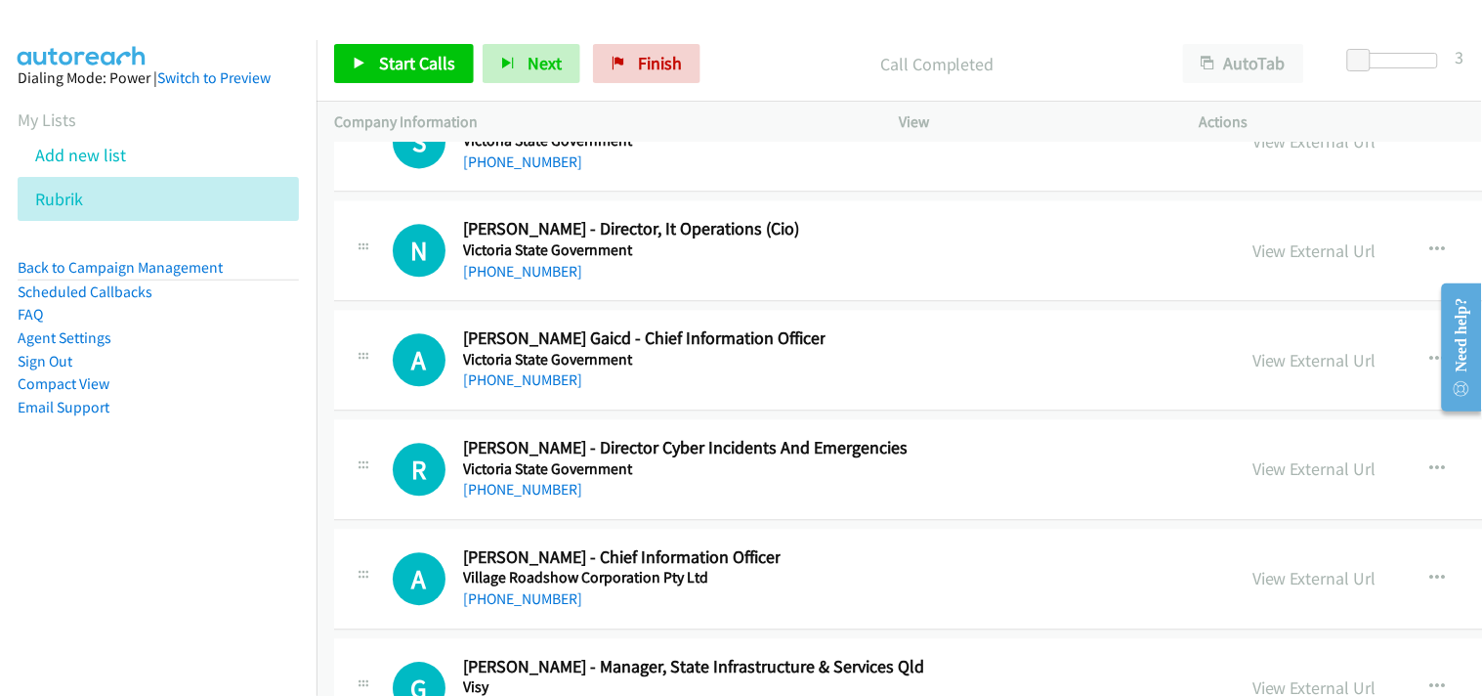
scroll to position [42999, 0]
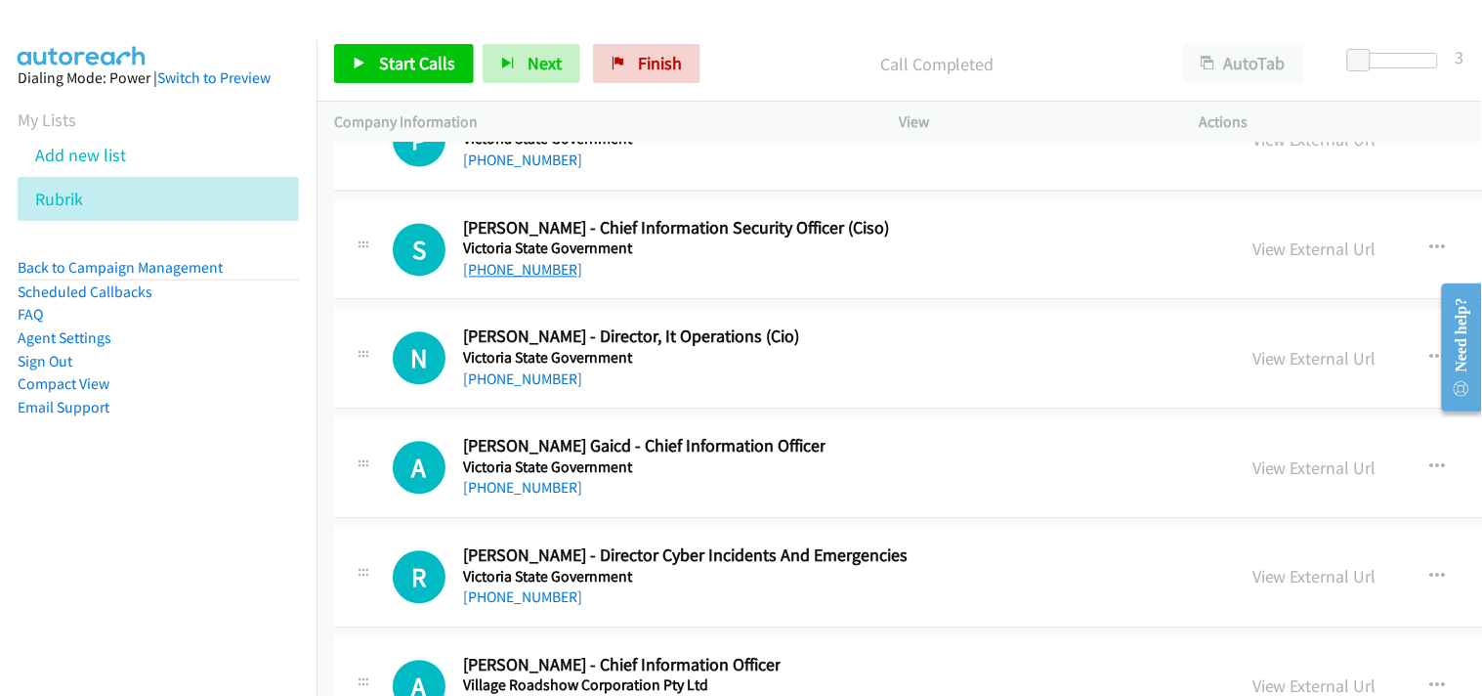
click at [502, 279] on link "[PHONE_NUMBER]" at bounding box center [522, 270] width 119 height 19
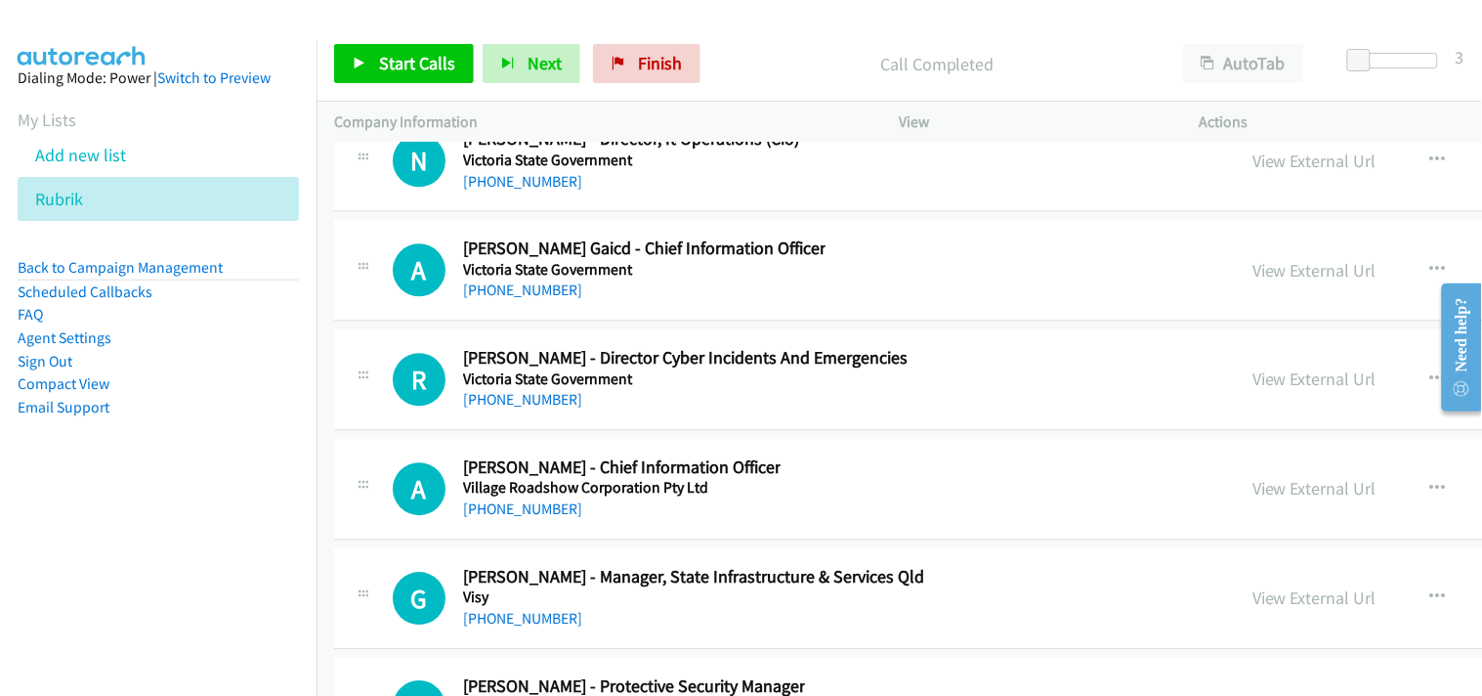
scroll to position [43216, 0]
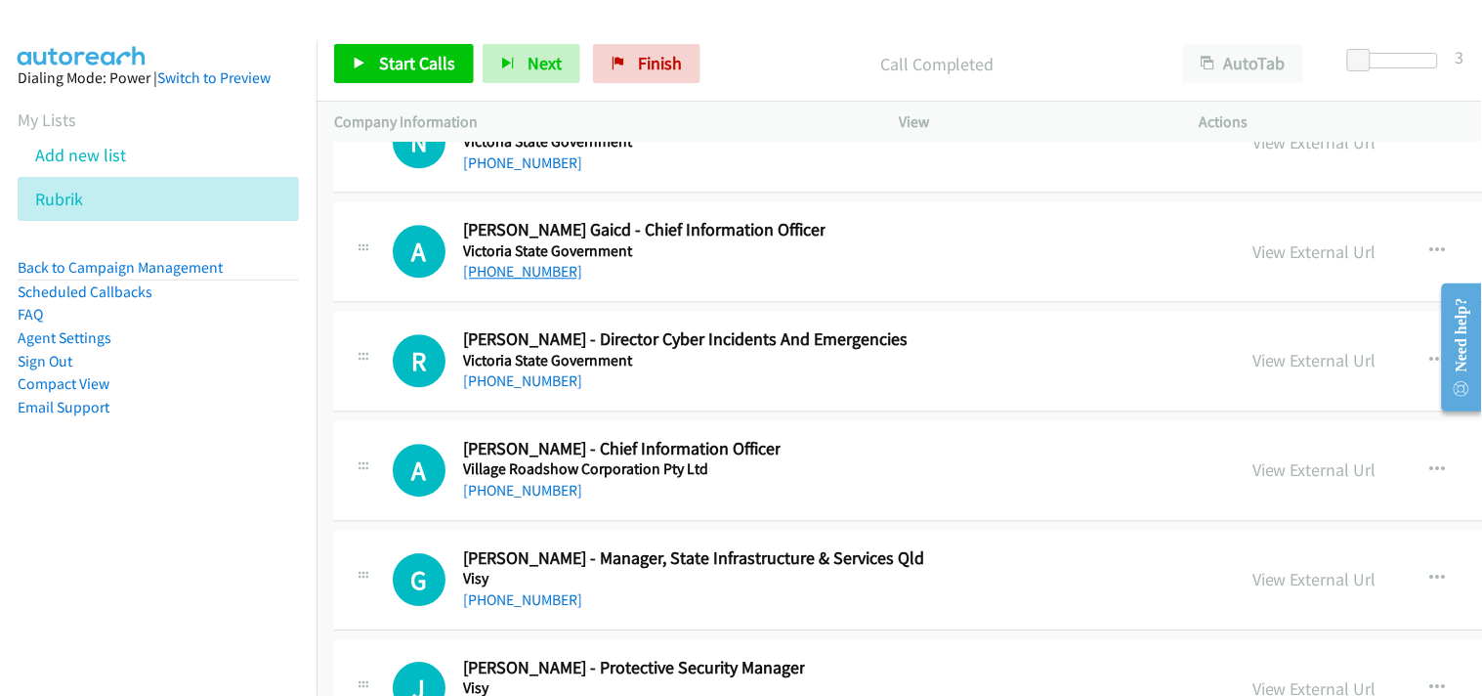
click at [491, 280] on link "[PHONE_NUMBER]" at bounding box center [522, 271] width 119 height 19
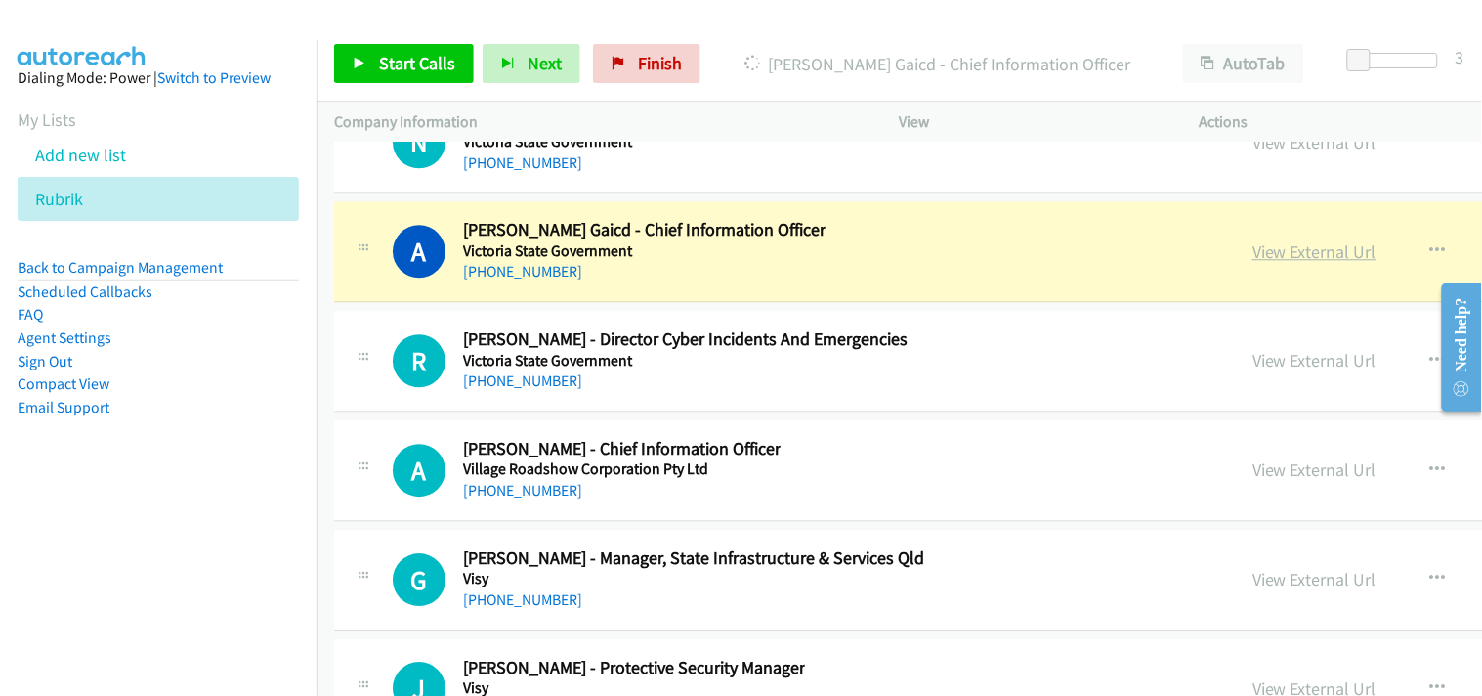
click at [1253, 263] on link "View External Url" at bounding box center [1315, 251] width 124 height 22
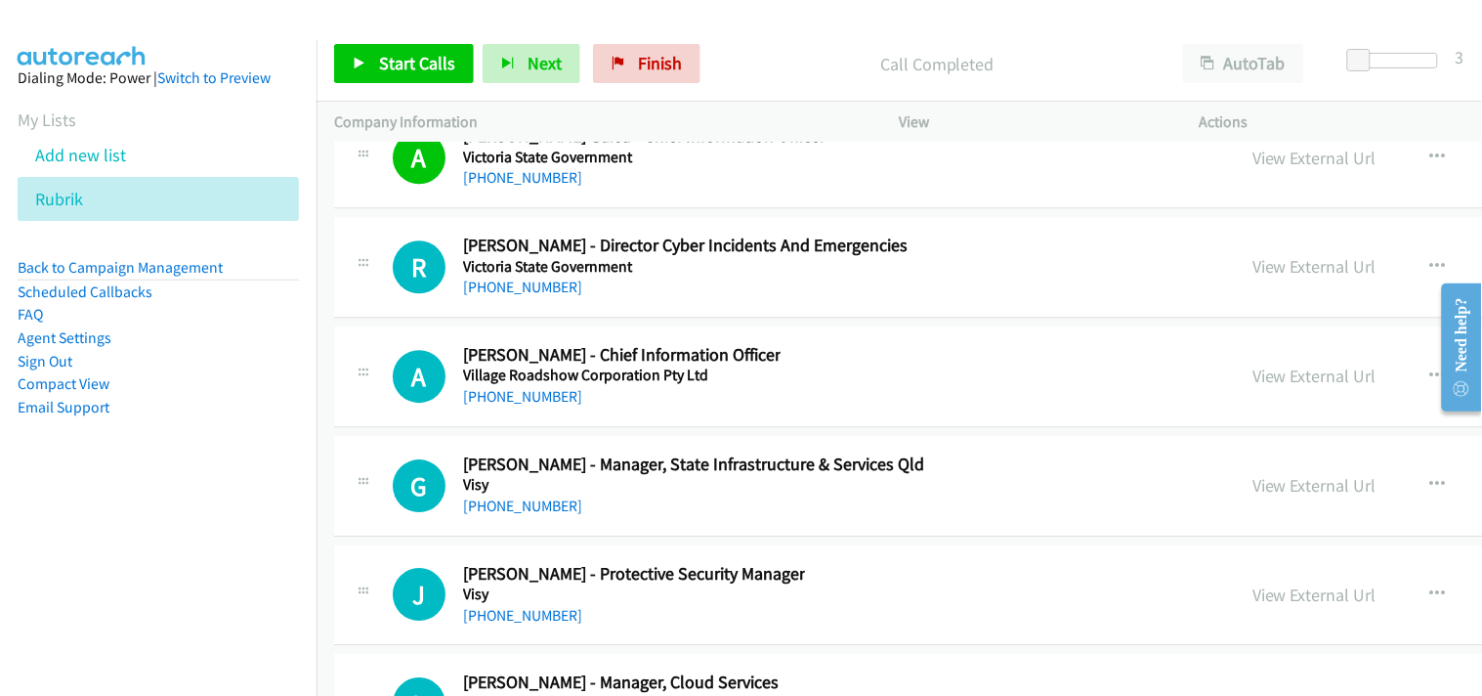
scroll to position [43325, 0]
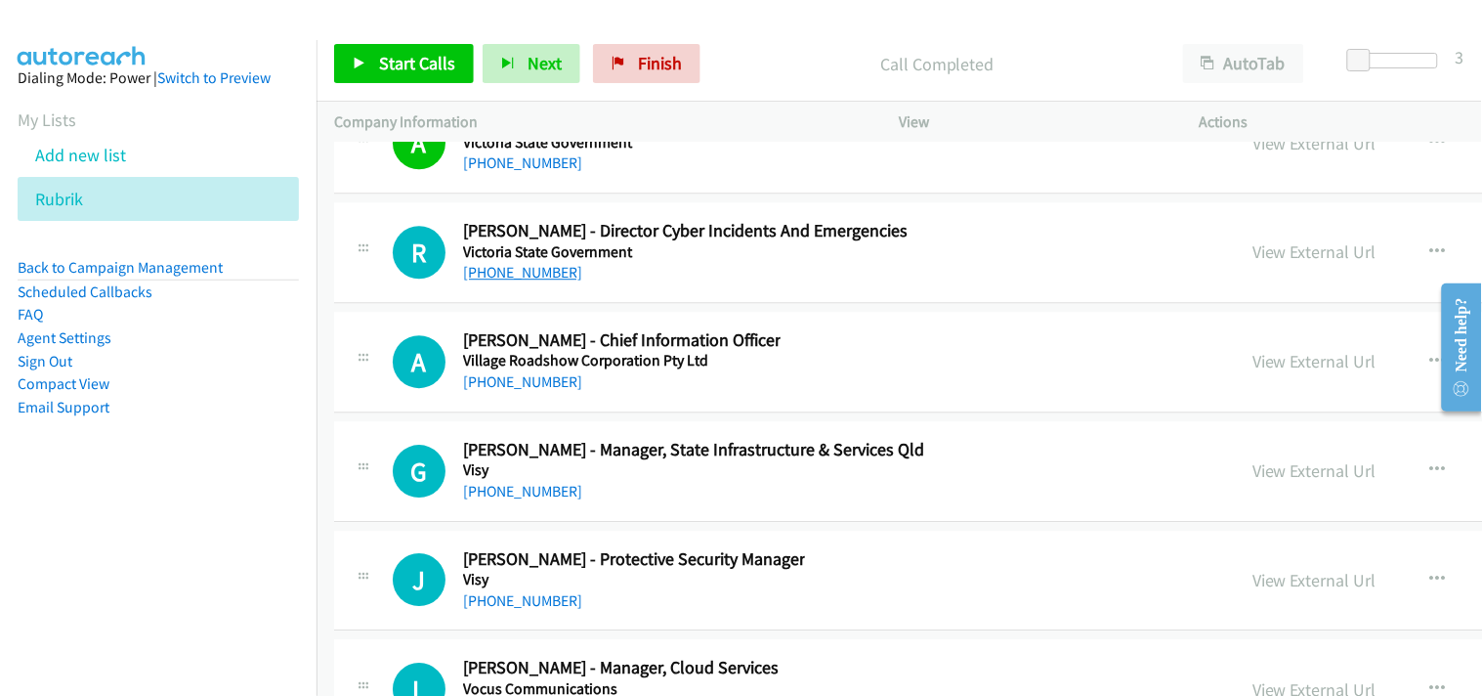
click at [531, 281] on link "[PHONE_NUMBER]" at bounding box center [522, 272] width 119 height 19
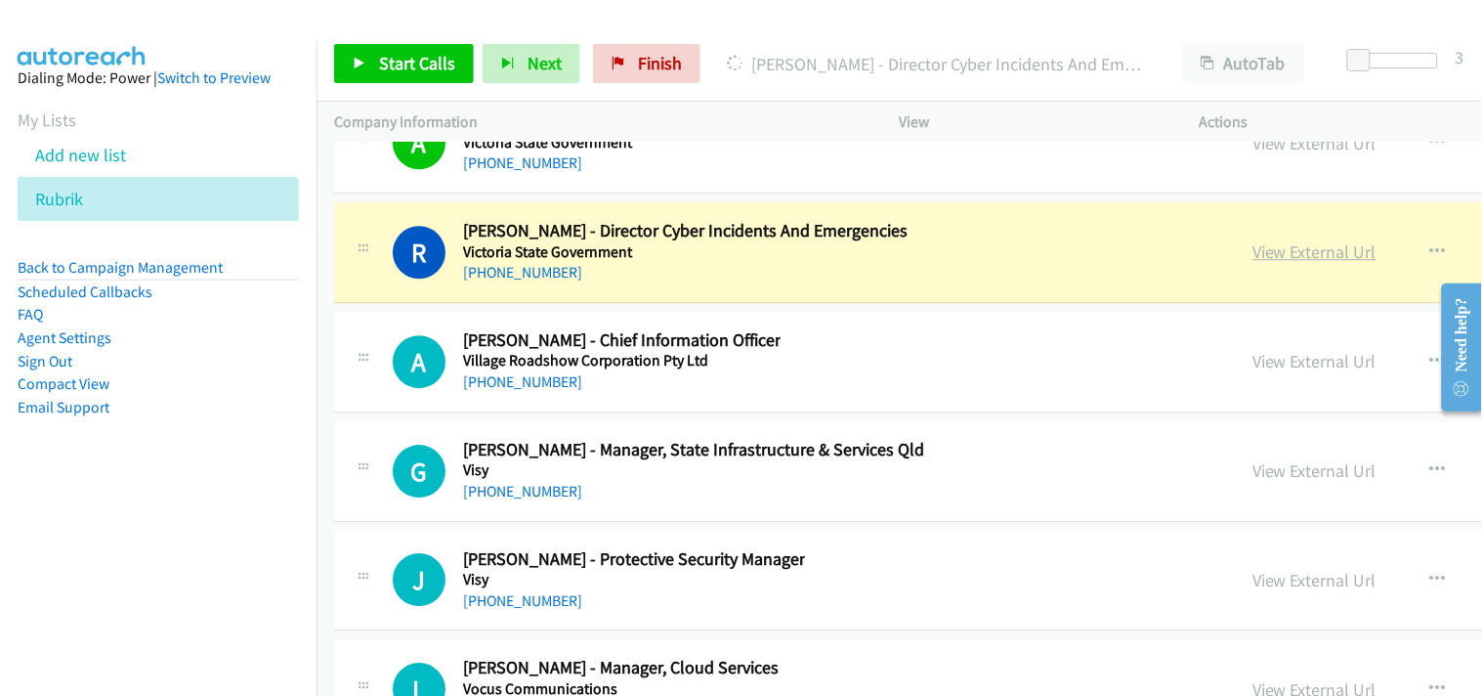
click at [1253, 263] on link "View External Url" at bounding box center [1315, 251] width 124 height 22
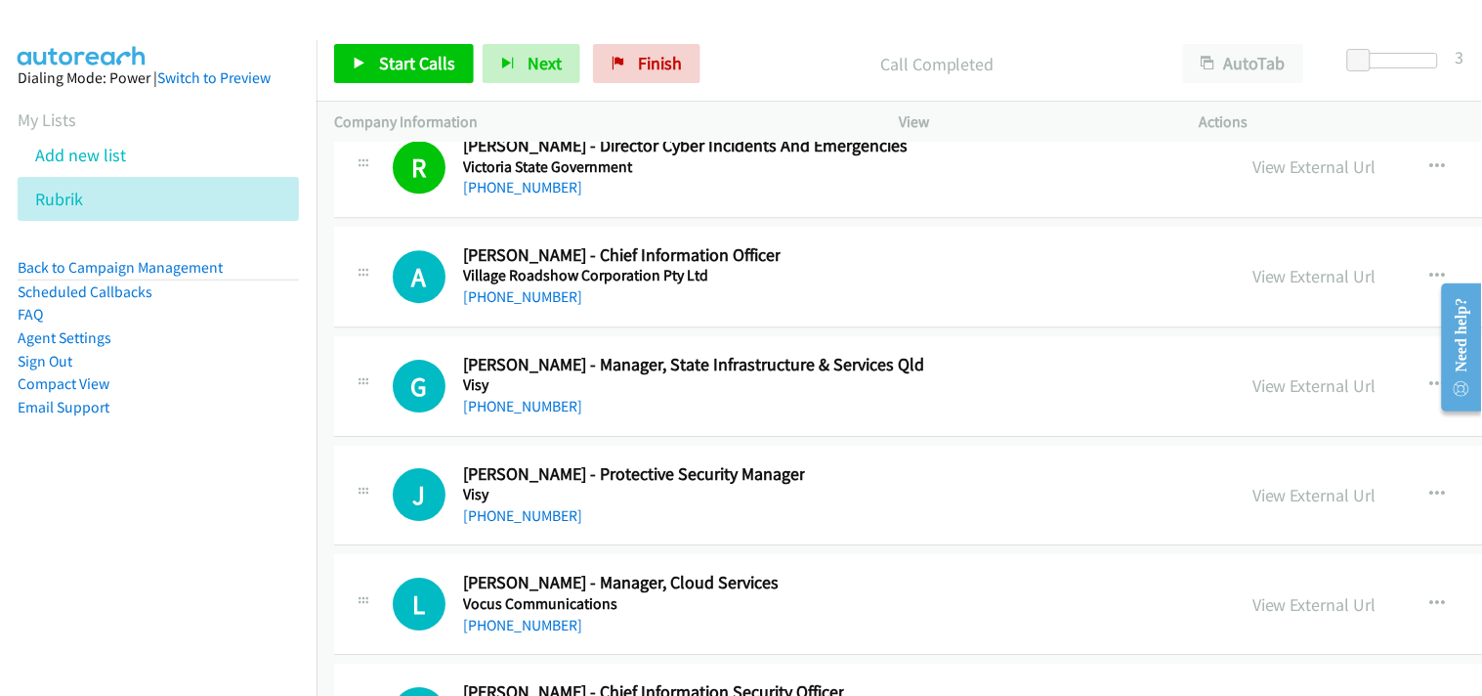
scroll to position [43433, 0]
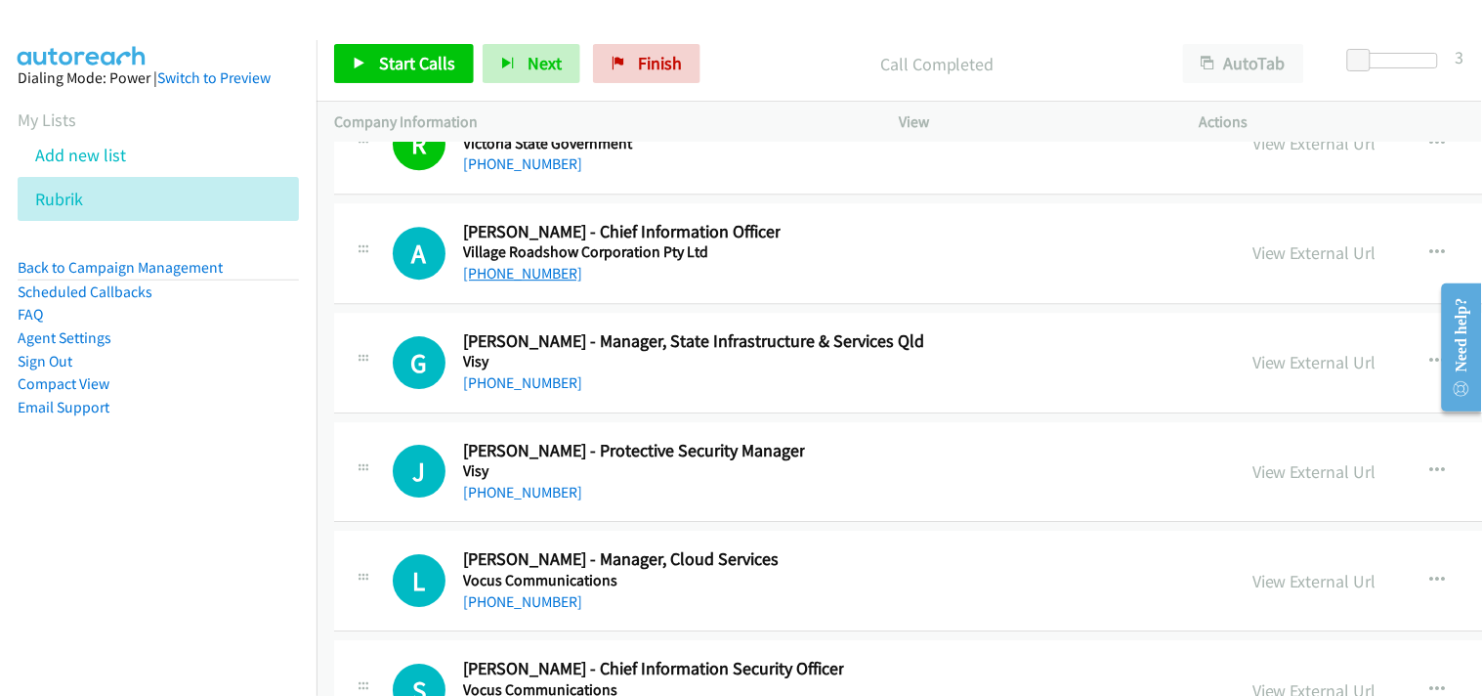
click at [494, 282] on link "[PHONE_NUMBER]" at bounding box center [522, 273] width 119 height 19
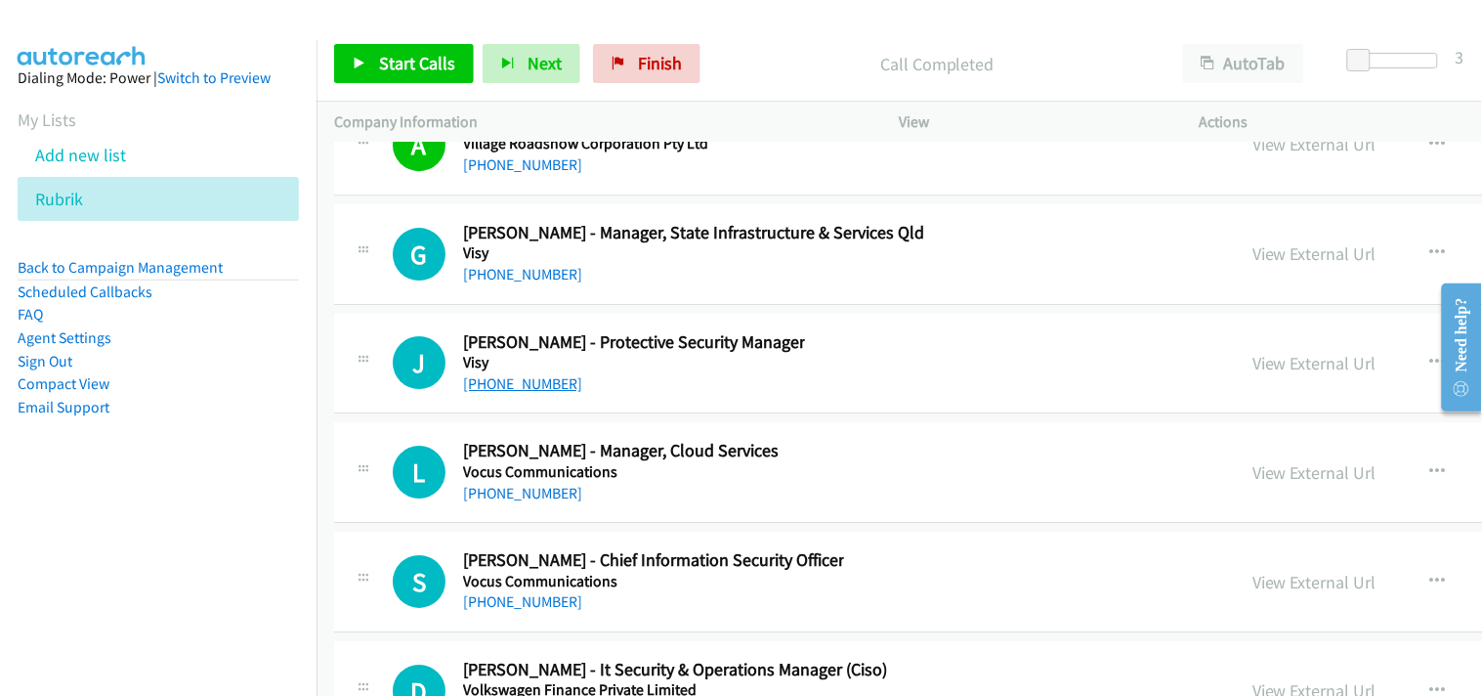
click at [534, 393] on link "[PHONE_NUMBER]" at bounding box center [522, 383] width 119 height 19
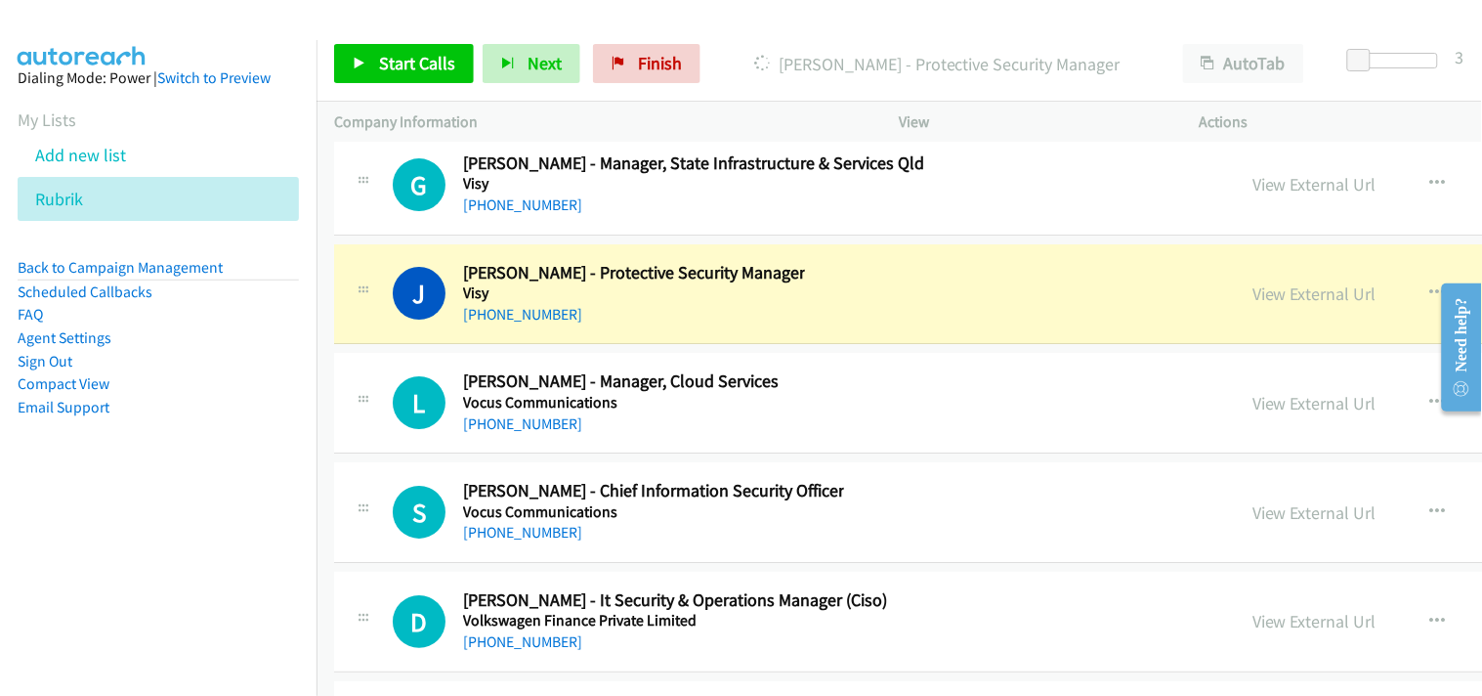
scroll to position [43650, 0]
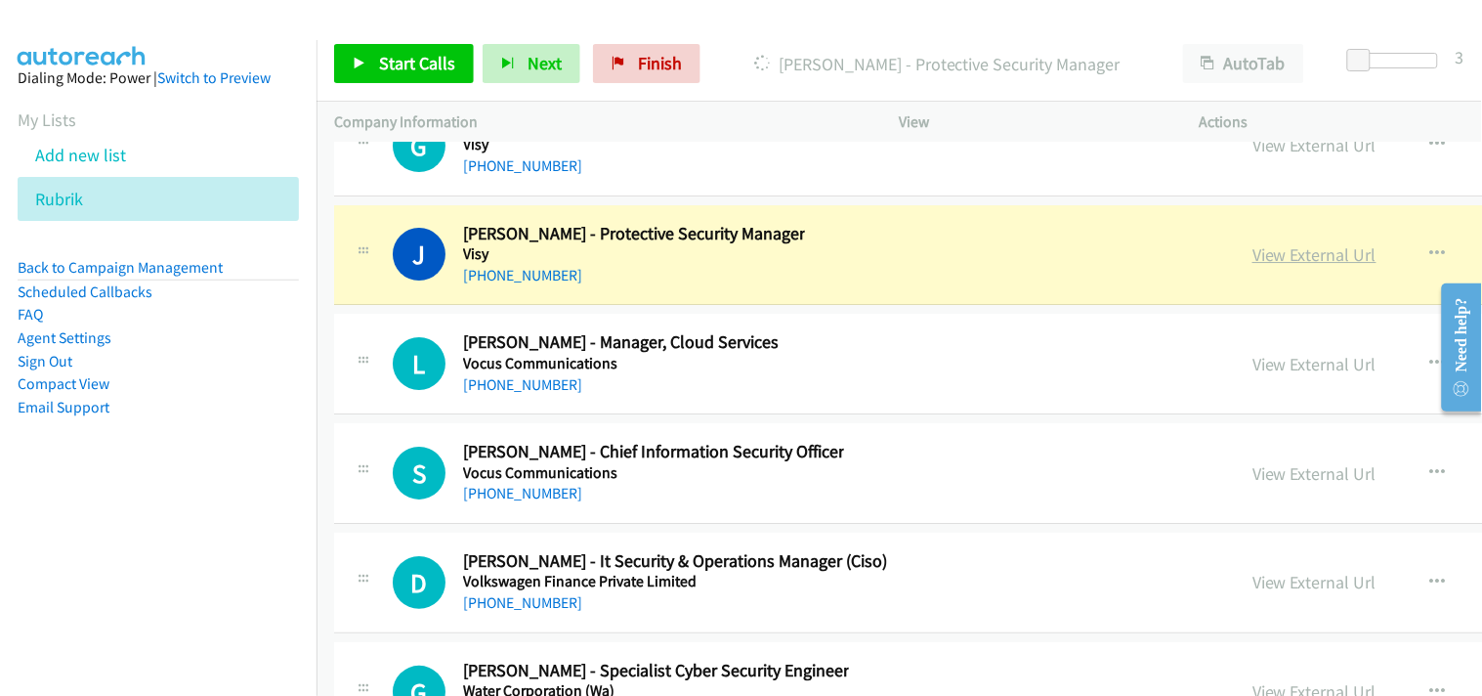
click at [1253, 266] on link "View External Url" at bounding box center [1315, 254] width 124 height 22
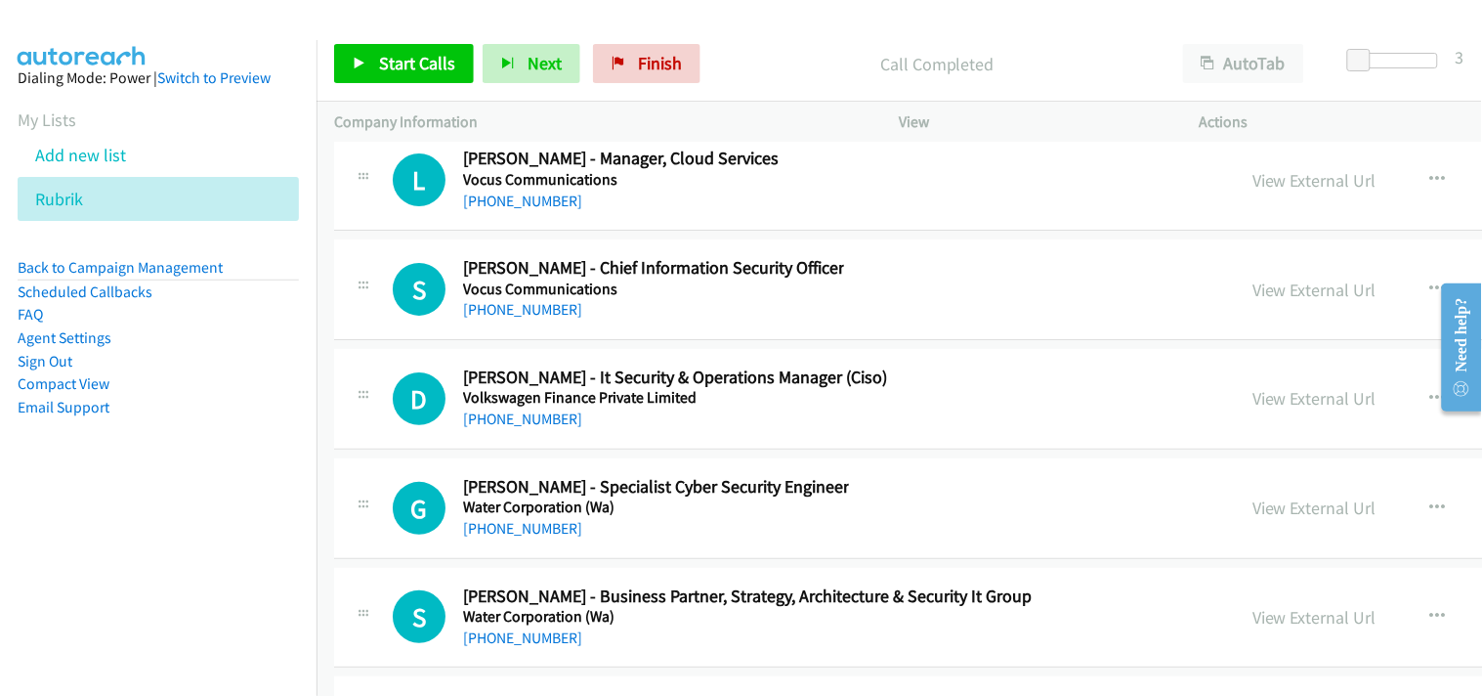
scroll to position [43867, 0]
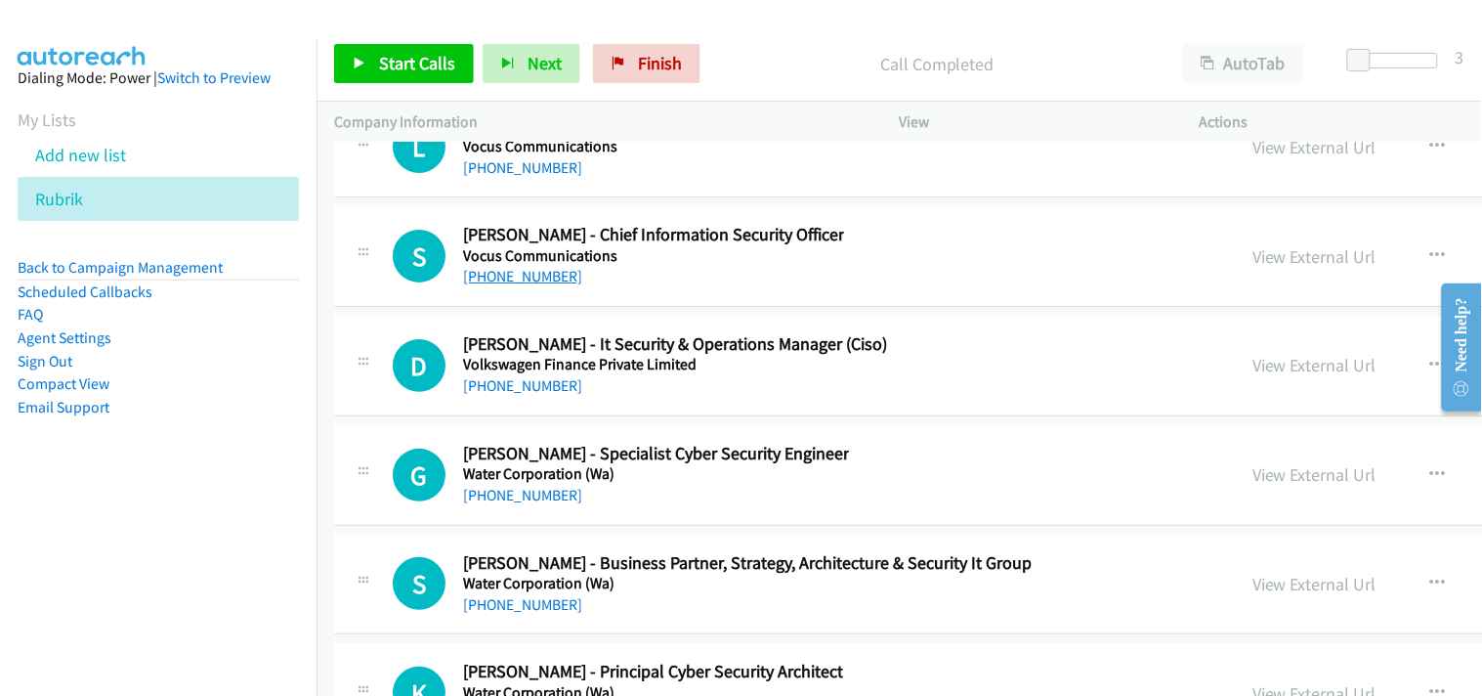
click at [532, 285] on link "[PHONE_NUMBER]" at bounding box center [522, 276] width 119 height 19
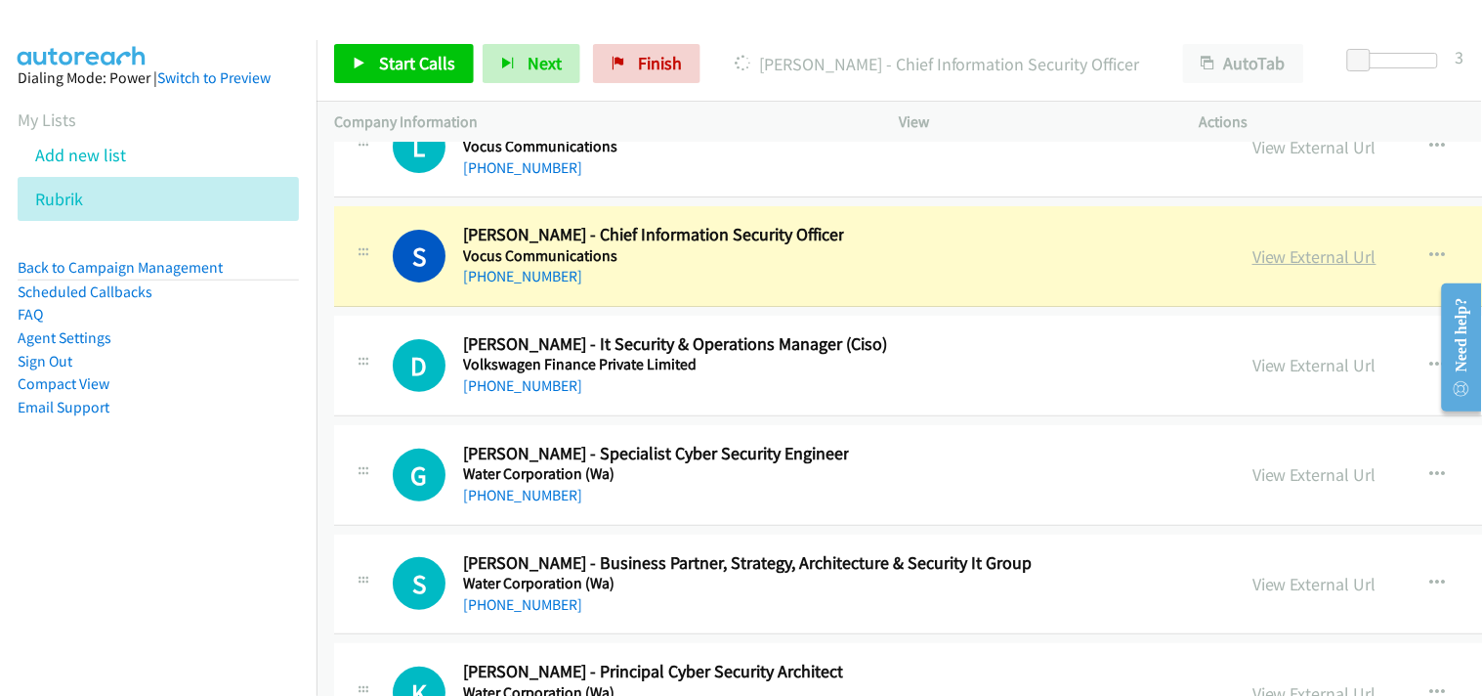
click at [1253, 268] on link "View External Url" at bounding box center [1315, 256] width 124 height 22
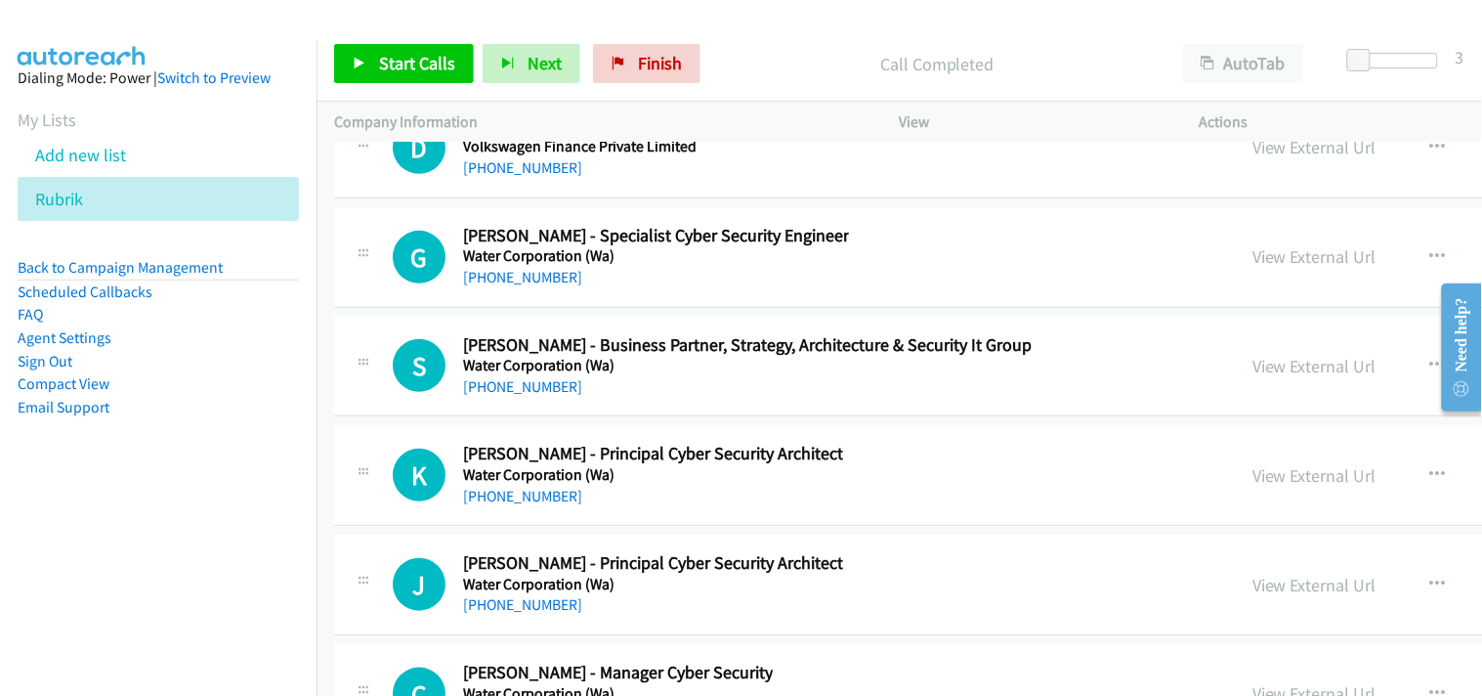
scroll to position [43976, 0]
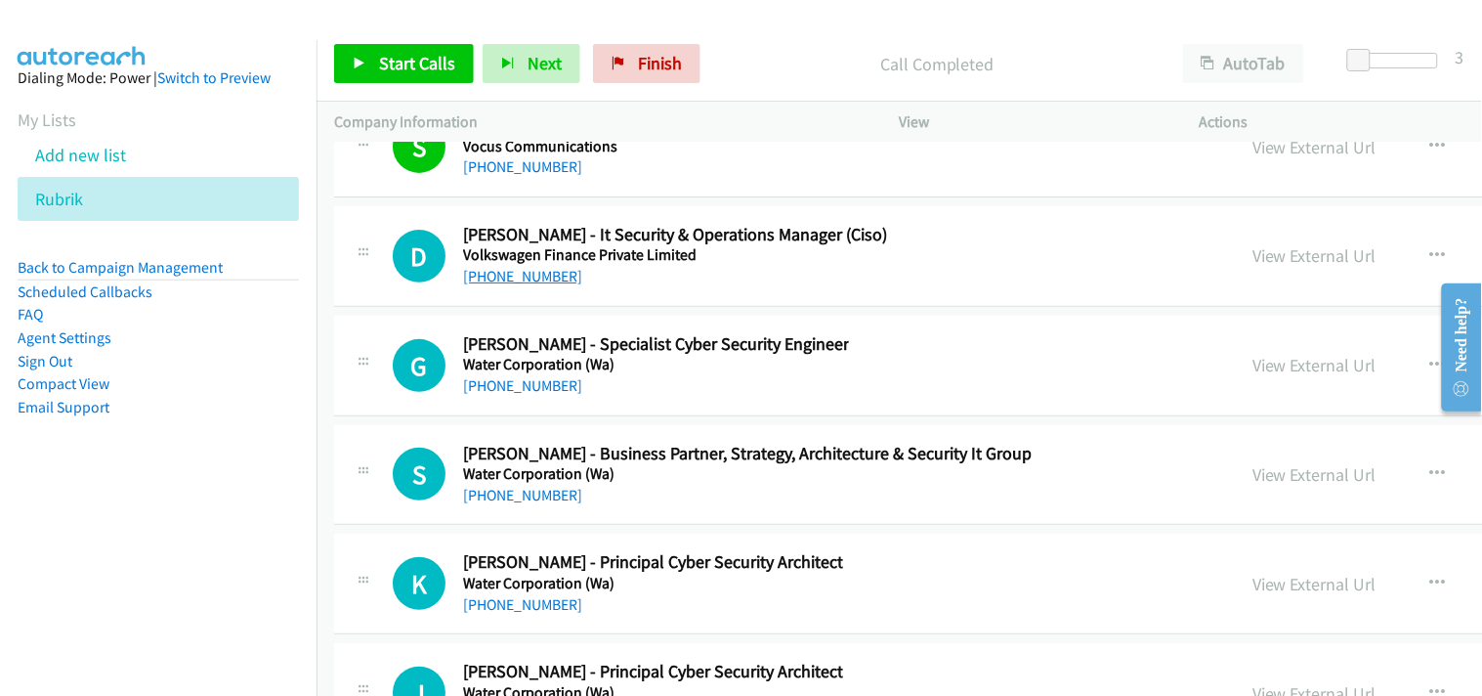
click at [544, 285] on link "[PHONE_NUMBER]" at bounding box center [522, 276] width 119 height 19
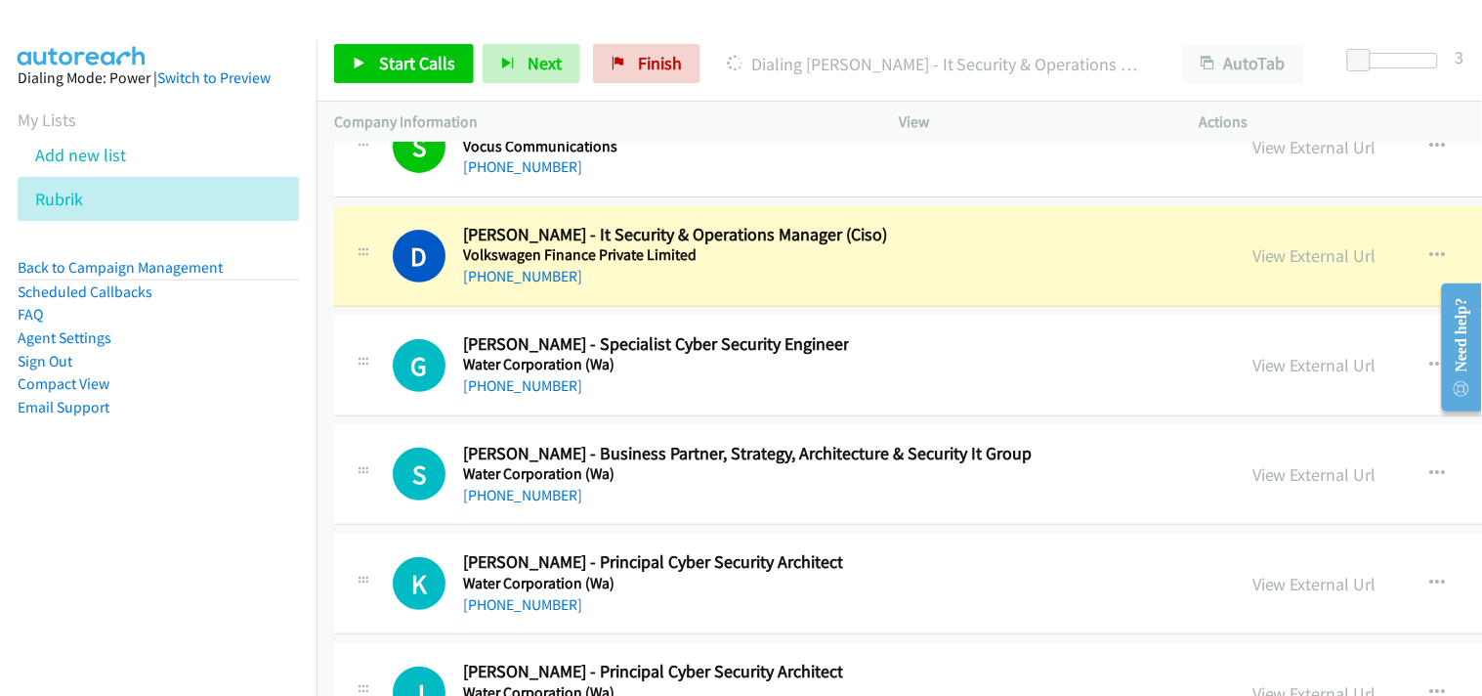
drag, startPoint x: 893, startPoint y: 249, endPoint x: 271, endPoint y: 432, distance: 648.8
click at [271, 432] on aside "Dialing Mode: Power | Switch to Preview My Lists Add new list Rubrik Back to Ca…" at bounding box center [158, 273] width 317 height 467
click at [1253, 266] on link "View External Url" at bounding box center [1315, 255] width 124 height 22
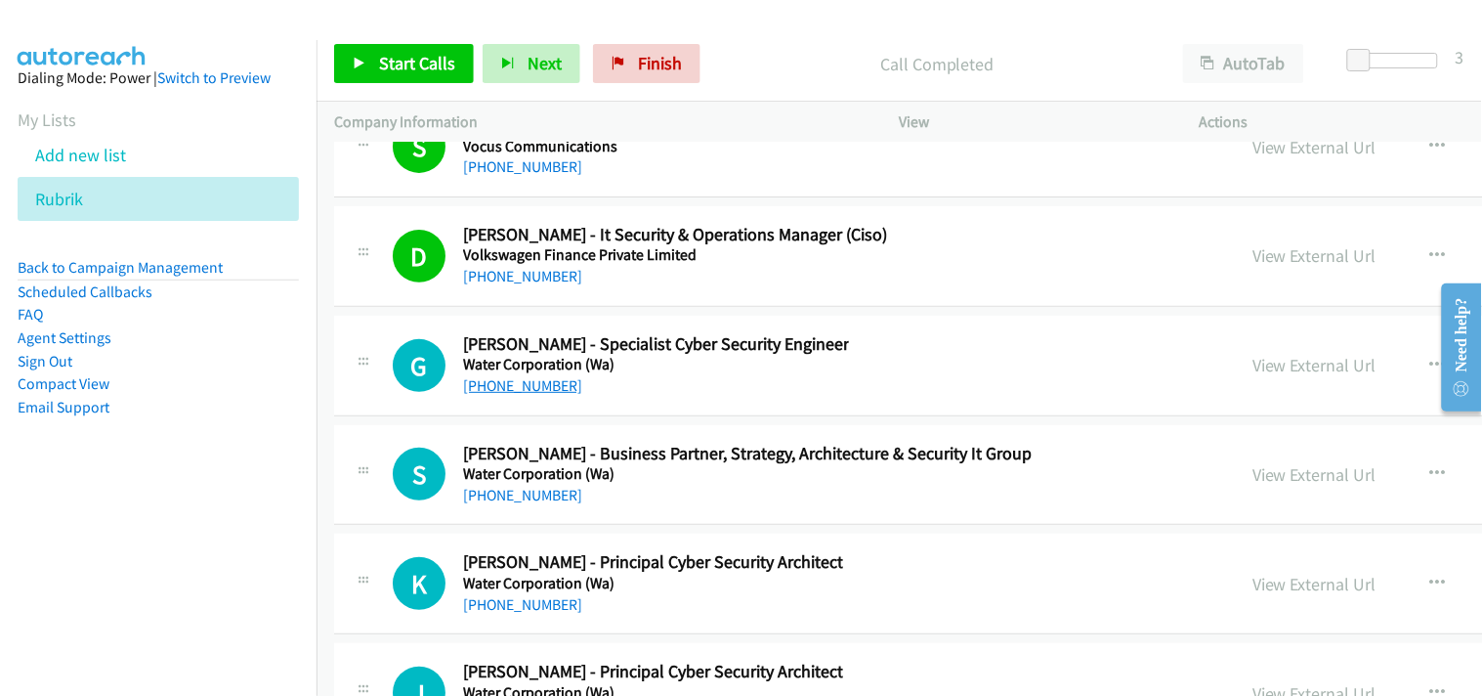
click at [516, 395] on link "[PHONE_NUMBER]" at bounding box center [522, 385] width 119 height 19
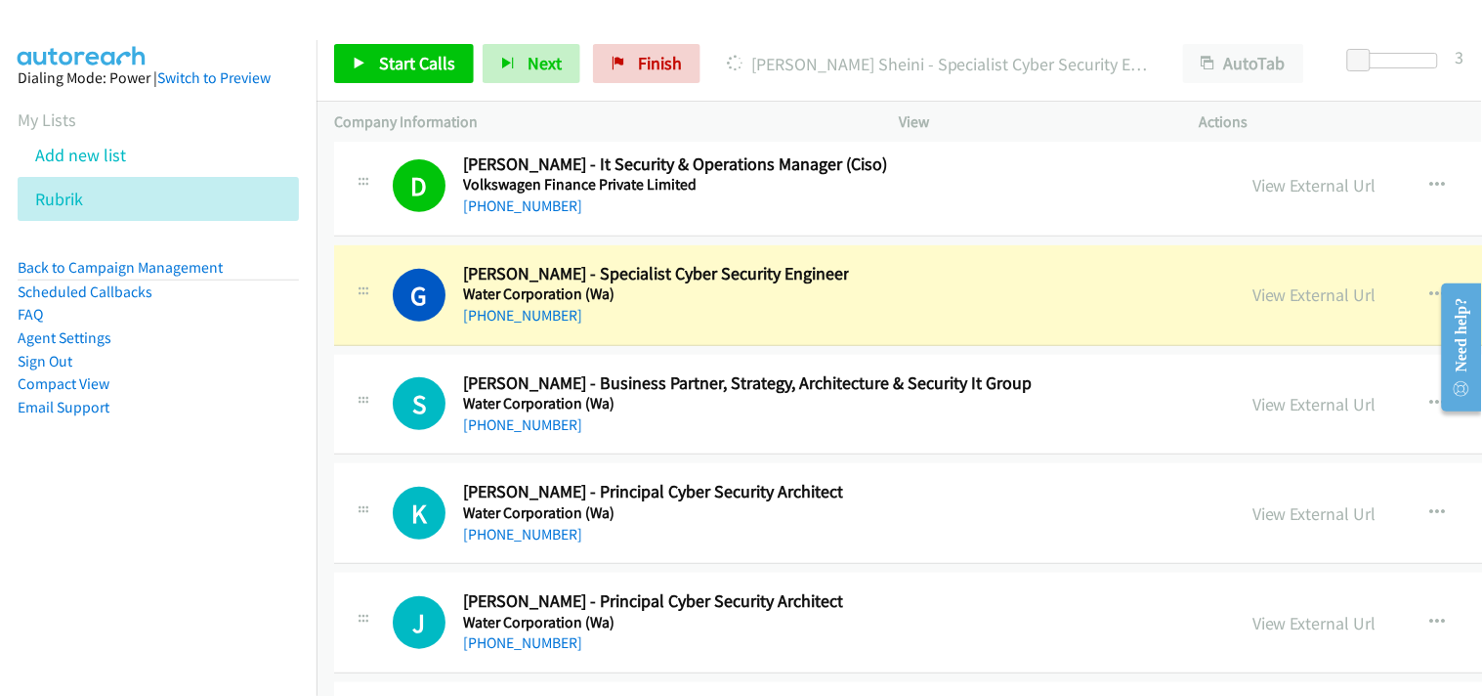
scroll to position [44085, 0]
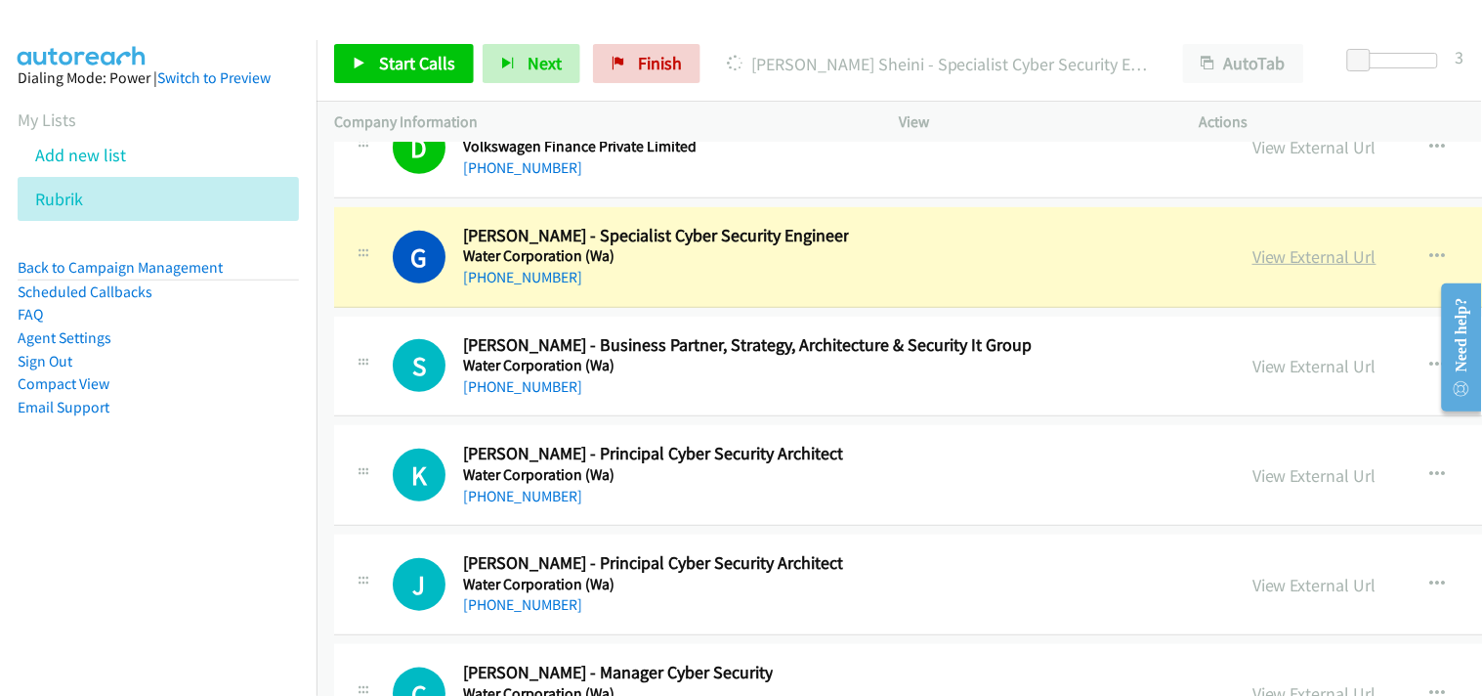
click at [1253, 268] on link "View External Url" at bounding box center [1315, 256] width 124 height 22
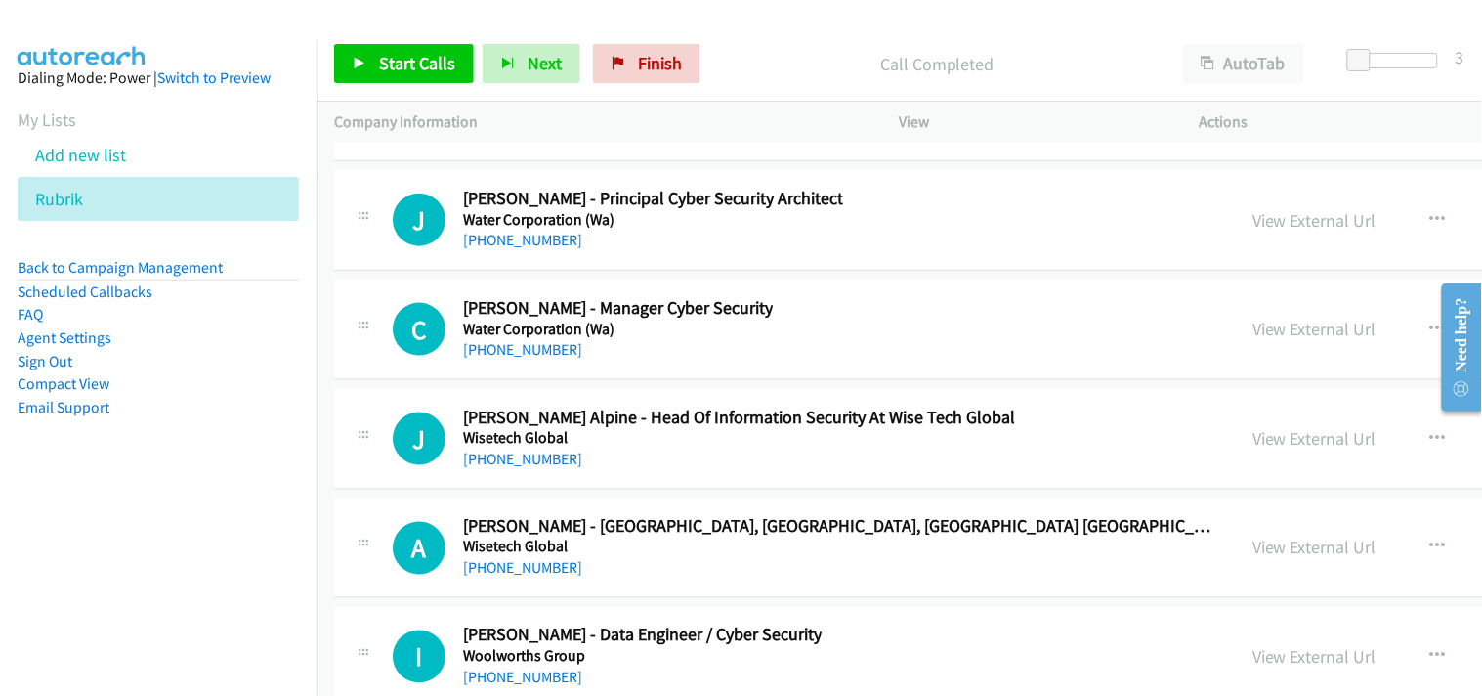
scroll to position [44410, 0]
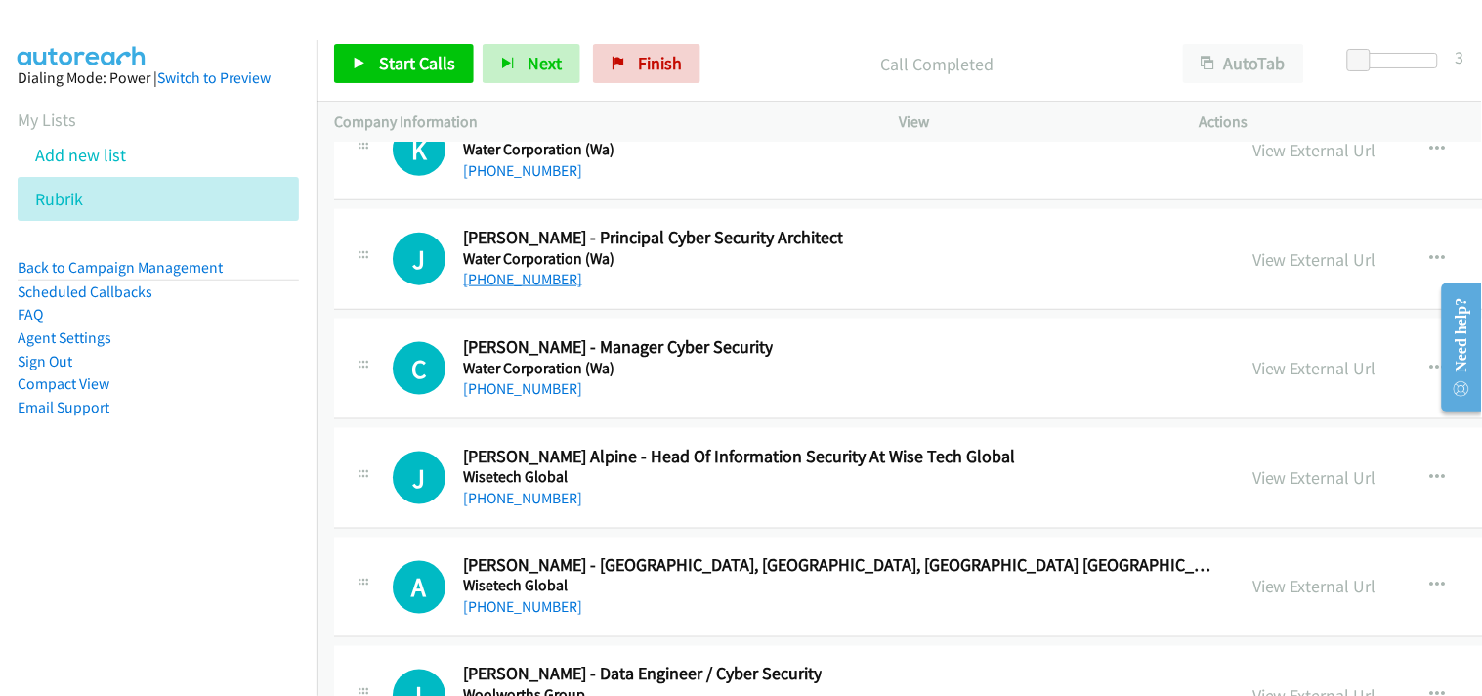
click at [492, 288] on link "[PHONE_NUMBER]" at bounding box center [522, 279] width 119 height 19
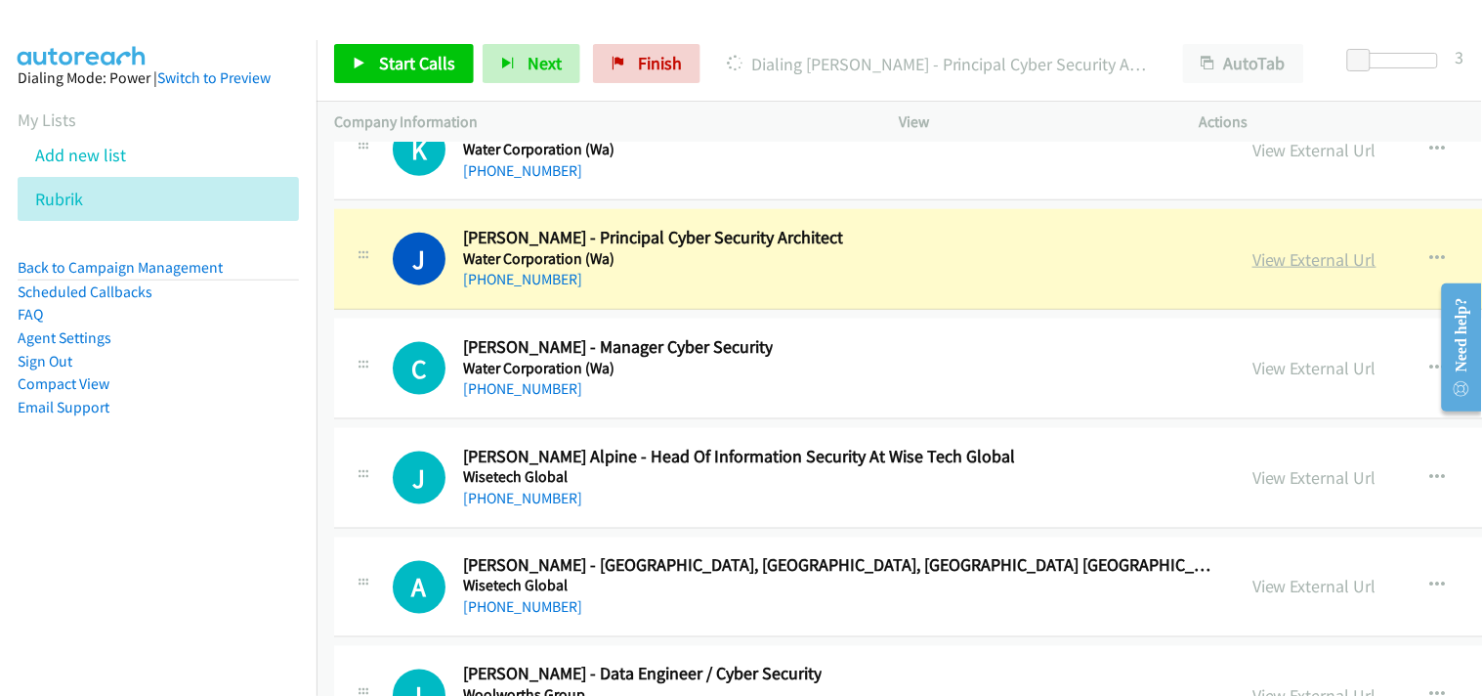
click at [1253, 271] on link "View External Url" at bounding box center [1315, 259] width 124 height 22
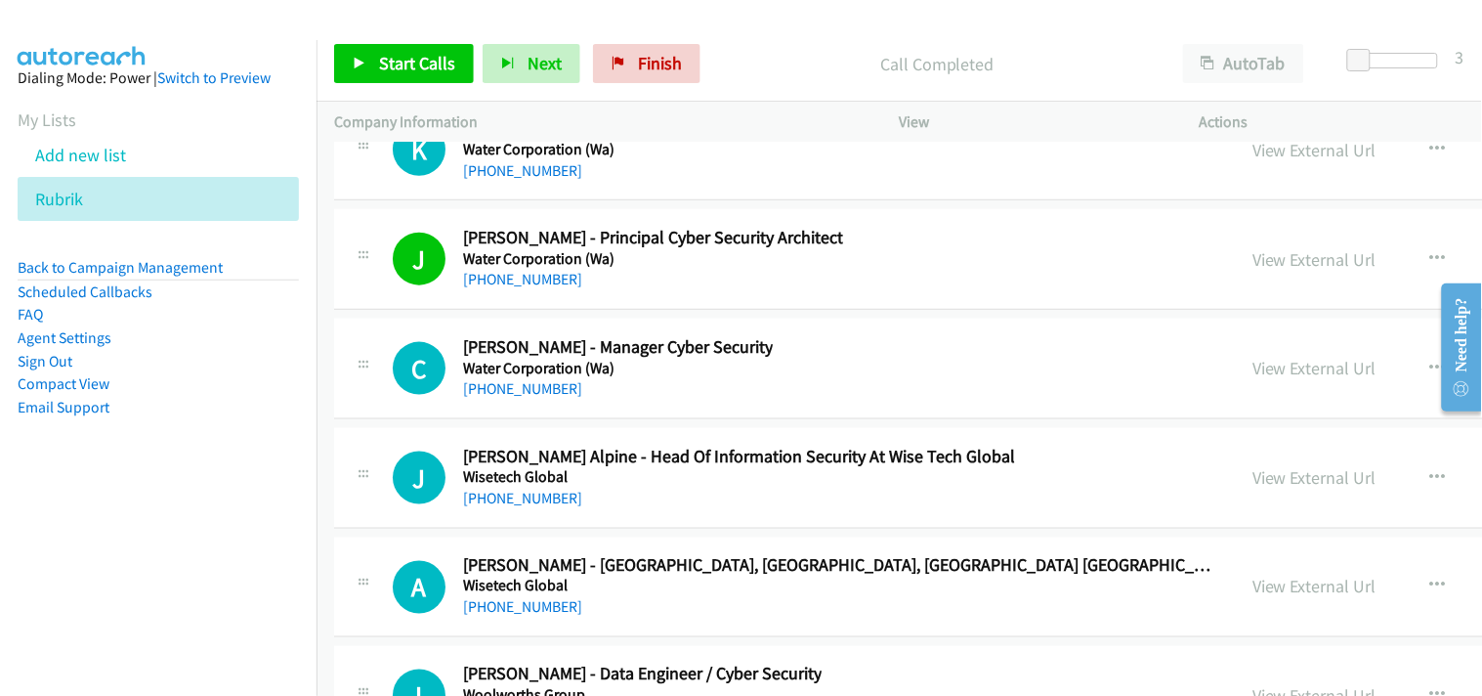
scroll to position [44519, 0]
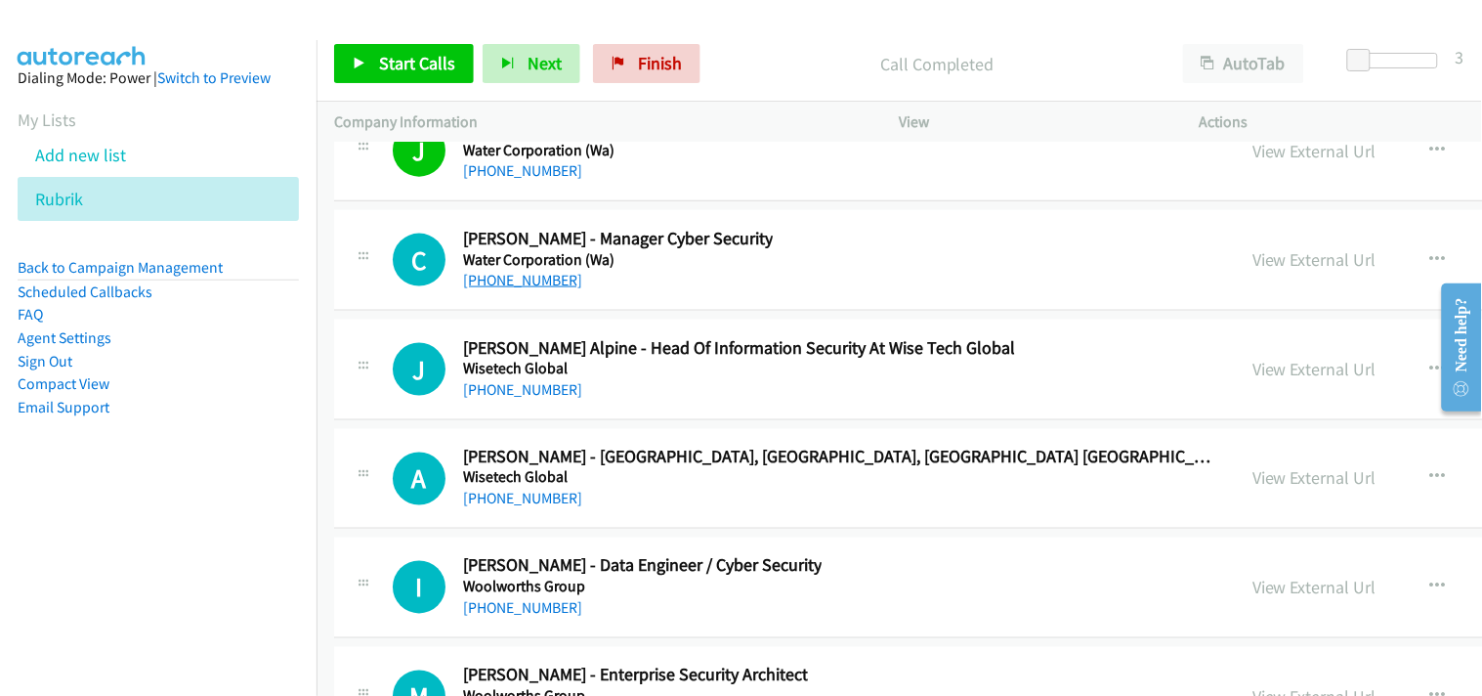
click at [521, 289] on link "[PHONE_NUMBER]" at bounding box center [522, 280] width 119 height 19
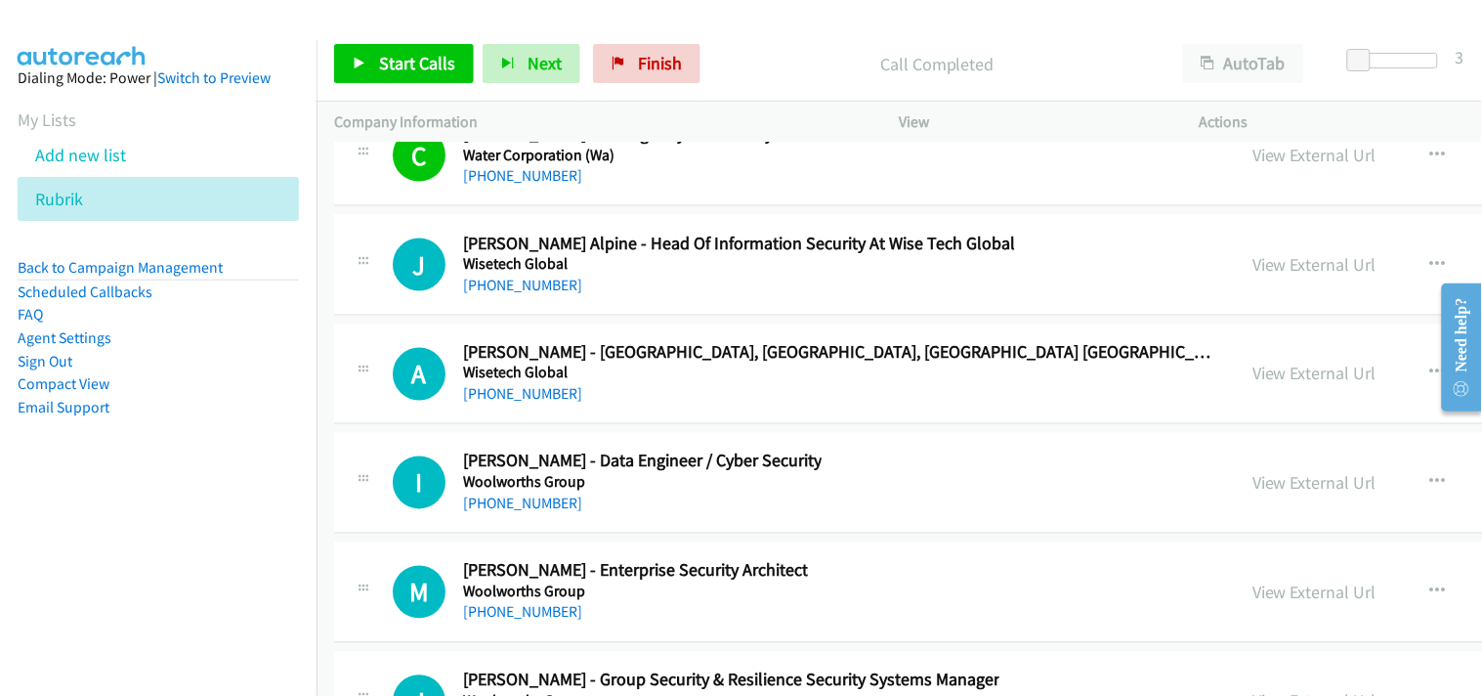
scroll to position [44627, 0]
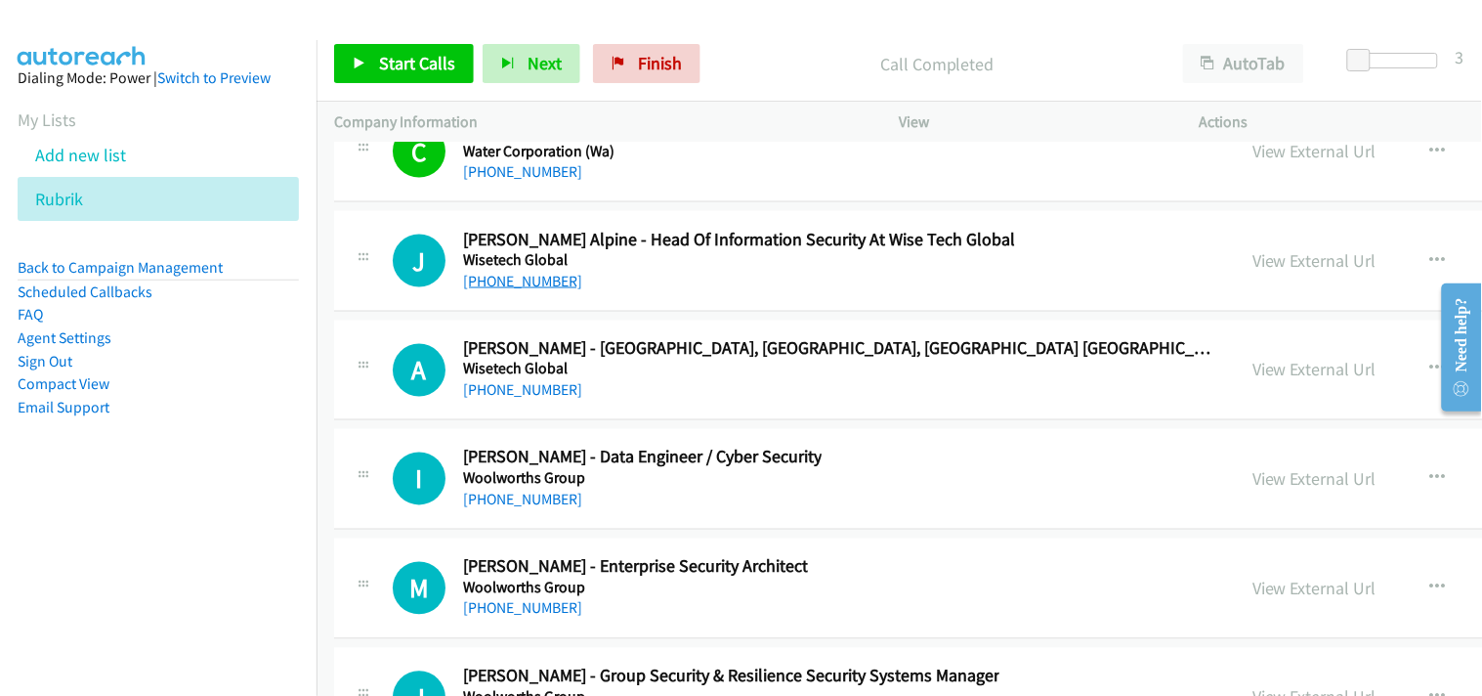
click at [520, 290] on link "[PHONE_NUMBER]" at bounding box center [522, 281] width 119 height 19
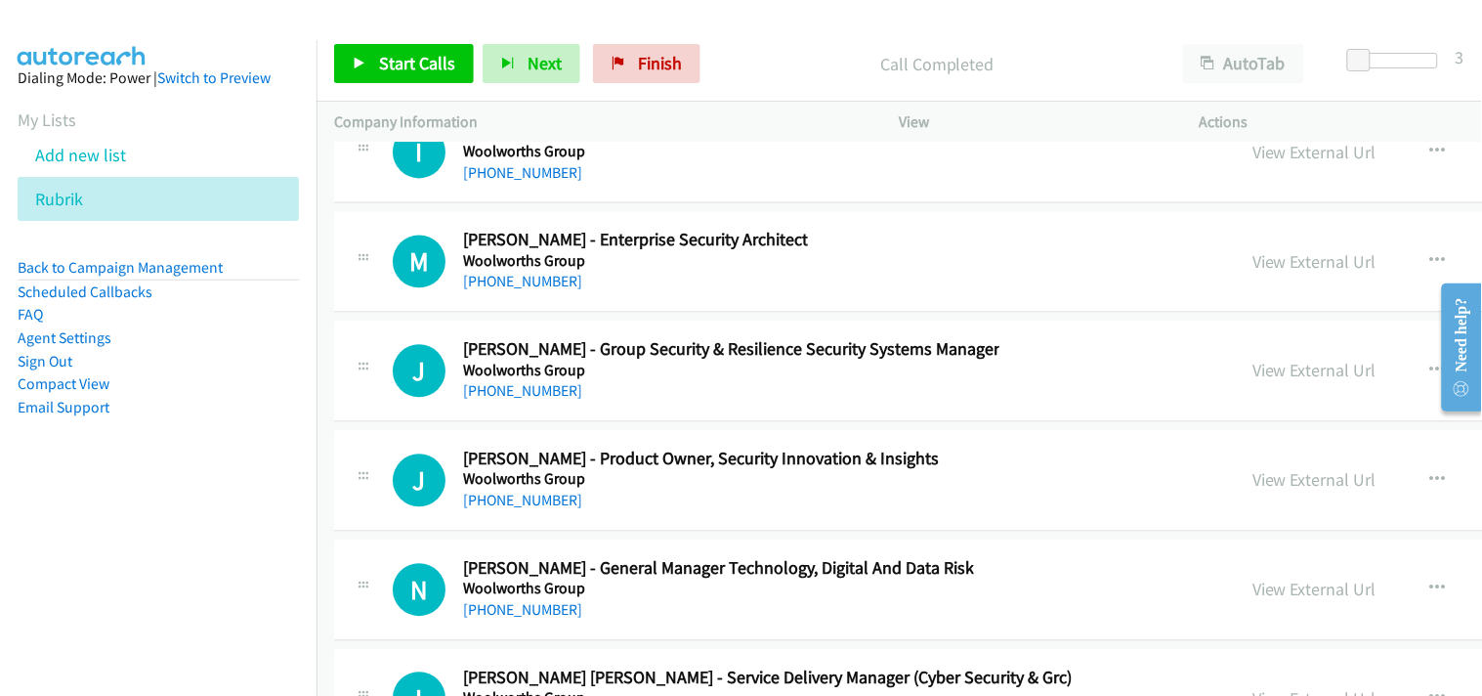
scroll to position [44844, 0]
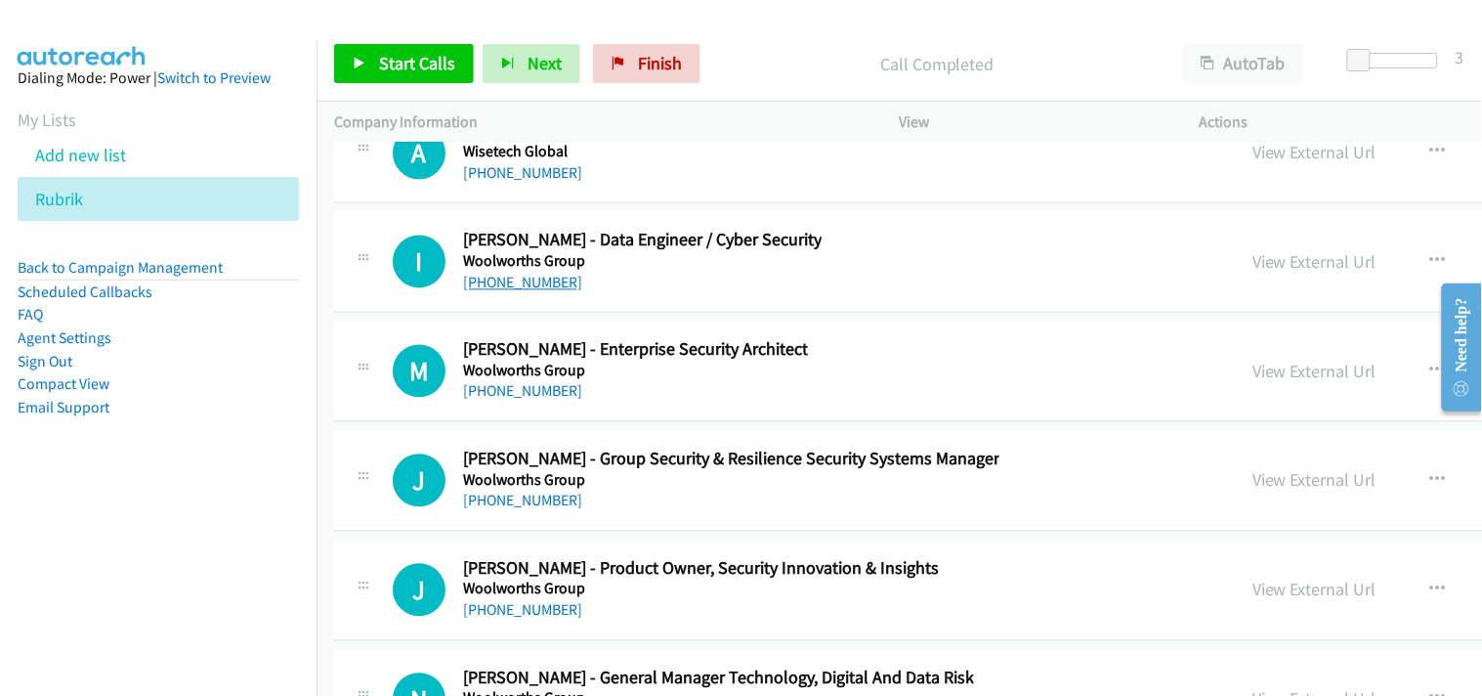
click at [534, 292] on link "[PHONE_NUMBER]" at bounding box center [522, 283] width 119 height 19
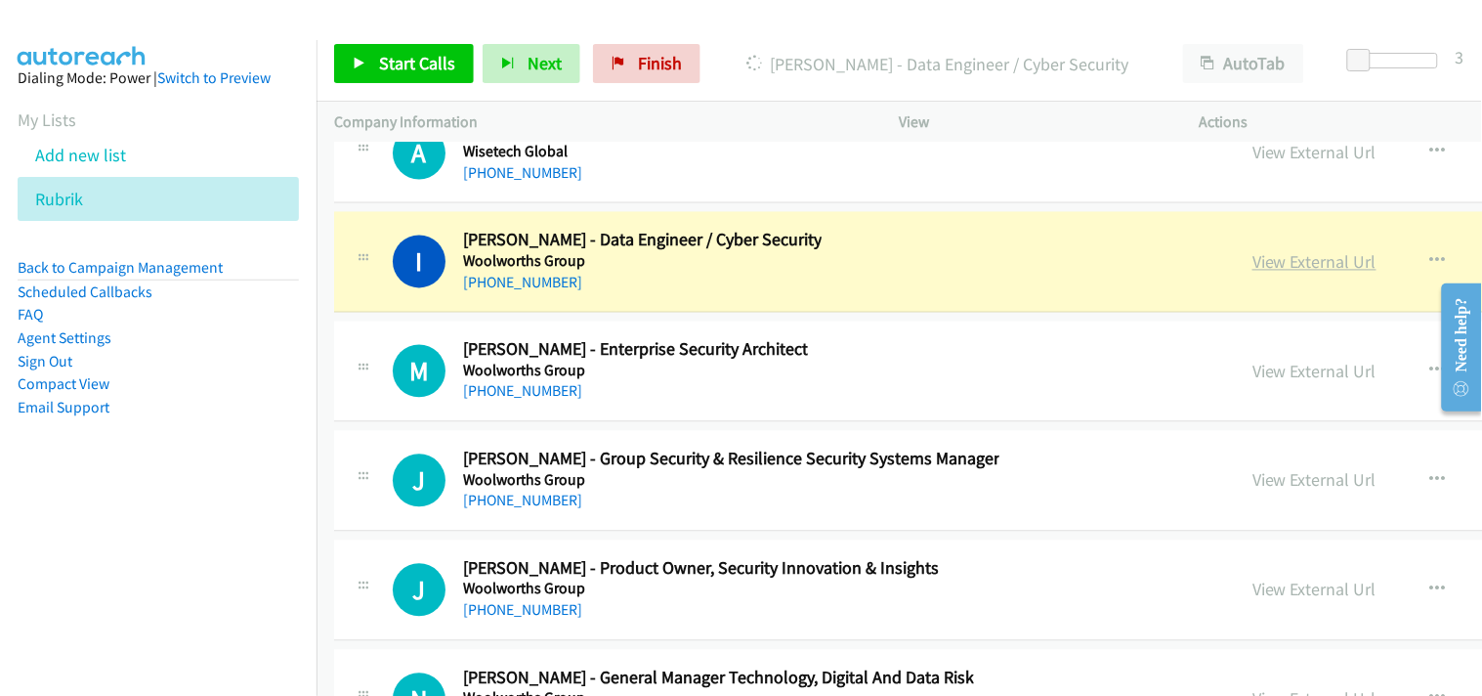
click at [1253, 274] on link "View External Url" at bounding box center [1315, 262] width 124 height 22
